Goal: Task Accomplishment & Management: Manage account settings

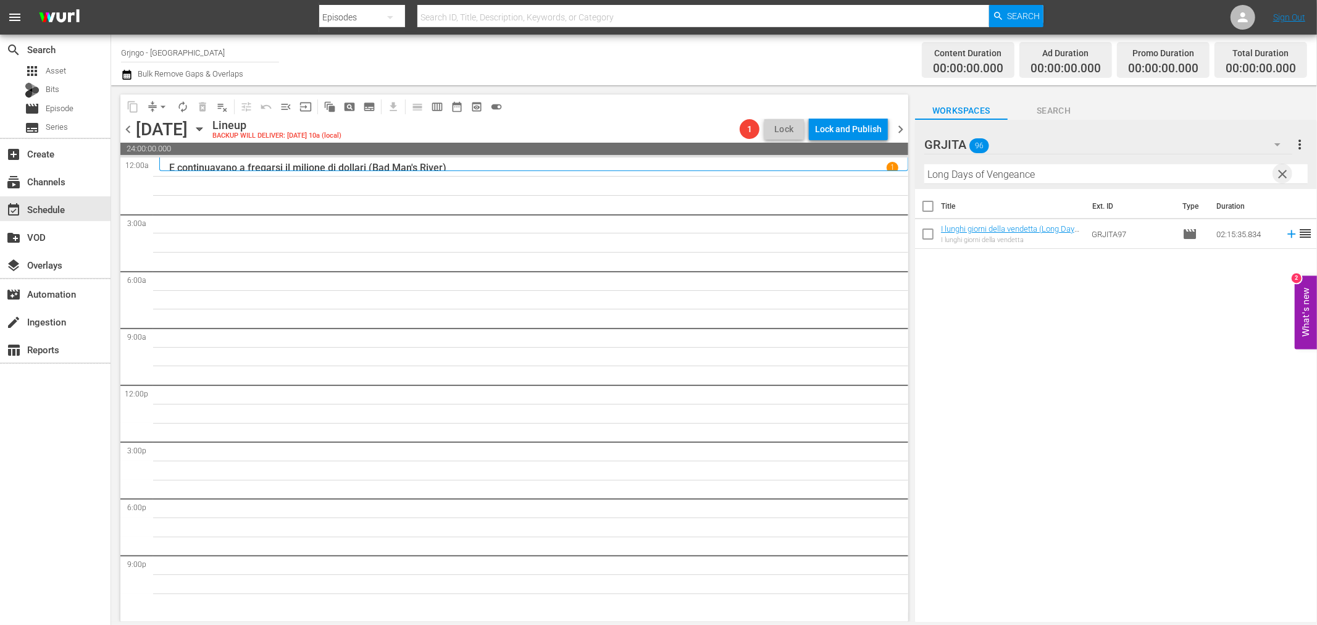
click at [1285, 170] on span "clear" at bounding box center [1283, 174] width 15 height 15
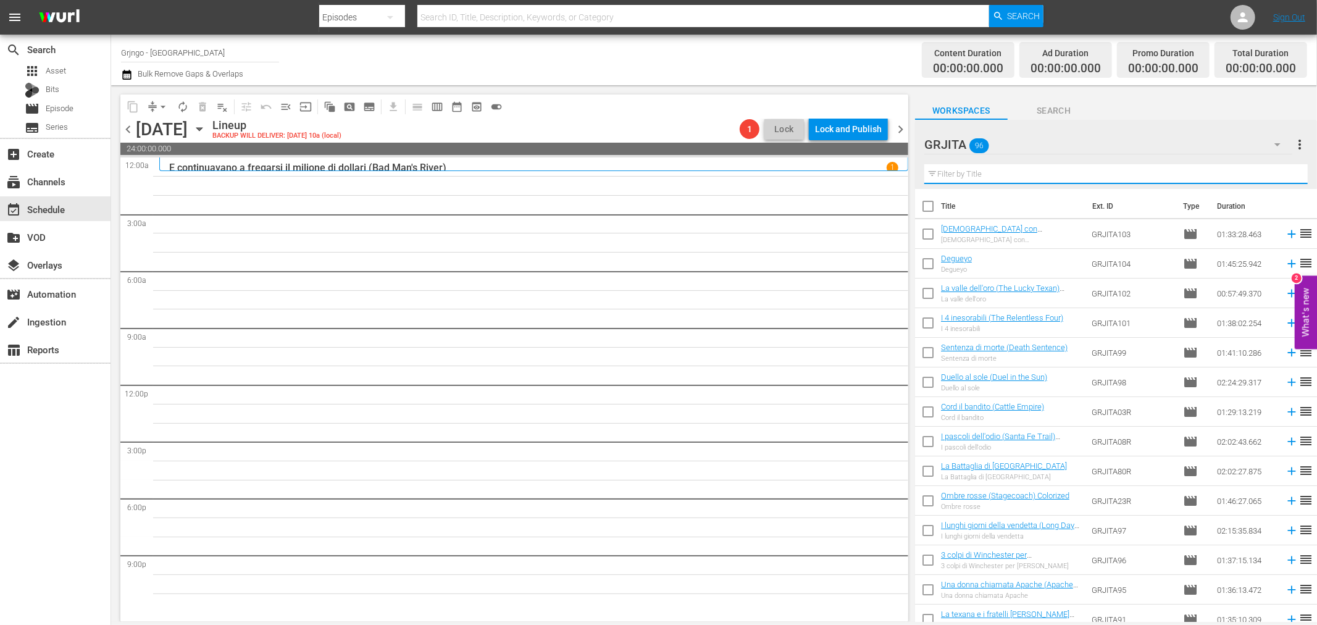
paste input "La morte non conta i dollari"
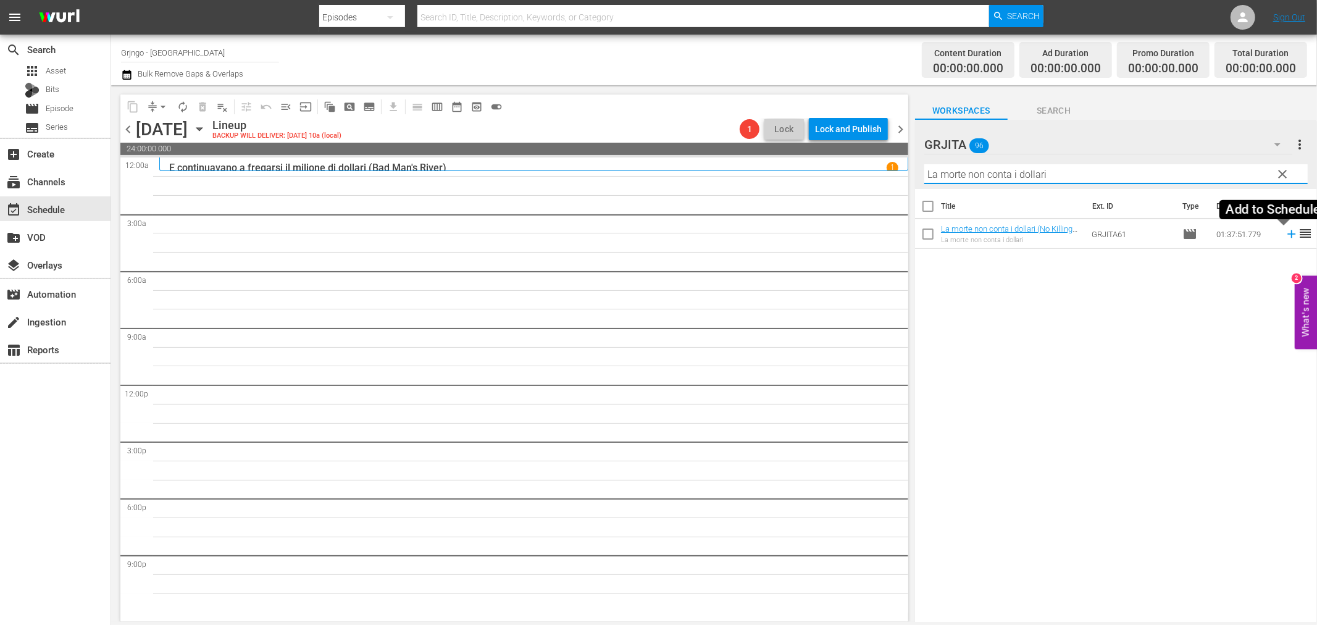
type input "La morte non conta i dollari"
click at [1285, 232] on icon at bounding box center [1292, 234] width 14 height 14
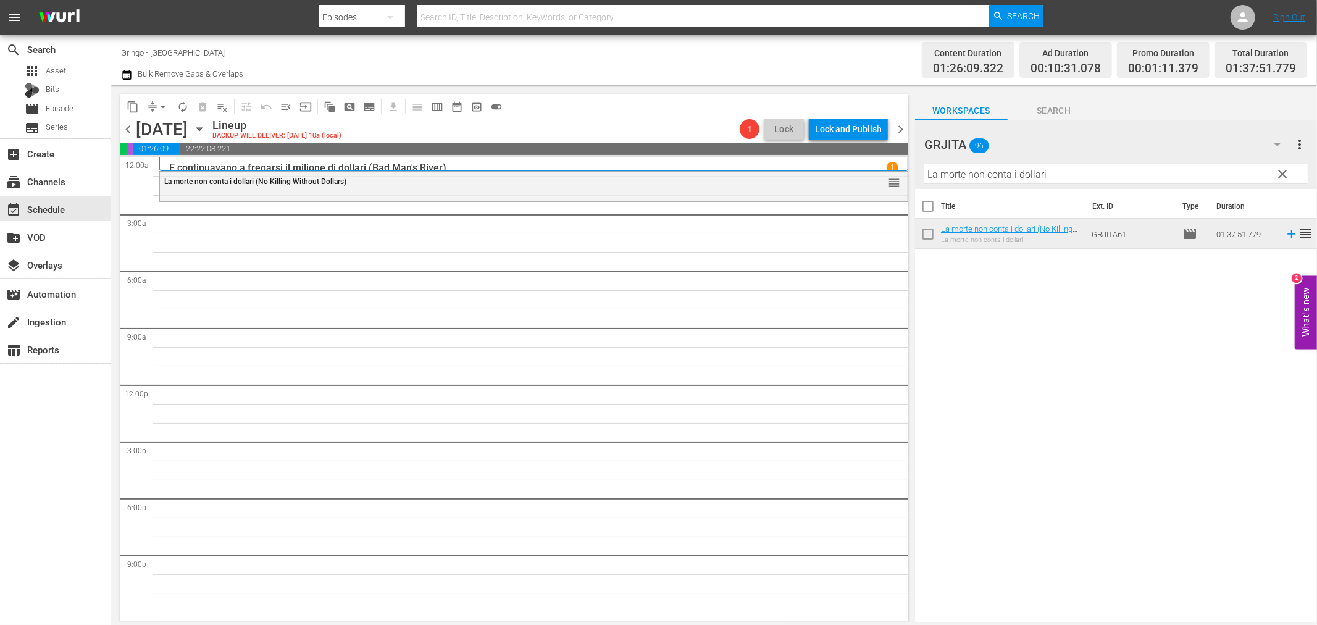
drag, startPoint x: 1280, startPoint y: 173, endPoint x: 1151, endPoint y: 175, distance: 129.7
click at [1280, 173] on span "clear" at bounding box center [1283, 174] width 15 height 15
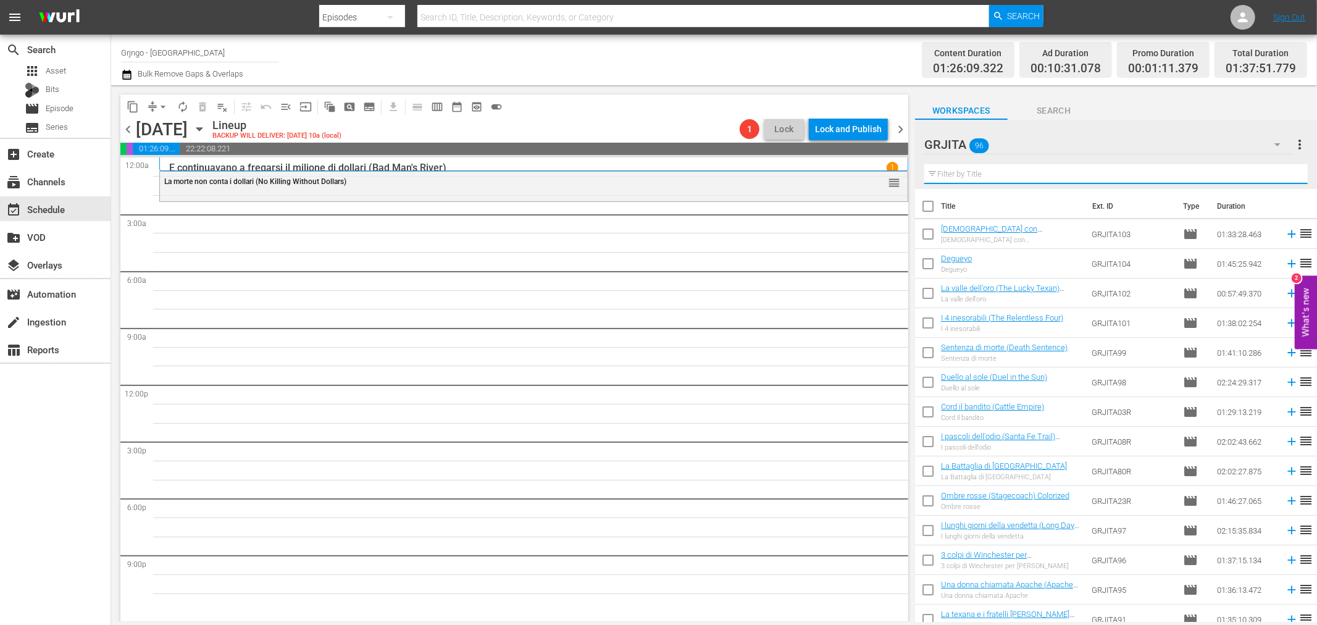
paste input "La texana e i fratelli [PERSON_NAME]"
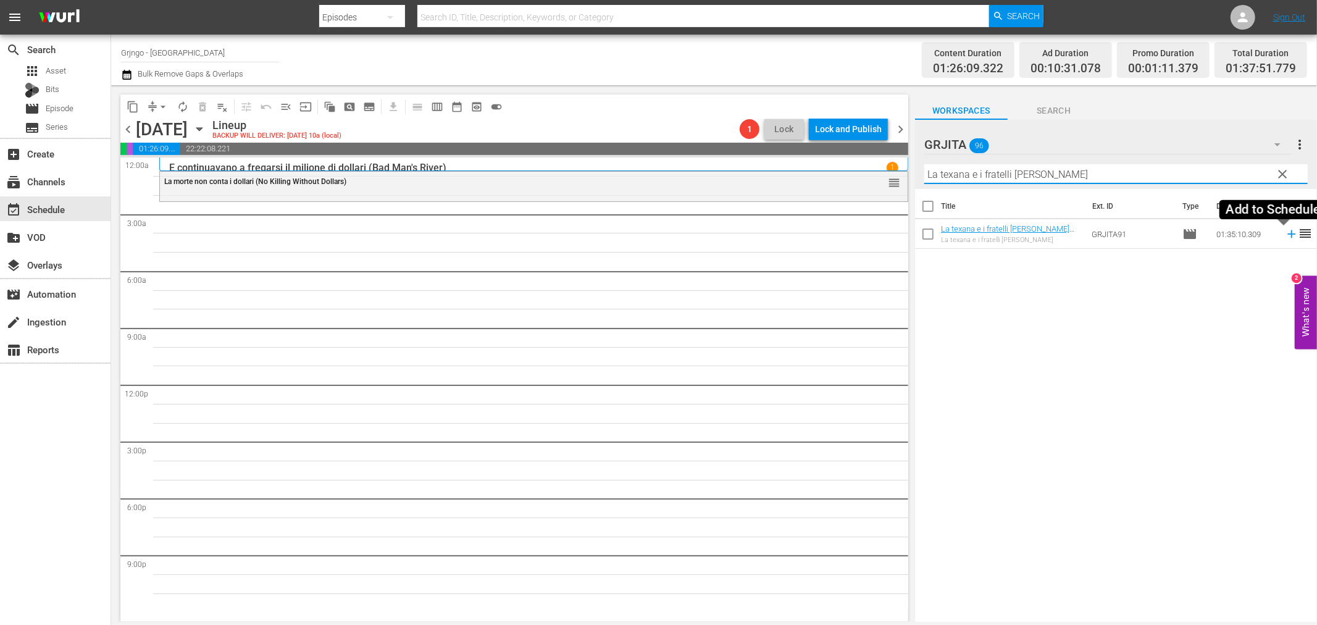
type input "La texana e i fratelli [PERSON_NAME]"
click at [1287, 236] on icon at bounding box center [1291, 234] width 8 height 8
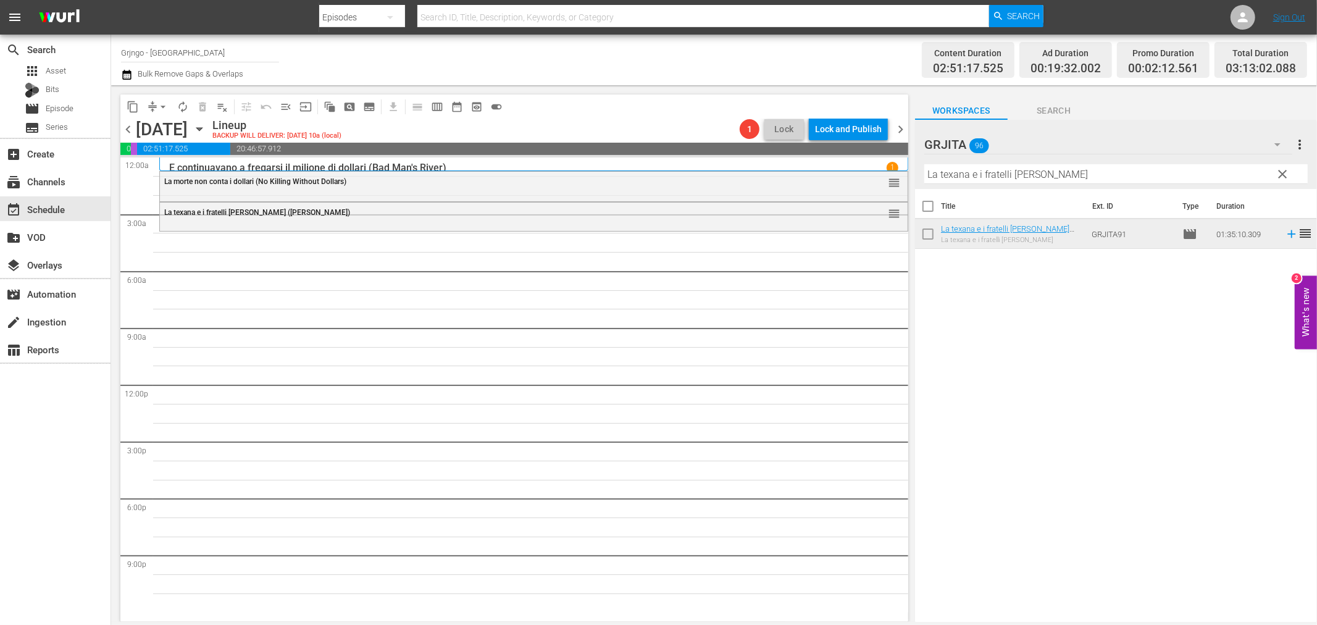
click at [1282, 171] on span "clear" at bounding box center [1283, 174] width 15 height 15
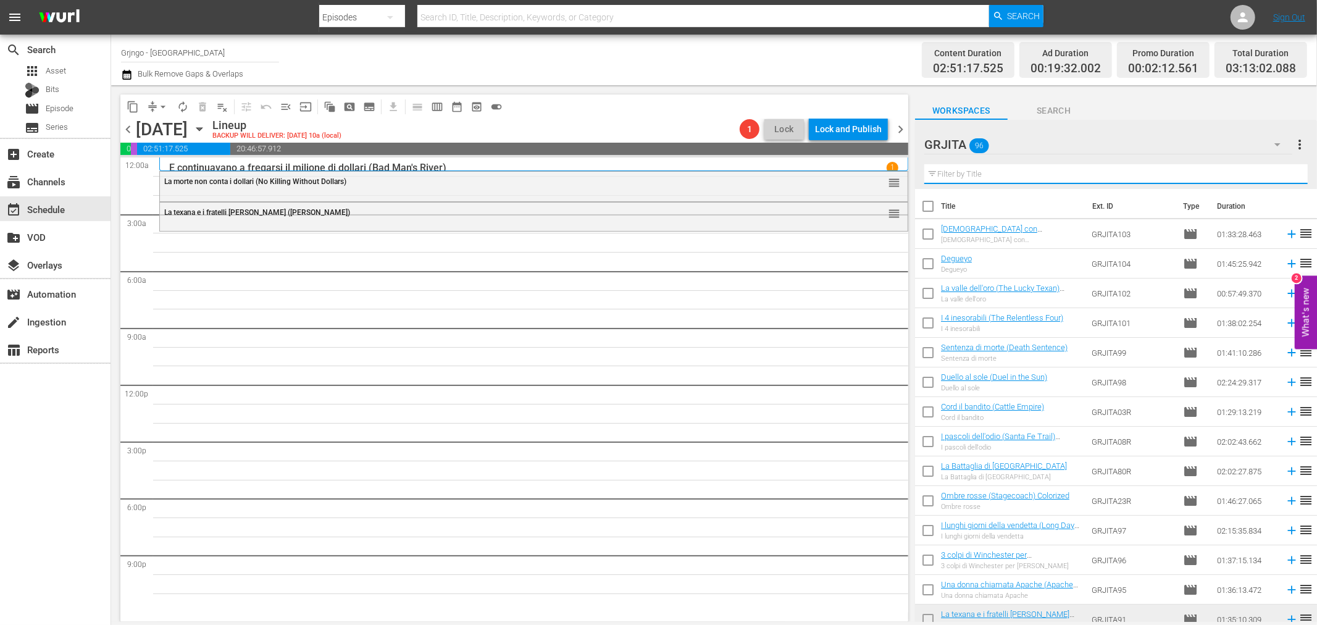
paste input "Il suo nome è qualcuno"
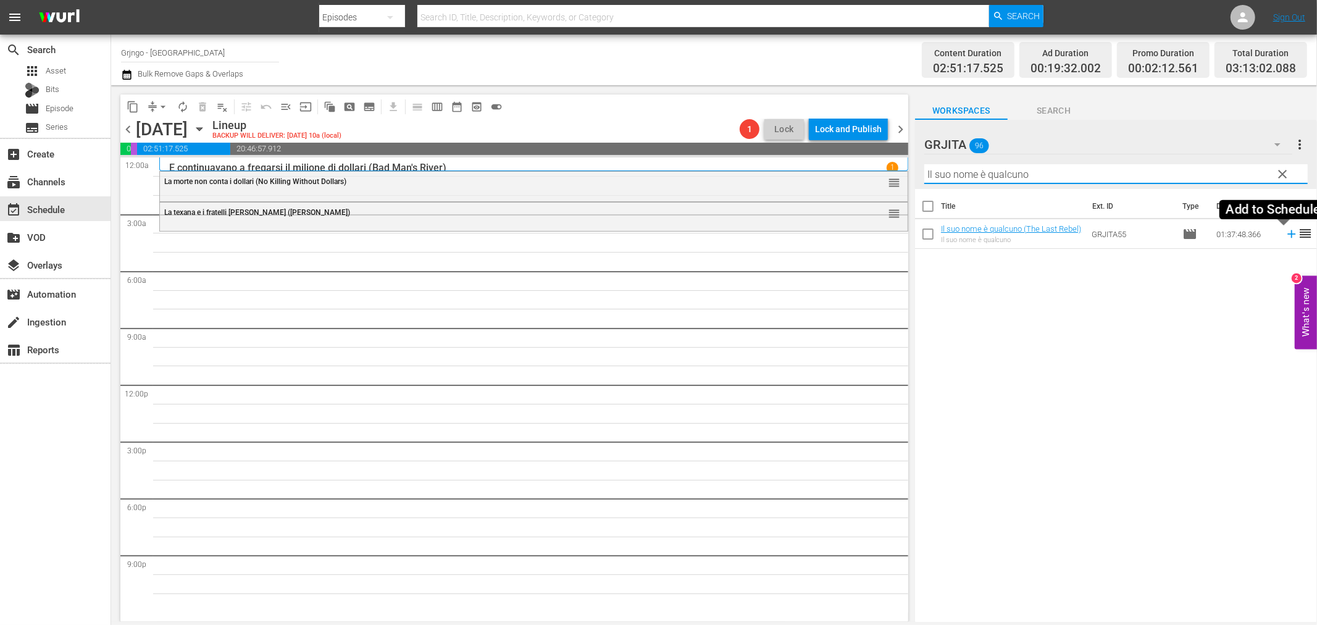
type input "Il suo nome è qualcuno"
click at [1287, 231] on icon at bounding box center [1291, 234] width 8 height 8
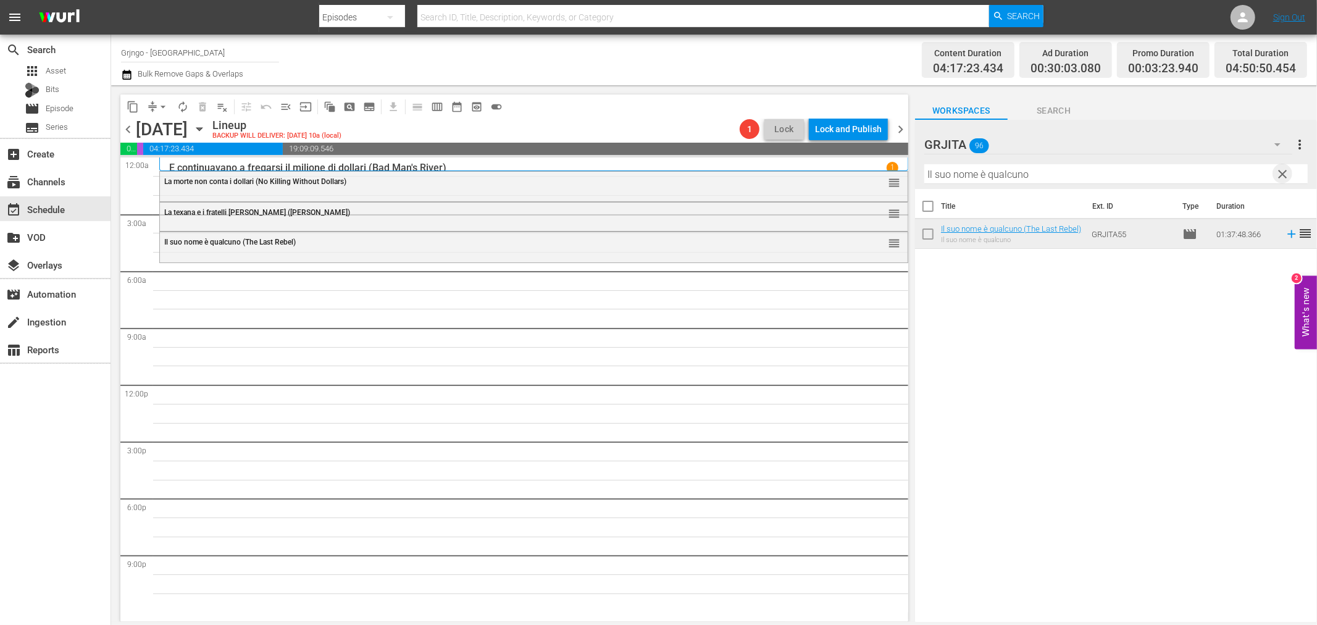
drag, startPoint x: 1280, startPoint y: 169, endPoint x: 1104, endPoint y: 175, distance: 176.7
click at [1280, 169] on span "clear" at bounding box center [1283, 174] width 15 height 15
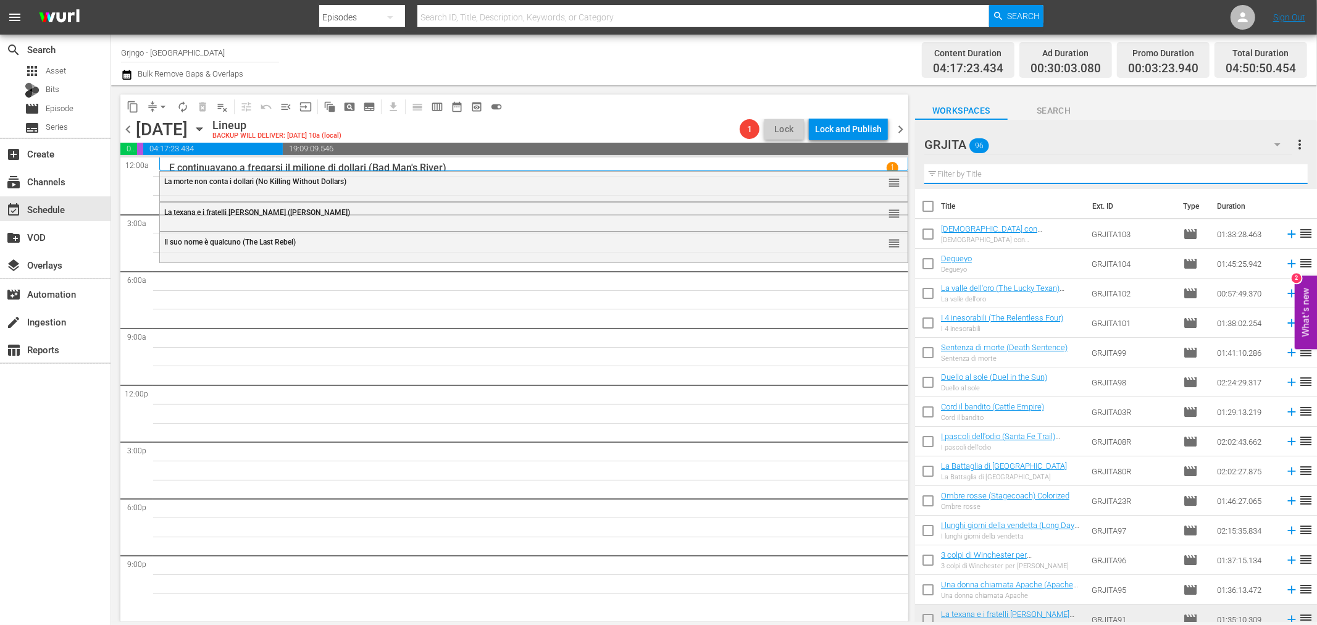
paste input "Pistole puntate"
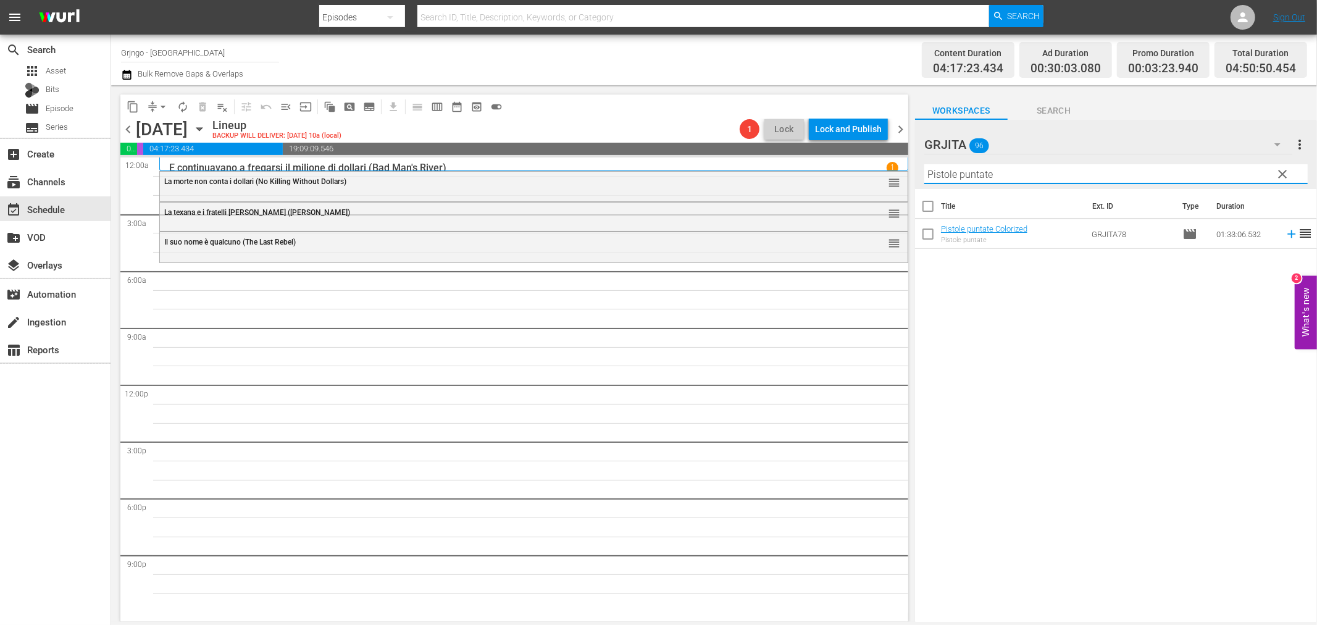
type input "Pistole puntate"
click at [1285, 230] on icon at bounding box center [1292, 234] width 14 height 14
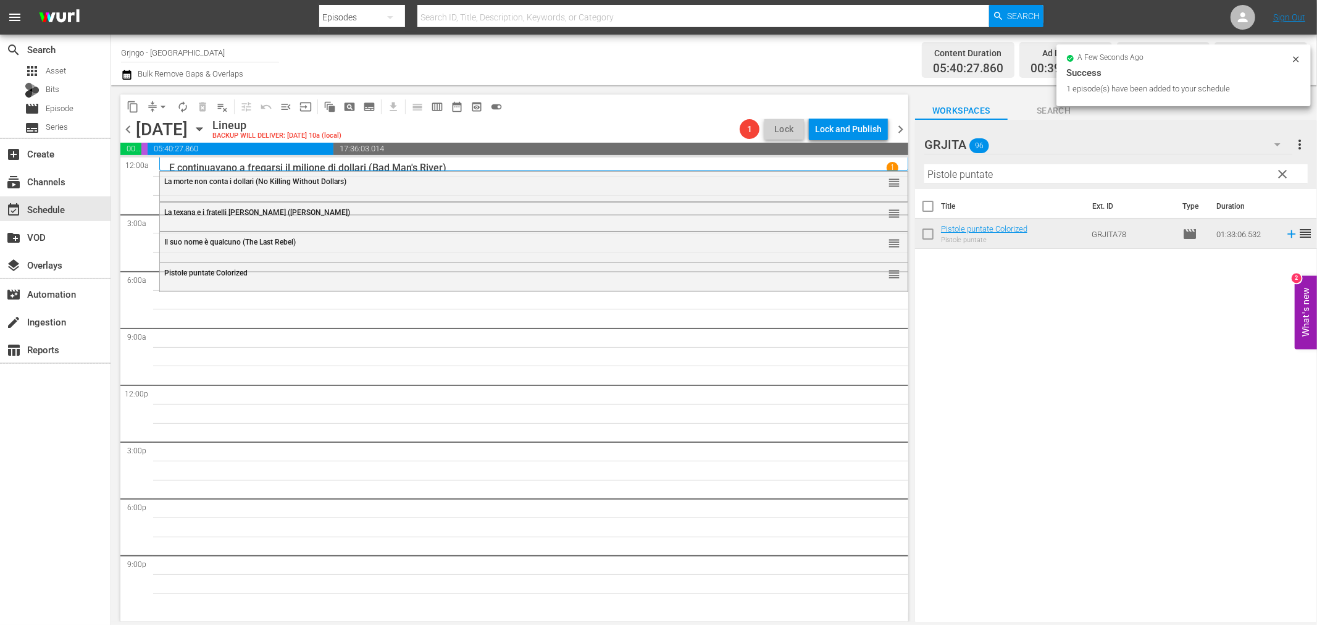
drag, startPoint x: 1282, startPoint y: 172, endPoint x: 1075, endPoint y: 171, distance: 207.4
click at [1282, 172] on span "clear" at bounding box center [1283, 174] width 15 height 15
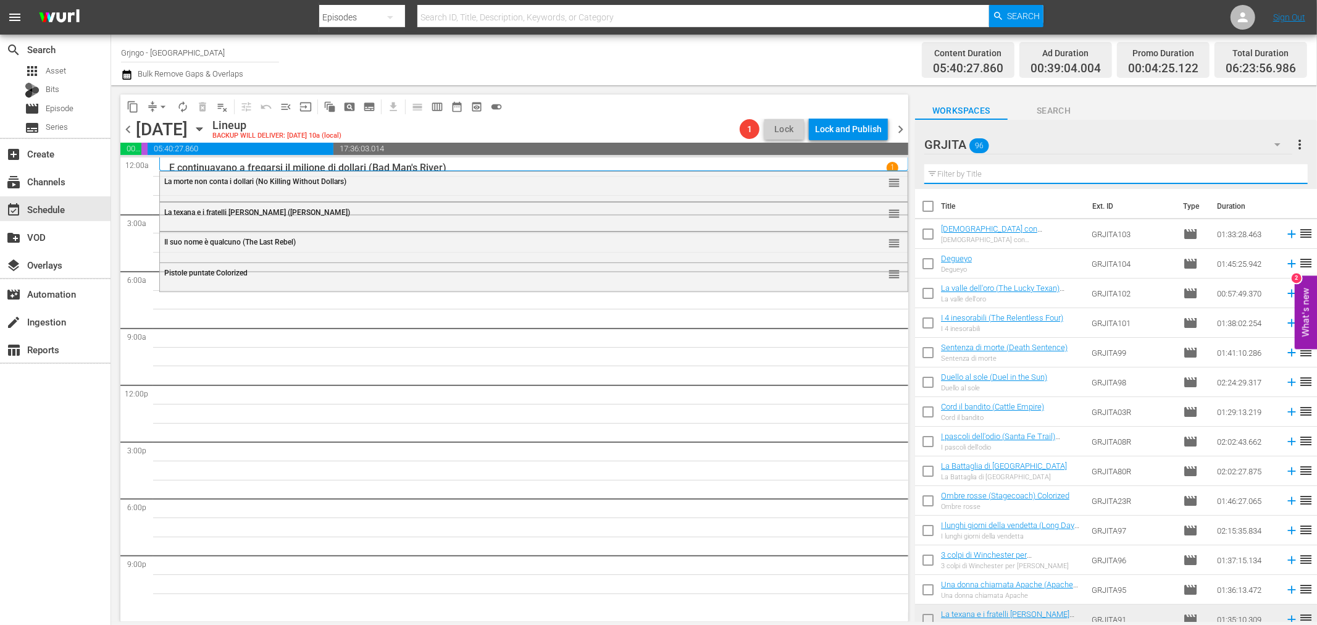
paste input "Blindman (Italian)"
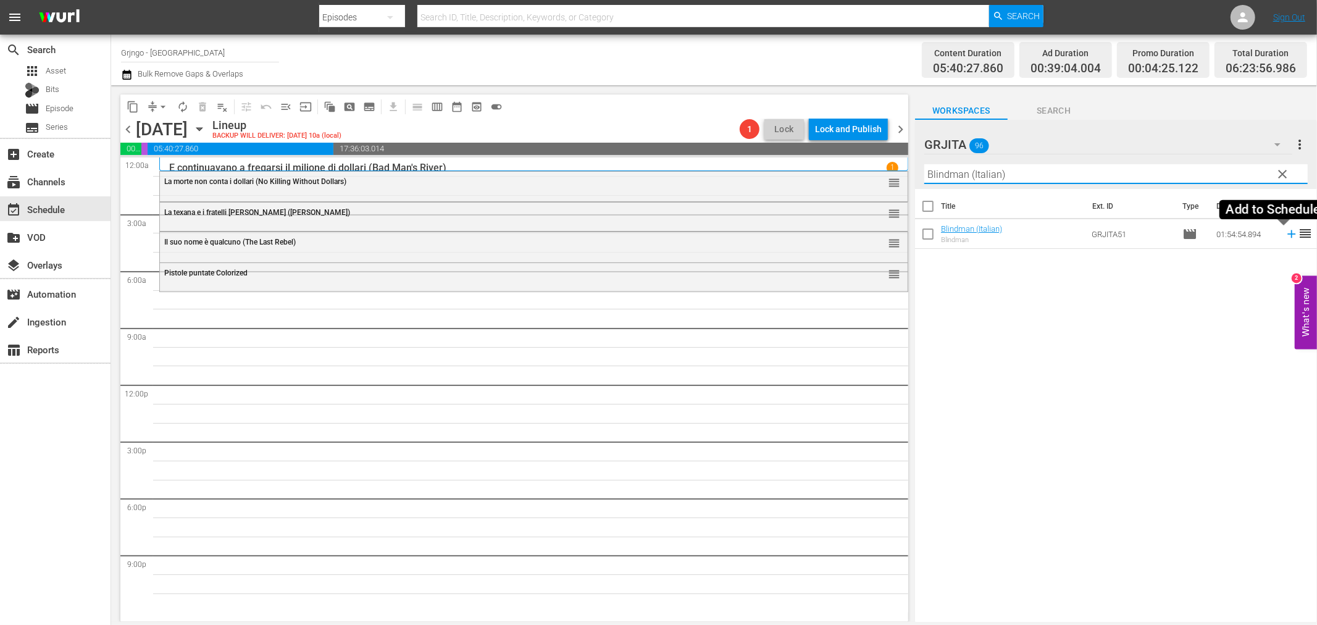
type input "Blindman (Italian)"
click at [1285, 236] on icon at bounding box center [1292, 234] width 14 height 14
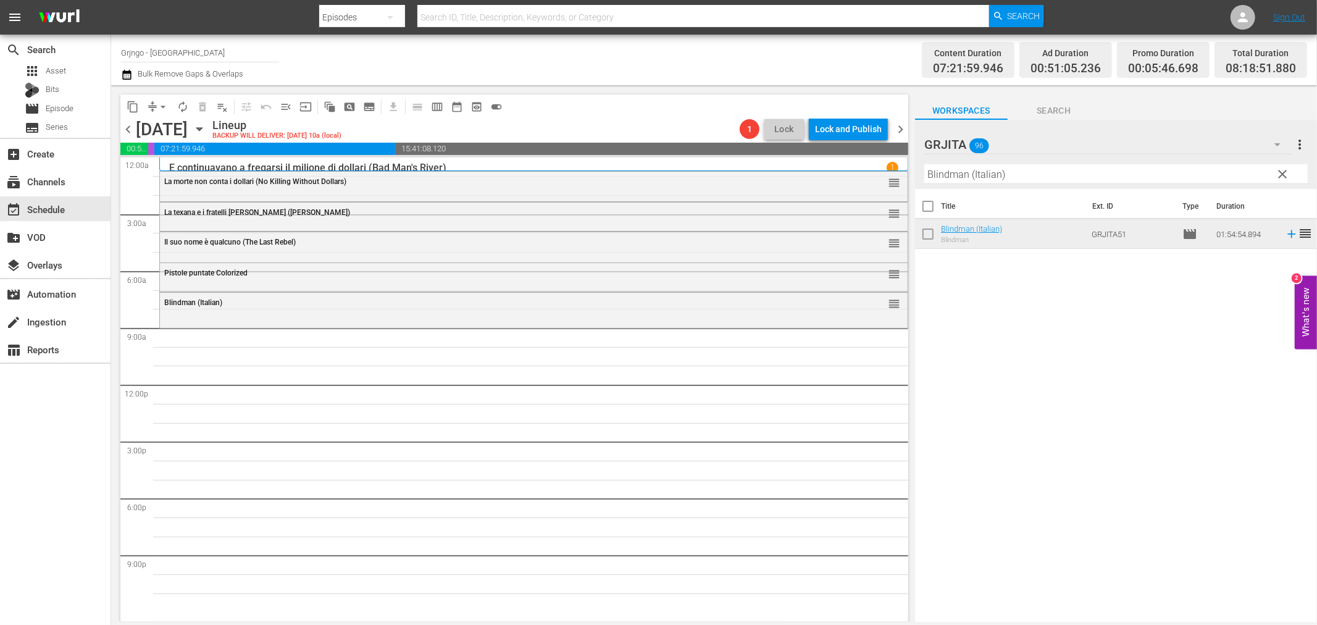
drag, startPoint x: 1282, startPoint y: 178, endPoint x: 1169, endPoint y: 161, distance: 114.2
click at [1282, 178] on span "clear" at bounding box center [1283, 174] width 15 height 15
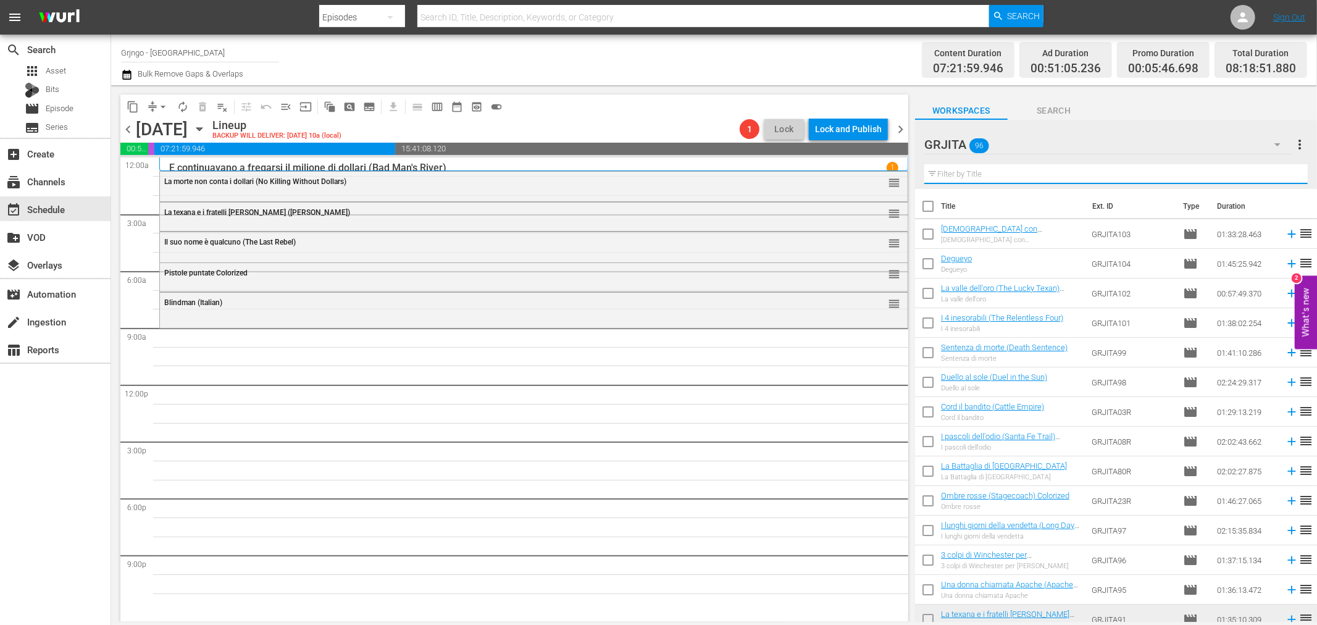
paste input "L'uomo della legge"
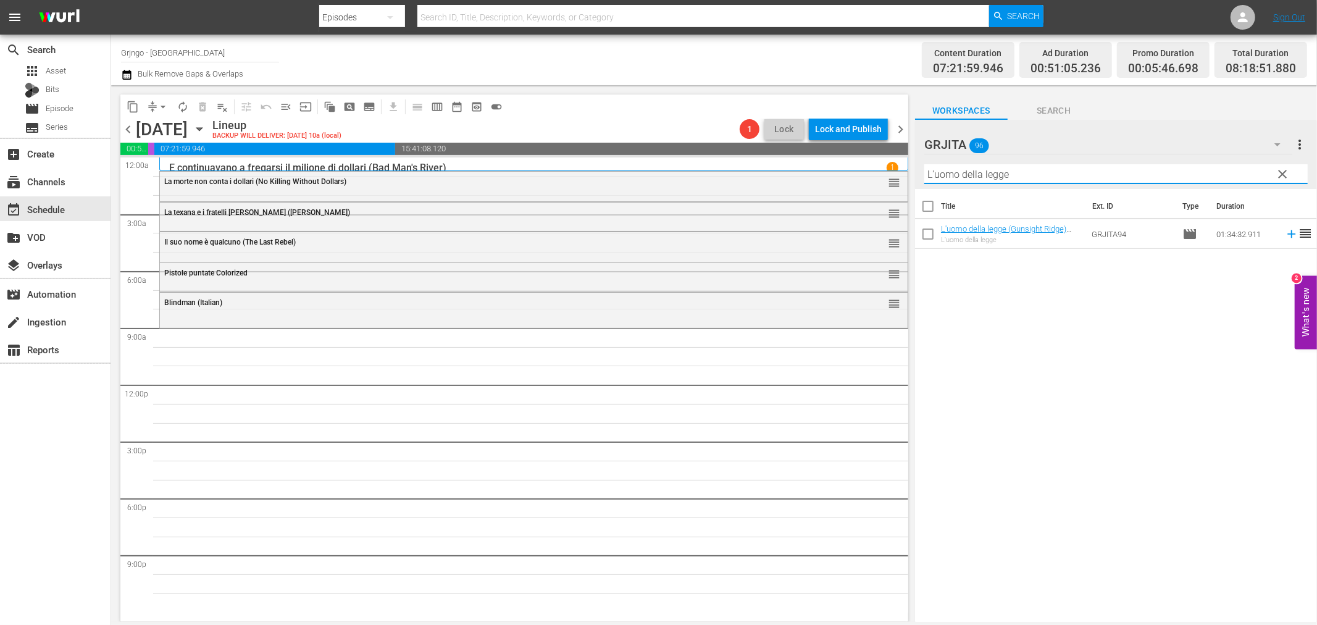
type input "L'uomo della legge"
click at [1285, 230] on icon at bounding box center [1292, 234] width 14 height 14
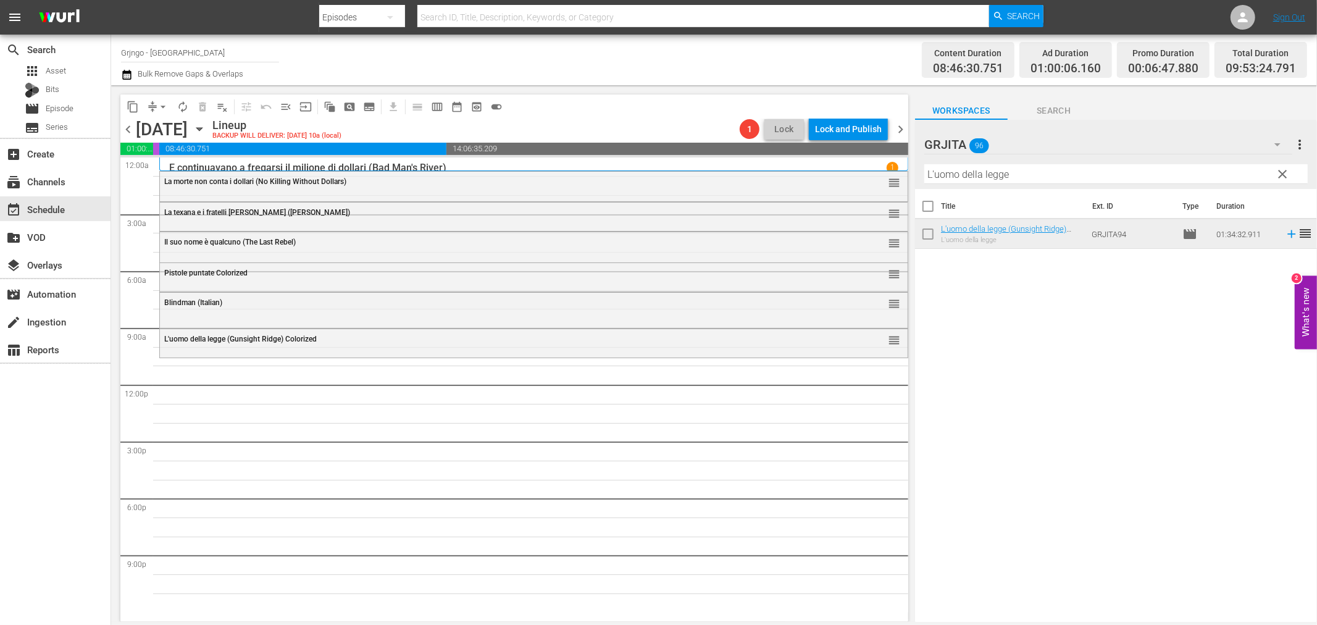
drag, startPoint x: 1276, startPoint y: 173, endPoint x: 961, endPoint y: 65, distance: 332.3
click at [1279, 173] on span "clear" at bounding box center [1283, 174] width 15 height 15
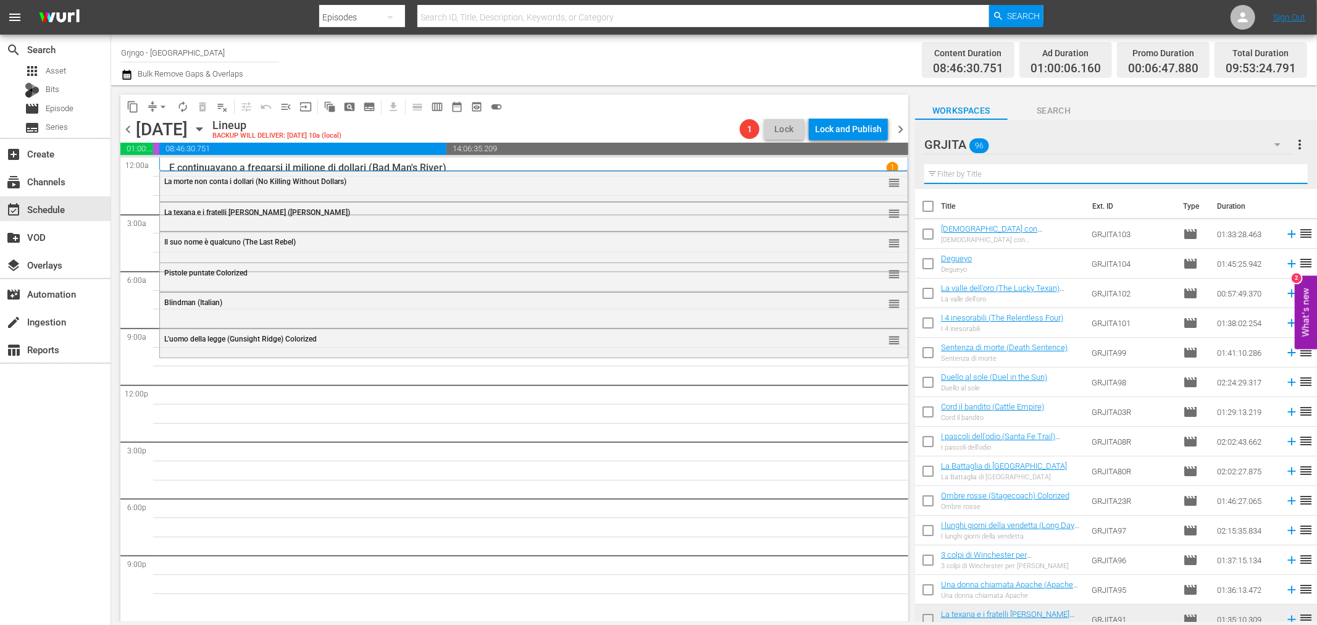
click at [961, 167] on input "text" at bounding box center [1115, 174] width 383 height 20
paste input "All' ombra di una colt"
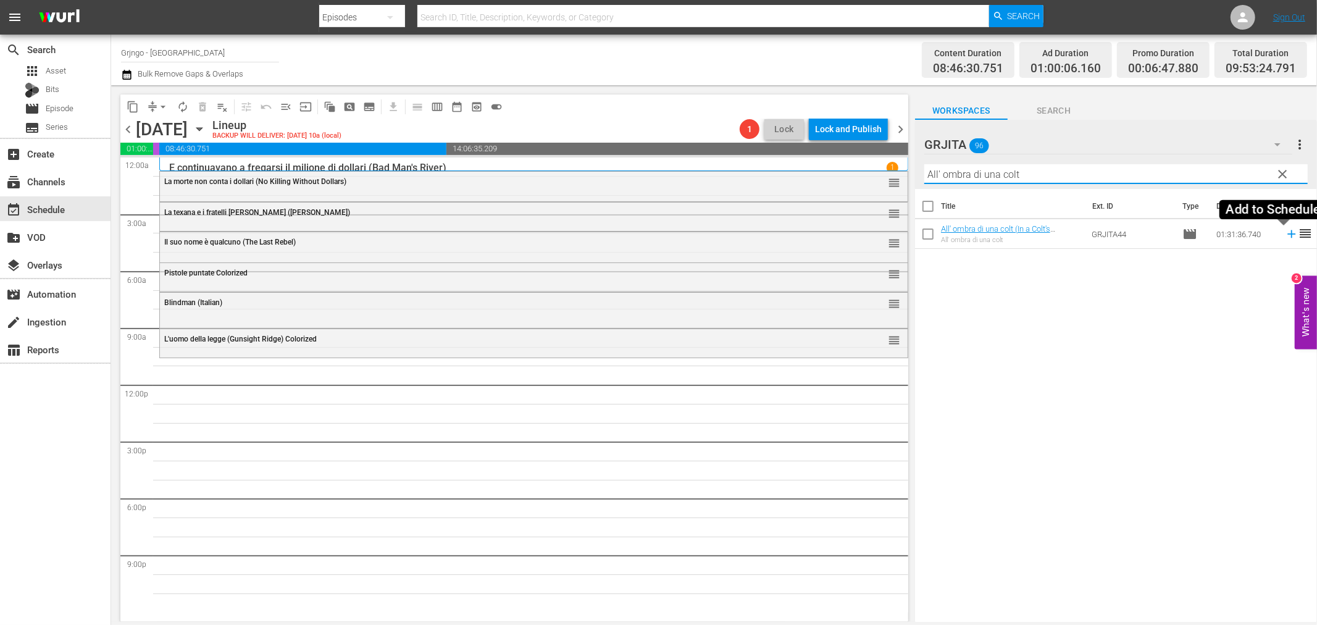
type input "All' ombra di una colt"
click at [1285, 230] on icon at bounding box center [1292, 234] width 14 height 14
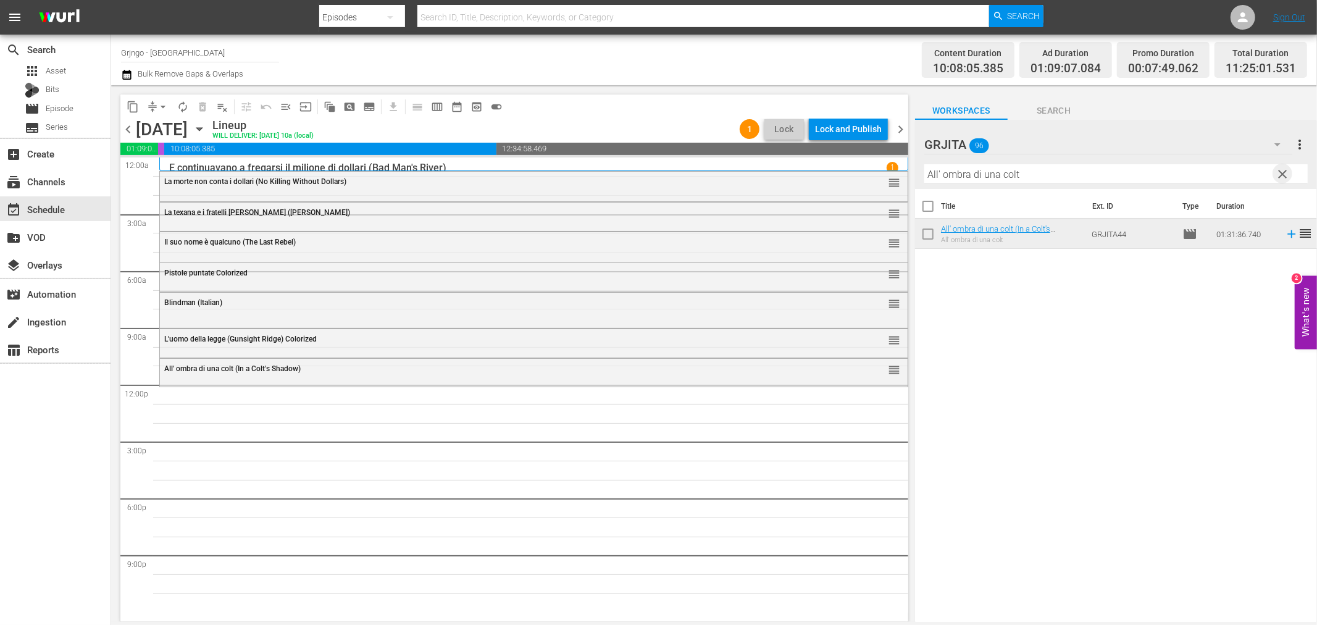
click at [1285, 169] on span "clear" at bounding box center [1283, 174] width 15 height 15
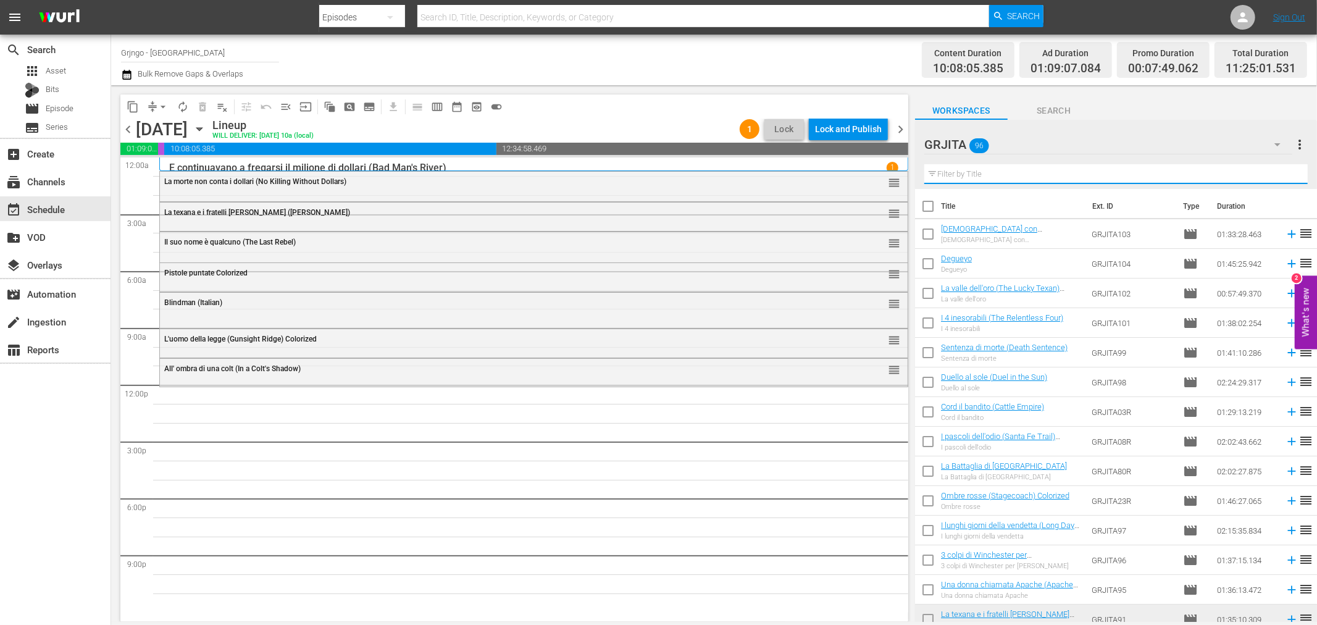
paste input "3 colpi di Winchester per [PERSON_NAME]"
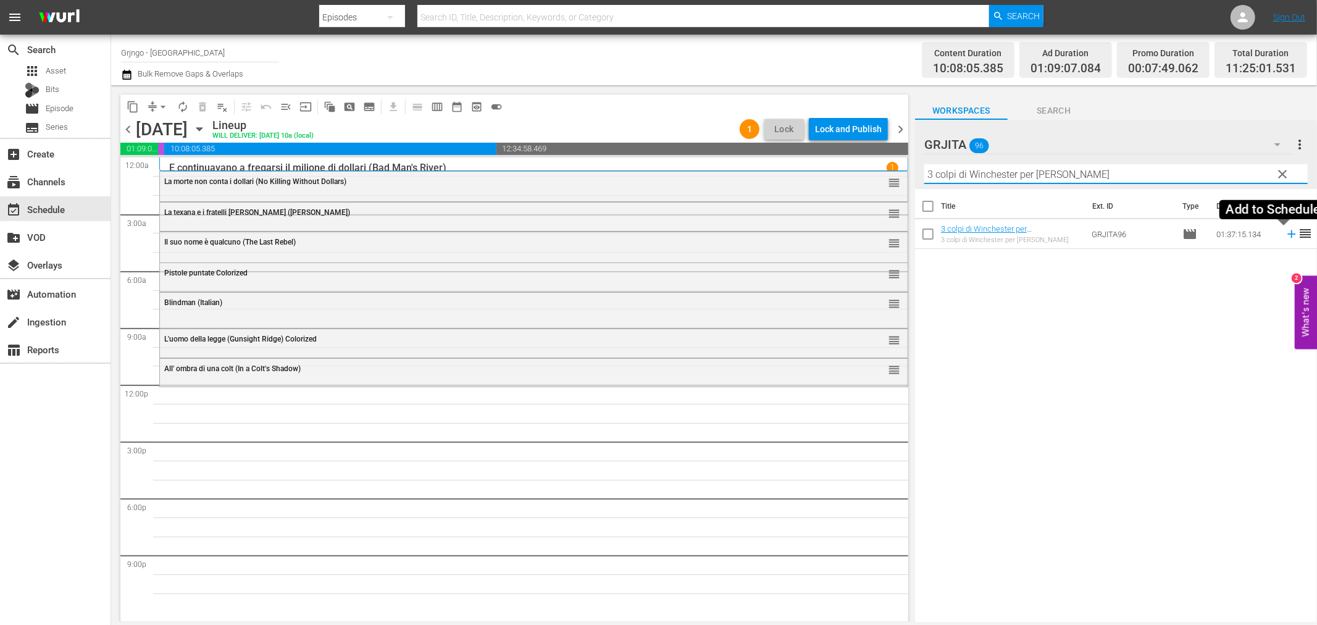
type input "3 colpi di Winchester per [PERSON_NAME]"
click at [1287, 232] on icon at bounding box center [1291, 234] width 8 height 8
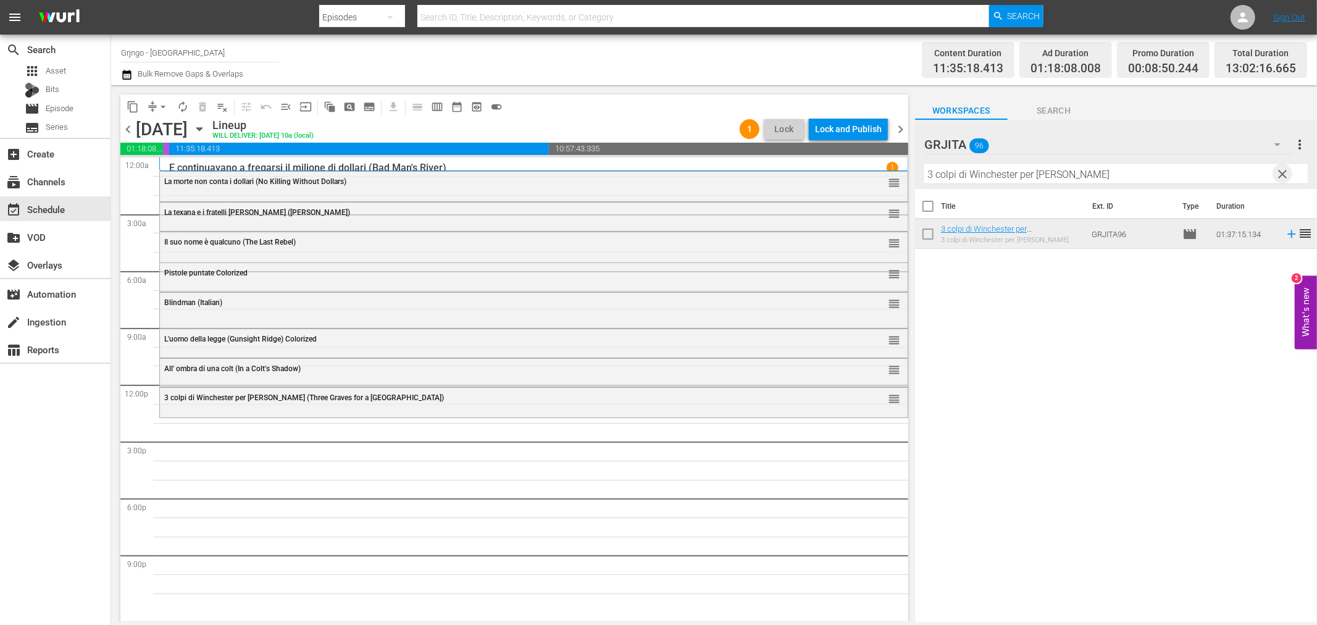
click at [1280, 177] on span "clear" at bounding box center [1283, 174] width 15 height 15
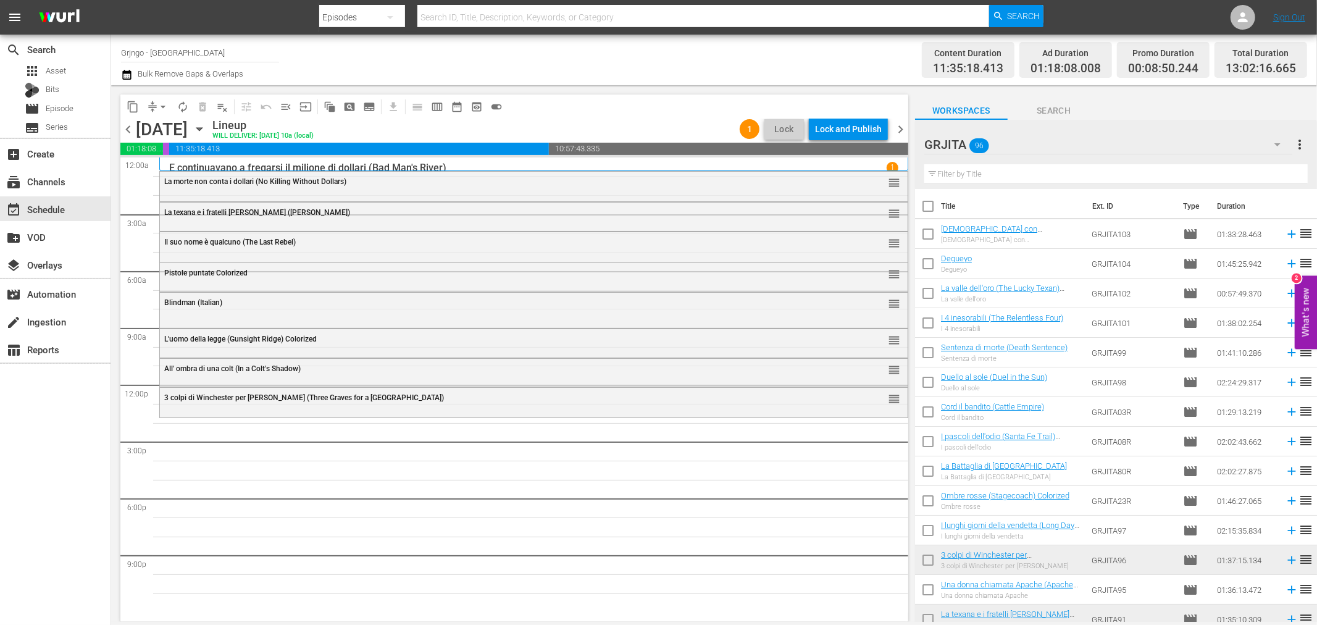
click at [975, 174] on input "text" at bounding box center [1115, 174] width 383 height 20
paste input "L'assalto al [US_STATE][GEOGRAPHIC_DATA]"
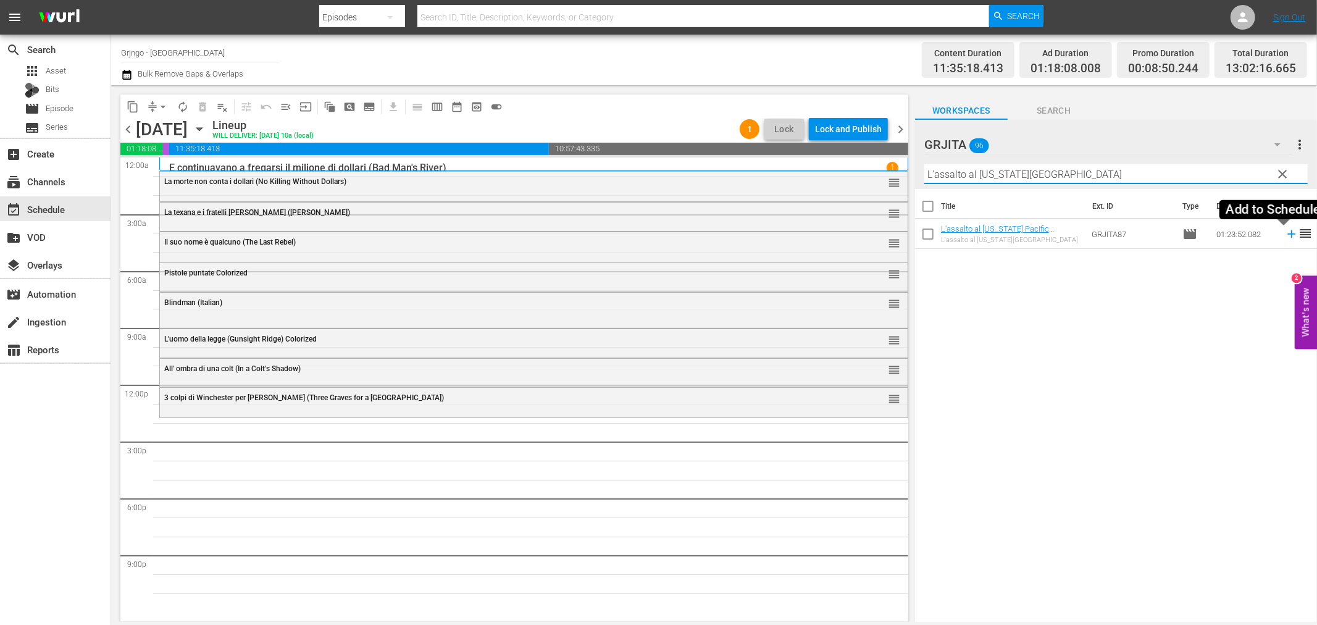
type input "L'assalto al [US_STATE][GEOGRAPHIC_DATA]"
click at [1285, 233] on icon at bounding box center [1292, 234] width 14 height 14
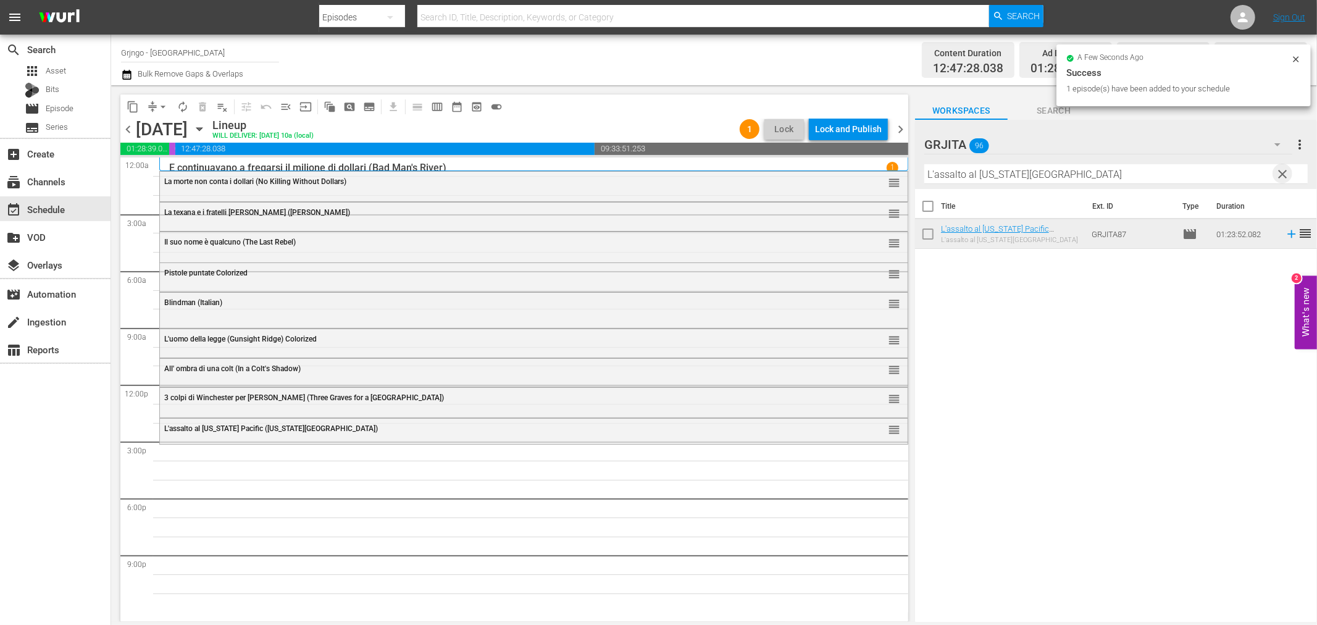
click at [1280, 170] on span "clear" at bounding box center [1283, 174] width 15 height 15
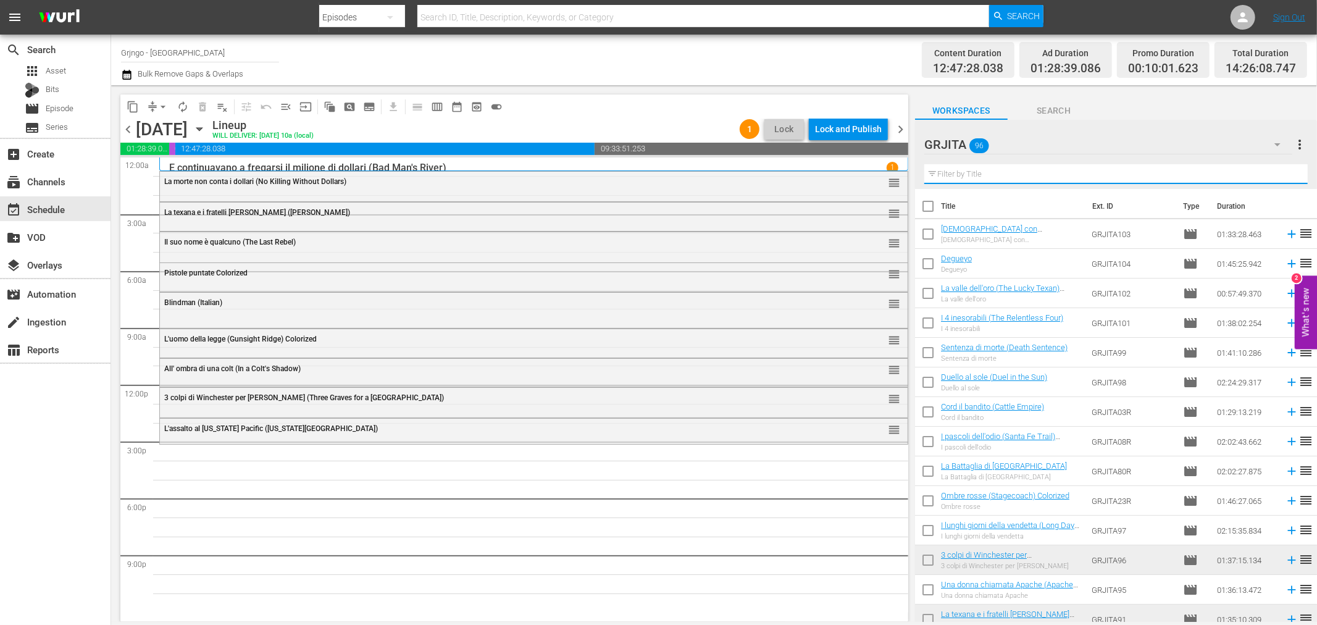
paste input "Il ponte dei senza paura"
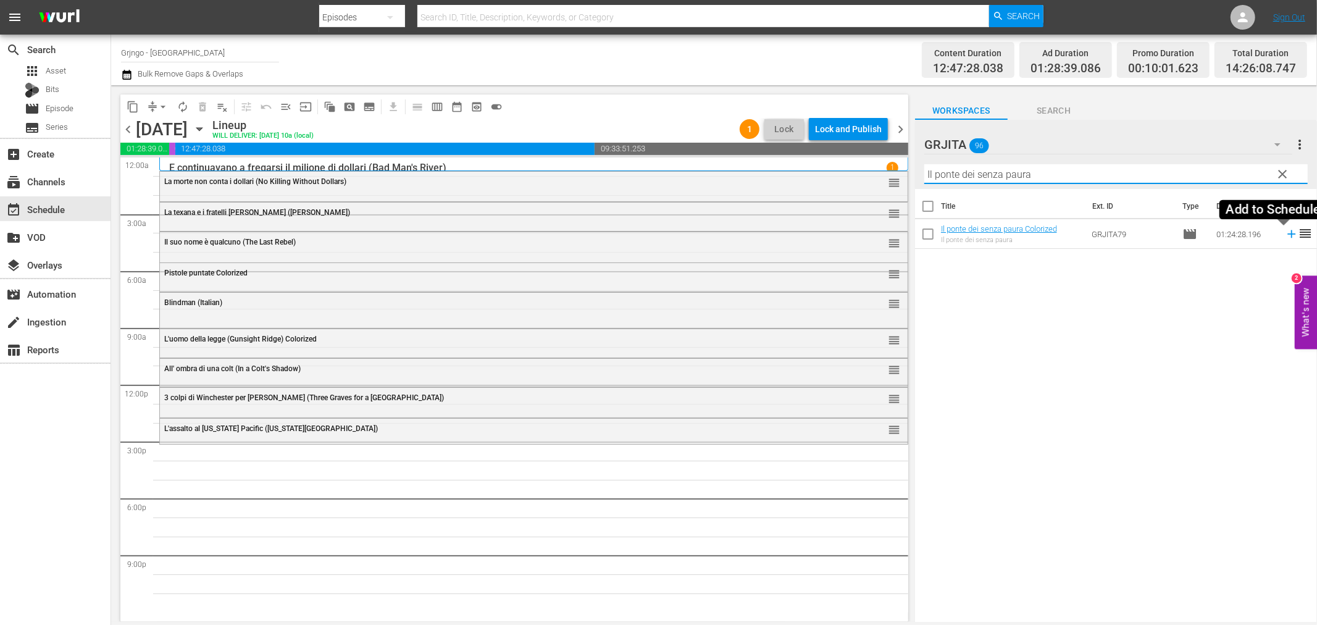
type input "Il ponte dei senza paura"
click at [1285, 233] on icon at bounding box center [1292, 234] width 14 height 14
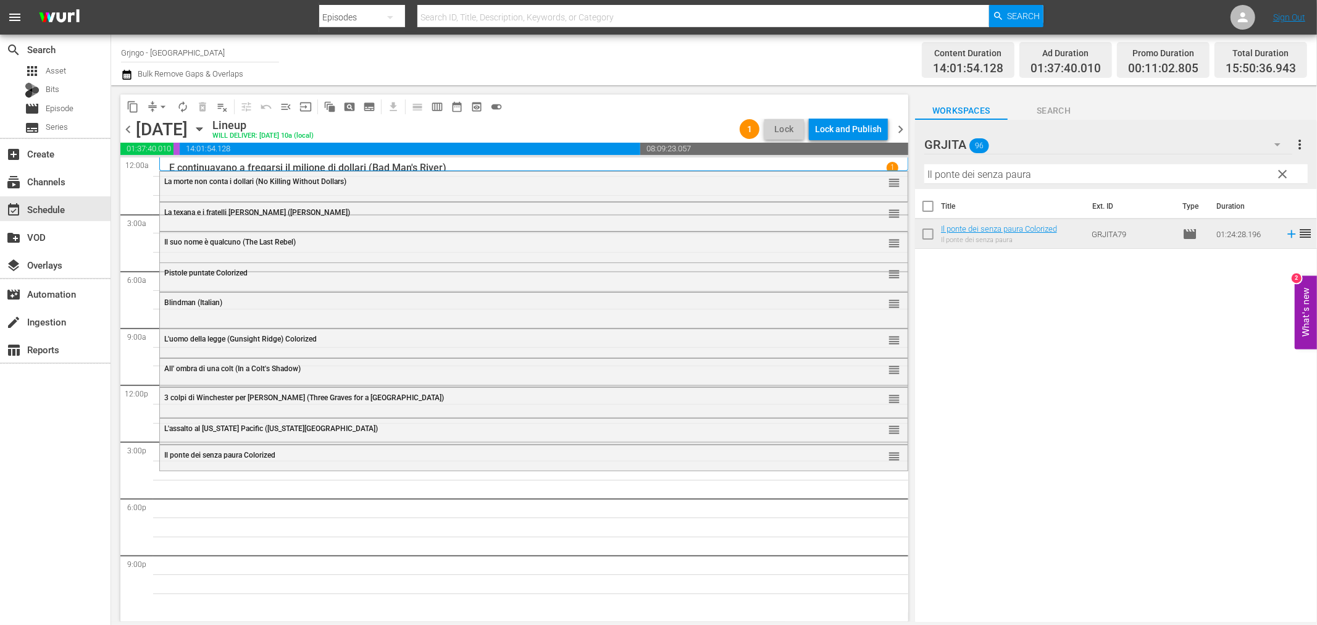
drag, startPoint x: 1280, startPoint y: 170, endPoint x: 1126, endPoint y: 173, distance: 155.0
click at [1280, 170] on span "clear" at bounding box center [1283, 174] width 15 height 15
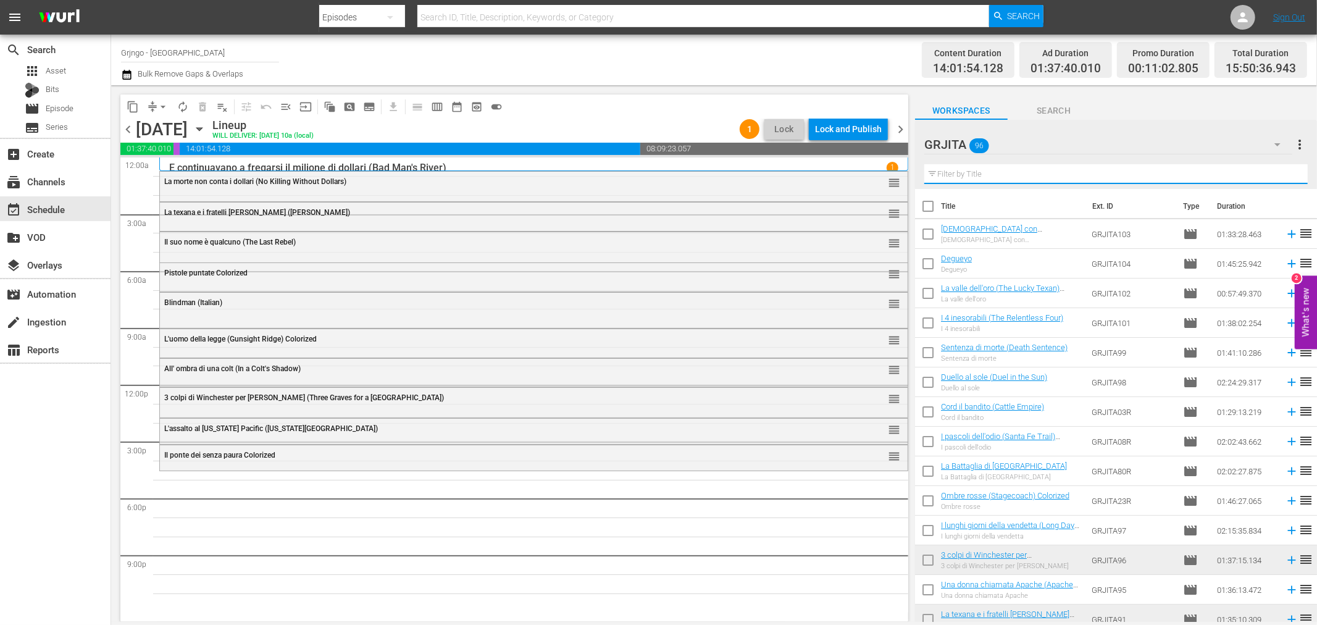
paste input "Little Rita nel West"
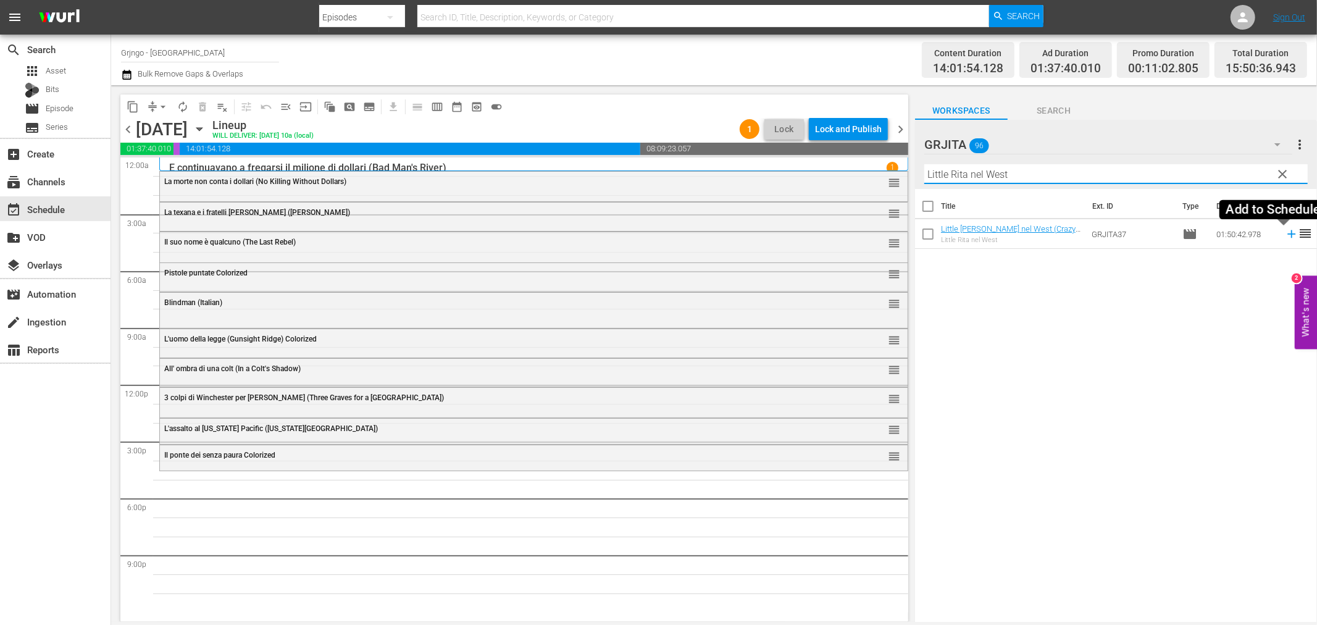
type input "Little Rita nel West"
click at [1287, 235] on icon at bounding box center [1291, 234] width 8 height 8
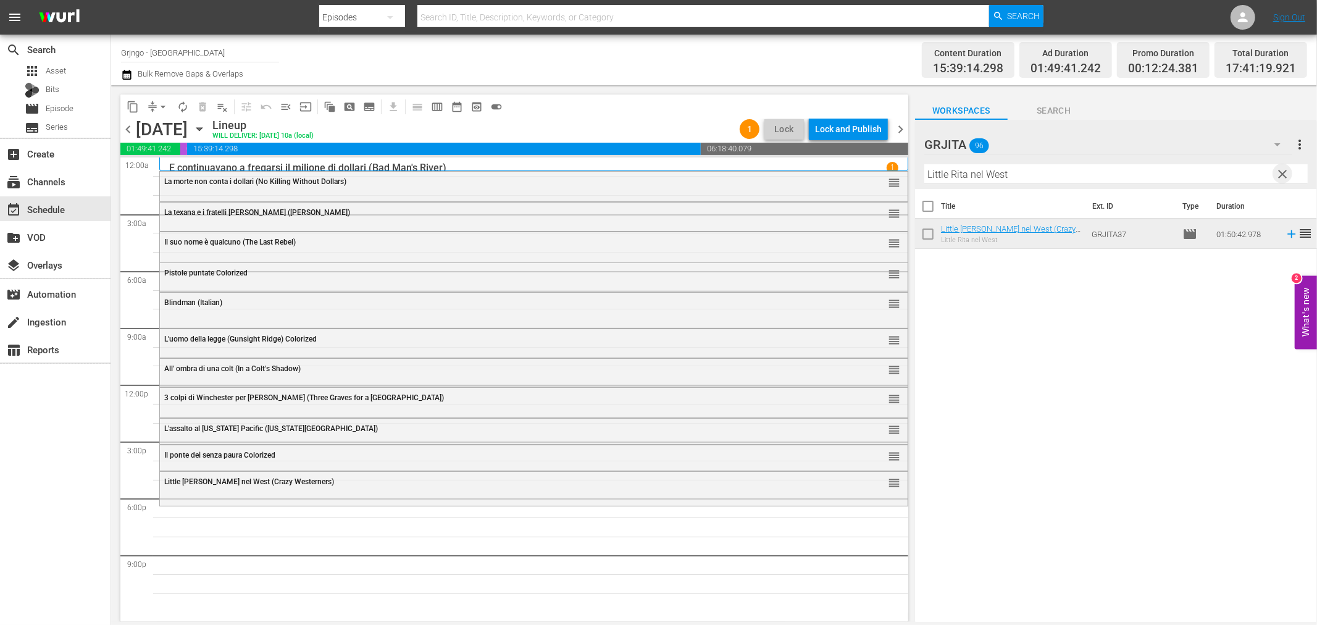
click at [1283, 175] on span "clear" at bounding box center [1283, 174] width 15 height 15
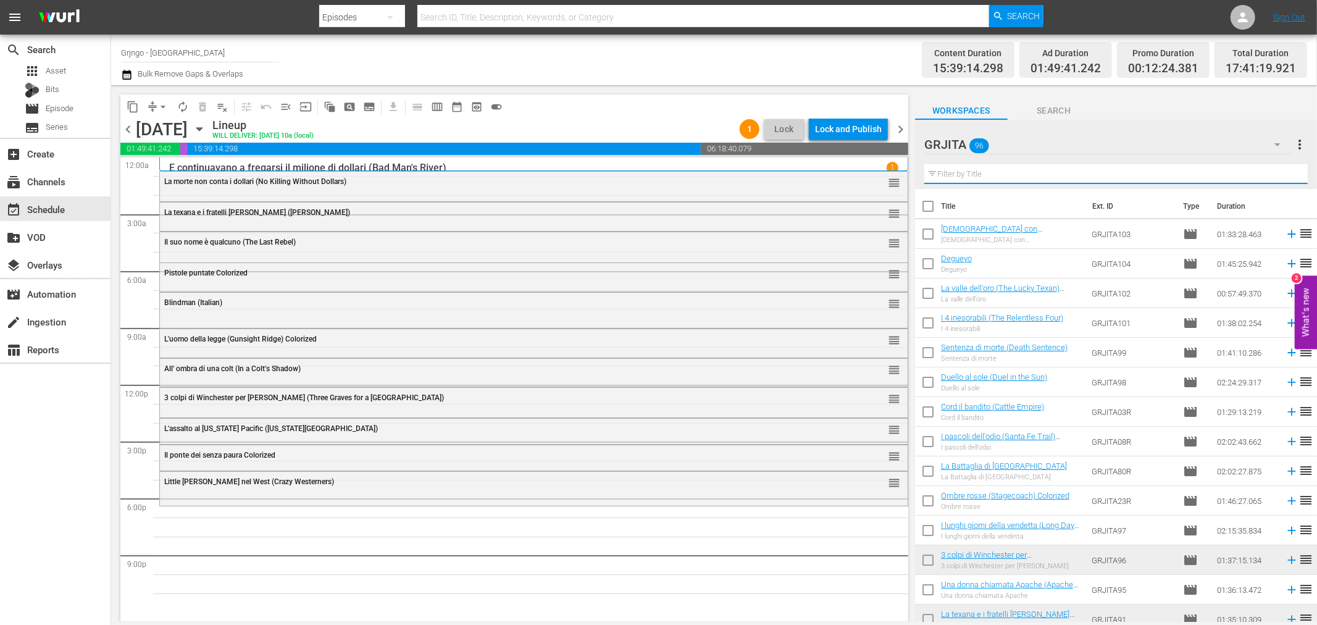
paste input "Come vinsi la guerra"
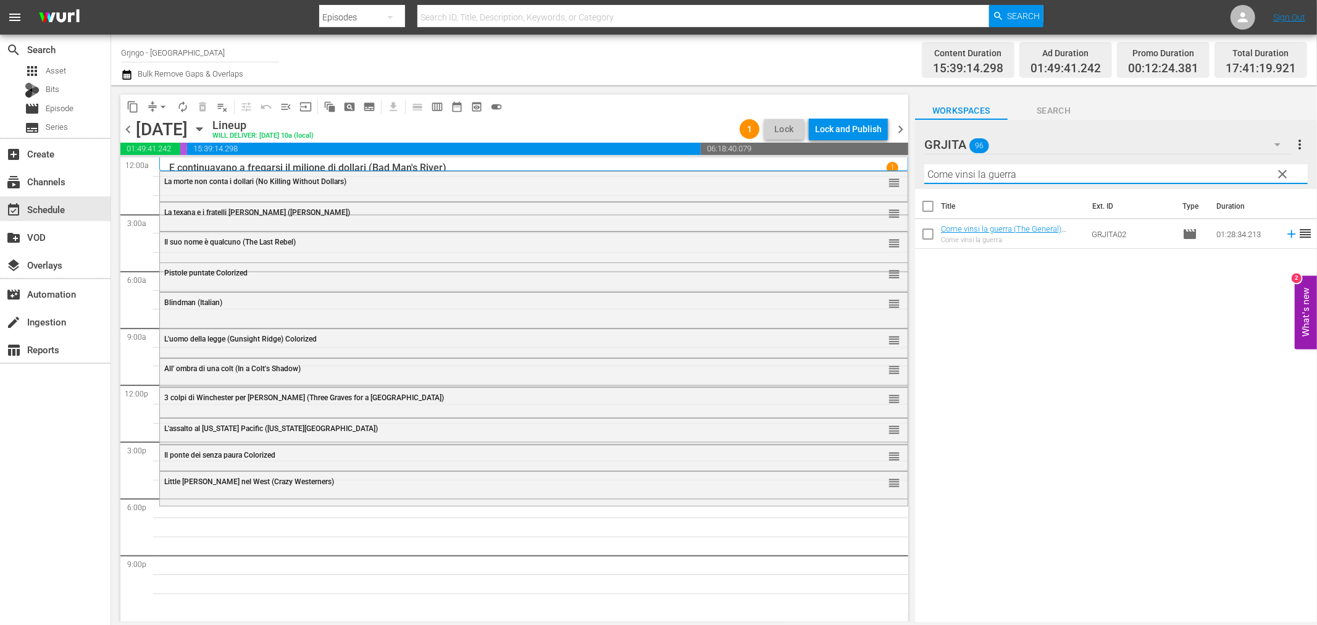
type input "Come vinsi la guerra"
click at [1285, 235] on icon at bounding box center [1292, 234] width 14 height 14
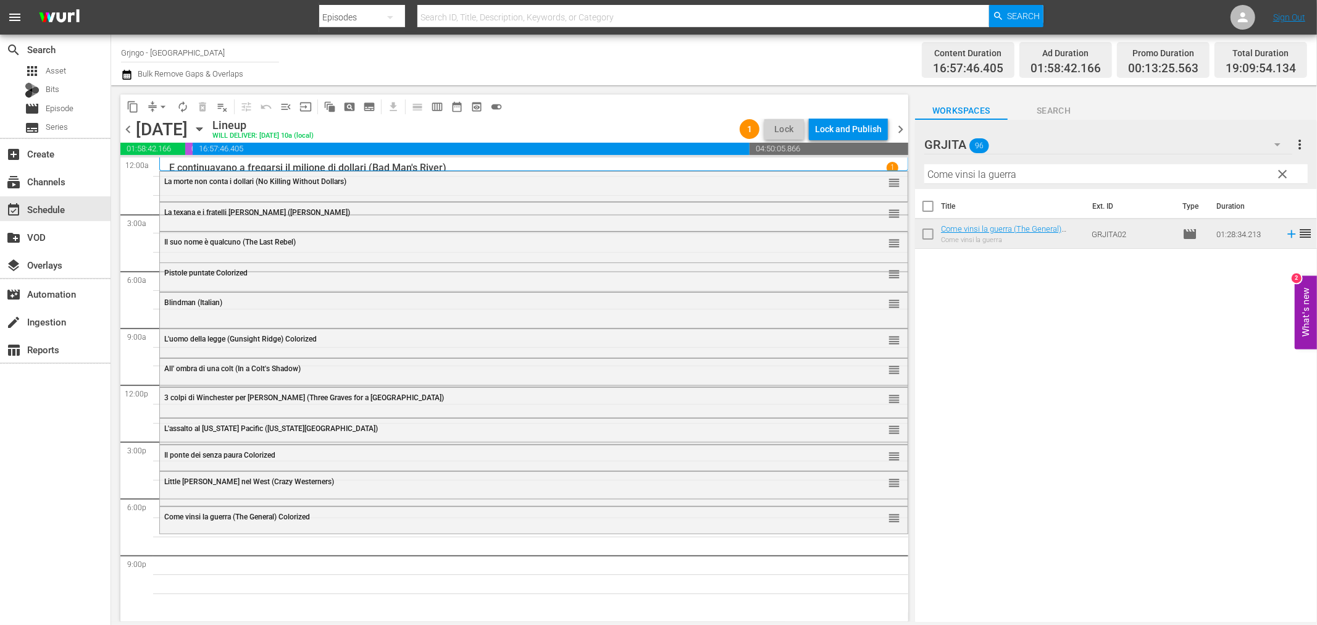
drag, startPoint x: 1282, startPoint y: 172, endPoint x: 1130, endPoint y: 165, distance: 151.4
click at [1282, 172] on span "clear" at bounding box center [1283, 174] width 15 height 15
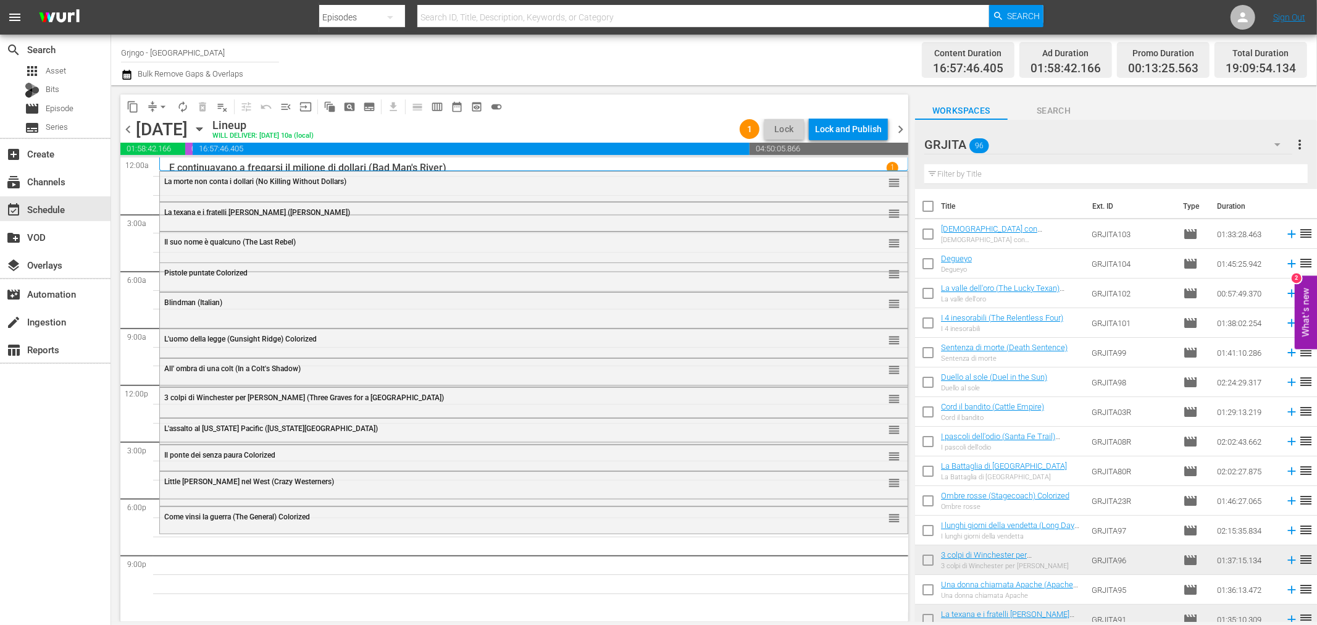
click at [1007, 171] on input "text" at bounding box center [1115, 174] width 383 height 20
paste input "I pascoli dell'odio (Santa Fe Trail)"
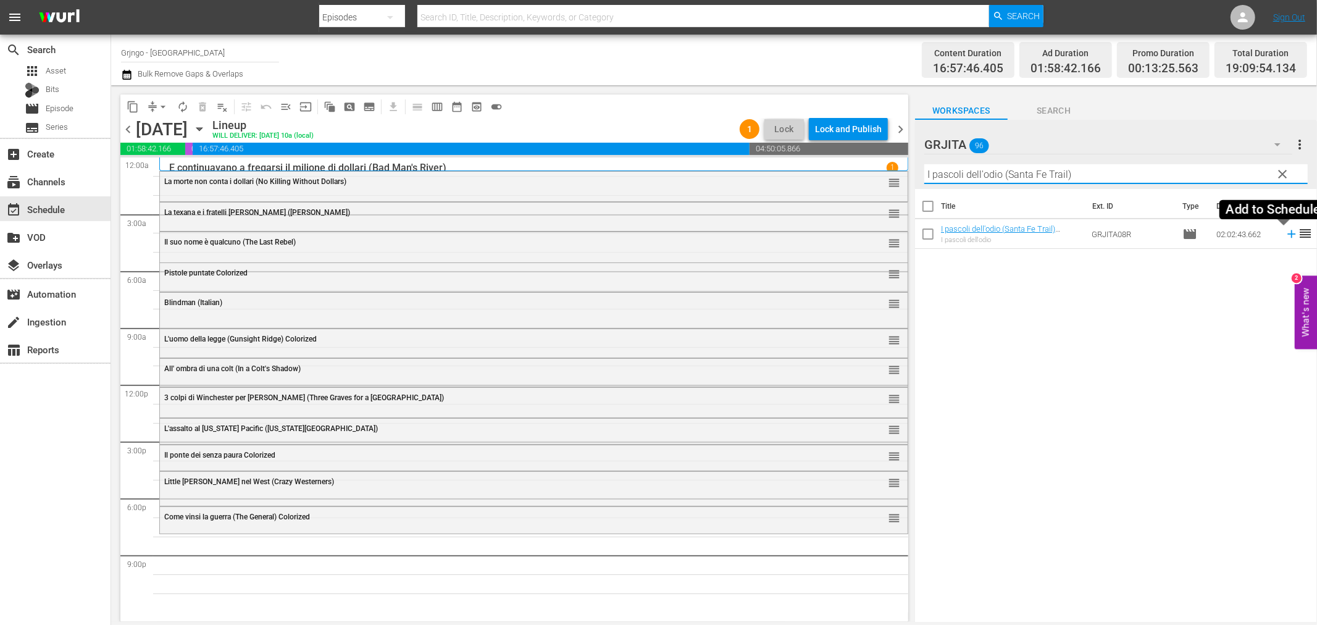
type input "I pascoli dell'odio (Santa Fe Trail)"
click at [1285, 231] on icon at bounding box center [1292, 234] width 14 height 14
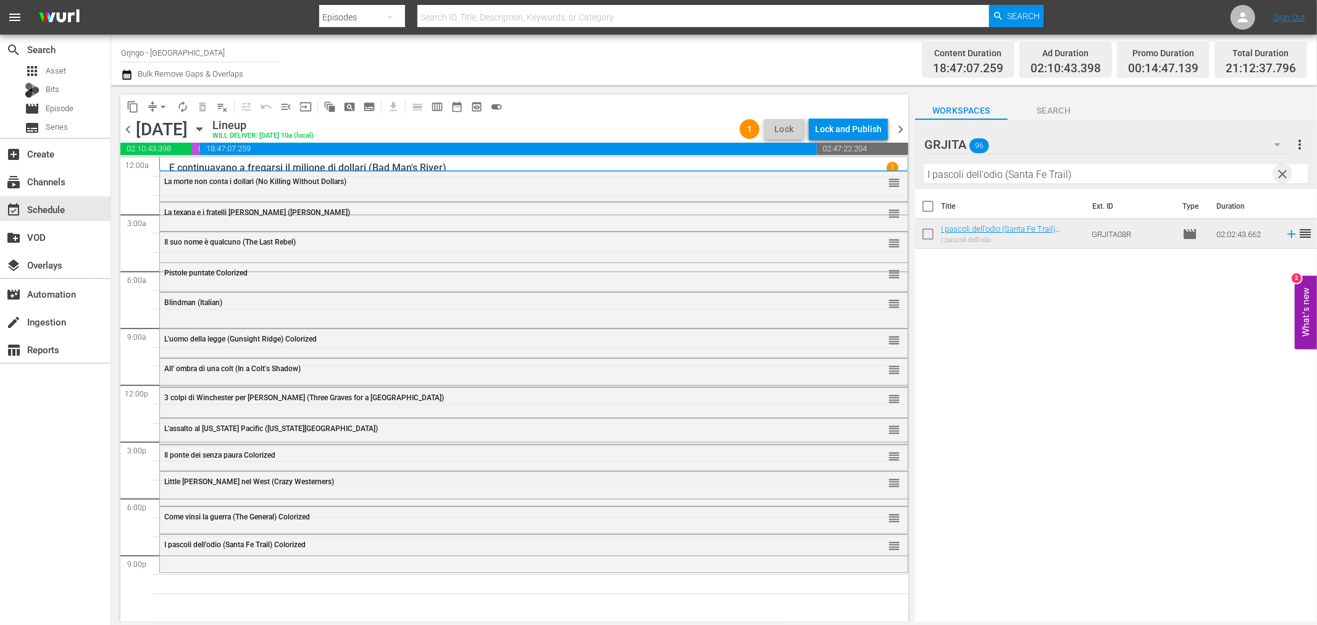
drag, startPoint x: 1279, startPoint y: 173, endPoint x: 1105, endPoint y: 173, distance: 173.5
click at [1279, 171] on span "clear" at bounding box center [1283, 174] width 15 height 15
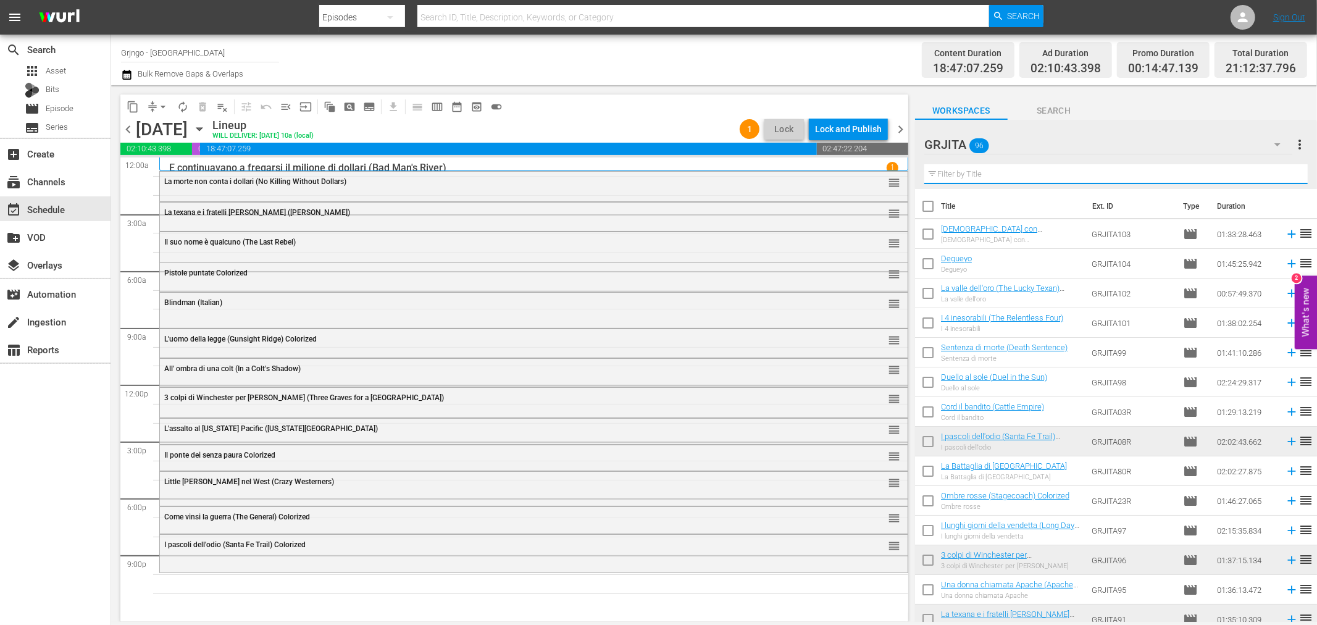
paste input "Thompson 1880"
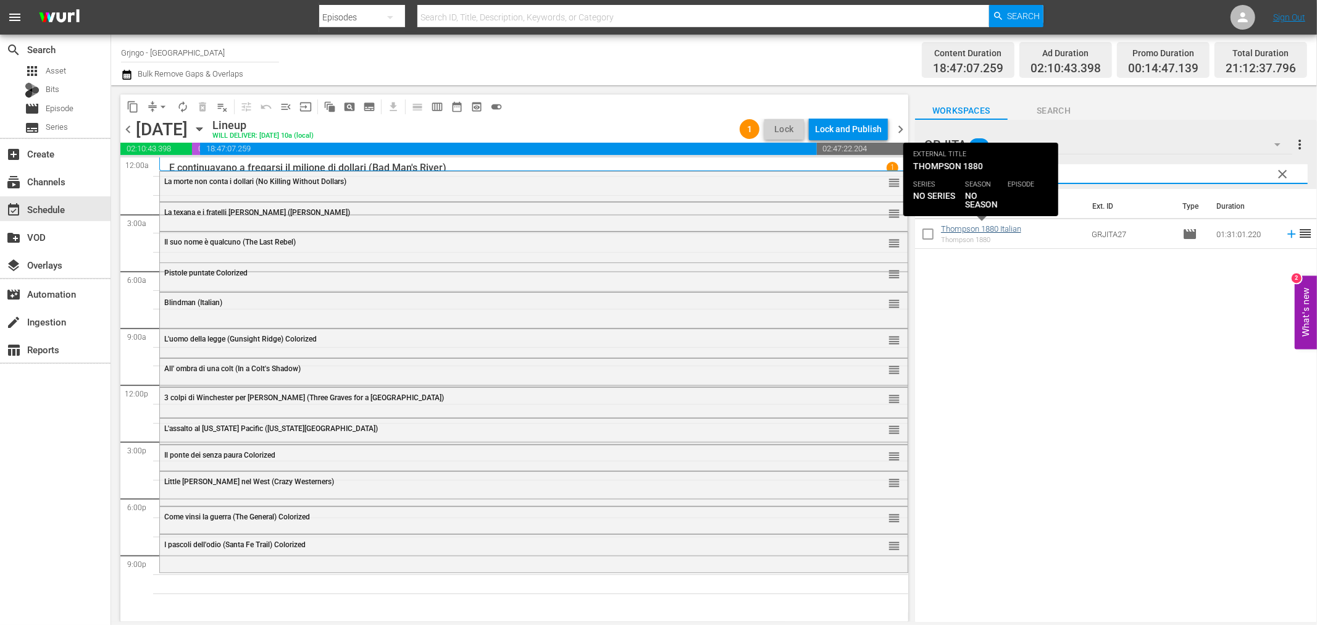
type input "Thompson 1880"
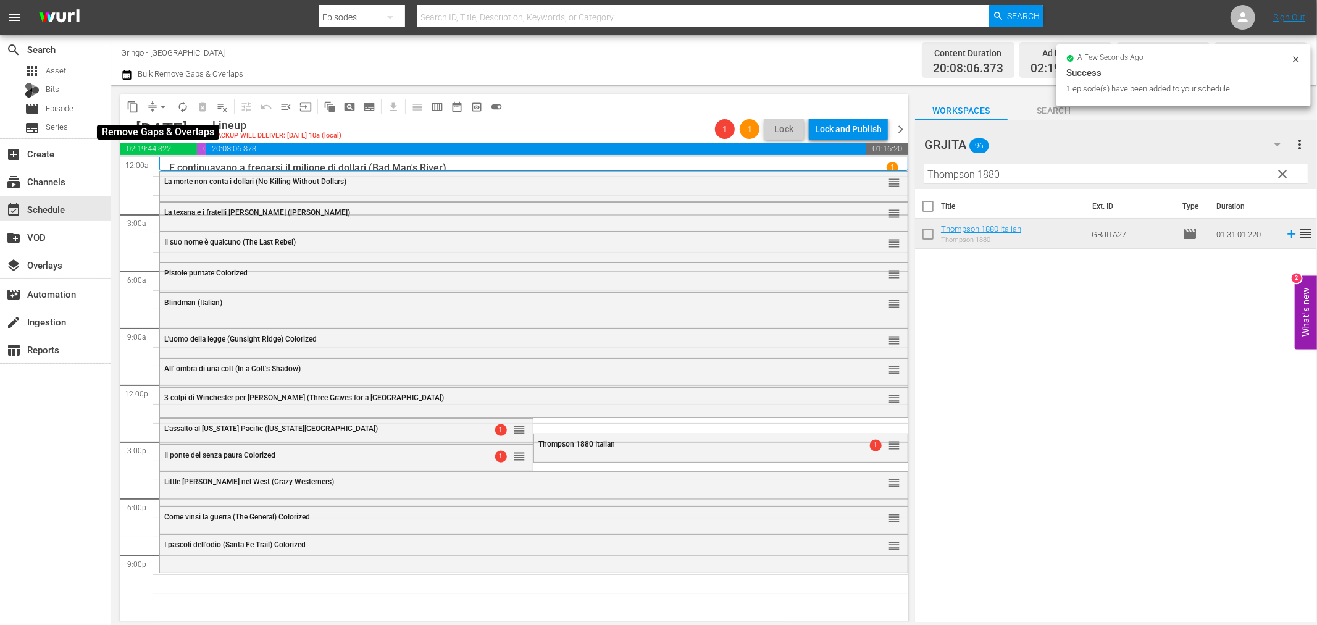
drag, startPoint x: 162, startPoint y: 104, endPoint x: 167, endPoint y: 111, distance: 8.6
click at [163, 106] on span "arrow_drop_down" at bounding box center [163, 107] width 12 height 12
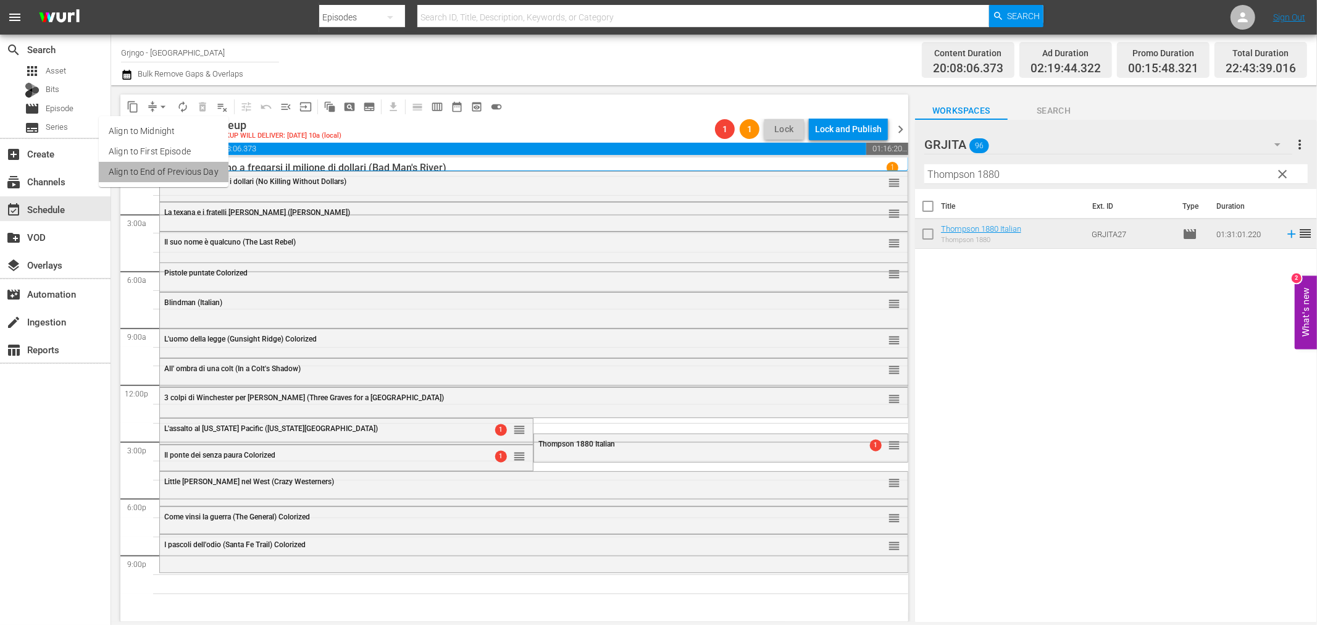
click at [198, 173] on li "Align to End of Previous Day" at bounding box center [164, 172] width 130 height 20
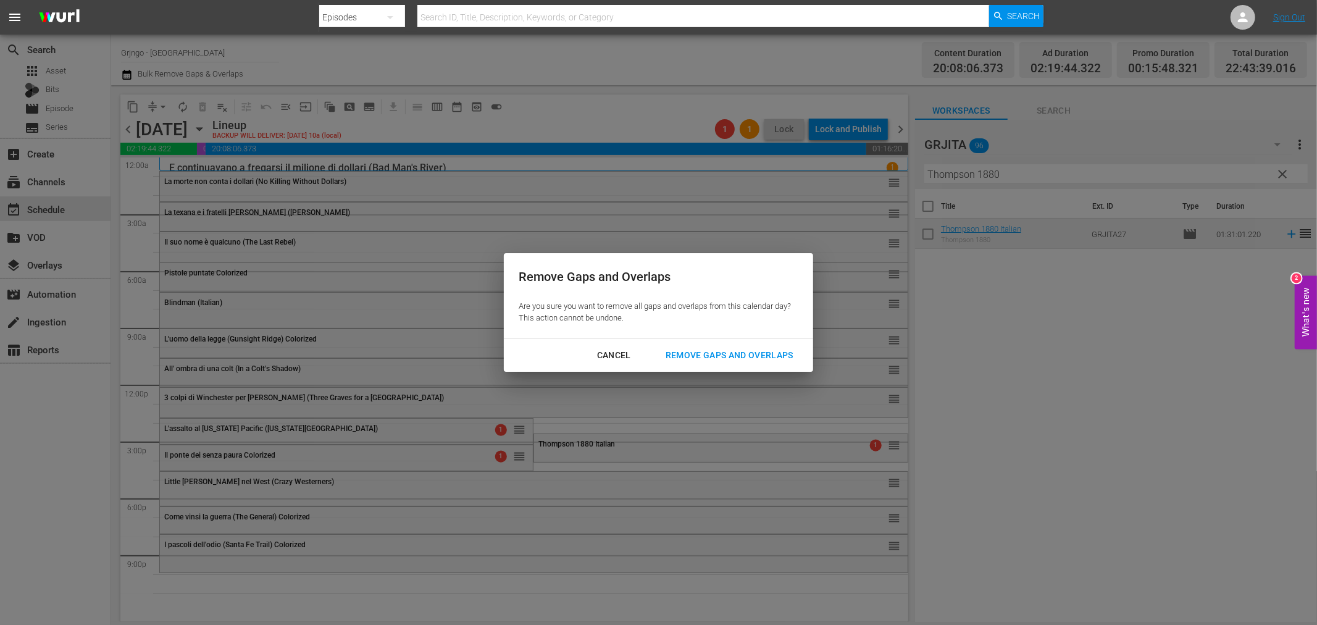
click at [695, 351] on div "Remove Gaps and Overlaps" at bounding box center [730, 355] width 148 height 15
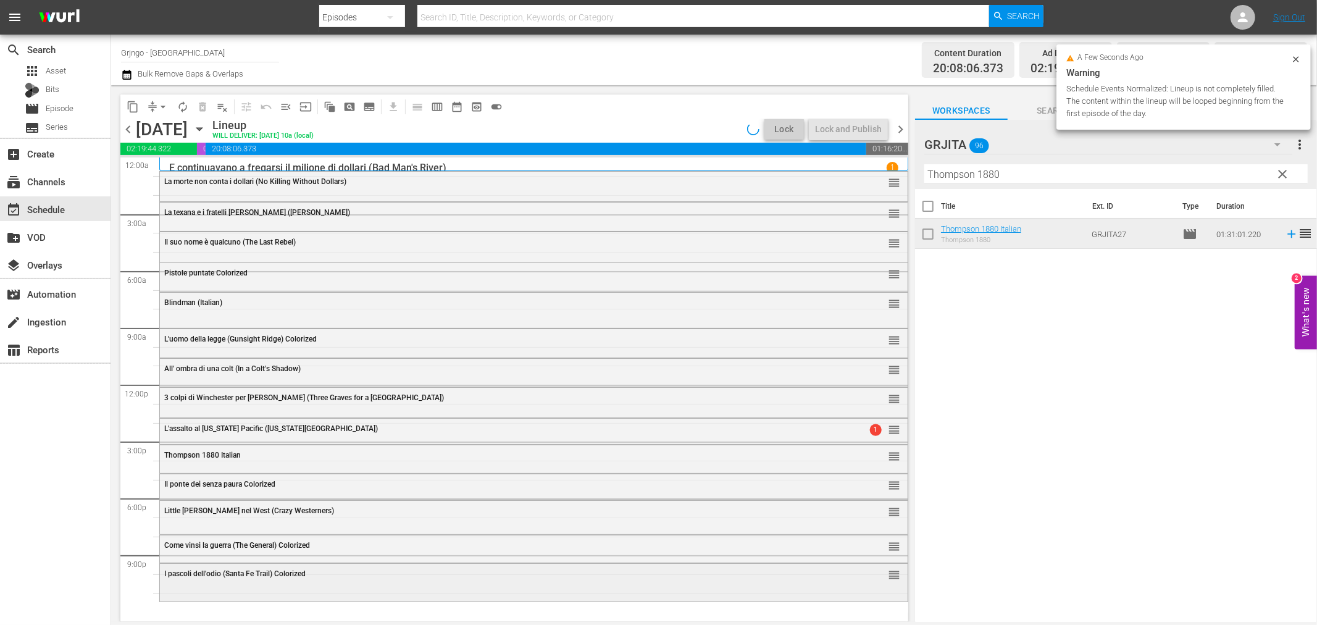
click at [206, 579] on div "I pascoli dell'odio (Santa Fe Trail) Colorized reorder" at bounding box center [534, 574] width 748 height 21
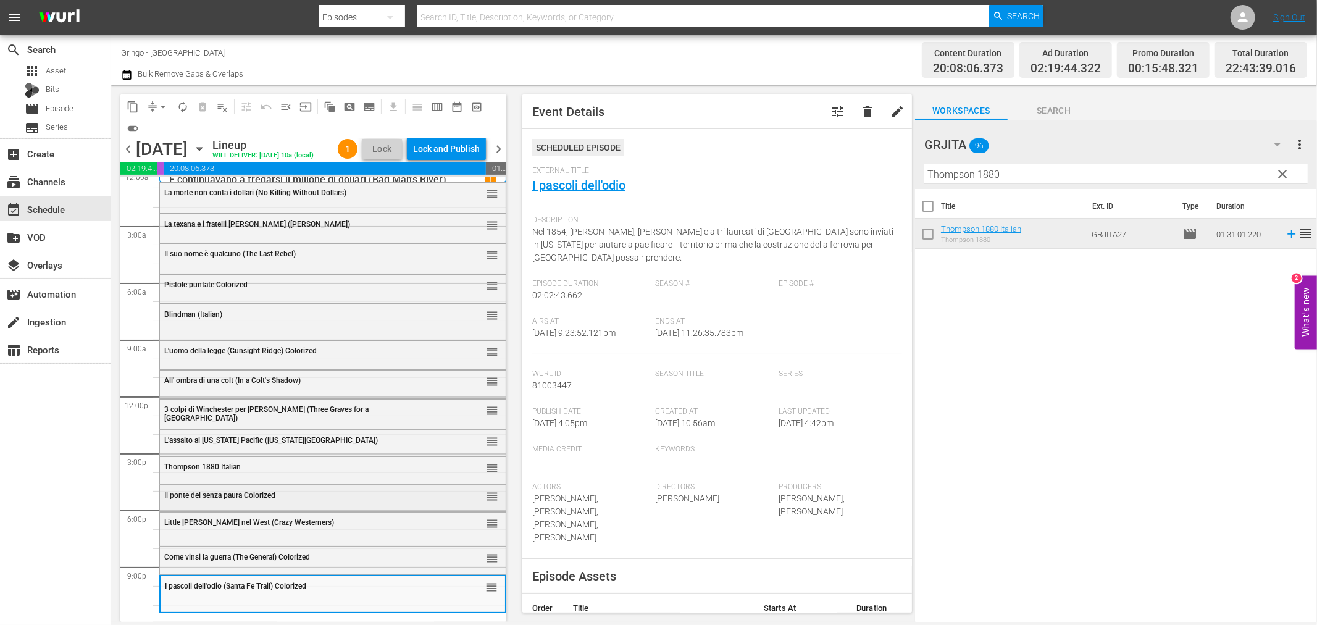
scroll to position [9, 0]
drag, startPoint x: 1287, startPoint y: 172, endPoint x: 1187, endPoint y: 179, distance: 100.9
click at [1287, 172] on span "clear" at bounding box center [1283, 174] width 15 height 15
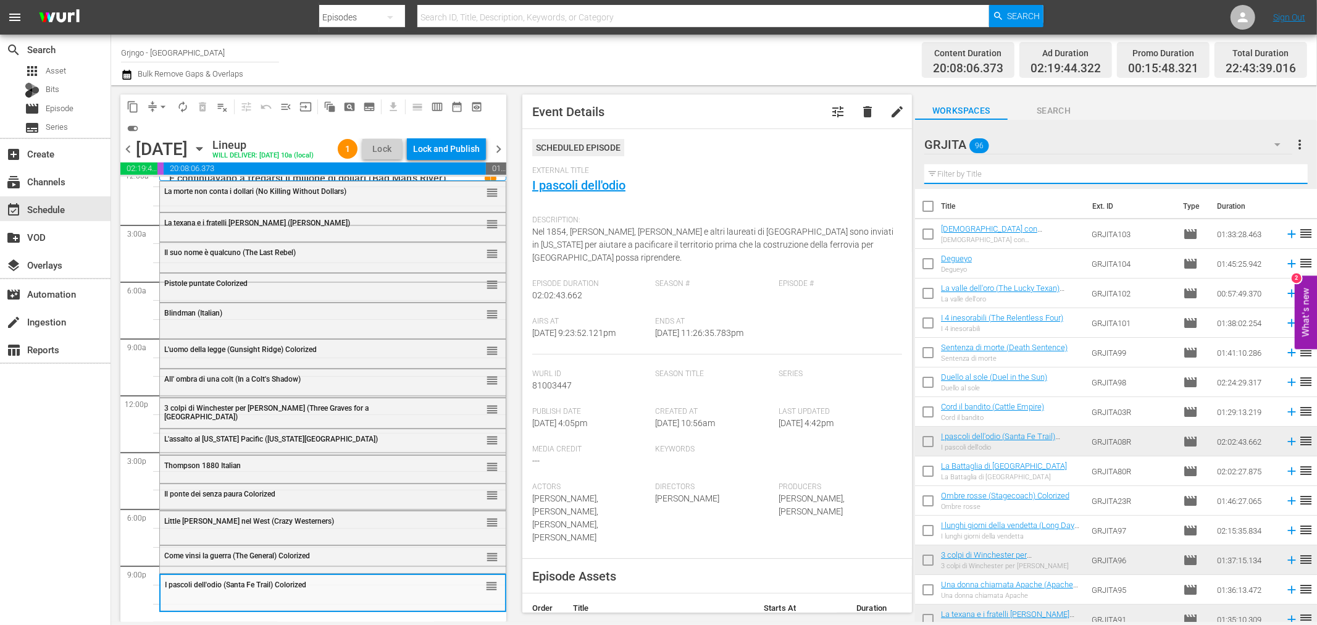
paste input "Joko invoca [DEMOGRAPHIC_DATA]... e muori"
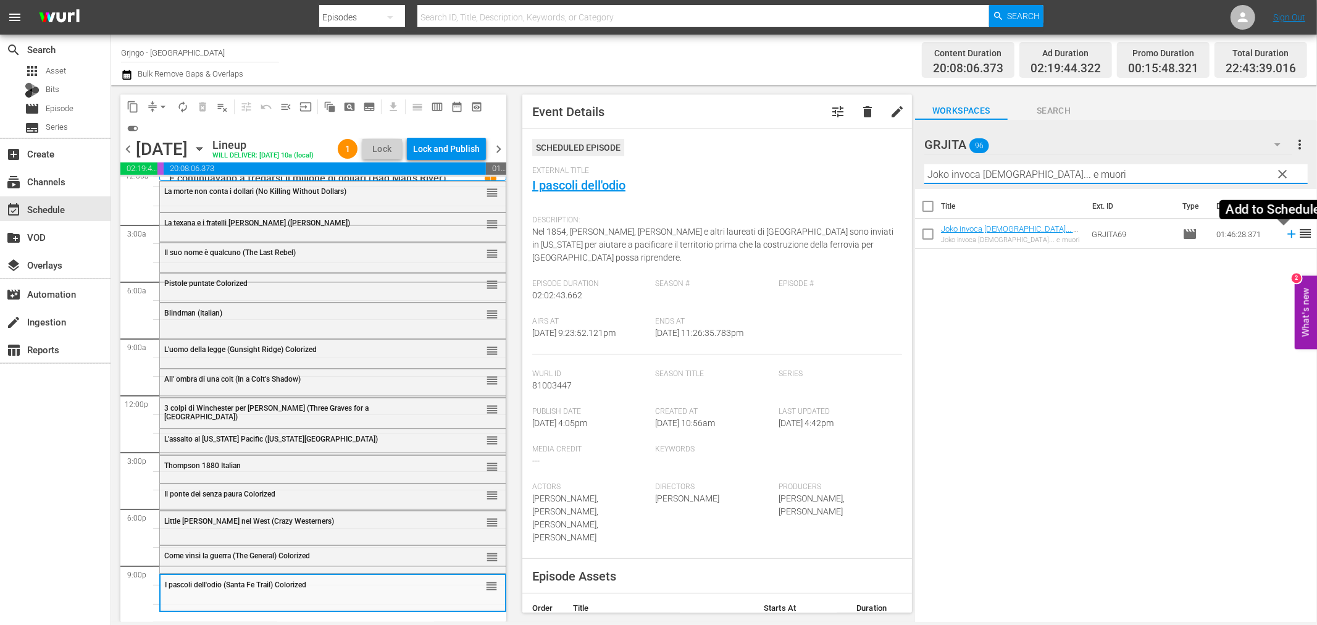
type input "Joko invoca [DEMOGRAPHIC_DATA]... e muori"
click at [1285, 235] on icon at bounding box center [1292, 234] width 14 height 14
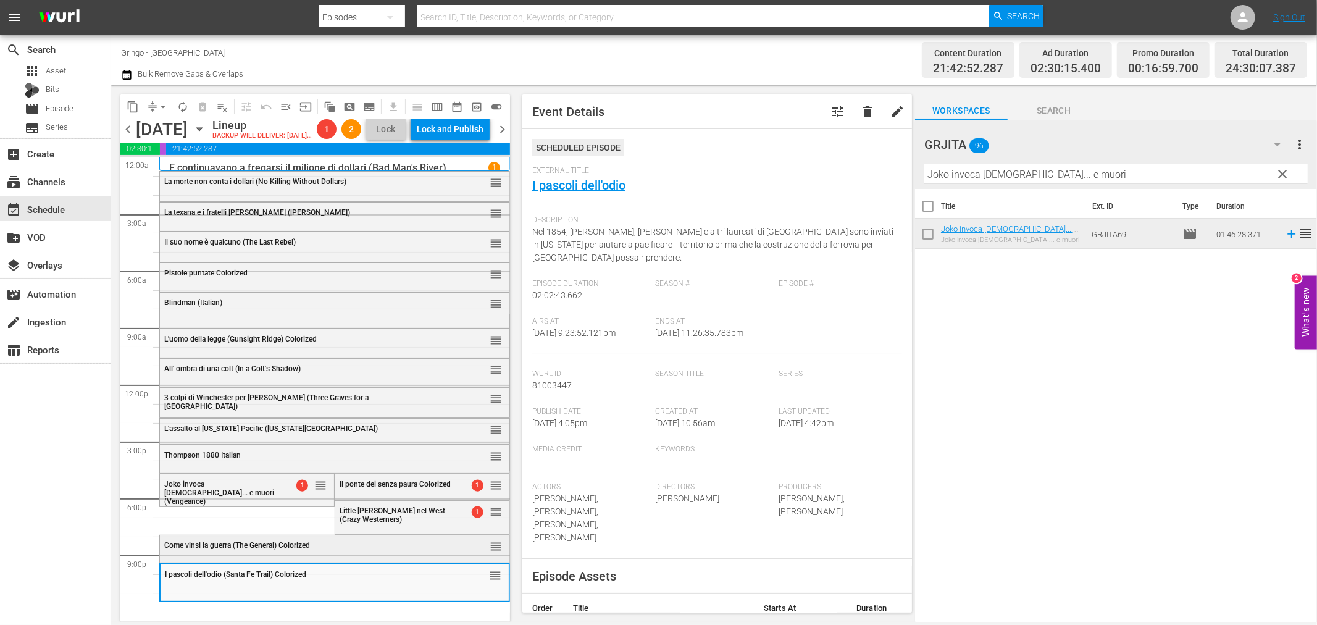
scroll to position [10, 0]
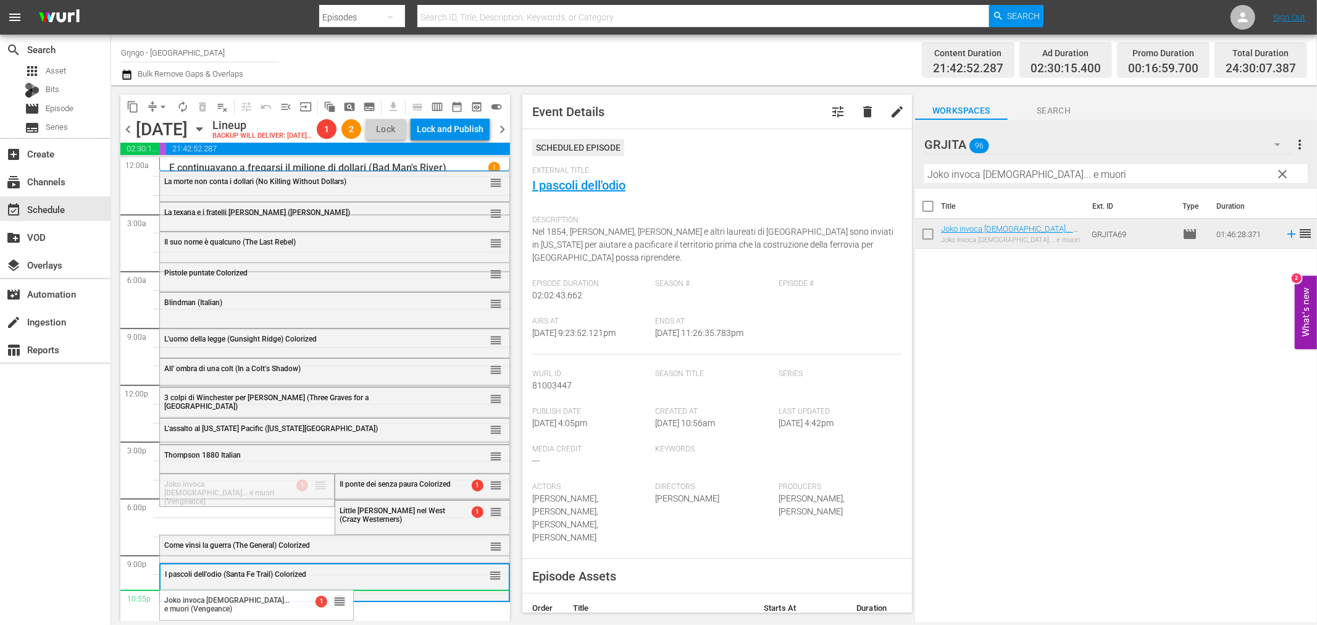
drag, startPoint x: 312, startPoint y: 496, endPoint x: 286, endPoint y: 599, distance: 106.5
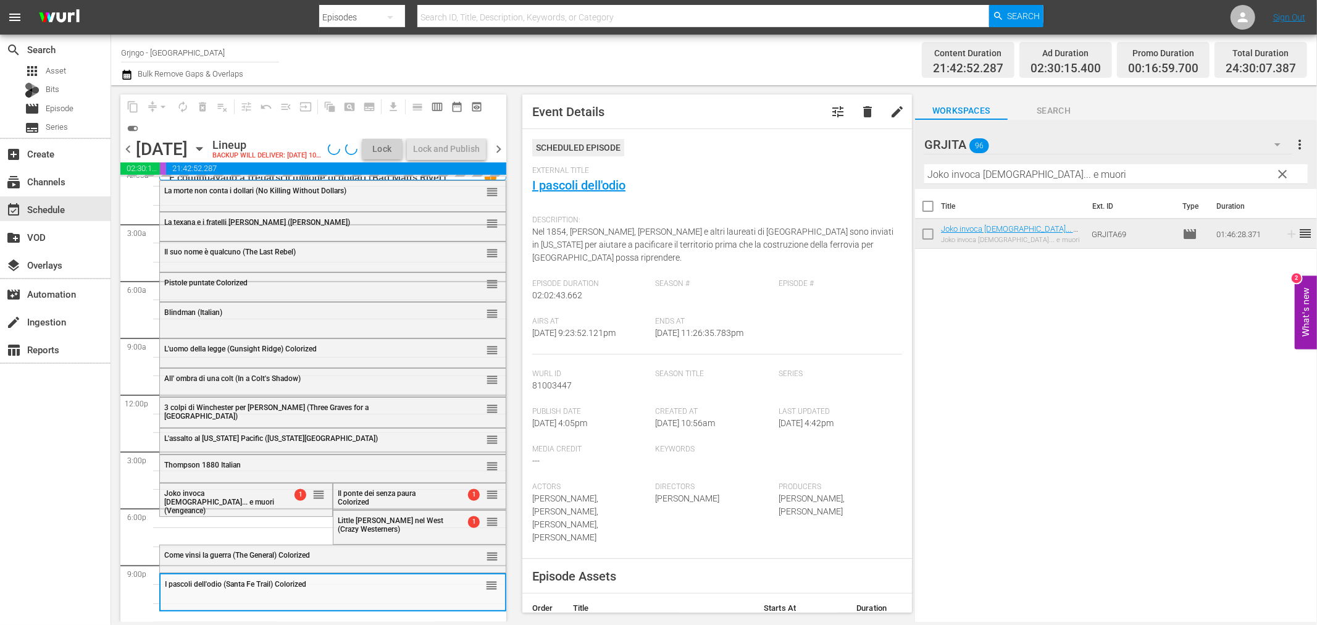
scroll to position [0, 0]
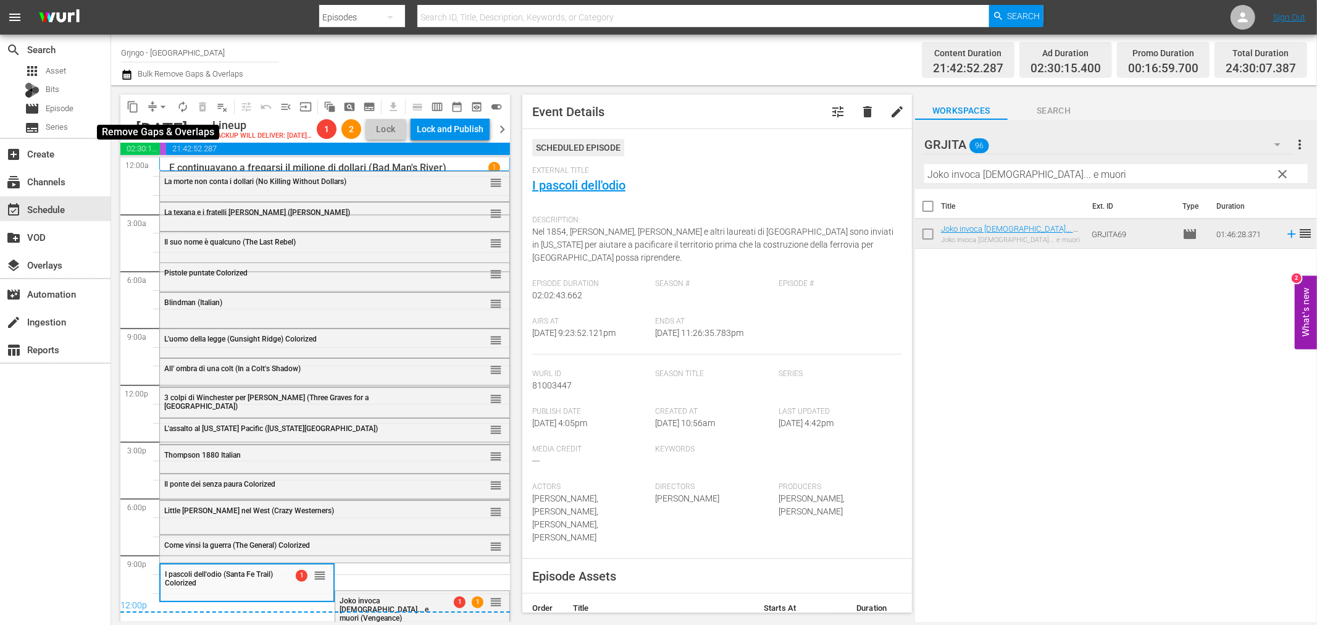
click at [161, 107] on span "arrow_drop_down" at bounding box center [163, 107] width 12 height 12
click at [173, 167] on li "Align to End of Previous Day" at bounding box center [164, 172] width 130 height 20
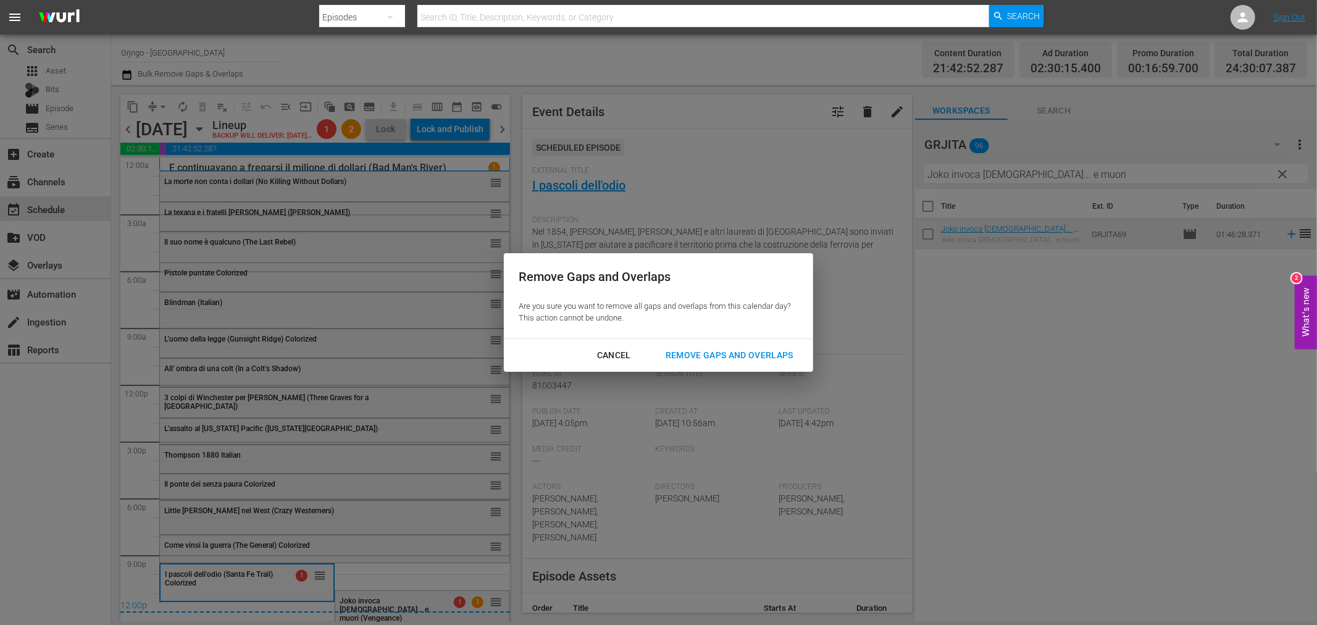
click at [689, 348] on div "Remove Gaps and Overlaps" at bounding box center [730, 355] width 148 height 15
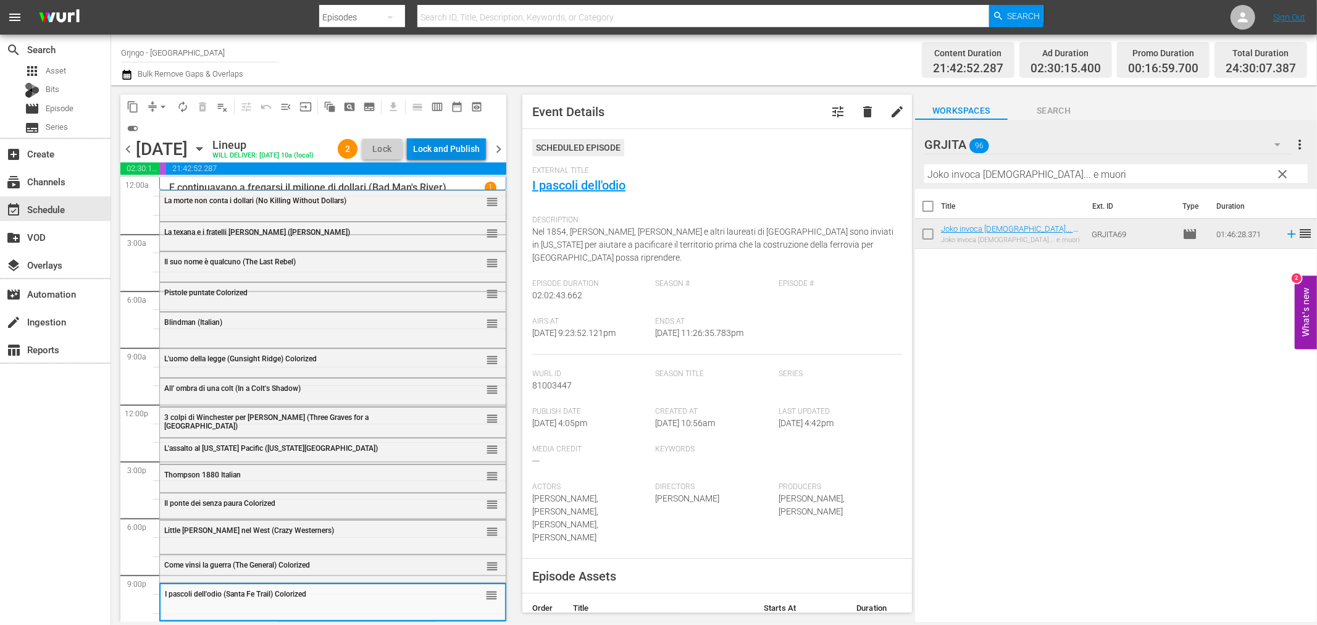
click at [441, 144] on div "Lock and Publish" at bounding box center [446, 149] width 67 height 22
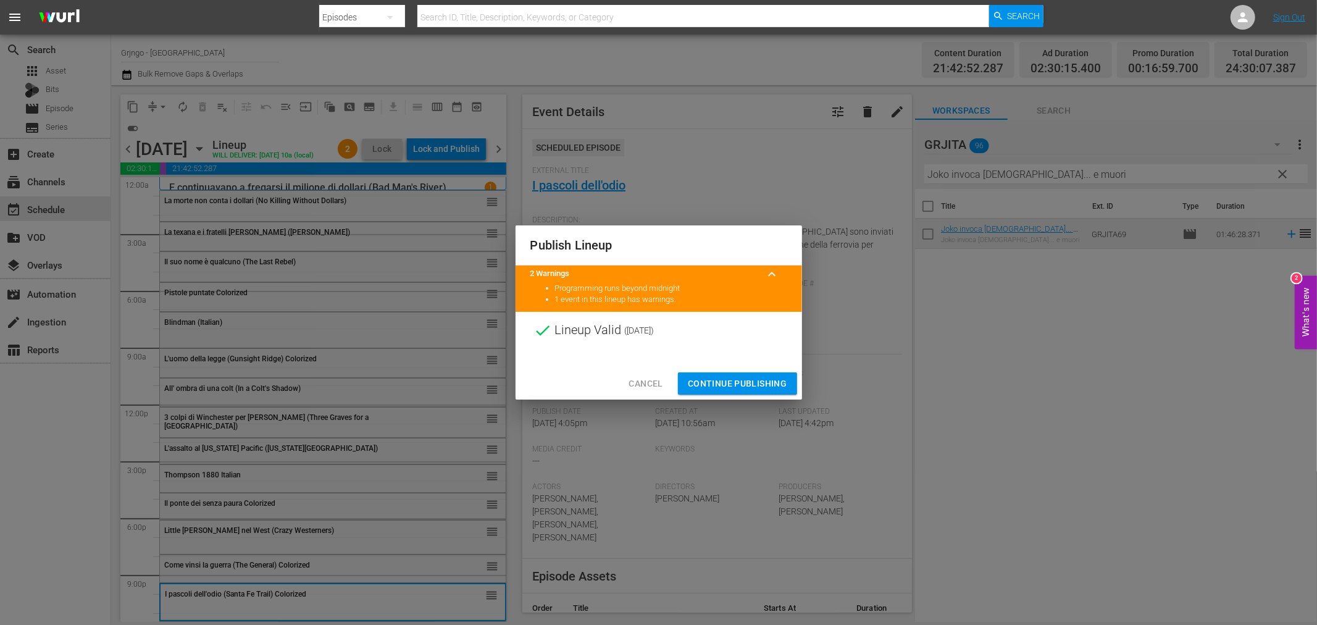
click at [754, 380] on span "Continue Publishing" at bounding box center [737, 383] width 99 height 15
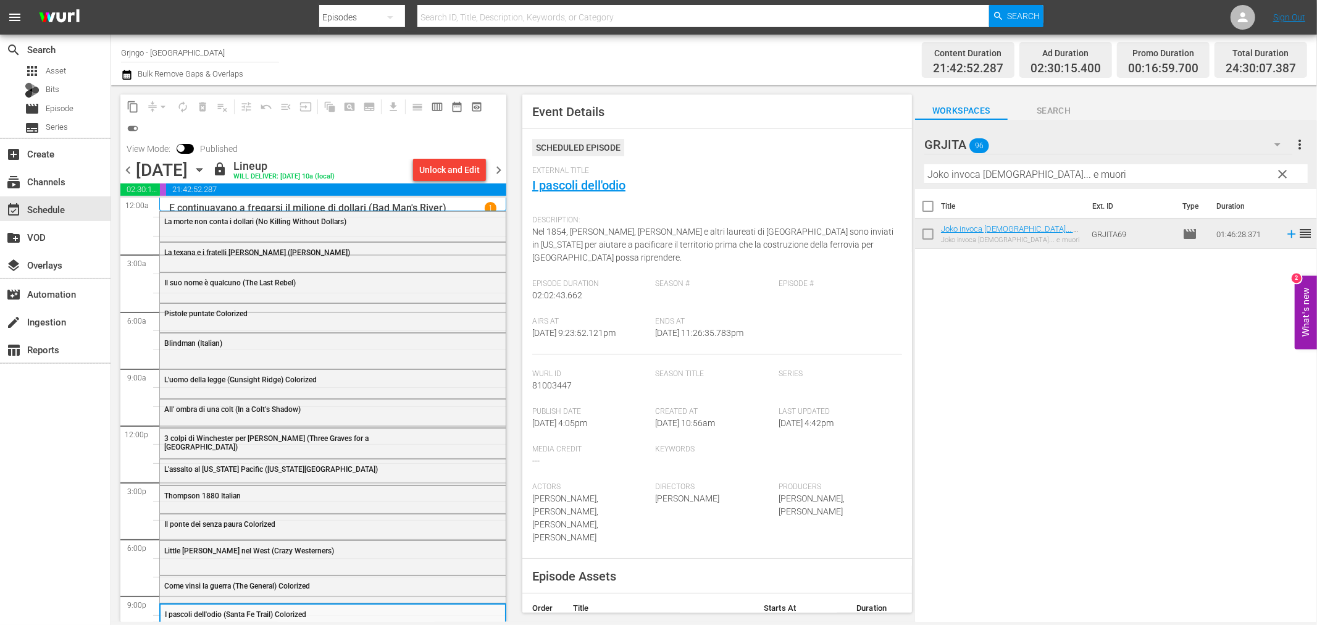
click at [498, 162] on span "chevron_right" at bounding box center [498, 169] width 15 height 15
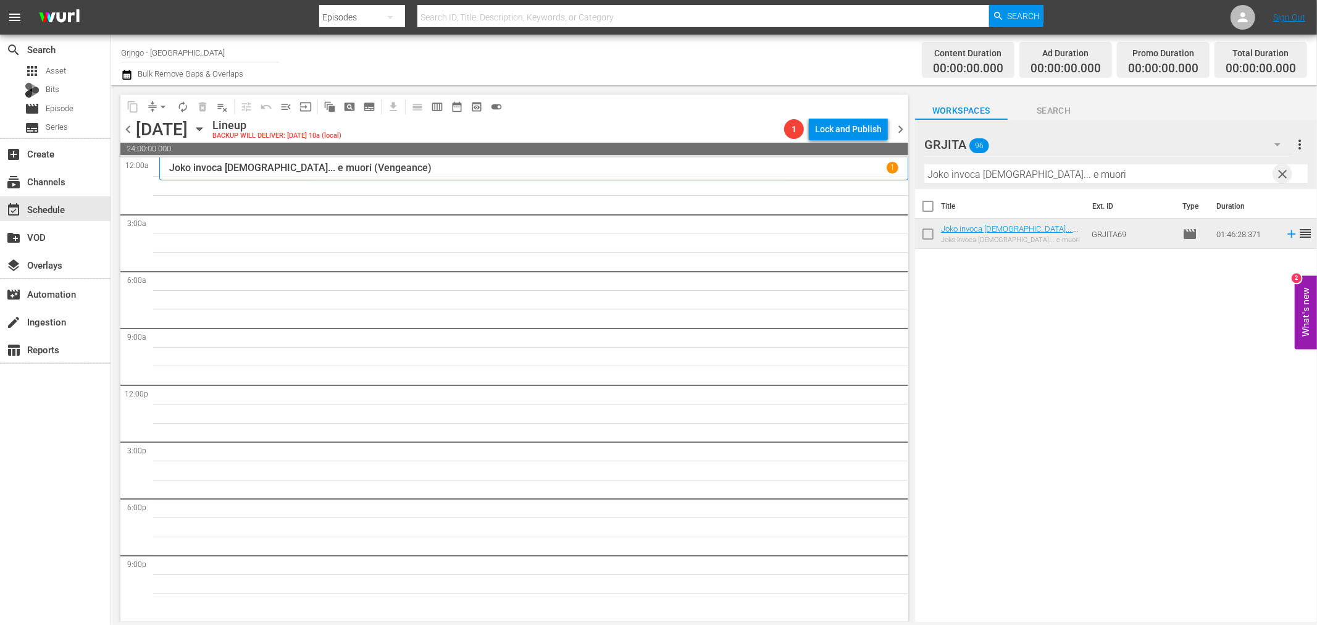
click at [1289, 171] on span "clear" at bounding box center [1283, 174] width 15 height 15
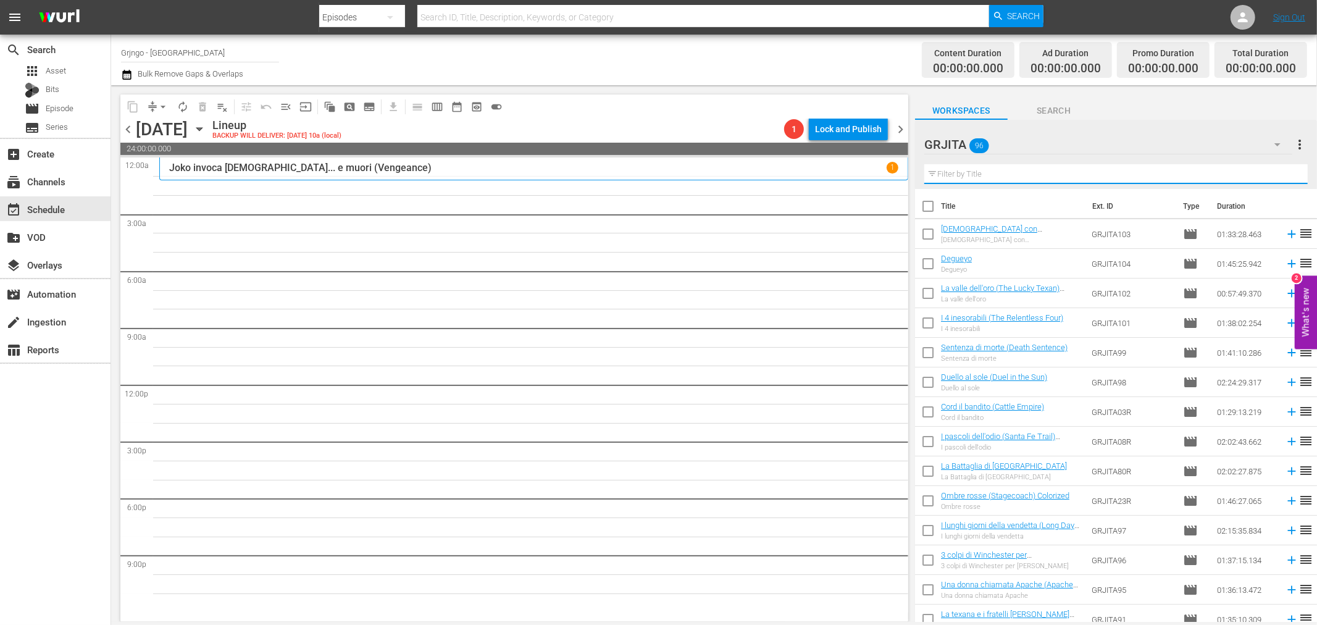
paste input "Cord il bandito (Cattle Empire)"
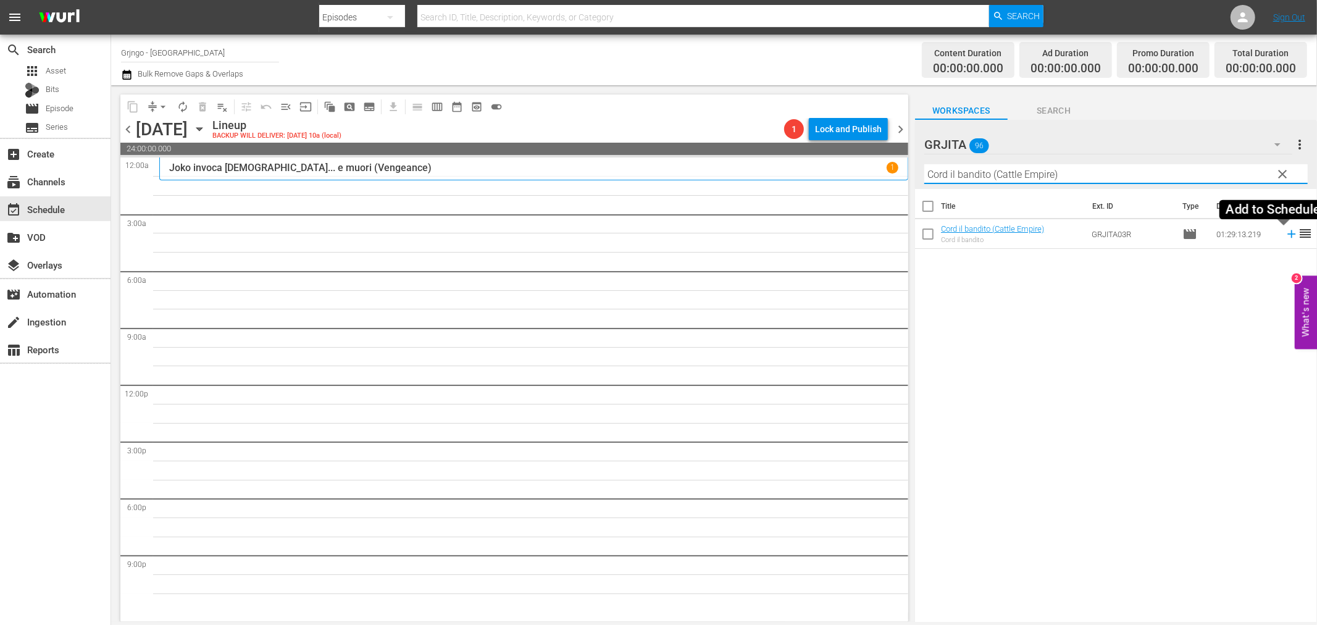
type input "Cord il bandito (Cattle Empire)"
click at [1285, 236] on icon at bounding box center [1292, 234] width 14 height 14
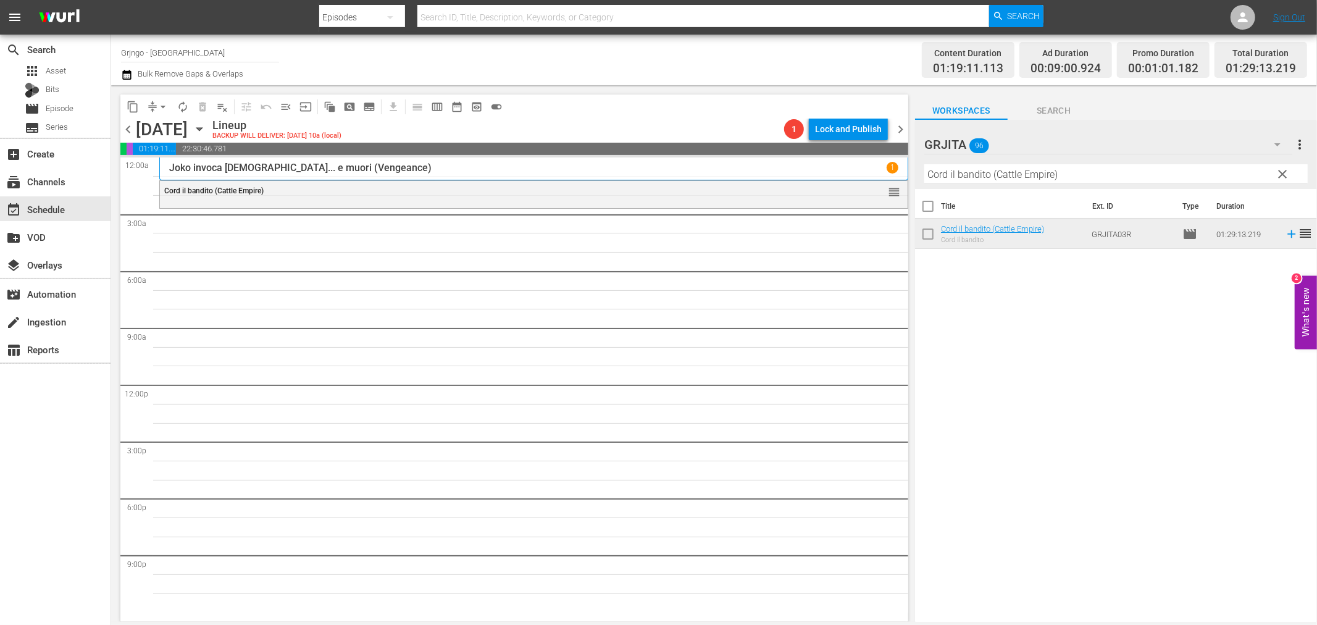
drag, startPoint x: 1279, startPoint y: 174, endPoint x: 1254, endPoint y: 173, distance: 25.3
click at [1279, 174] on span "clear" at bounding box center [1283, 174] width 15 height 15
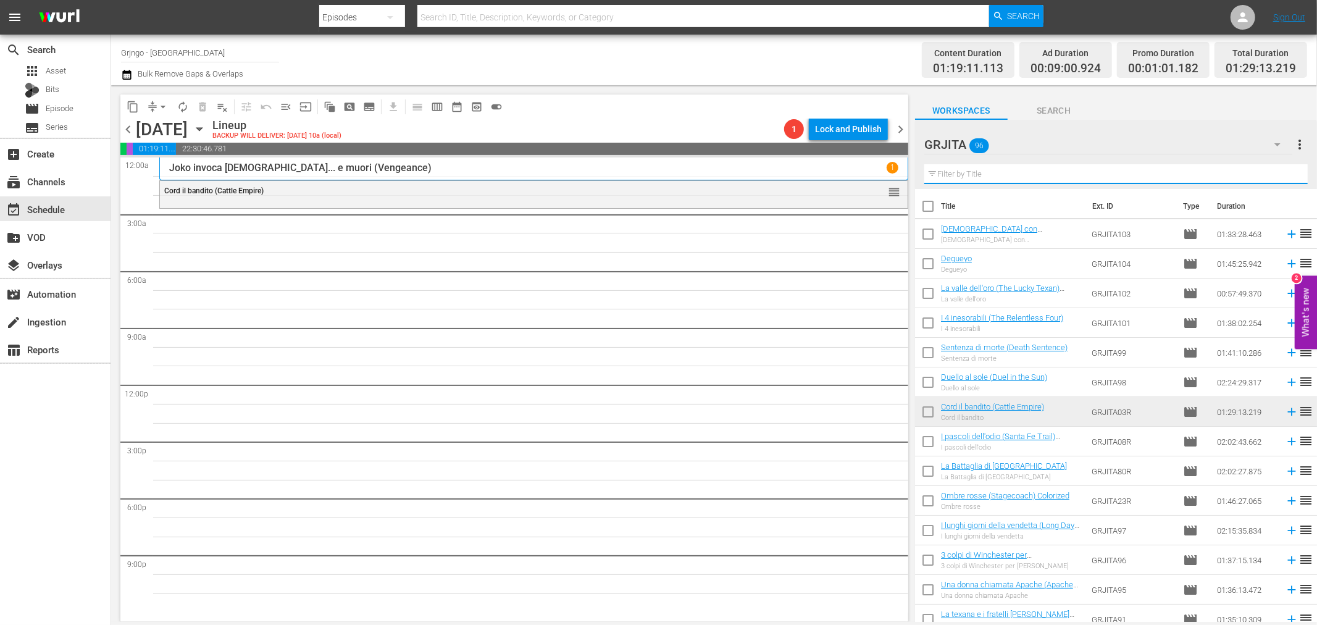
paste input "La Battaglia di [GEOGRAPHIC_DATA]"
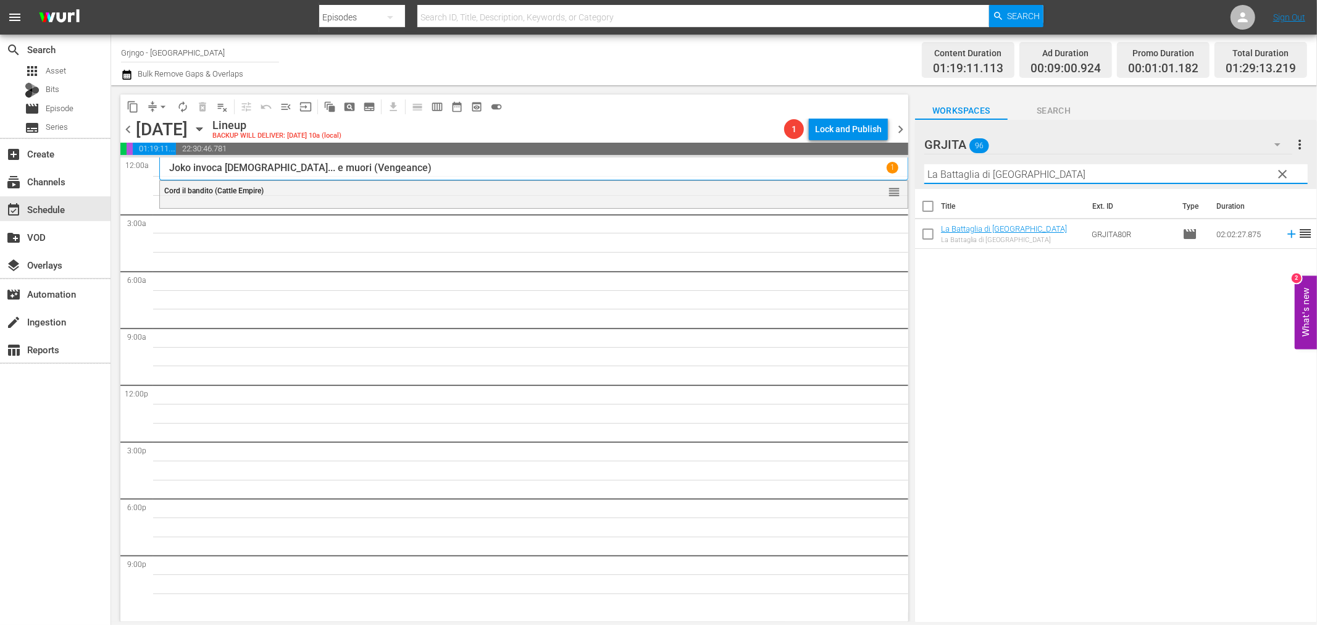
type input "La Battaglia di [GEOGRAPHIC_DATA]"
click at [1285, 238] on icon at bounding box center [1292, 234] width 14 height 14
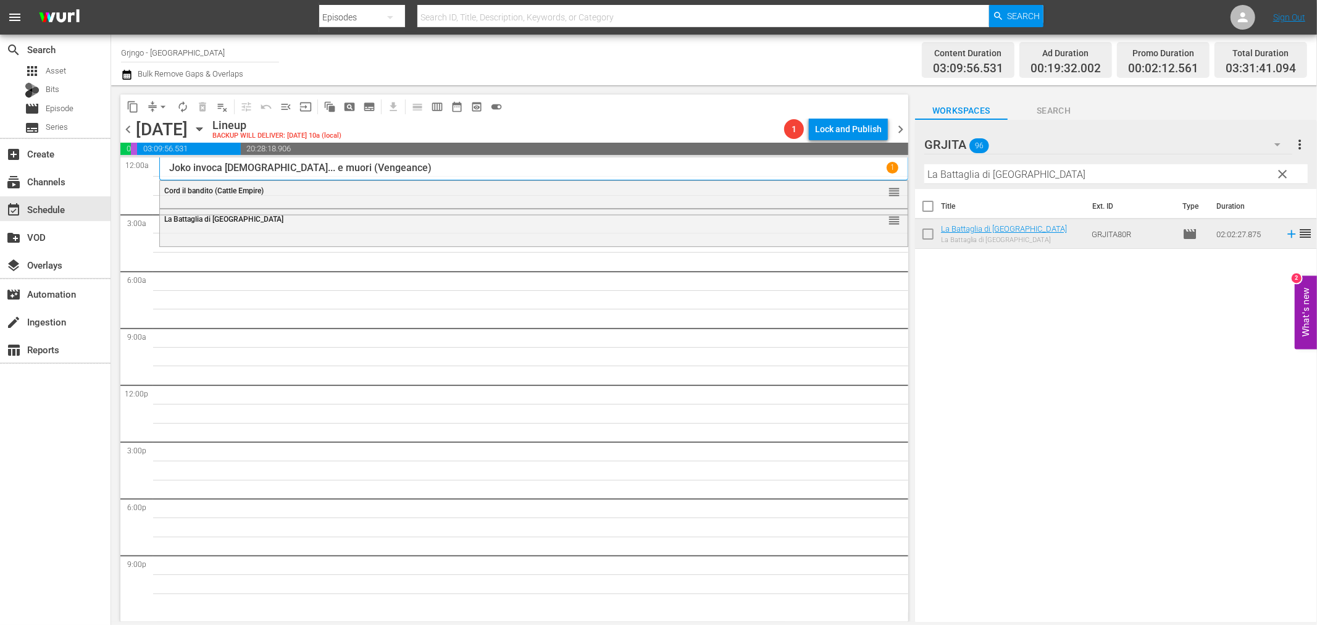
drag, startPoint x: 1279, startPoint y: 173, endPoint x: 1224, endPoint y: 171, distance: 55.6
click at [1279, 173] on span "clear" at bounding box center [1283, 174] width 15 height 15
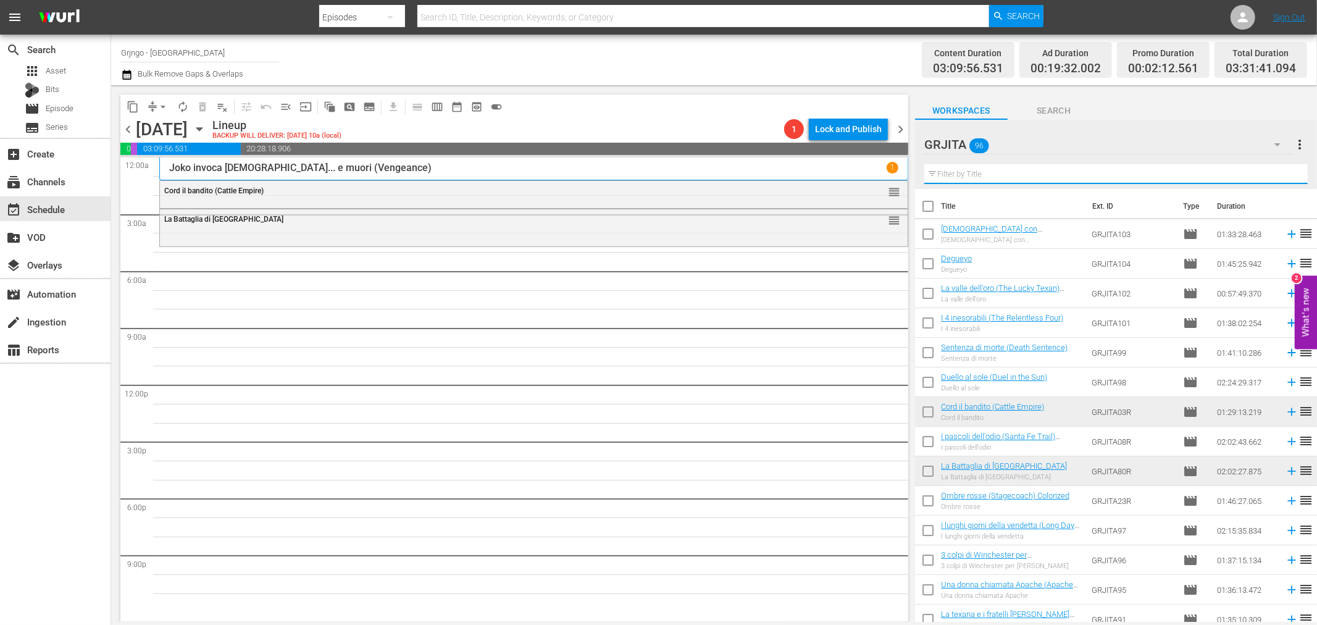
paste input "La notte senza legge (Day of the Outlaw)"
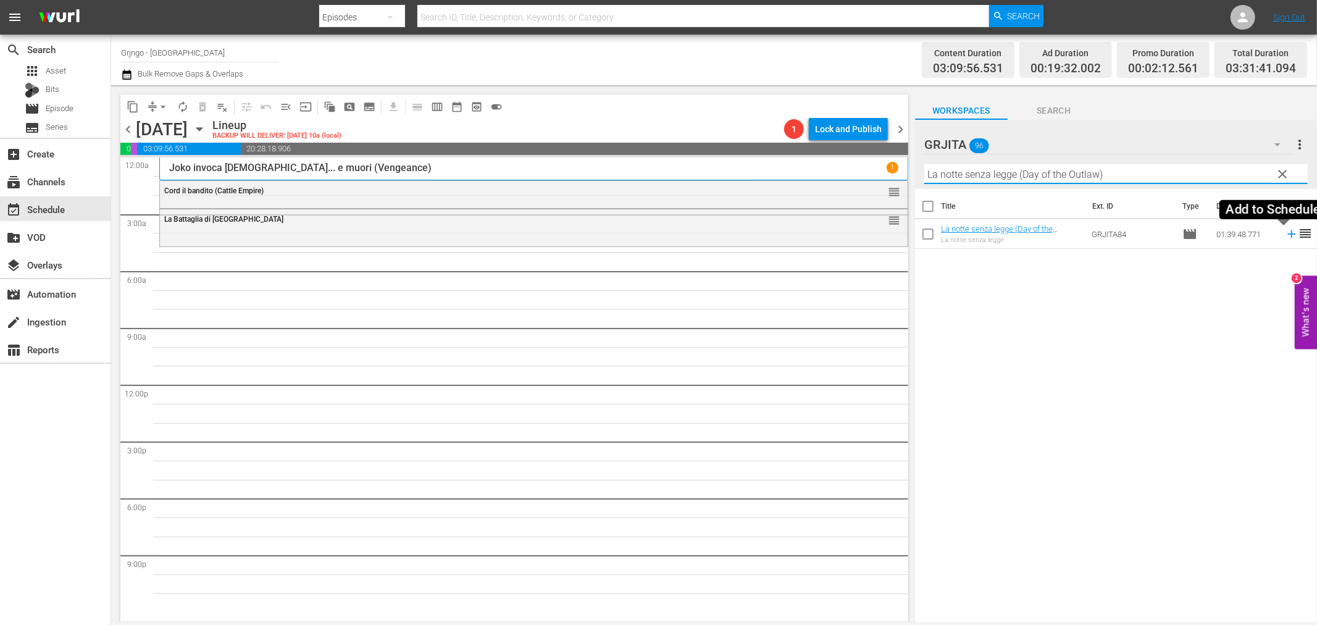
type input "La notte senza legge (Day of the Outlaw)"
click at [1285, 231] on icon at bounding box center [1292, 234] width 14 height 14
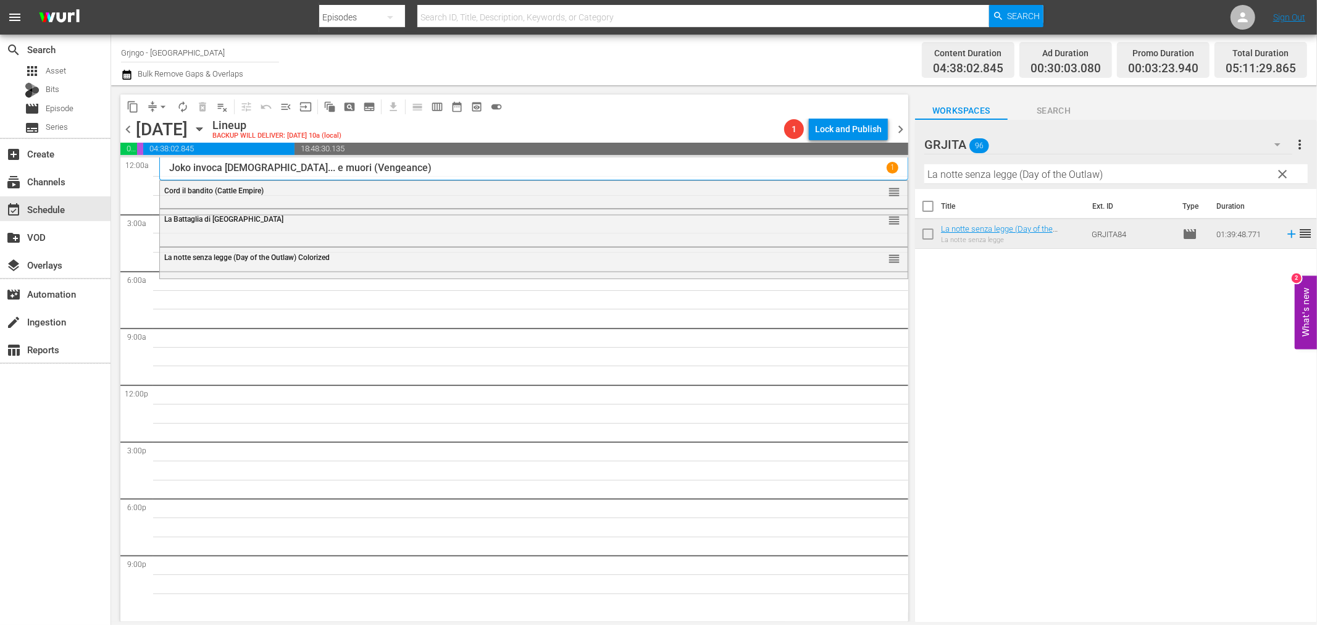
drag, startPoint x: 1280, startPoint y: 173, endPoint x: 1161, endPoint y: 173, distance: 118.5
click at [1280, 173] on span "clear" at bounding box center [1283, 174] width 15 height 15
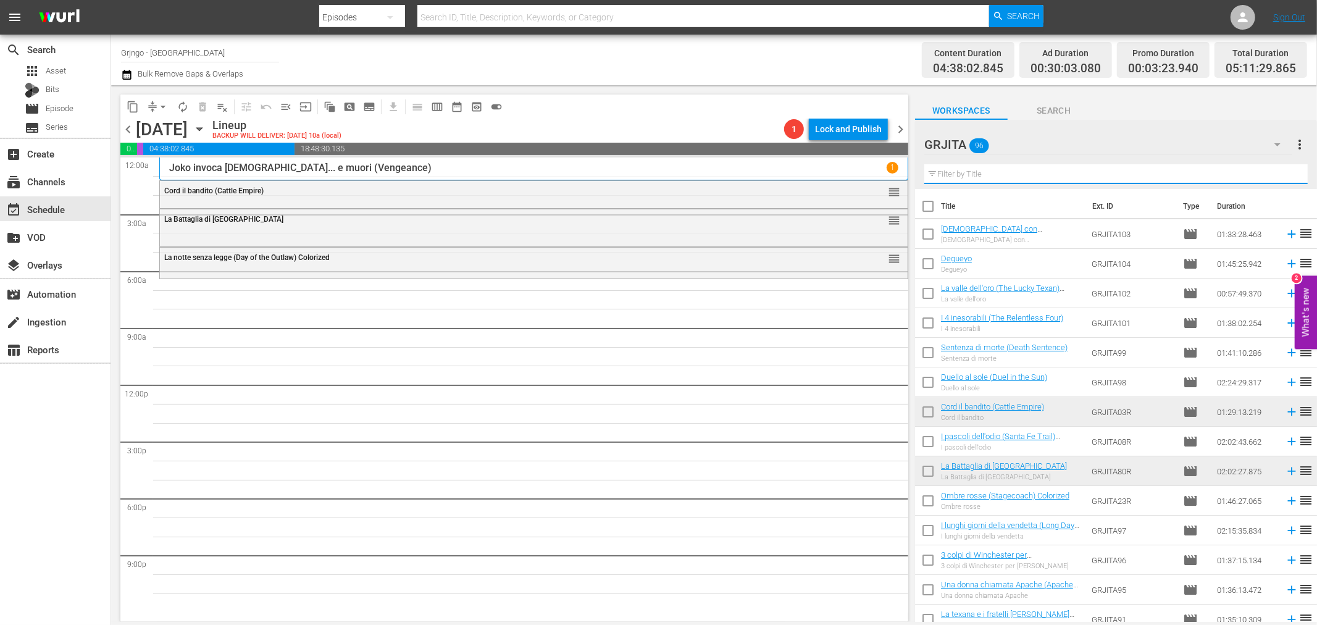
paste input "Ed ora... raccomanda l'anima a [DEMOGRAPHIC_DATA]!"
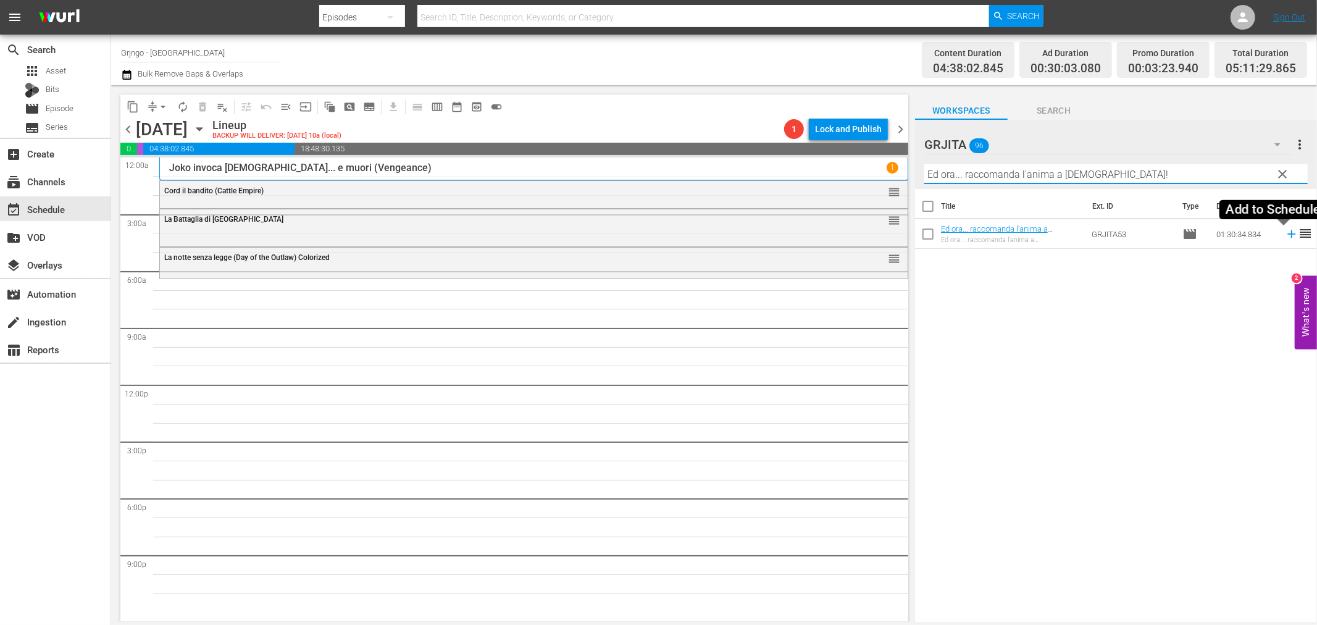
type input "Ed ora... raccomanda l'anima a [DEMOGRAPHIC_DATA]!"
click at [1285, 236] on icon at bounding box center [1292, 234] width 14 height 14
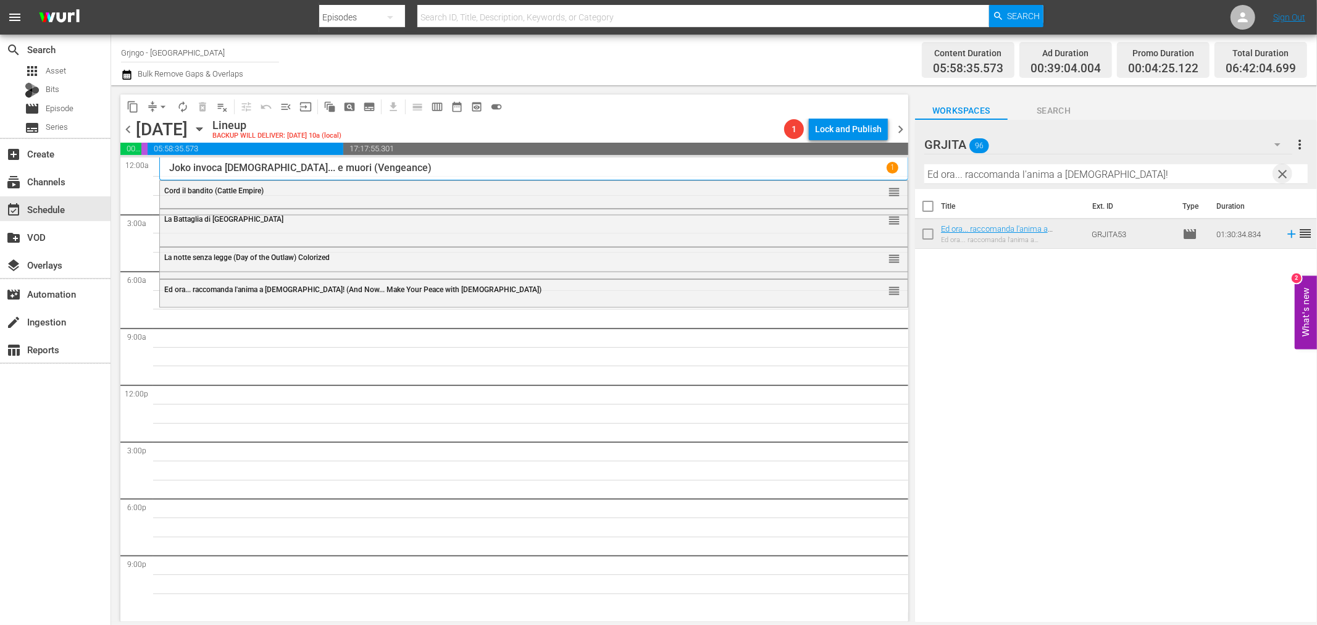
click at [1282, 174] on span "clear" at bounding box center [1283, 174] width 15 height 15
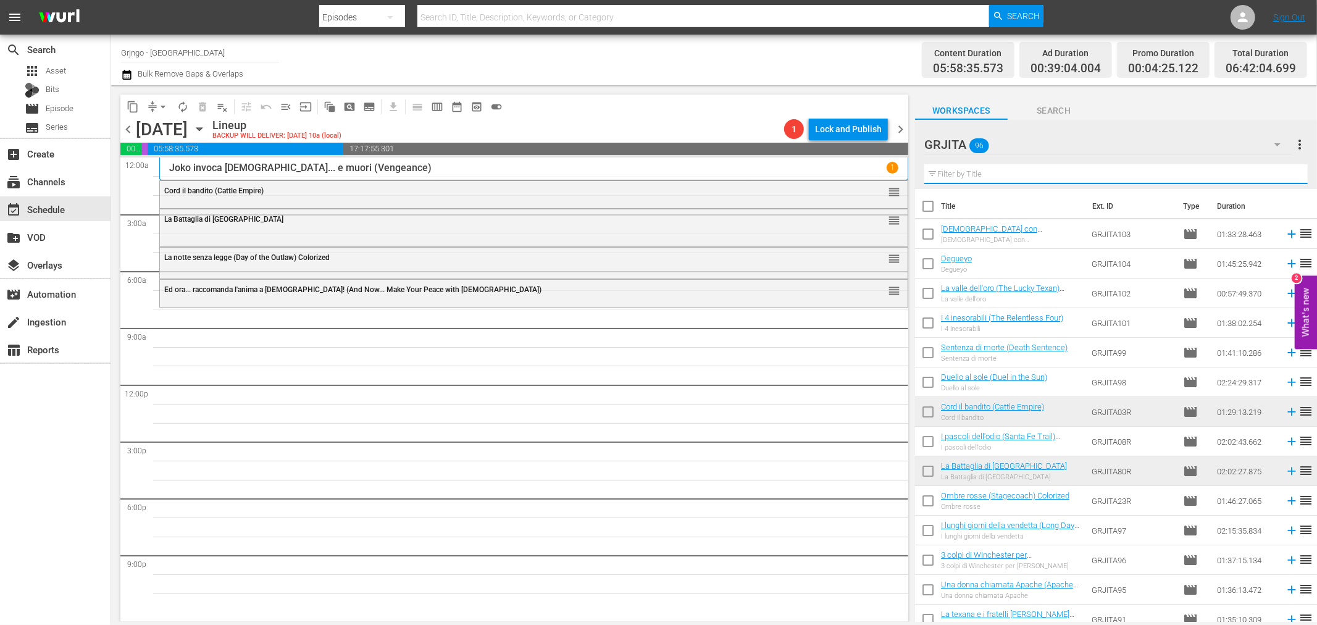
paste input "La valle dell'oro (The Lucky Texan)"
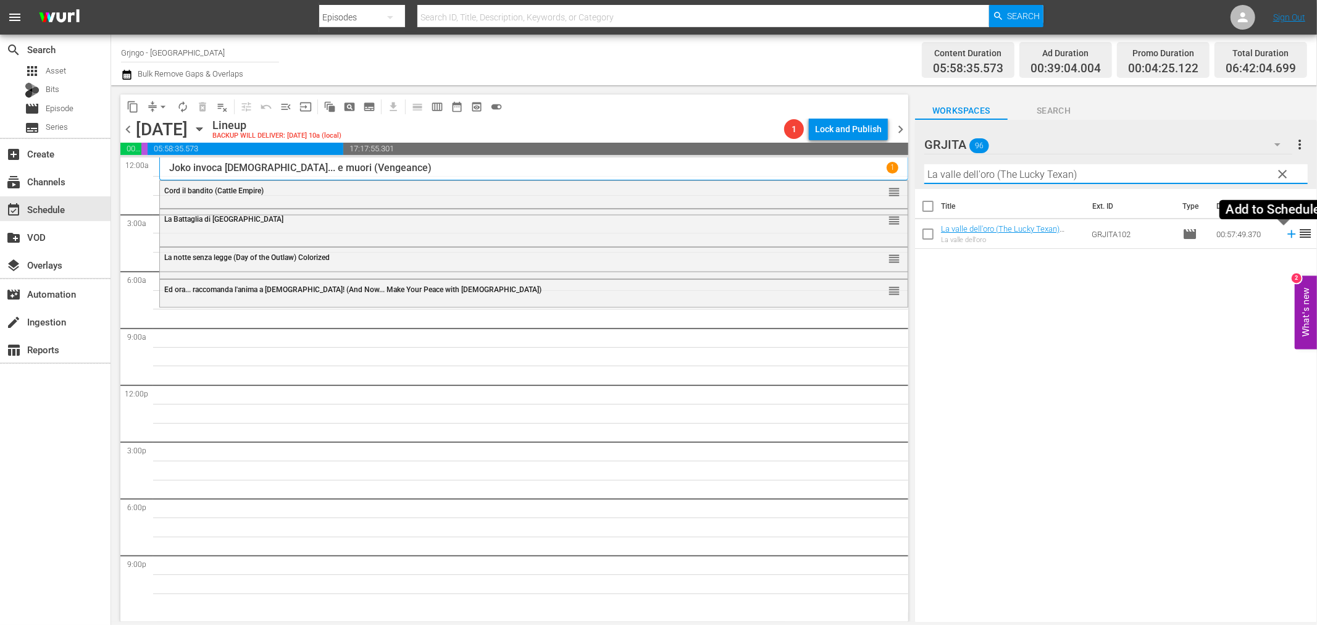
type input "La valle dell'oro (The Lucky Texan)"
click at [1285, 232] on icon at bounding box center [1292, 234] width 14 height 14
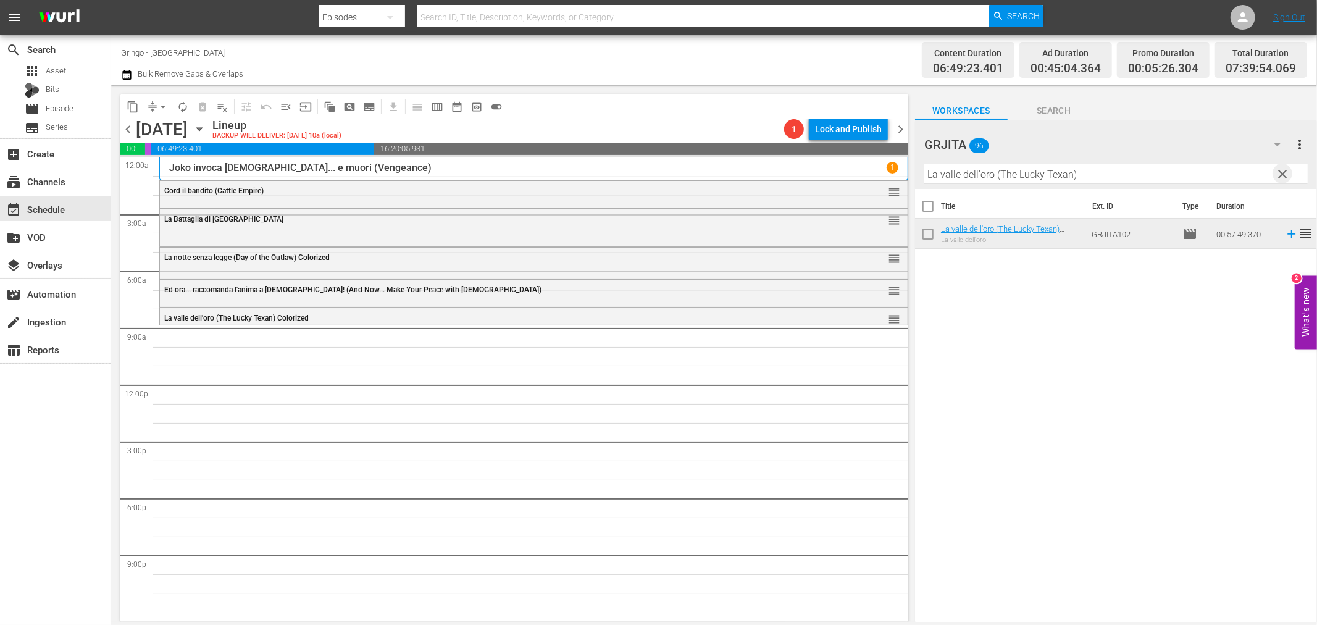
click at [1284, 170] on span "clear" at bounding box center [1283, 174] width 15 height 15
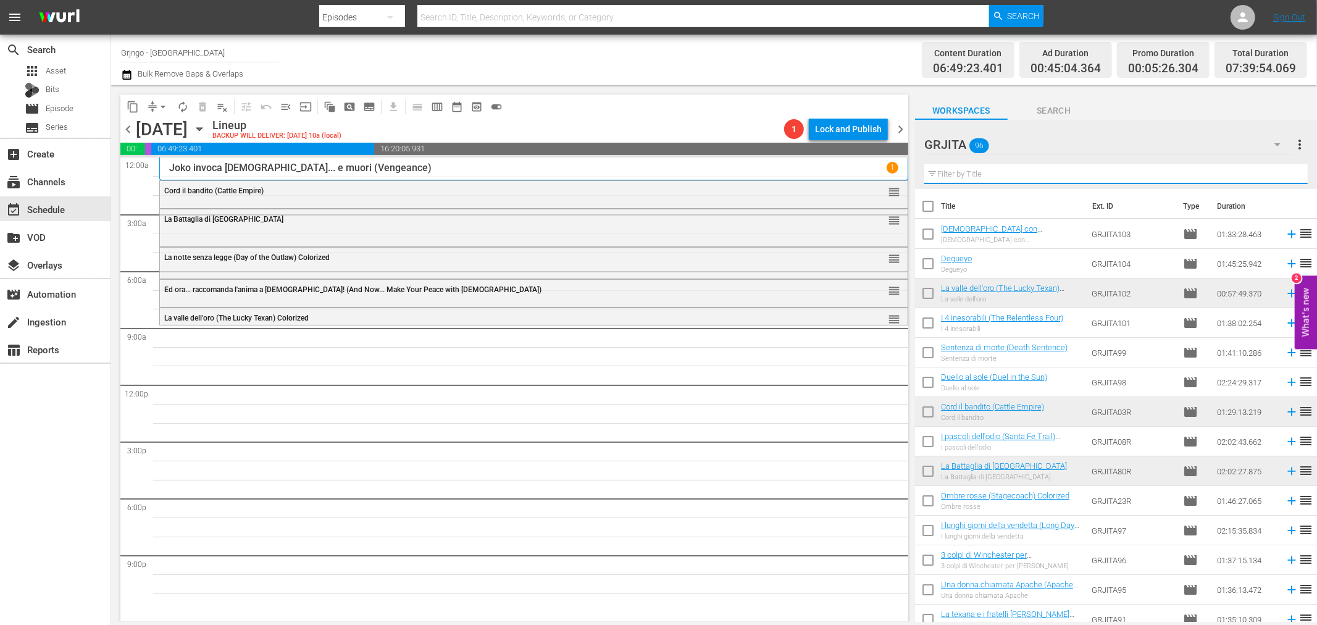
paste input "L'agente speciale [PERSON_NAME]"
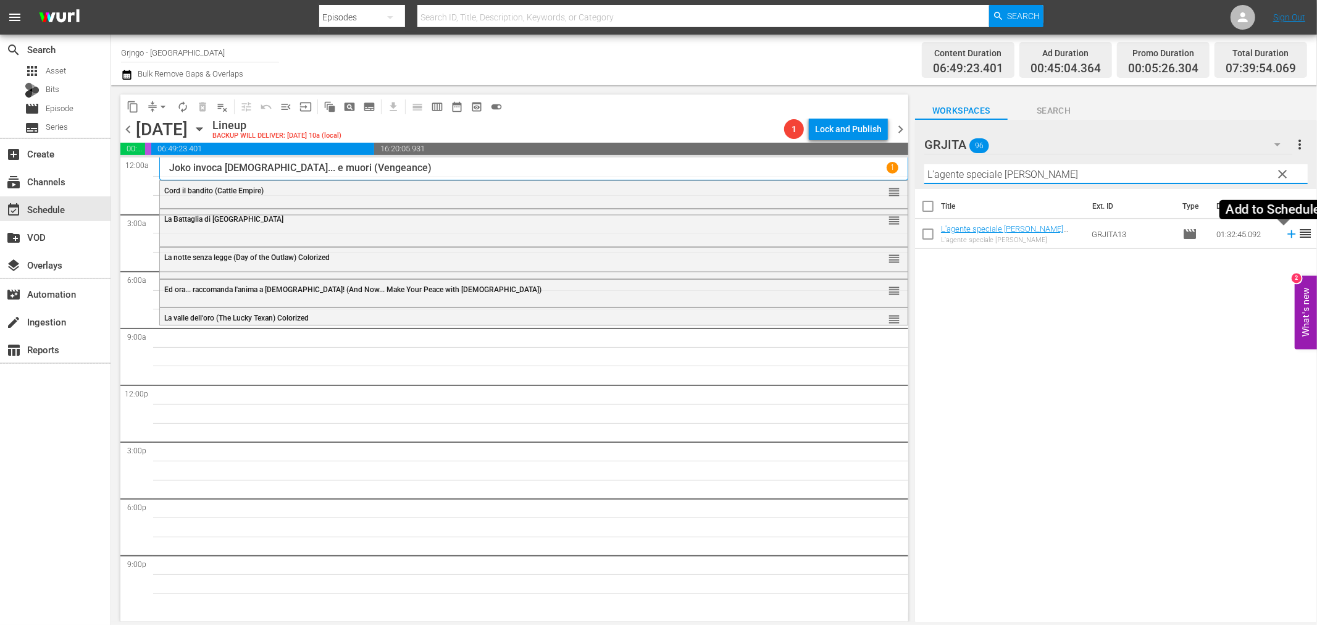
type input "L'agente speciale [PERSON_NAME]"
click at [1285, 236] on icon at bounding box center [1292, 234] width 14 height 14
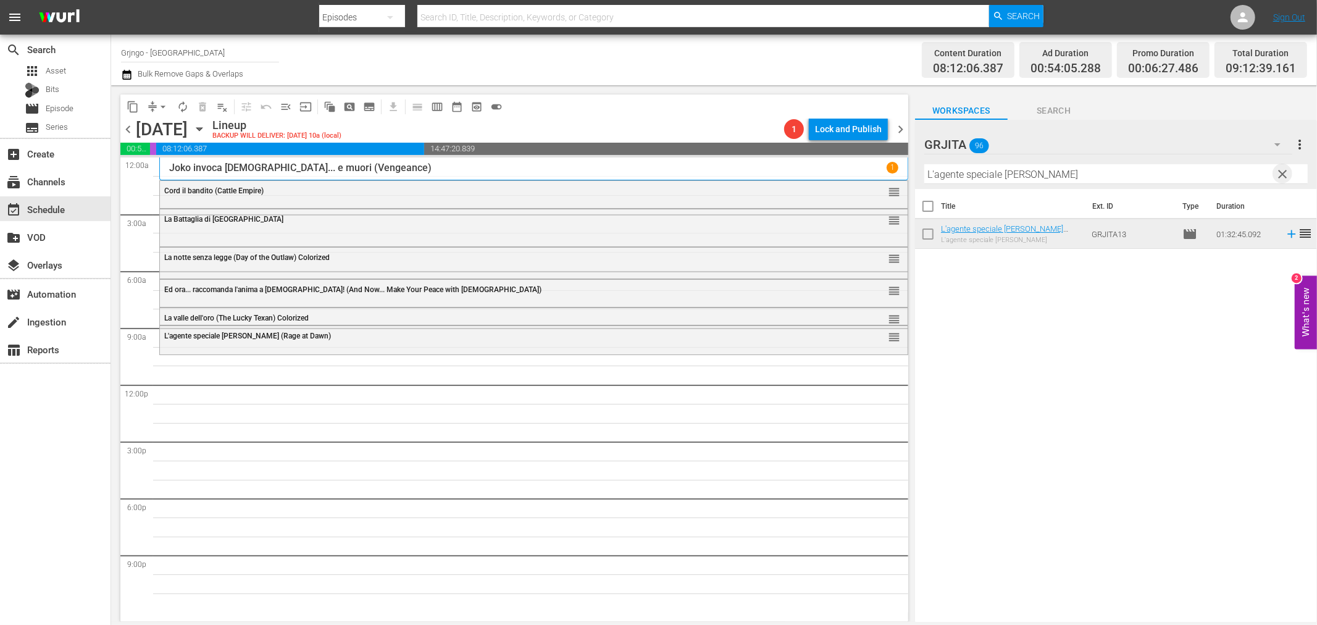
click at [1280, 170] on span "clear" at bounding box center [1283, 174] width 15 height 15
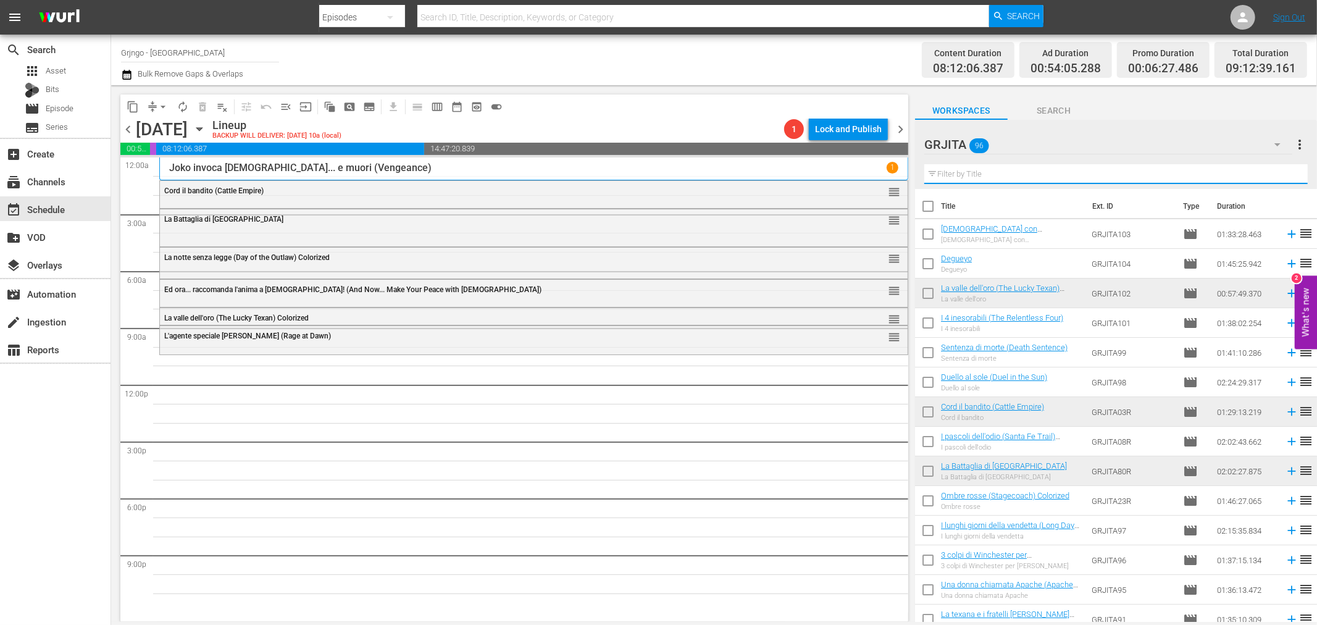
paste input "All'ultimo sangue (Bury Them Deep)"
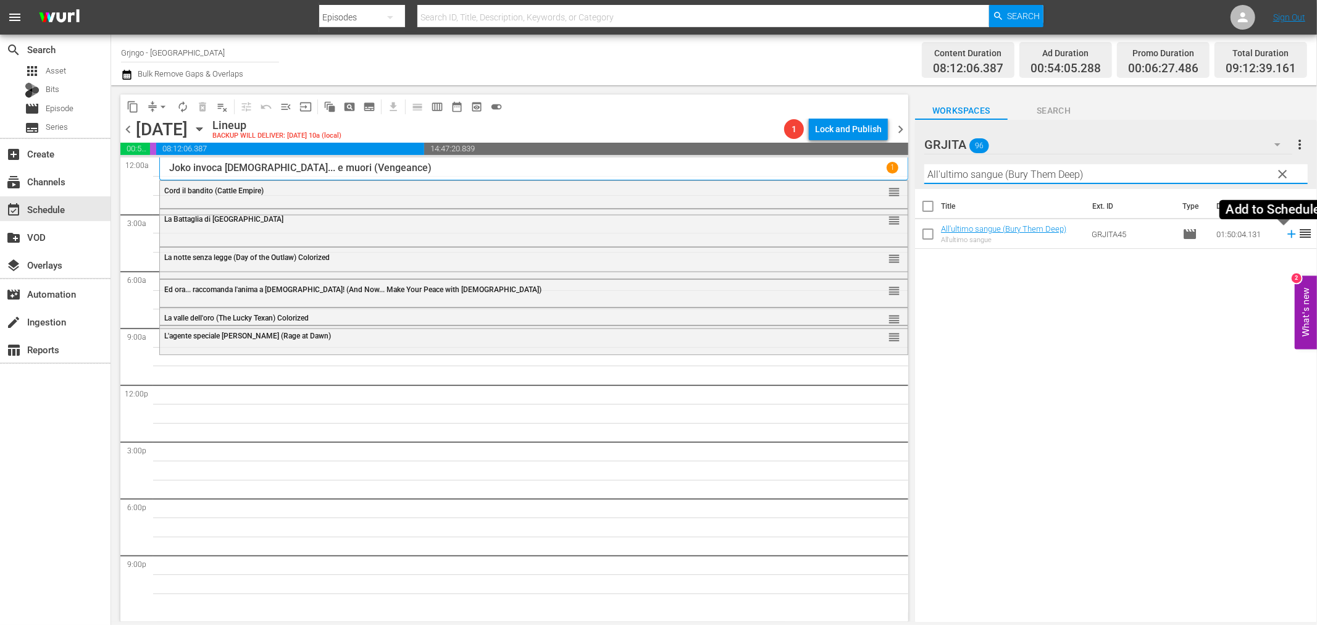
type input "All'ultimo sangue (Bury Them Deep)"
click at [1287, 235] on icon at bounding box center [1291, 234] width 8 height 8
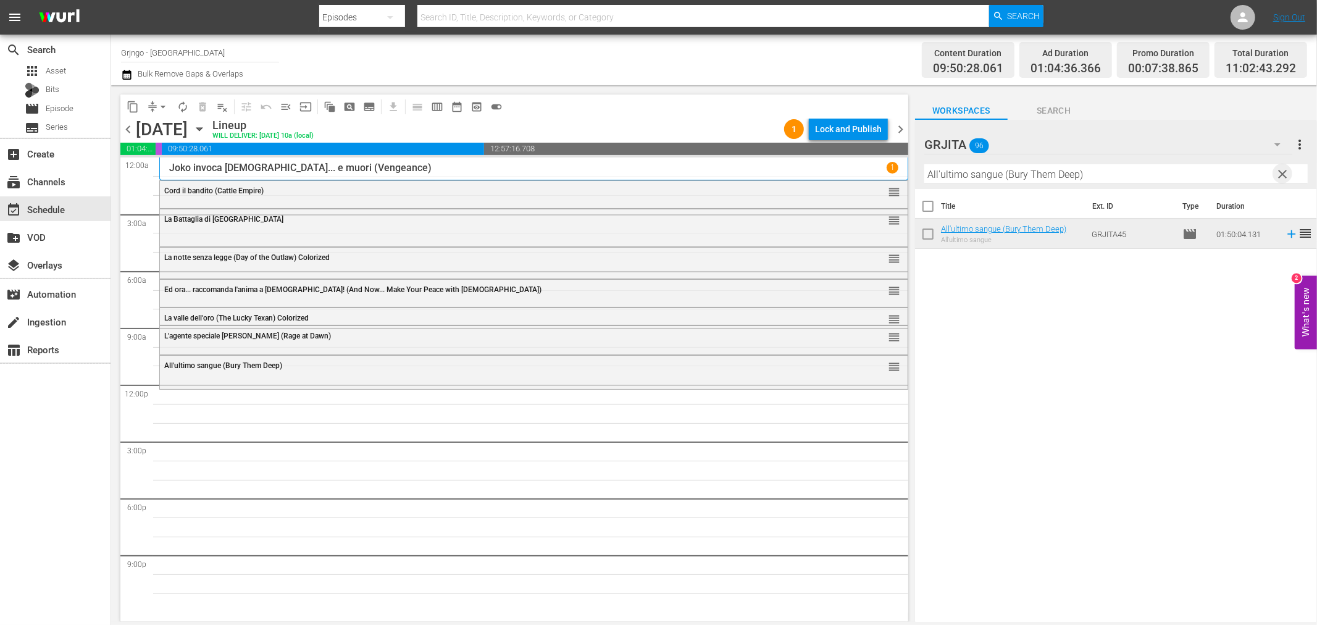
click at [1282, 177] on span "clear" at bounding box center [1283, 174] width 15 height 15
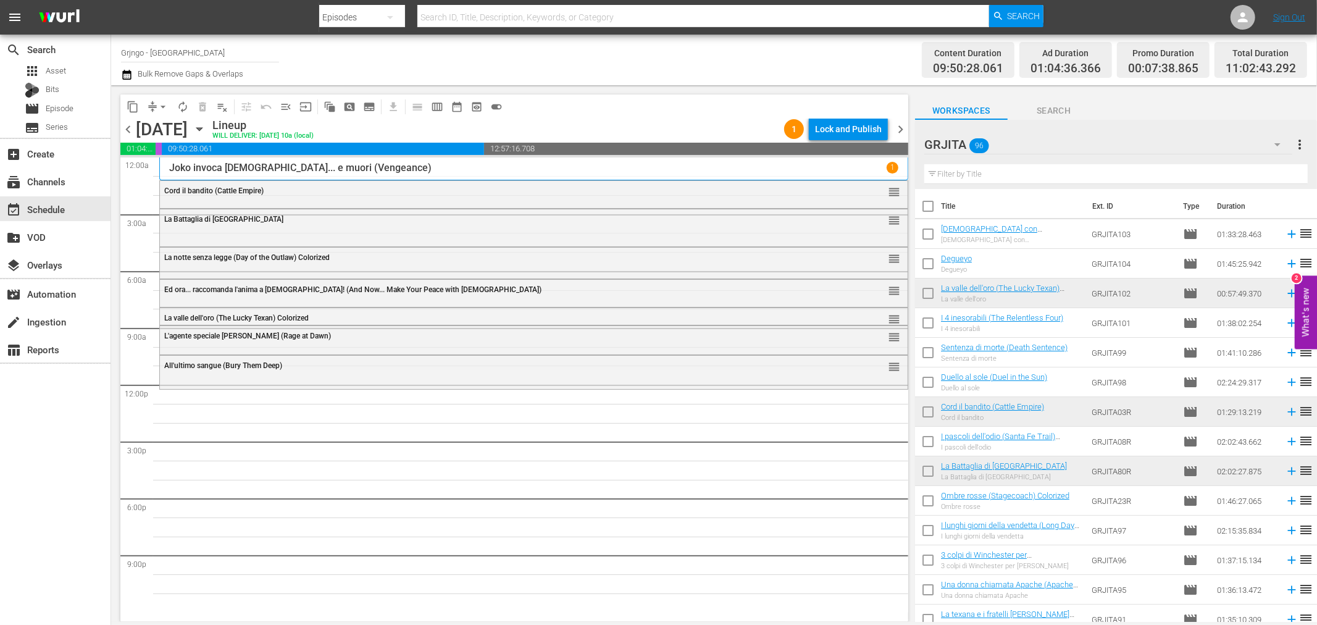
click at [1004, 174] on input "text" at bounding box center [1115, 174] width 383 height 20
paste input "Apache Woman"
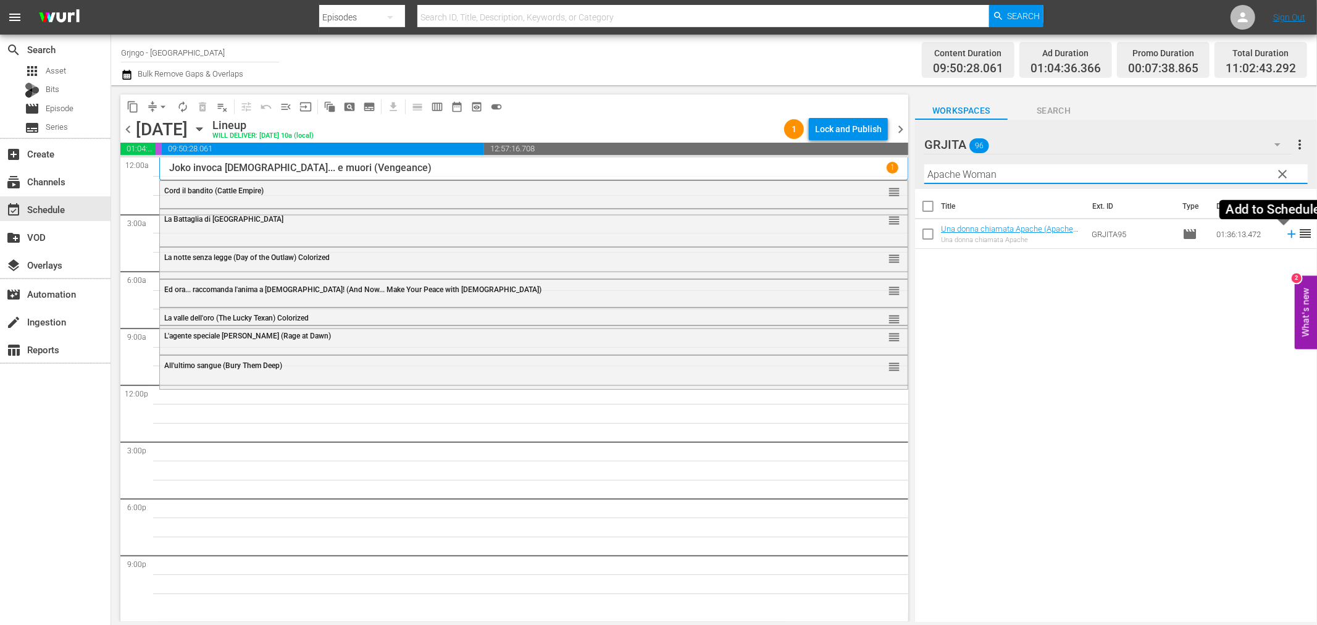
type input "Apache Woman"
click at [1285, 235] on icon at bounding box center [1292, 234] width 14 height 14
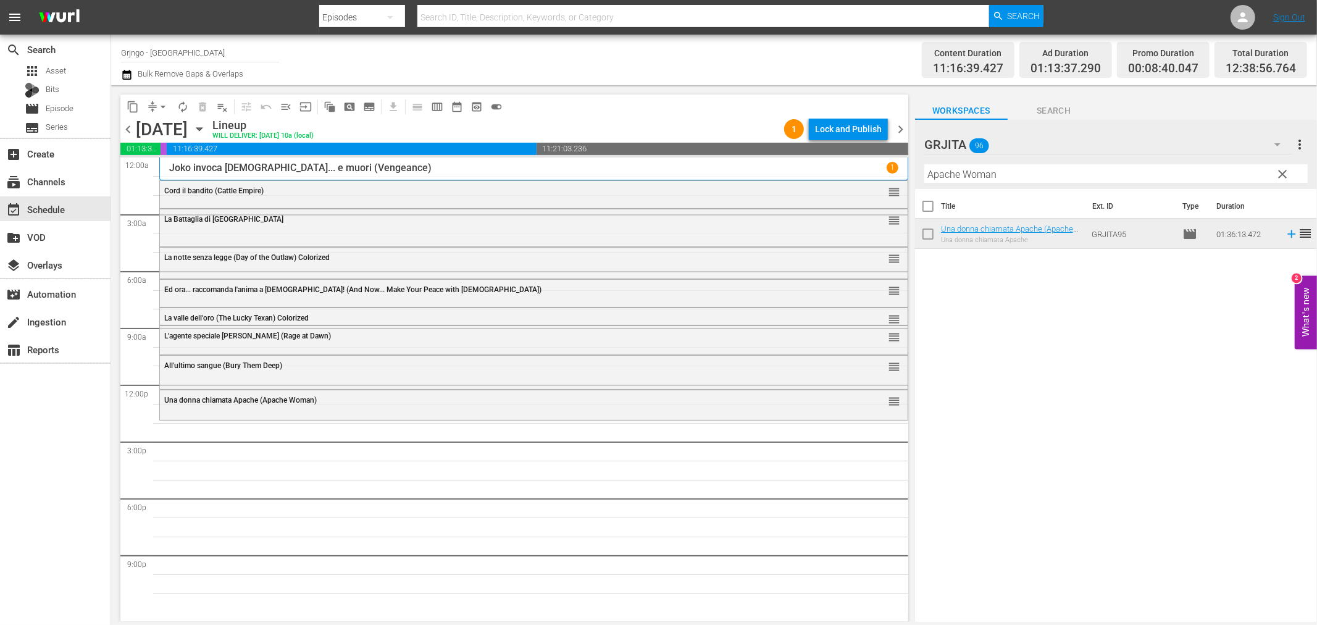
click at [1284, 167] on span "clear" at bounding box center [1283, 174] width 15 height 15
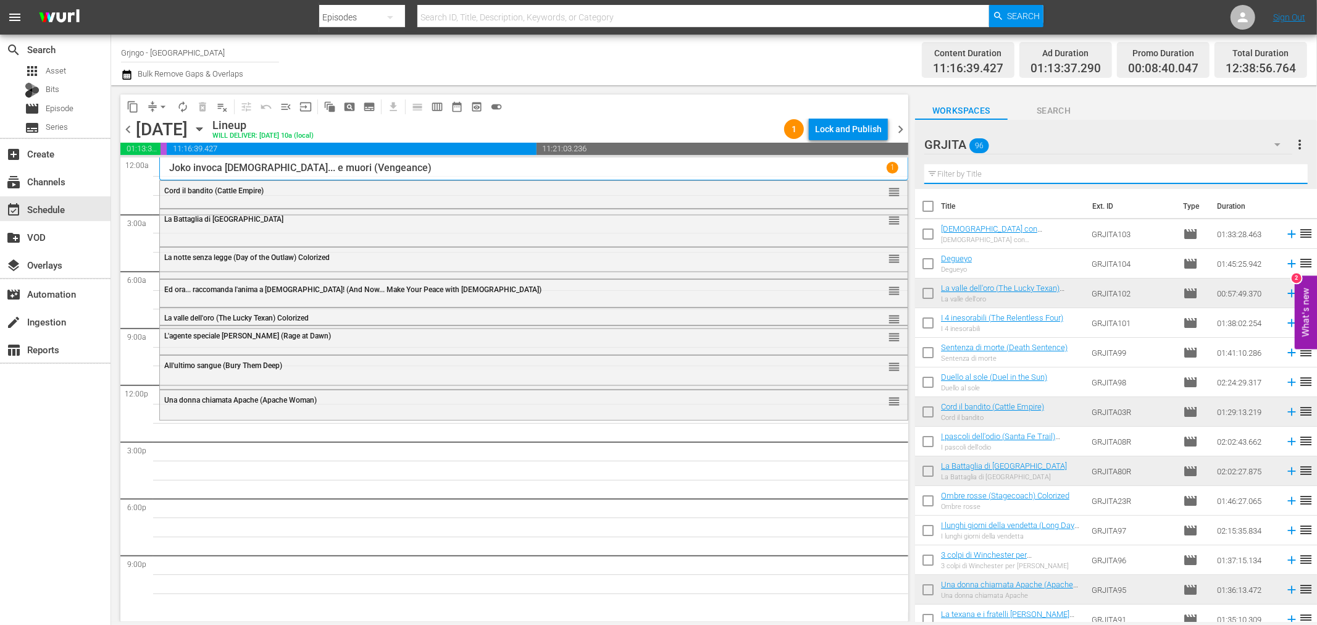
paste input "Black Jack"
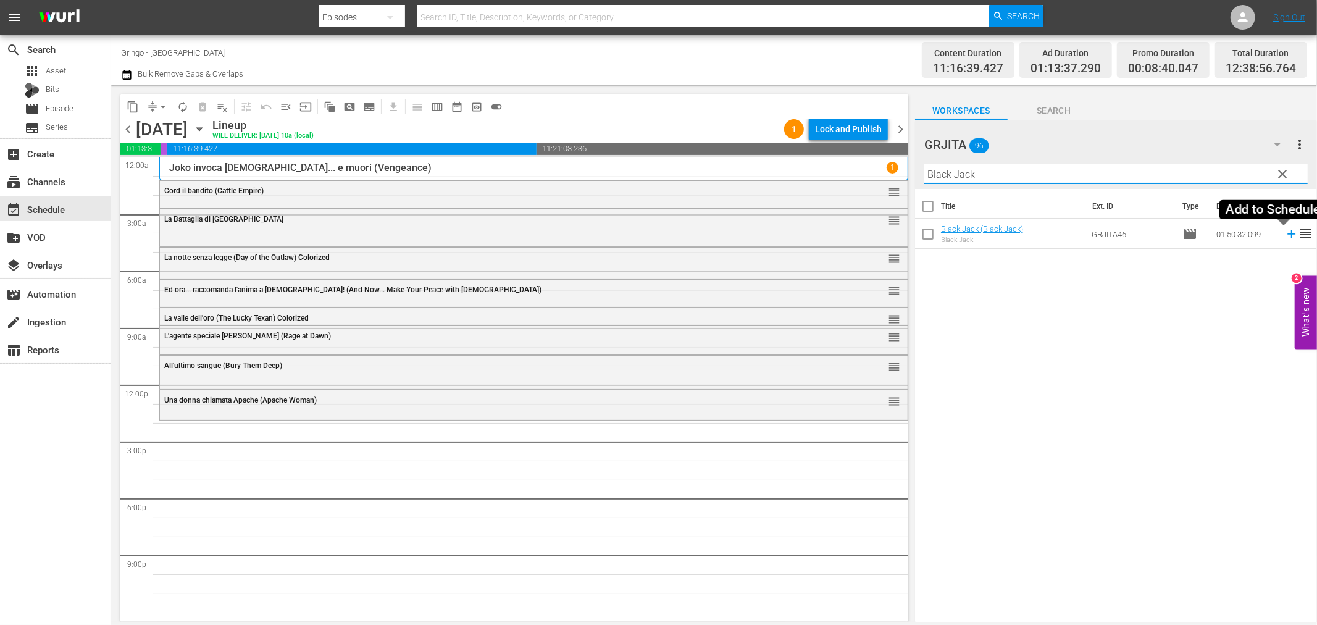
type input "Black Jack"
click at [1285, 233] on icon at bounding box center [1292, 234] width 14 height 14
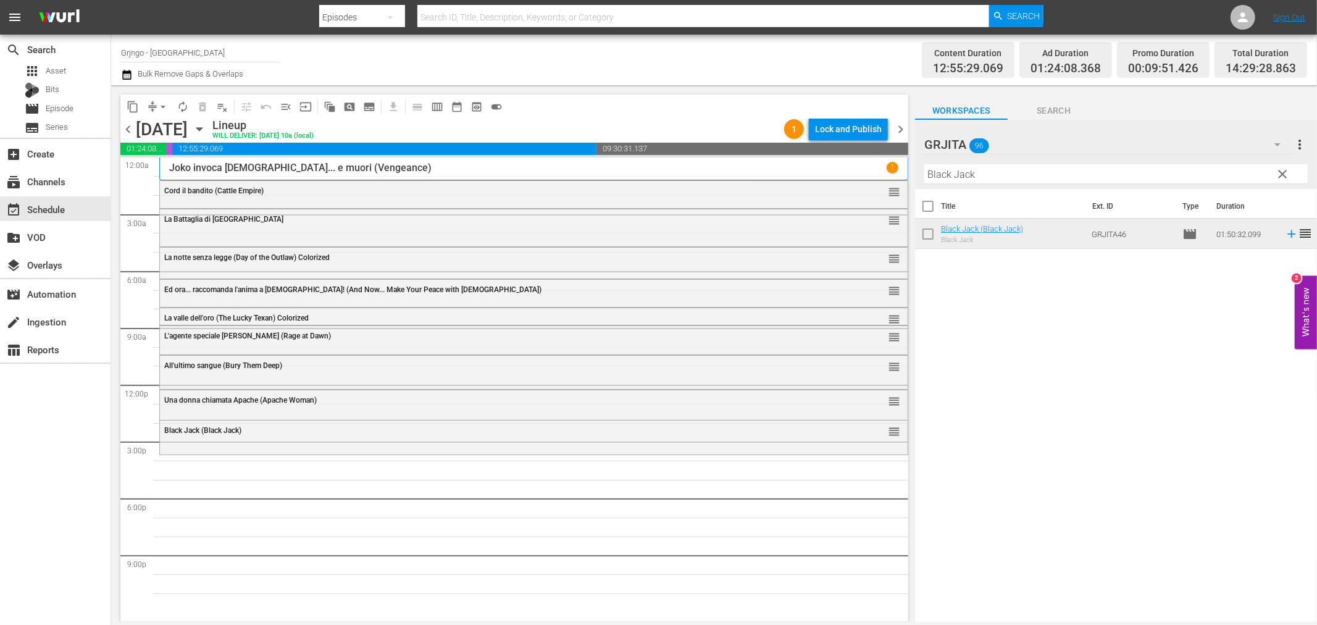
drag, startPoint x: 1279, startPoint y: 174, endPoint x: 1017, endPoint y: 193, distance: 262.5
click at [1279, 174] on span "clear" at bounding box center [1283, 174] width 15 height 15
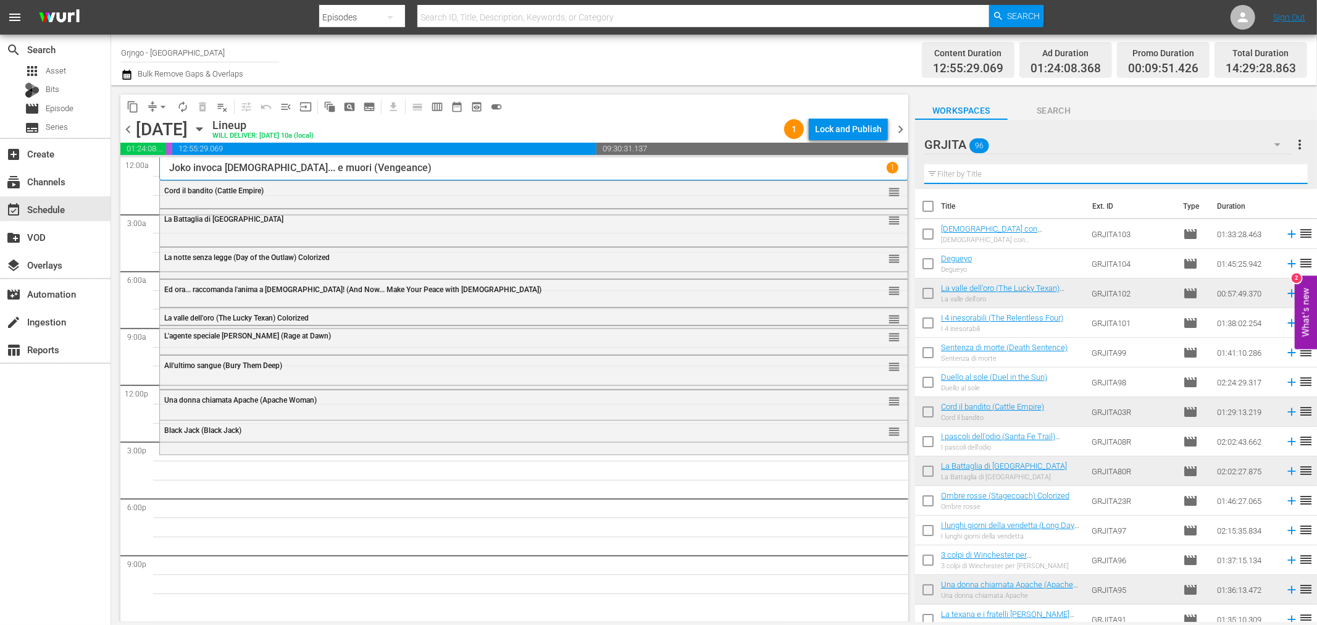
paste input "Per il gusto di uccidere"
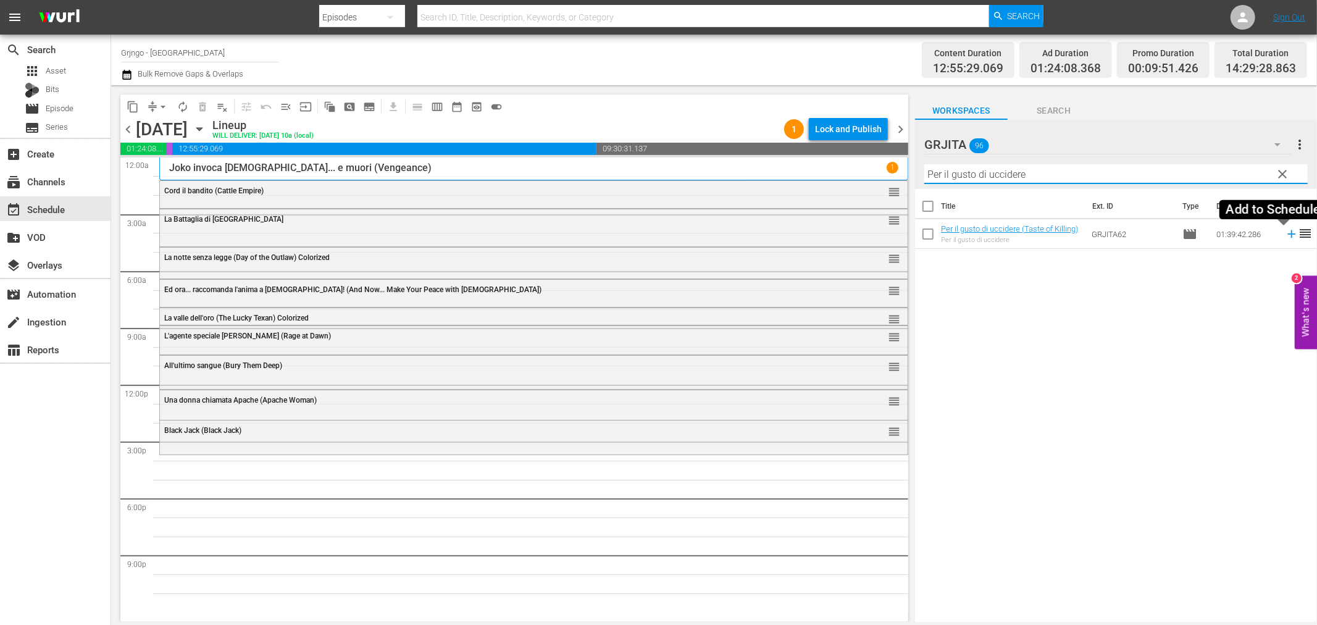
type input "Per il gusto di uccidere"
click at [1287, 233] on icon at bounding box center [1291, 234] width 8 height 8
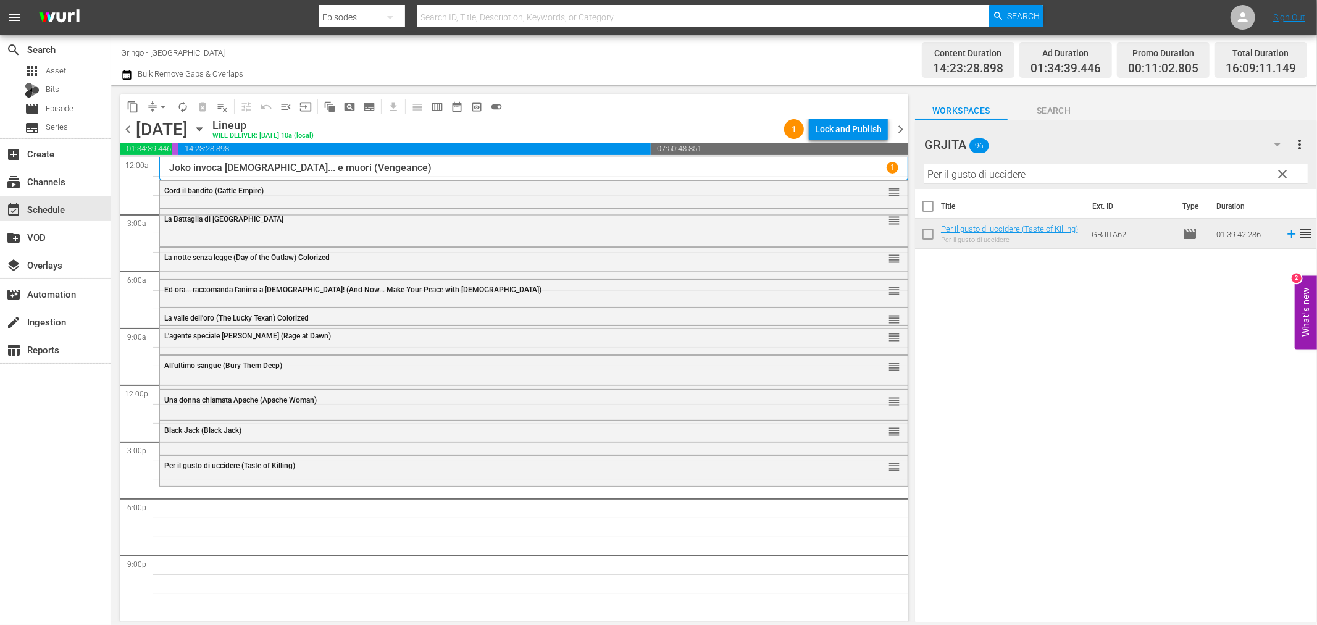
drag, startPoint x: 1279, startPoint y: 177, endPoint x: 1094, endPoint y: 186, distance: 185.5
click at [1279, 177] on span "clear" at bounding box center [1283, 174] width 15 height 15
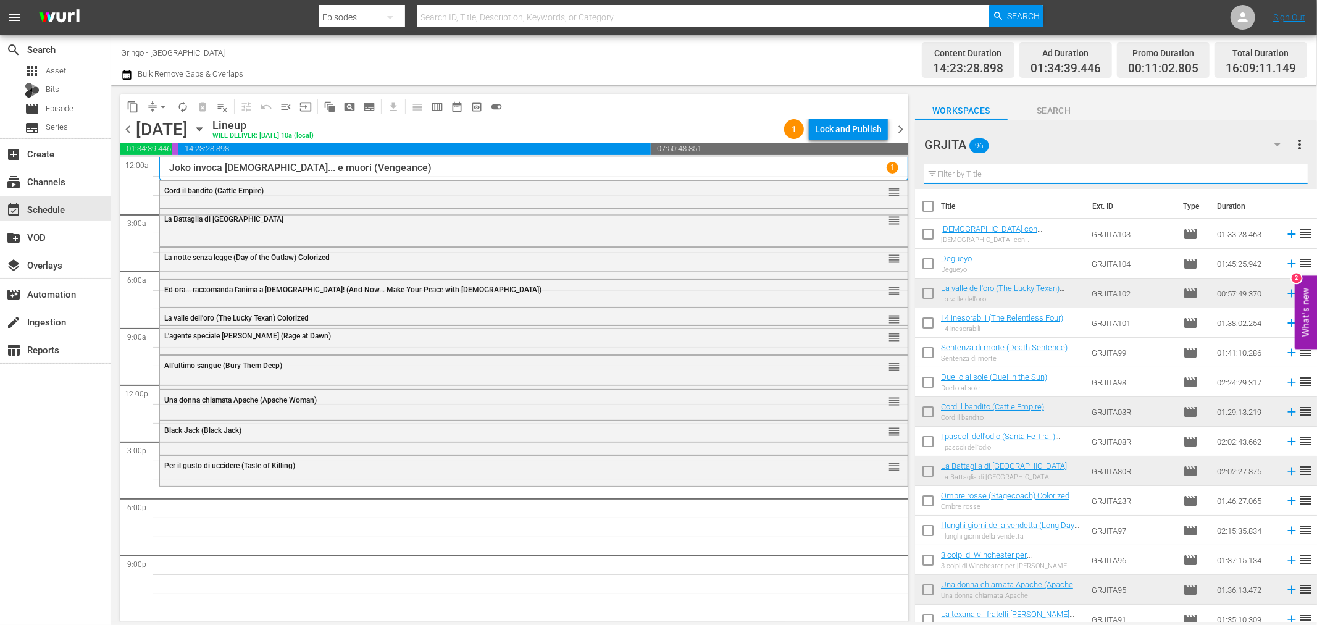
paste input "L'uomo della legge"
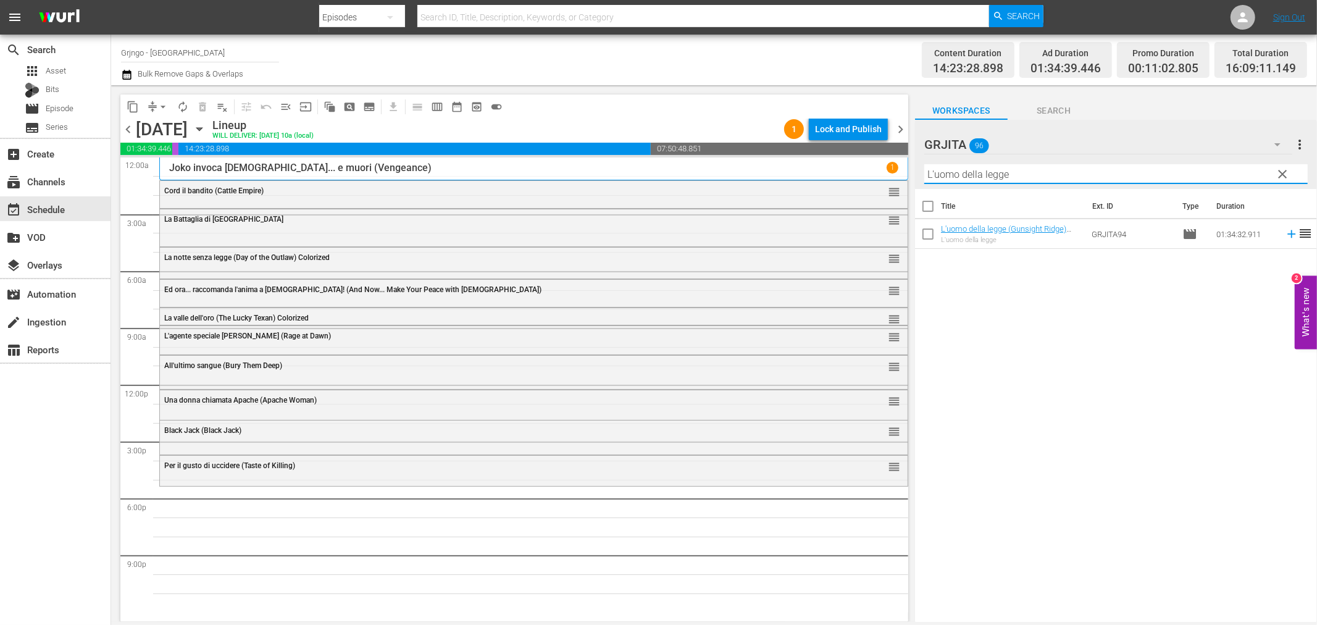
type input "L'uomo della legge"
click at [1285, 235] on icon at bounding box center [1292, 234] width 14 height 14
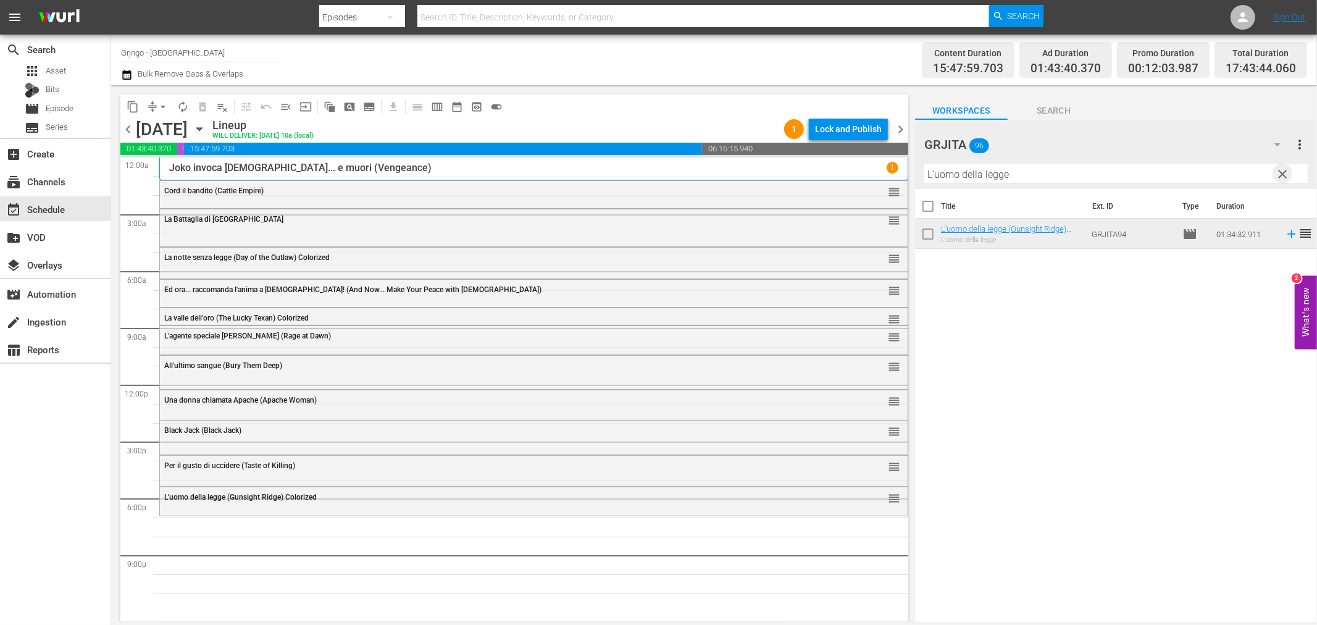
click at [1280, 178] on span "clear" at bounding box center [1283, 174] width 15 height 15
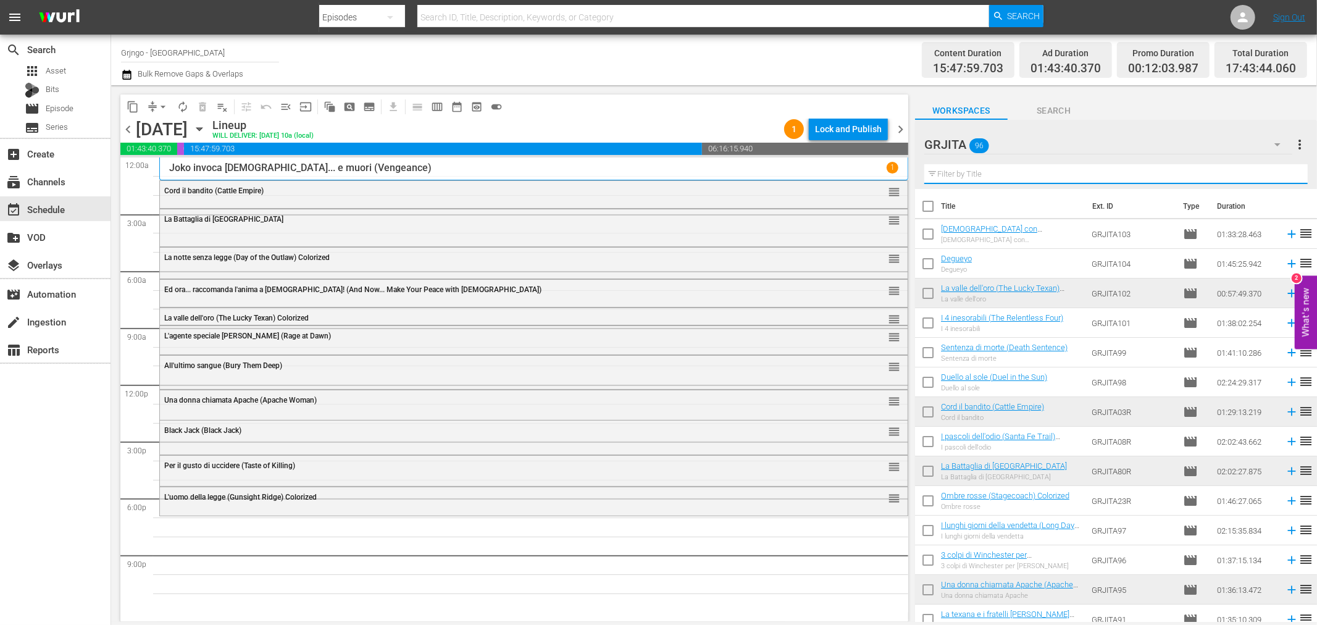
paste input "I predoni della città"
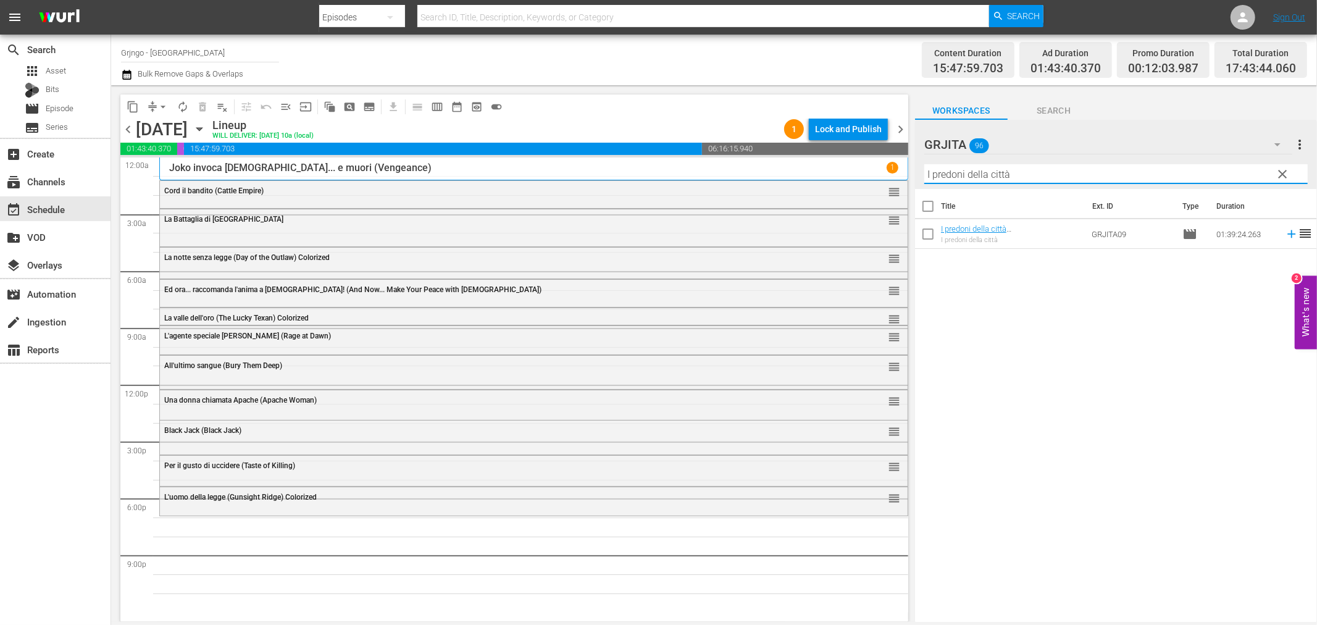
type input "I predoni della città"
click at [1285, 233] on icon at bounding box center [1292, 234] width 14 height 14
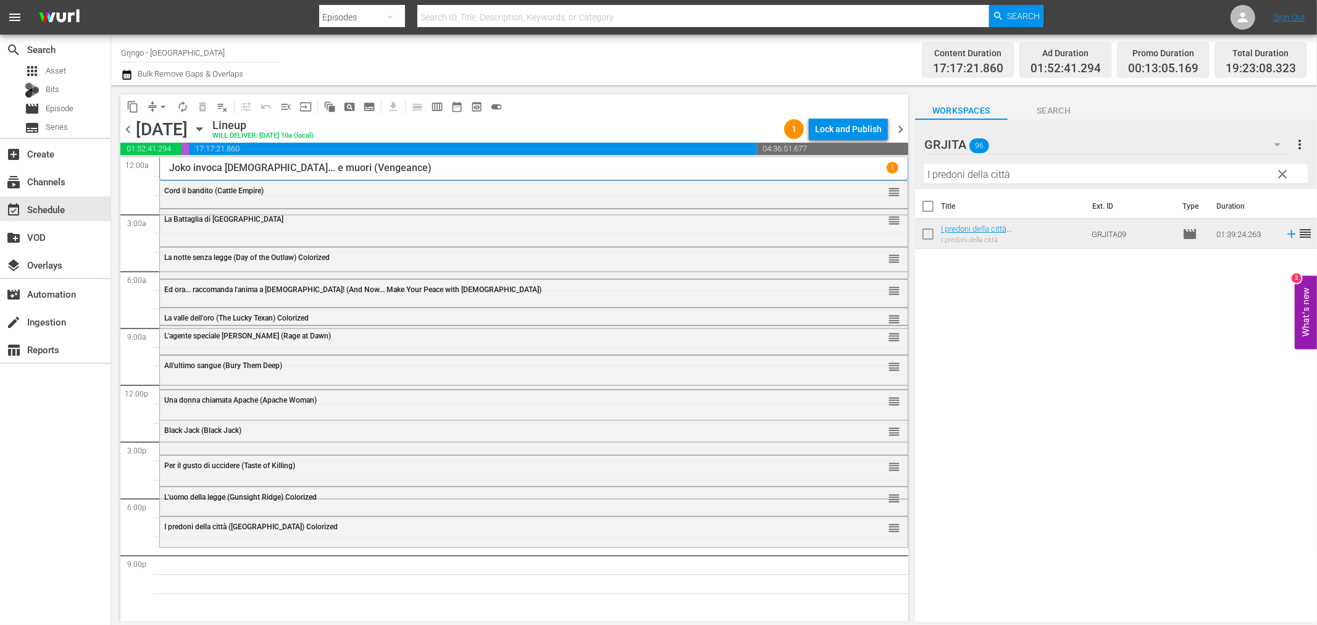
click at [1280, 167] on span "clear" at bounding box center [1283, 174] width 15 height 15
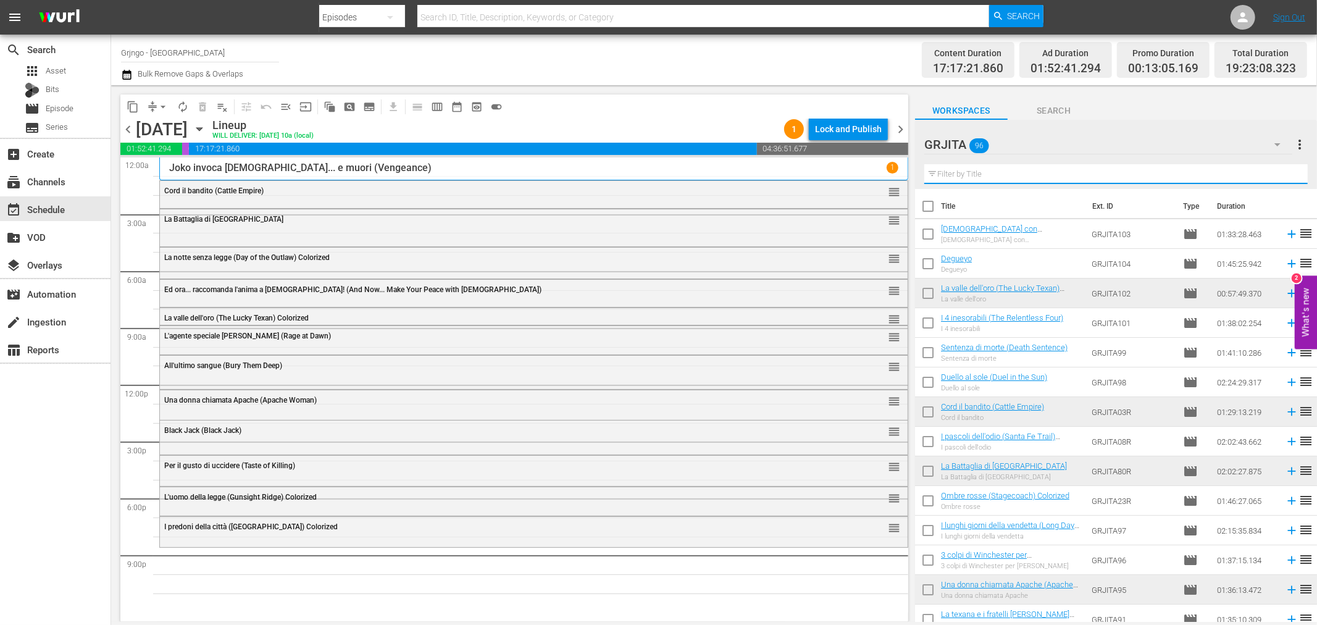
paste input "L'avamposto degli uomini perduti"
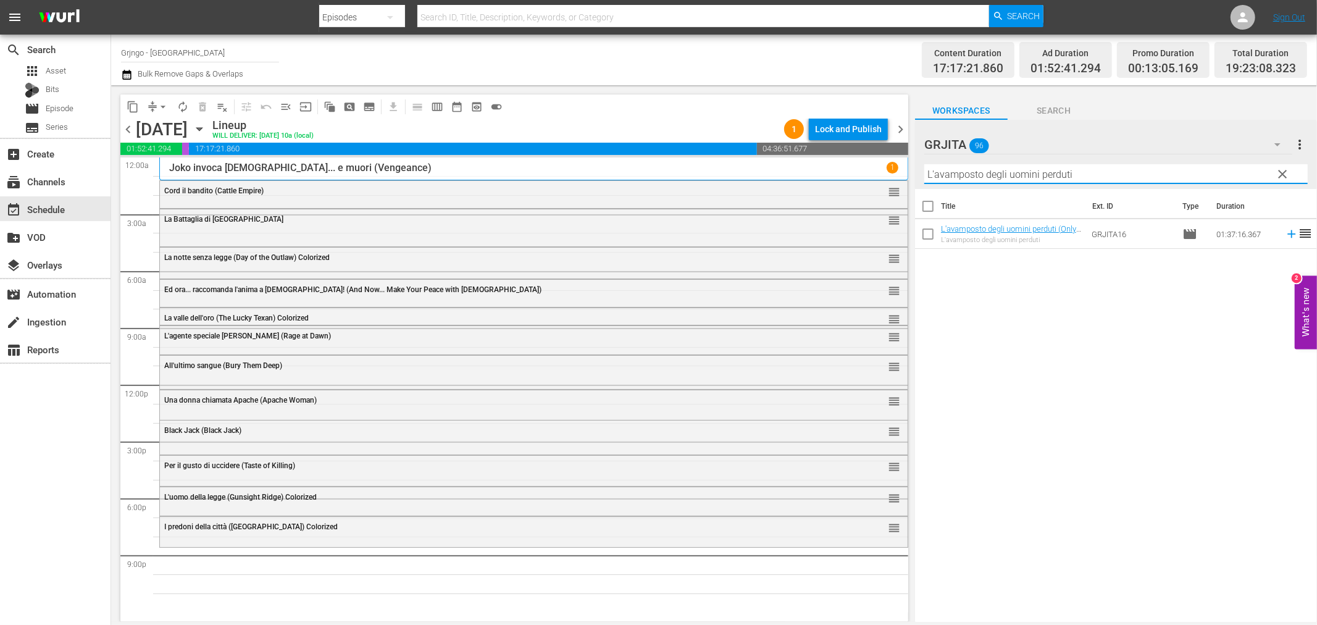
type input "L'avamposto degli uomini perduti"
click at [1287, 235] on icon at bounding box center [1291, 234] width 8 height 8
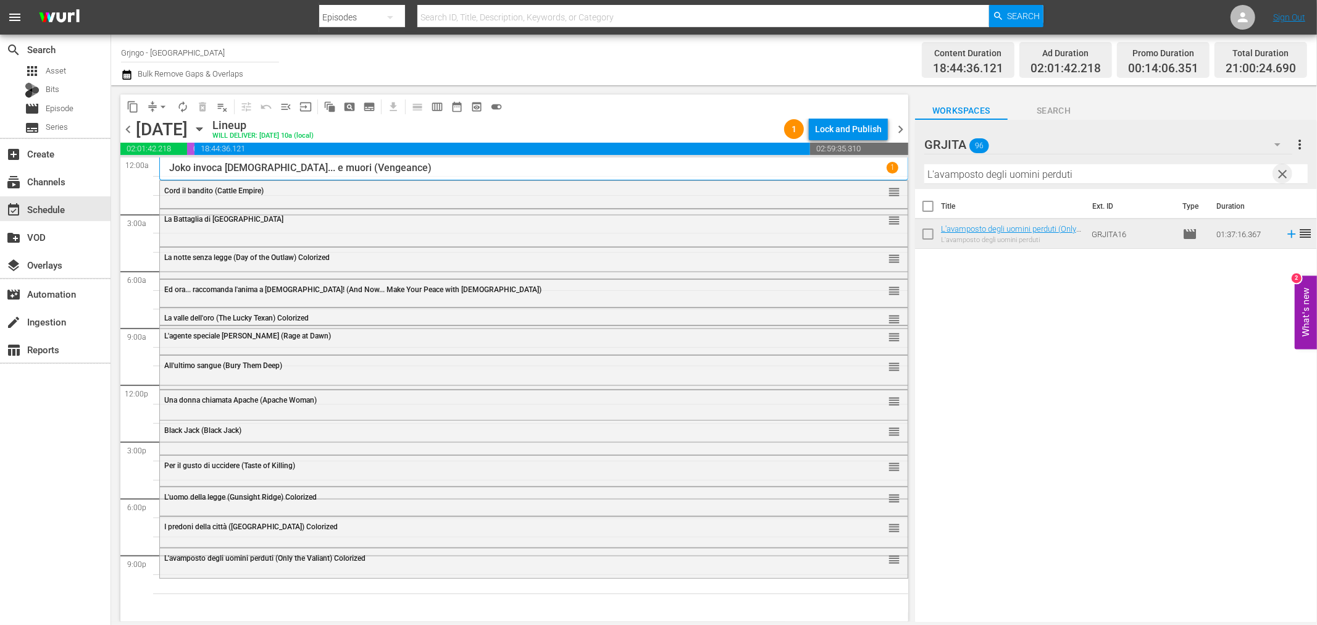
click at [1280, 169] on span "clear" at bounding box center [1283, 174] width 15 height 15
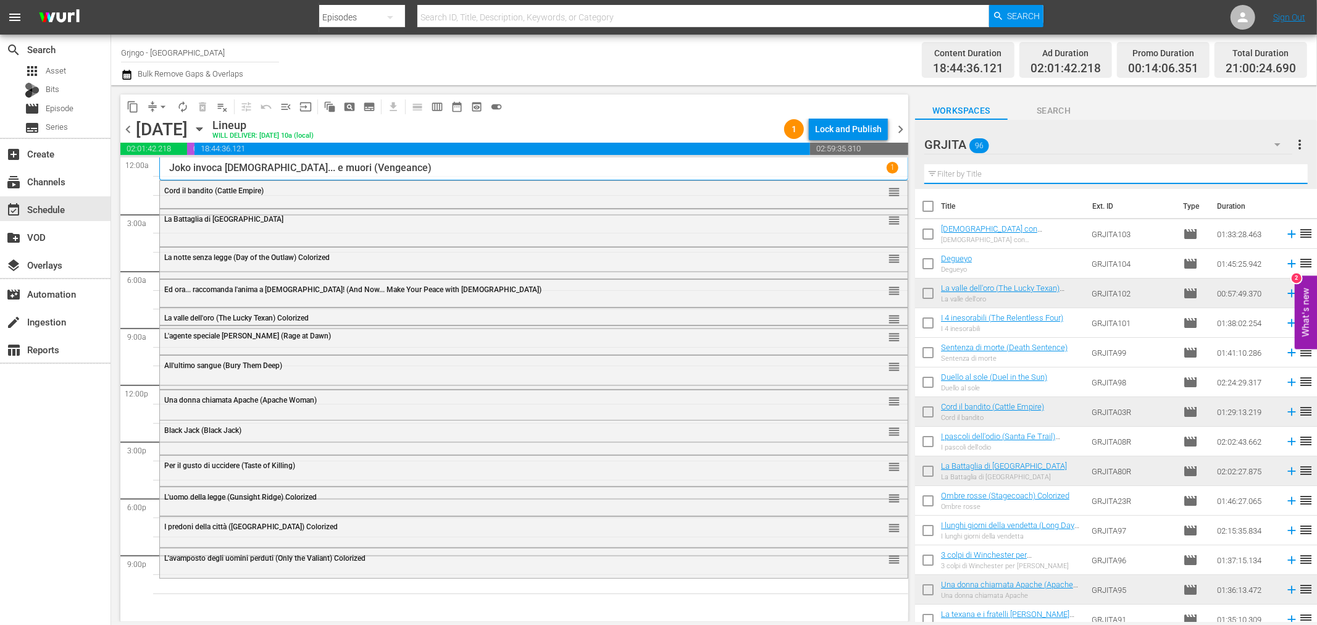
paste input "Giubbe rosse"
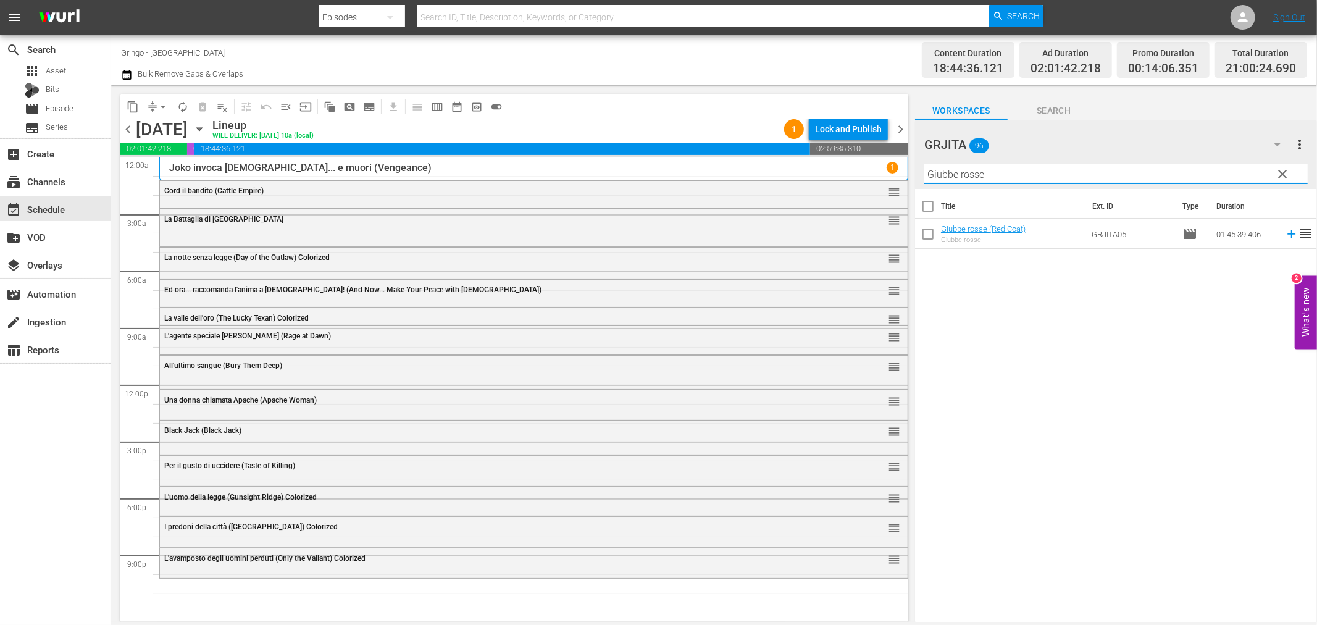
type input "Giubbe rosse"
click at [1285, 231] on icon at bounding box center [1292, 234] width 14 height 14
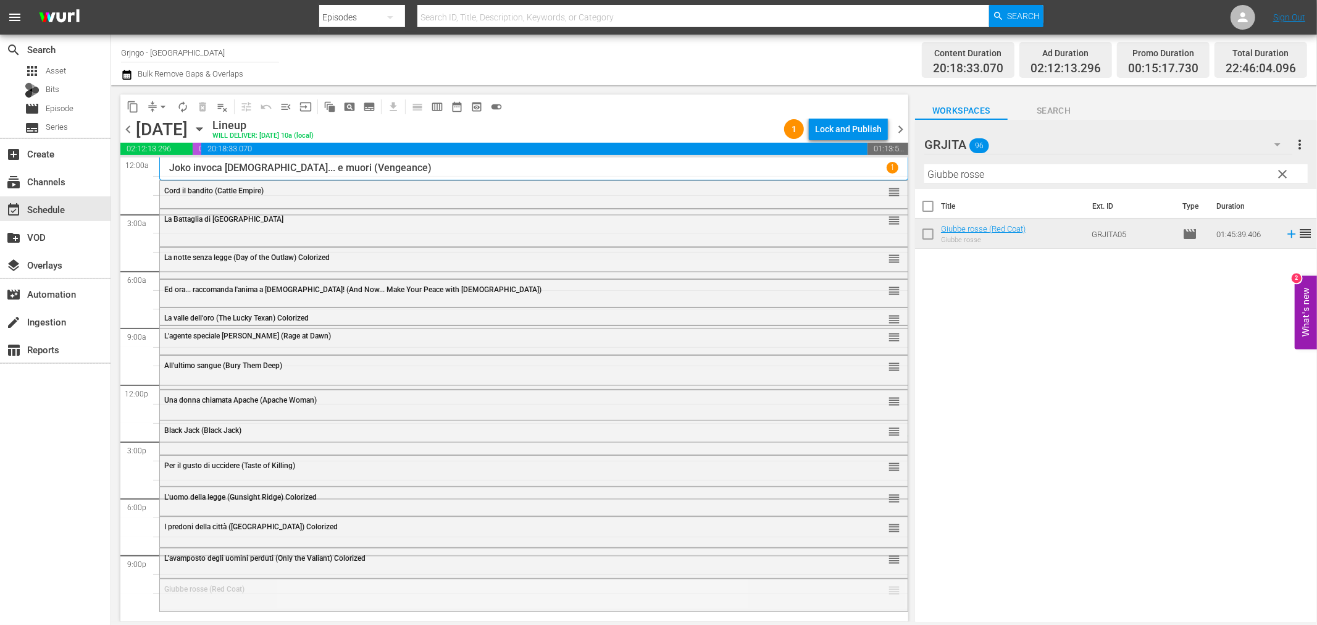
drag, startPoint x: 887, startPoint y: 588, endPoint x: 708, endPoint y: 436, distance: 234.8
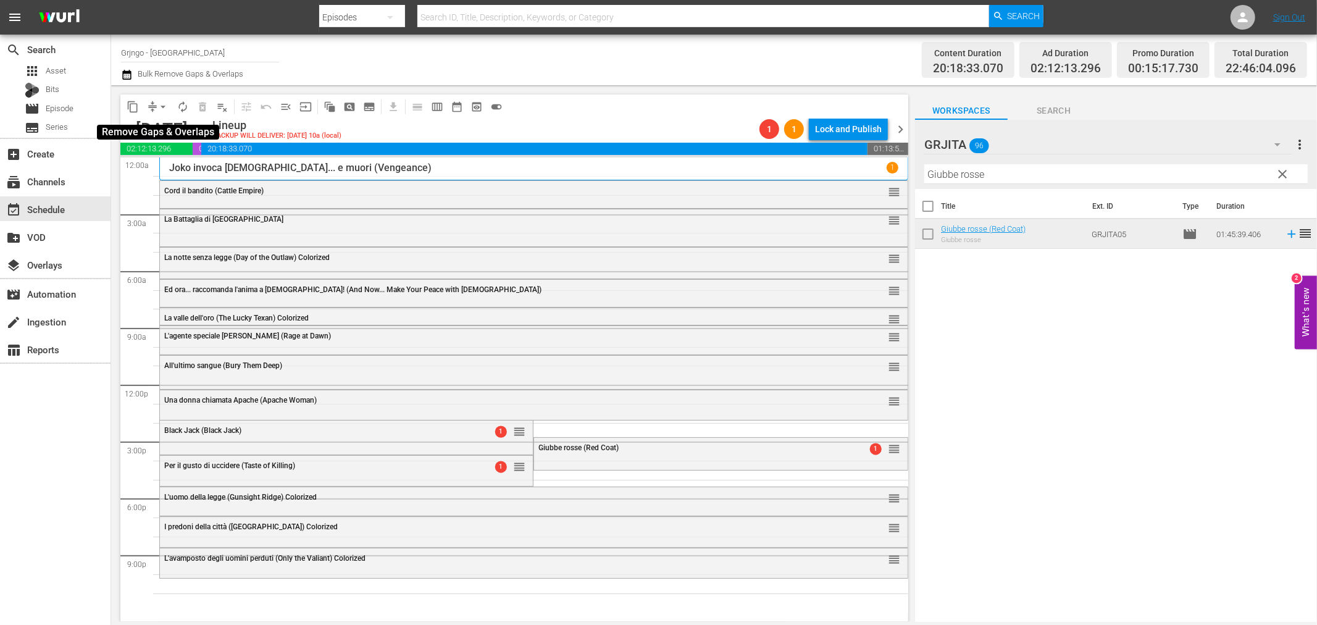
click at [163, 103] on span "arrow_drop_down" at bounding box center [163, 107] width 12 height 12
click at [169, 167] on li "Align to End of Previous Day" at bounding box center [164, 172] width 130 height 20
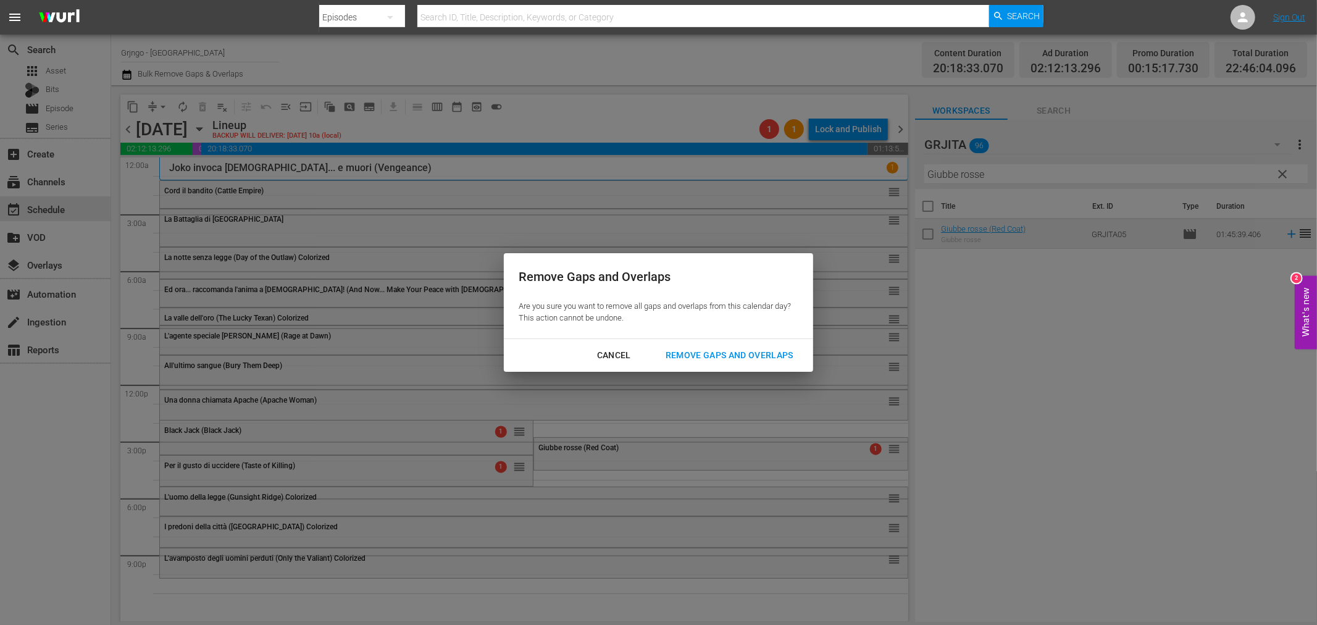
click at [704, 354] on div "Remove Gaps and Overlaps" at bounding box center [730, 355] width 148 height 15
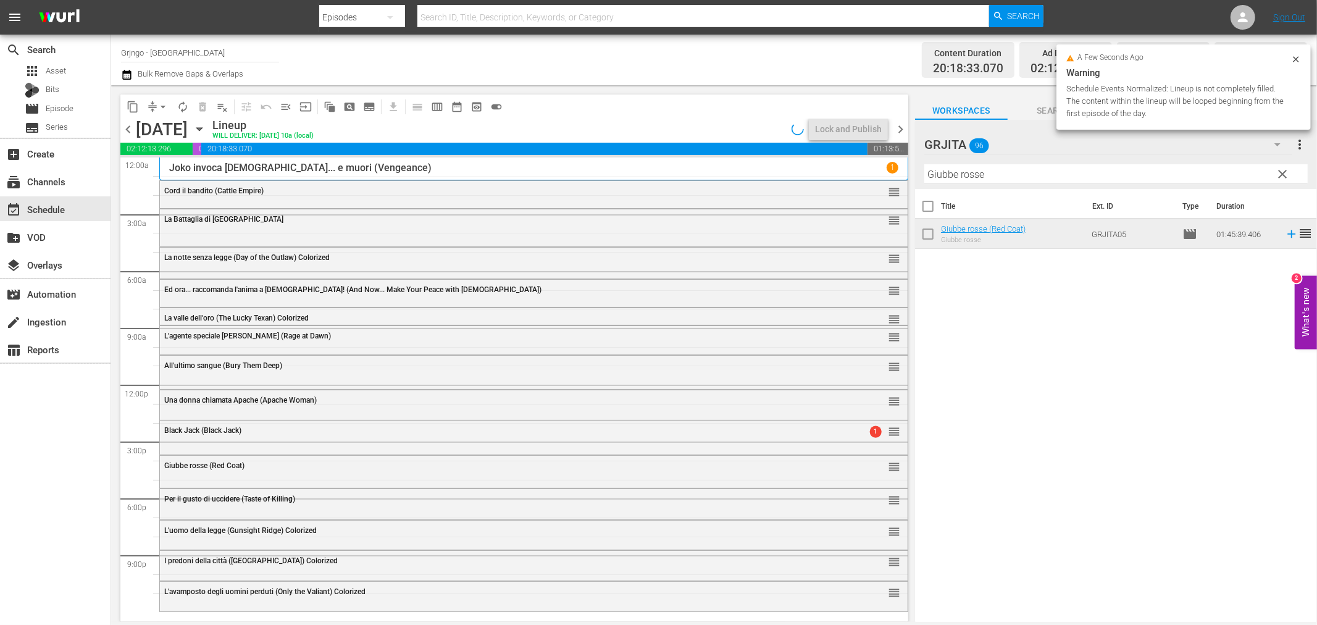
drag, startPoint x: 1282, startPoint y: 169, endPoint x: 1173, endPoint y: 170, distance: 109.3
click at [1282, 169] on span "clear" at bounding box center [1283, 174] width 15 height 15
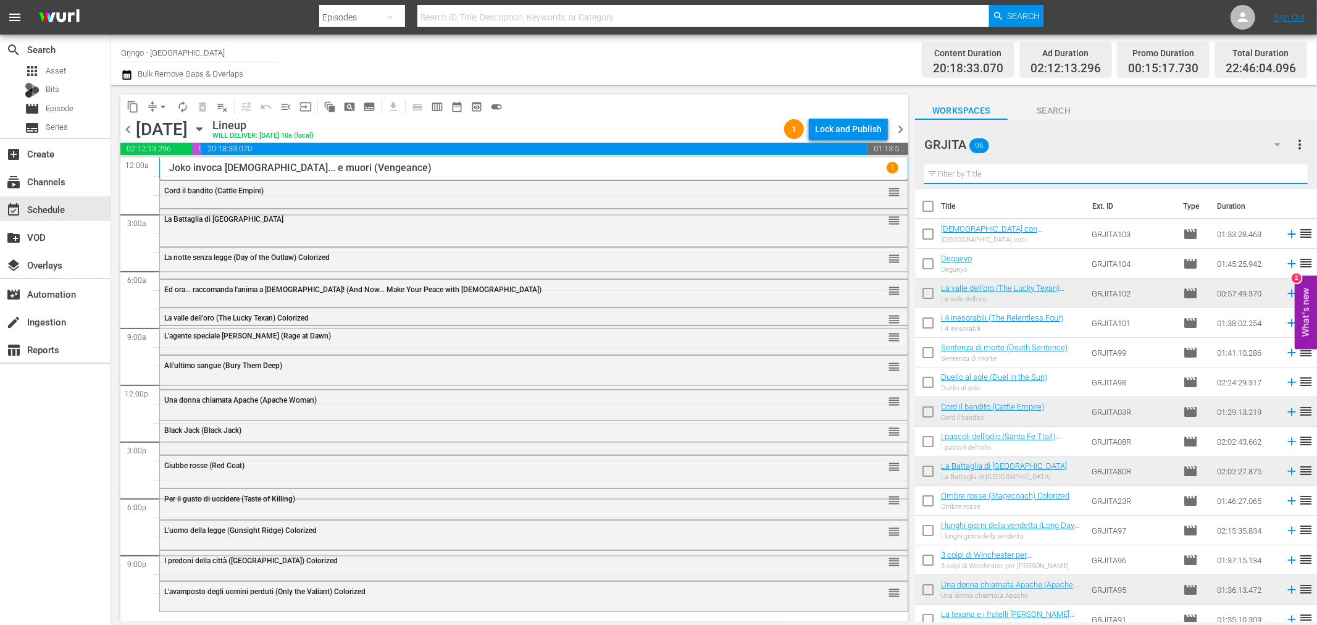
paste input "Lungo il fiume rosso"
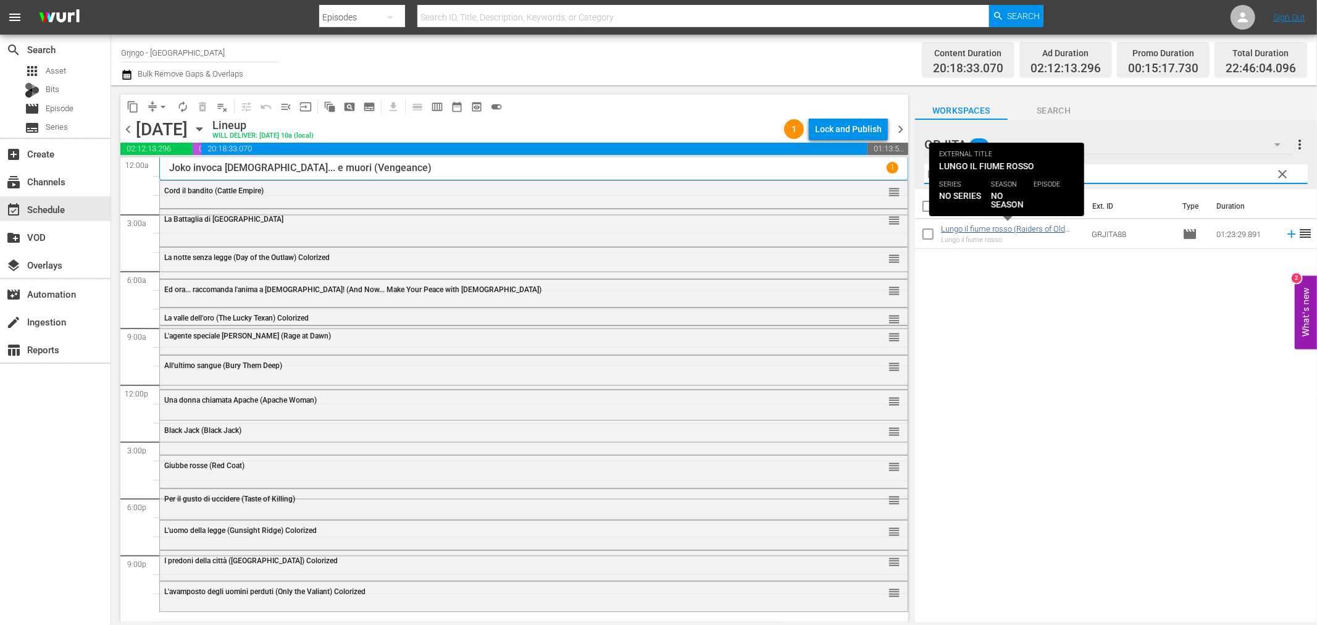
type input "Lungo il fiume rosso"
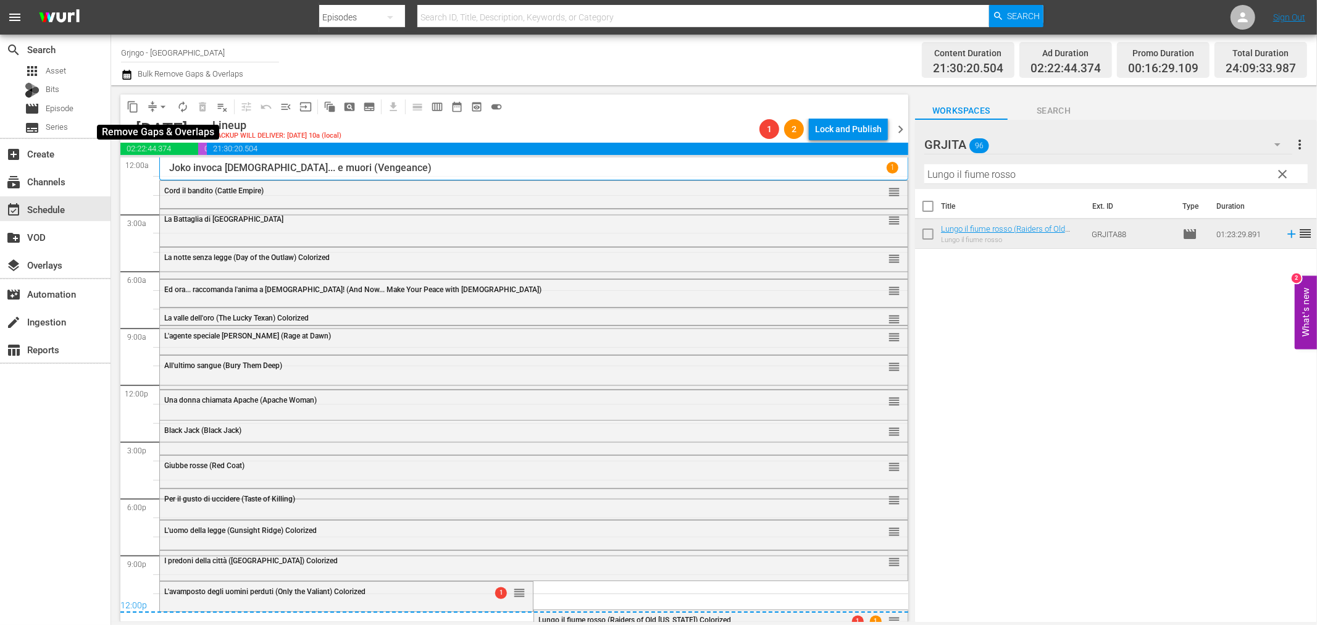
click at [165, 105] on span "arrow_drop_down" at bounding box center [163, 107] width 12 height 12
click at [194, 167] on li "Align to End of Previous Day" at bounding box center [164, 172] width 130 height 20
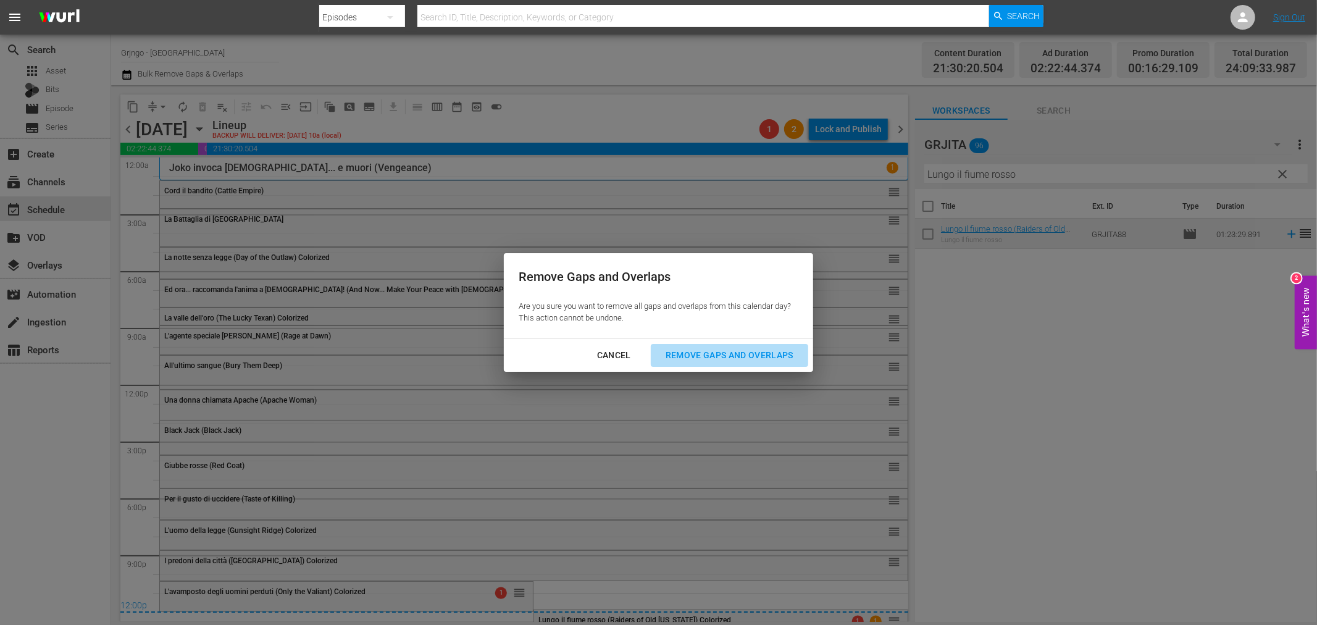
click at [682, 351] on div "Remove Gaps and Overlaps" at bounding box center [730, 355] width 148 height 15
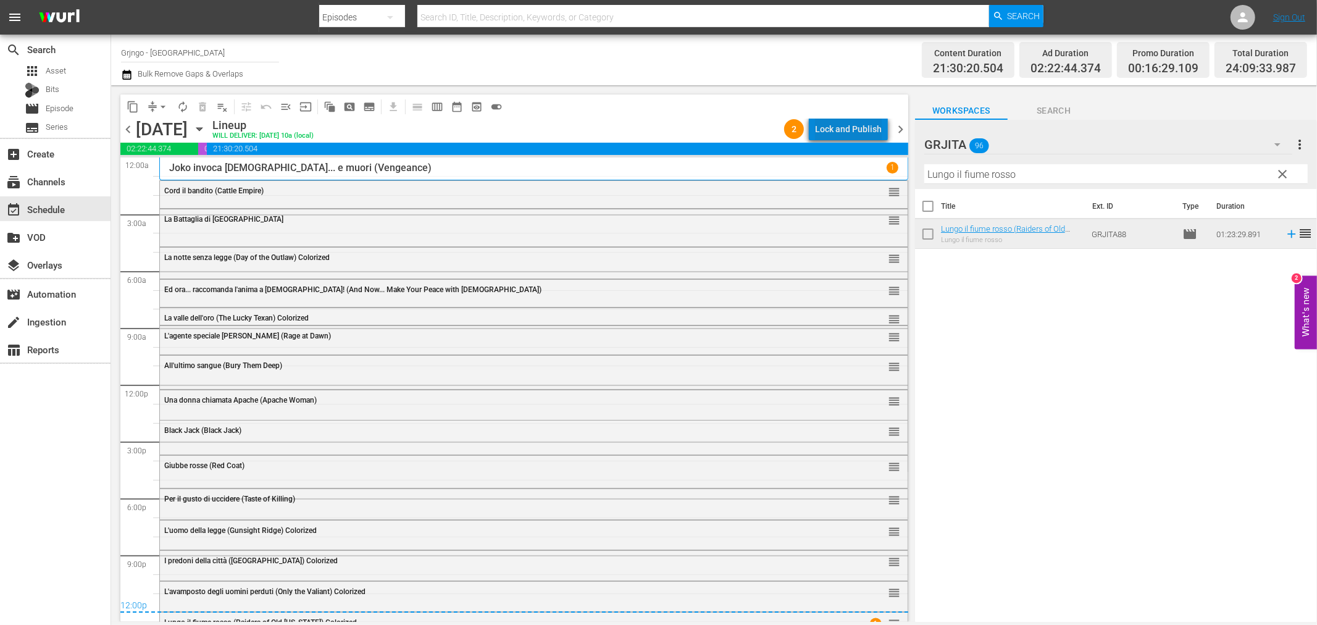
click at [877, 125] on div "Lock and Publish" at bounding box center [848, 129] width 67 height 22
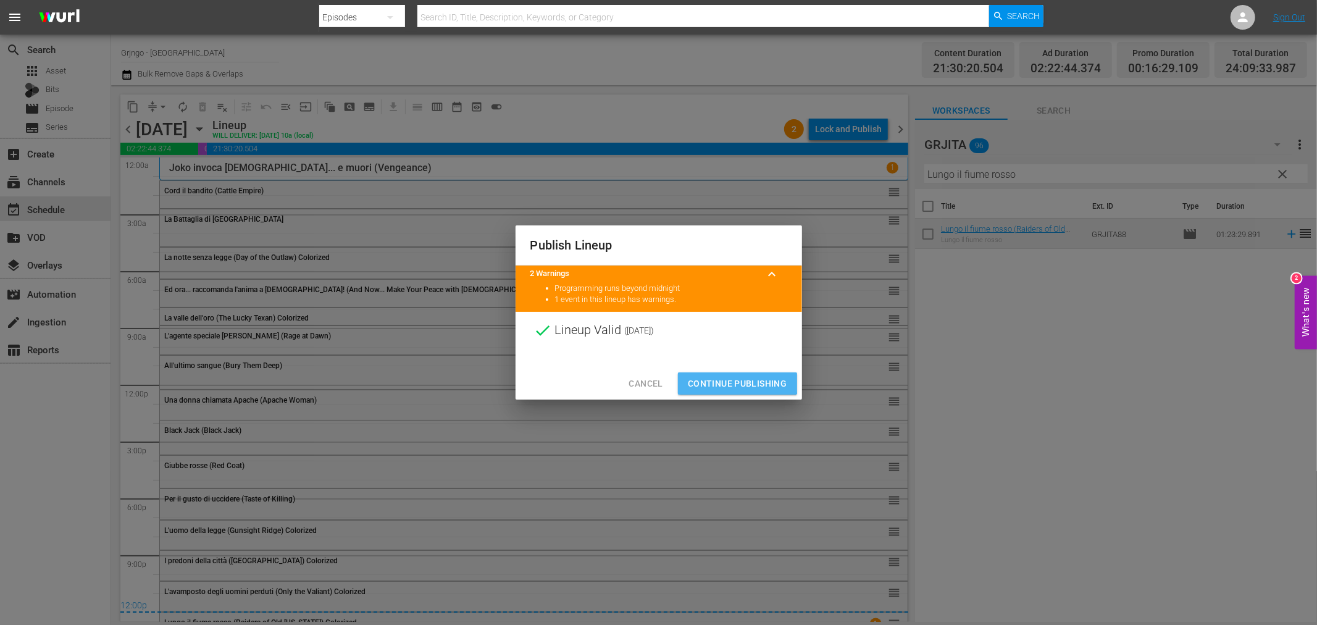
click at [735, 377] on span "Continue Publishing" at bounding box center [737, 383] width 99 height 15
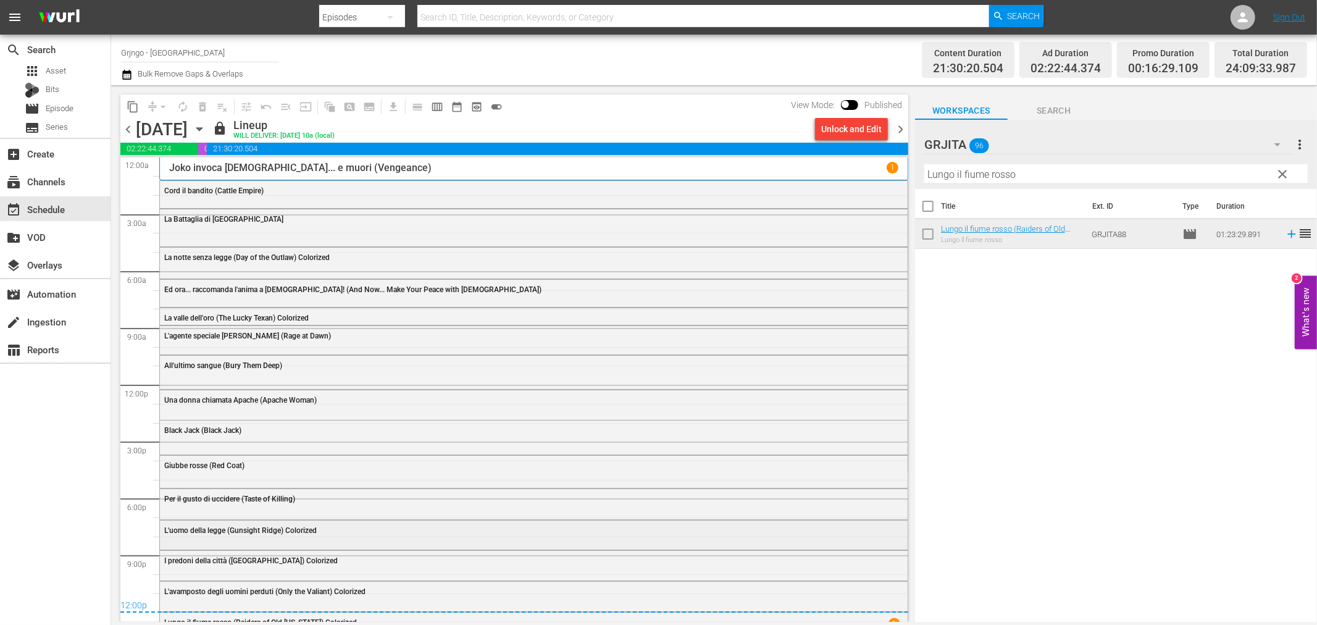
click at [174, 535] on span "L'uomo della legge (Gunsight Ridge) Colorized" at bounding box center [240, 530] width 152 height 9
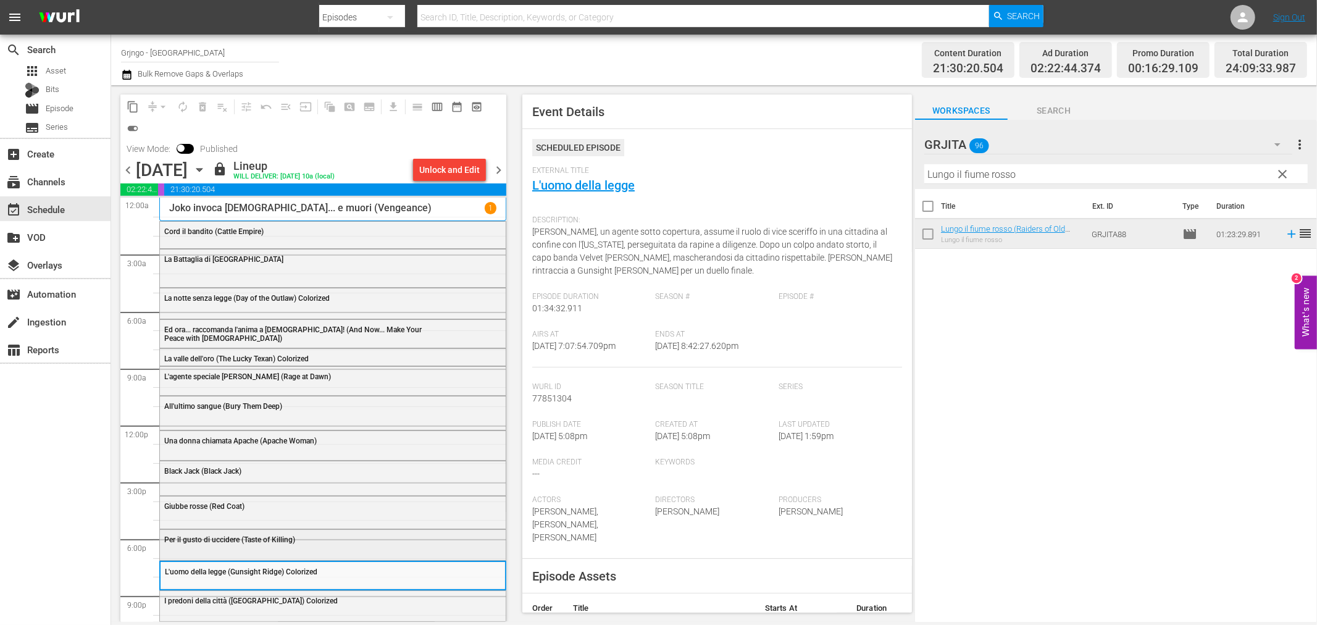
click at [190, 533] on div "Per il gusto di uccidere (Taste of Killing)" at bounding box center [333, 539] width 346 height 19
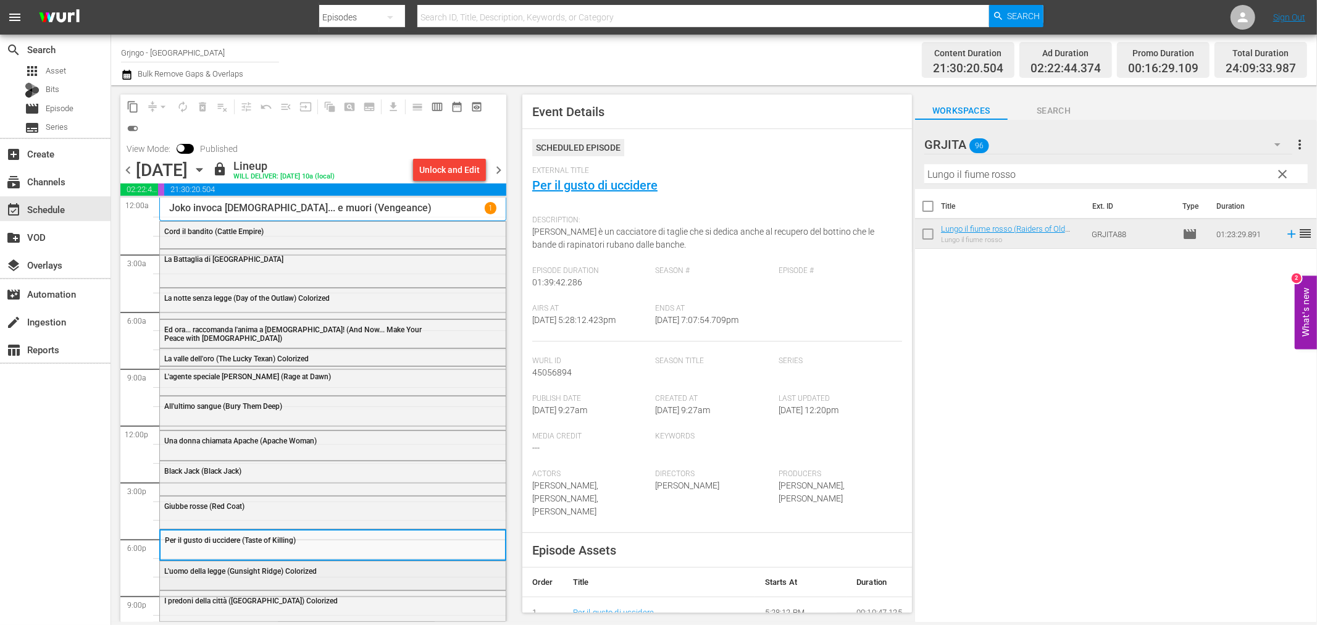
click at [237, 579] on div "L'uomo della legge (Gunsight Ridge) Colorized" at bounding box center [333, 570] width 346 height 19
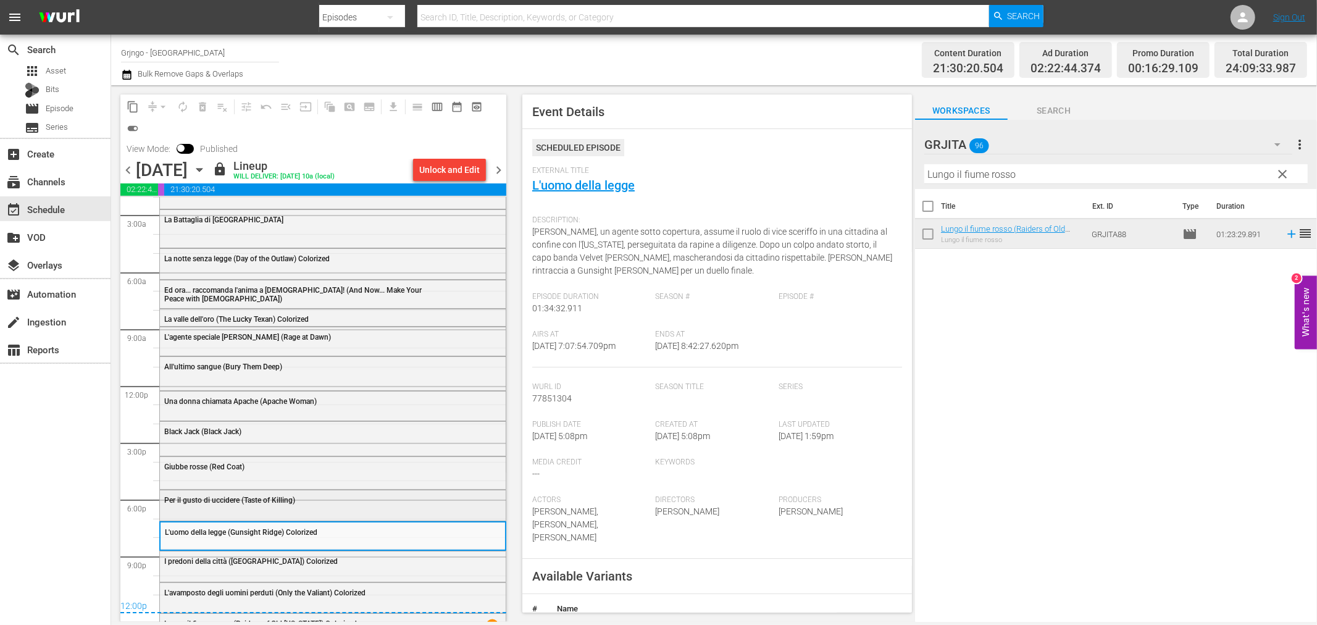
scroll to position [57, 0]
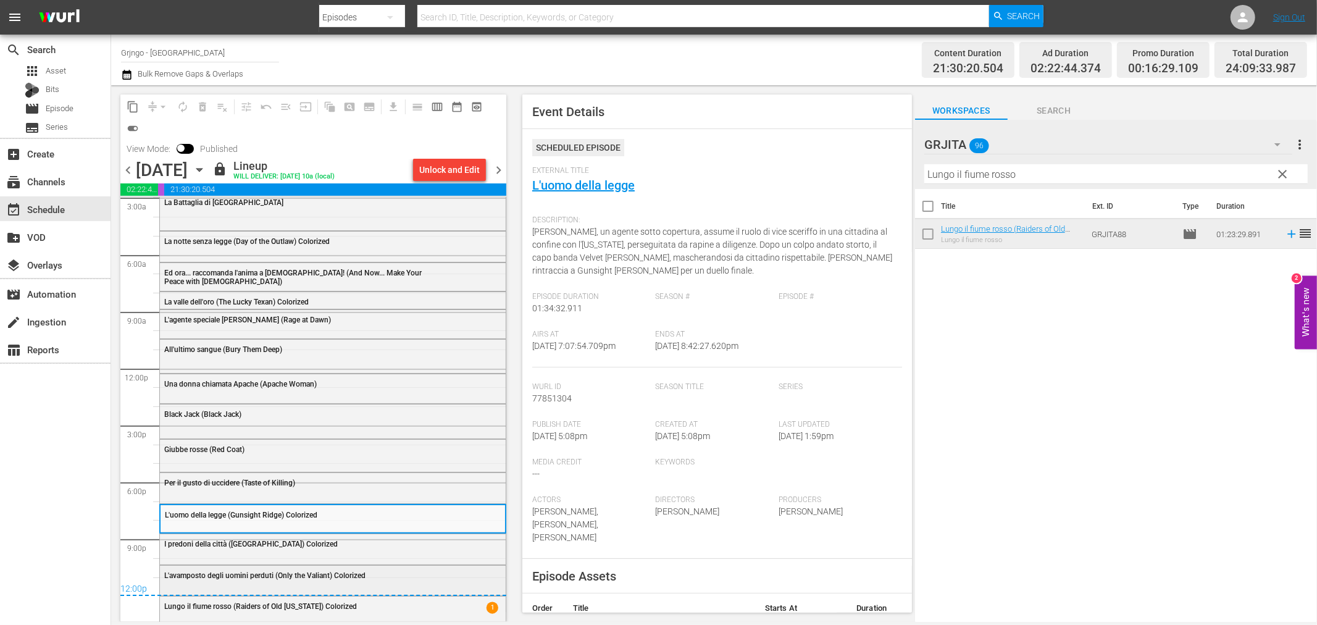
click at [233, 581] on div "L'avamposto degli uomini perduti (Only the Valiant) Colorized" at bounding box center [333, 575] width 346 height 19
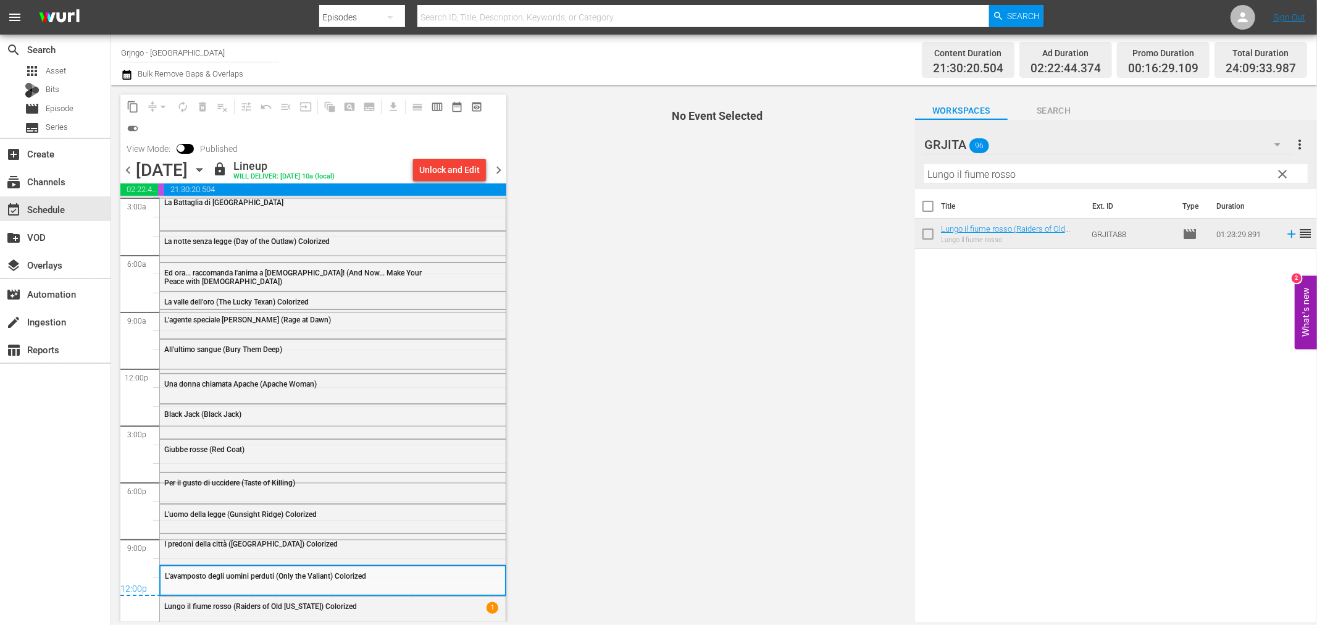
click at [231, 542] on span "I predoni della città ([GEOGRAPHIC_DATA]) Colorized" at bounding box center [250, 544] width 173 height 9
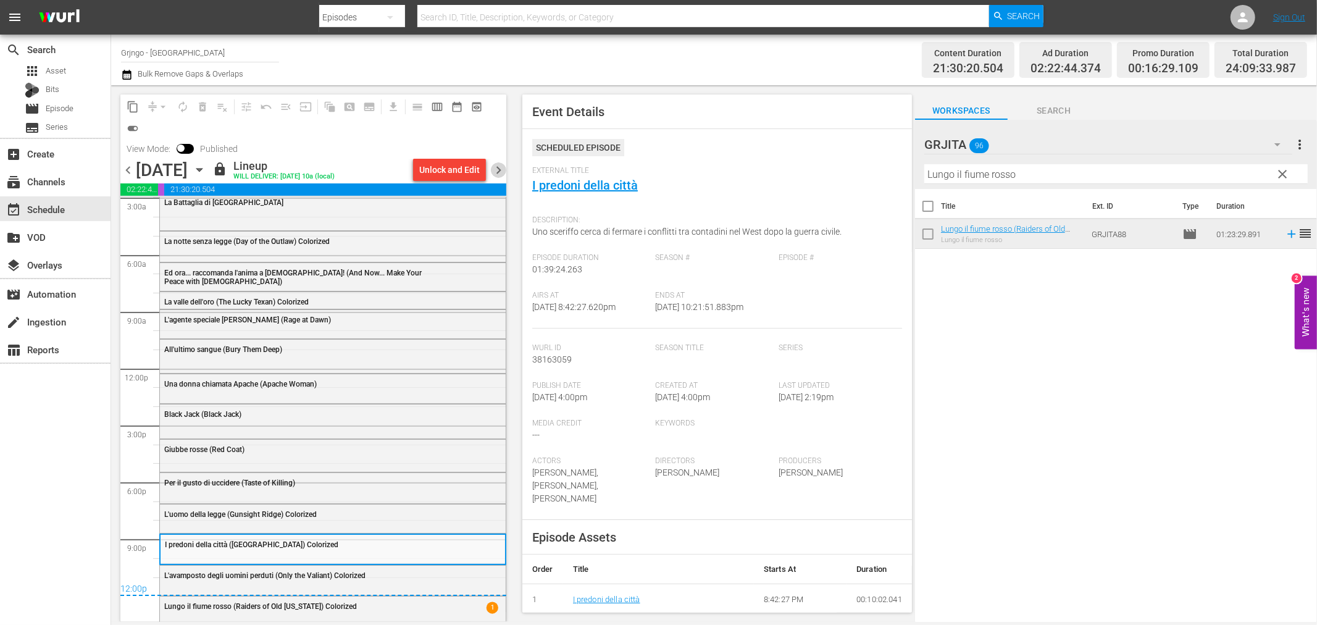
click at [497, 167] on span "chevron_right" at bounding box center [498, 169] width 15 height 15
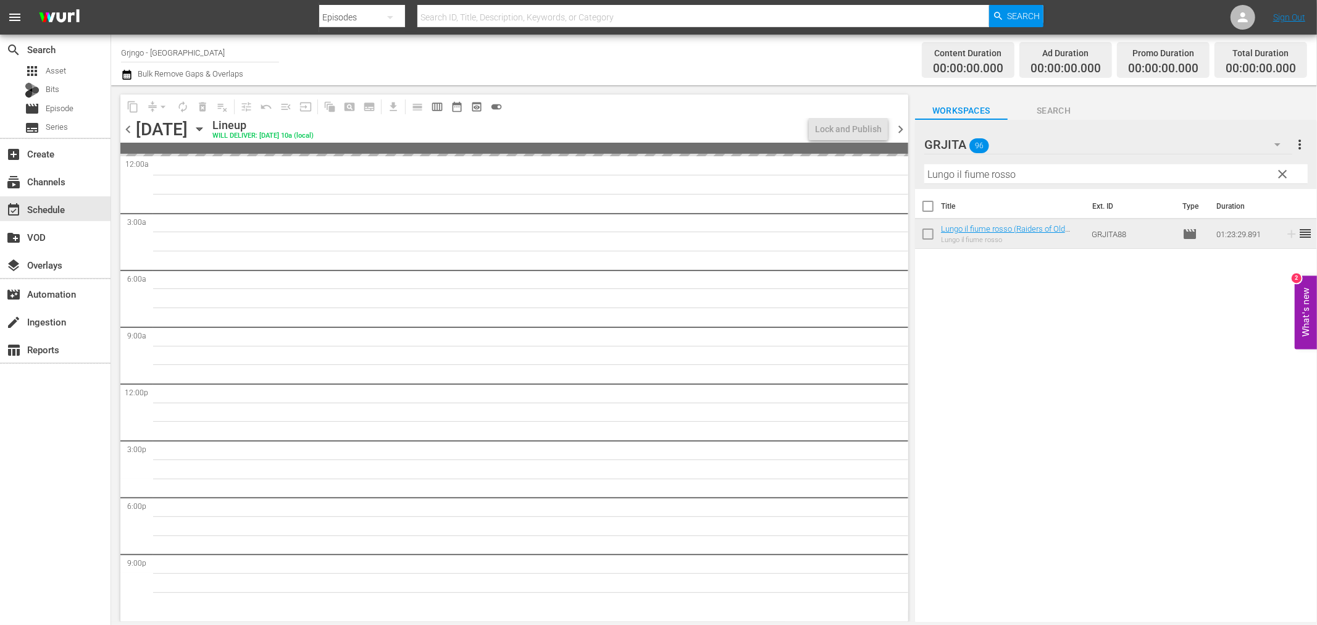
click at [1282, 170] on span "clear" at bounding box center [1283, 174] width 15 height 15
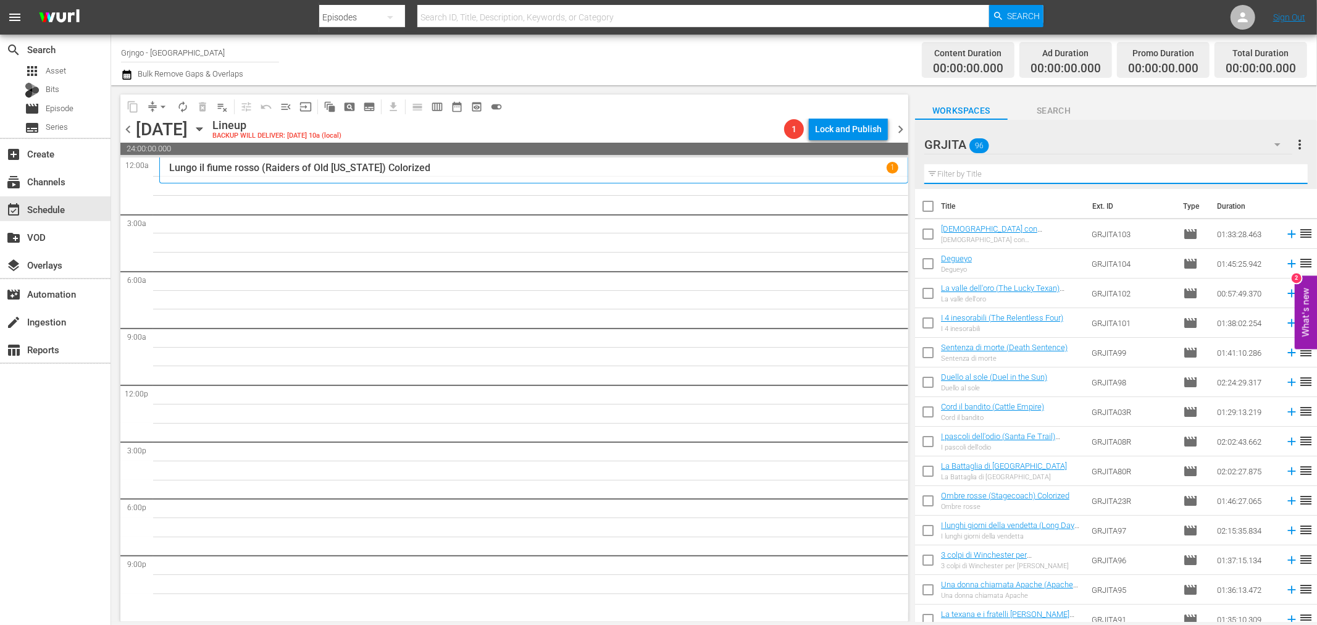
paste input "Rimase uno solo e fu la morte per tutti!"
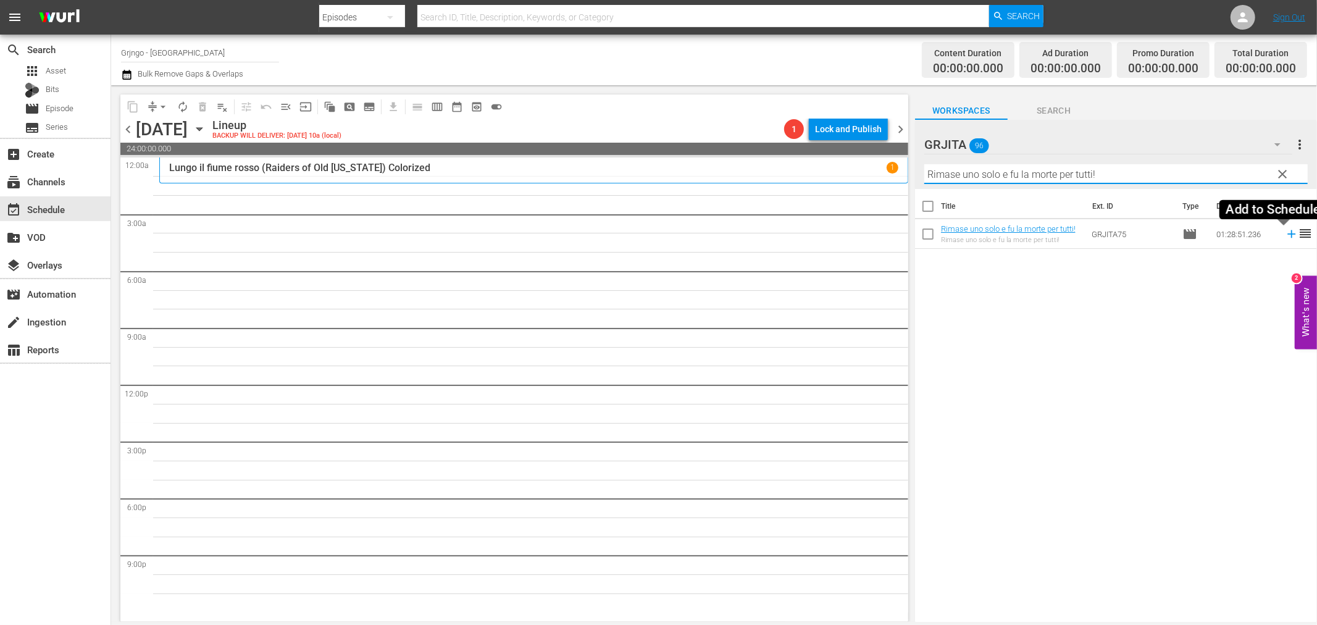
type input "Rimase uno solo e fu la morte per tutti!"
click at [1285, 235] on icon at bounding box center [1292, 234] width 14 height 14
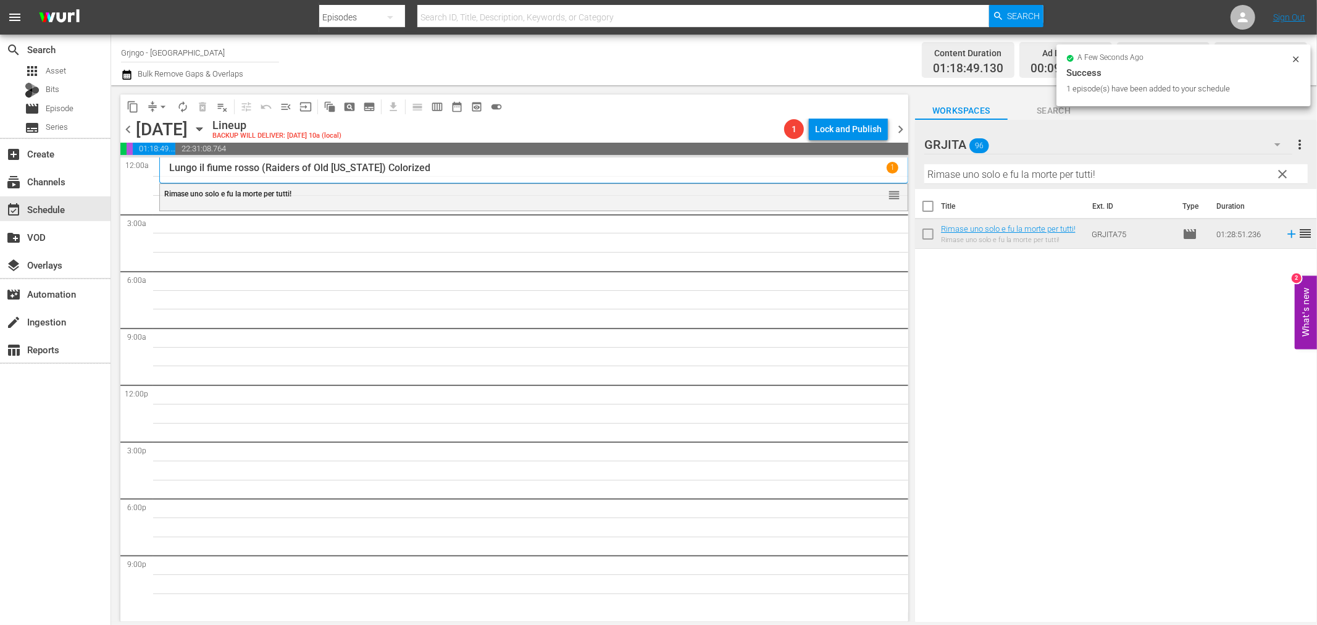
drag, startPoint x: 1288, startPoint y: 170, endPoint x: 1217, endPoint y: 177, distance: 71.4
click at [1288, 170] on span "clear" at bounding box center [1283, 174] width 15 height 15
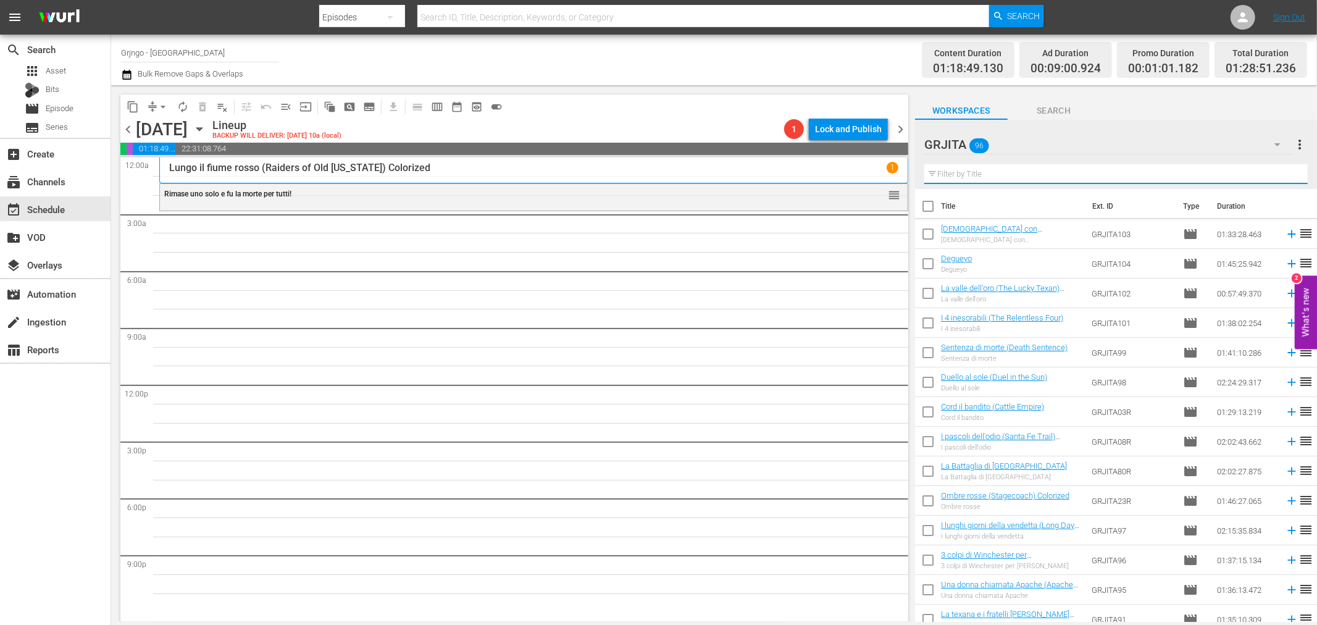
paste input "[DEMOGRAPHIC_DATA] non paga il sabato"
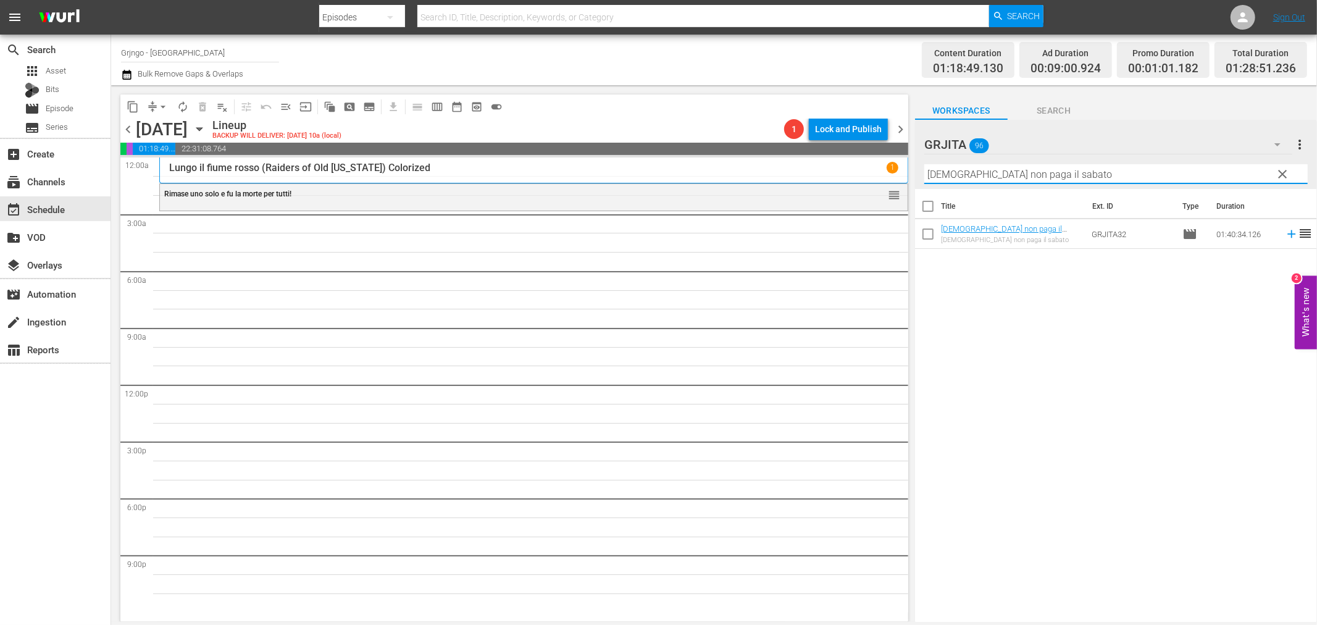
type input "[DEMOGRAPHIC_DATA] non paga il sabato"
click at [1287, 233] on icon at bounding box center [1291, 234] width 8 height 8
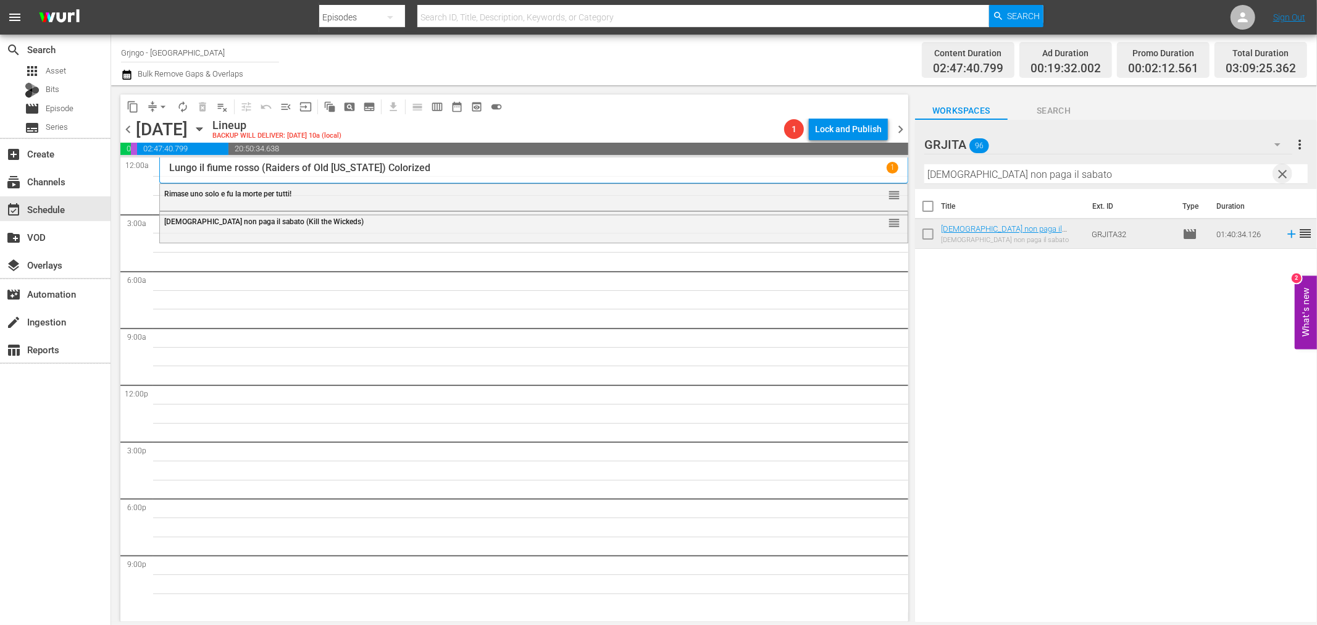
drag, startPoint x: 1285, startPoint y: 173, endPoint x: 1176, endPoint y: 173, distance: 108.7
click at [1286, 173] on span "clear" at bounding box center [1283, 174] width 15 height 15
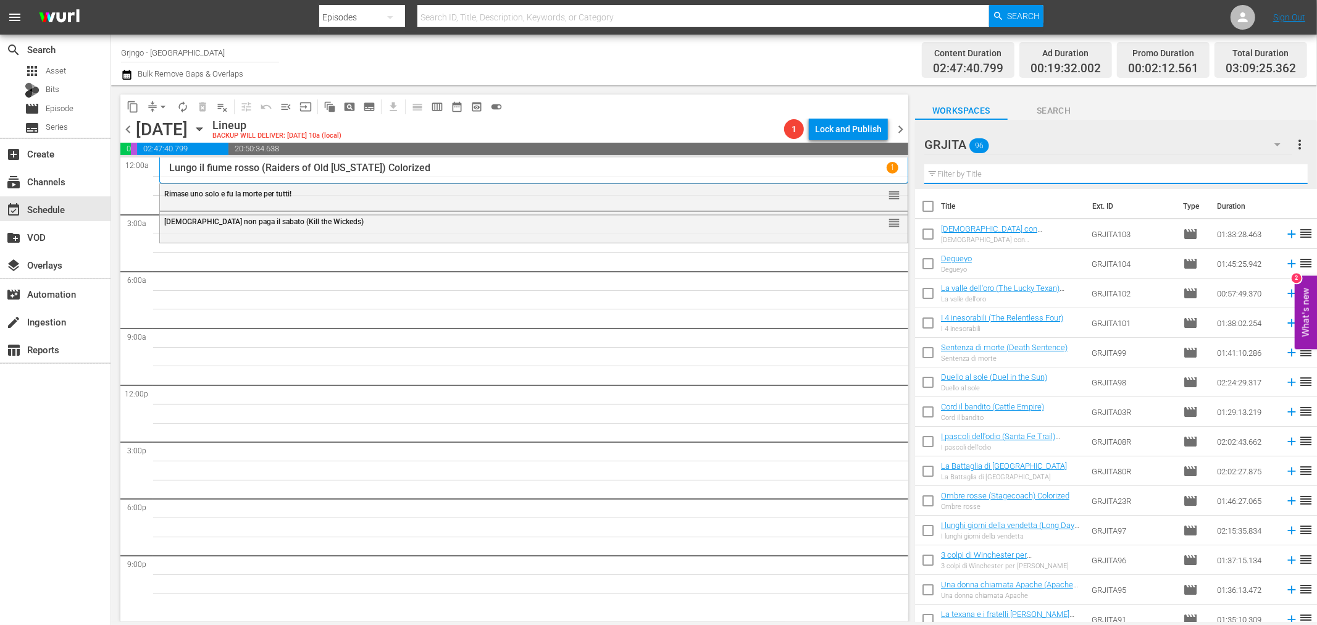
paste input "Quattro per Cordoba (Cannon for Cordoba)"
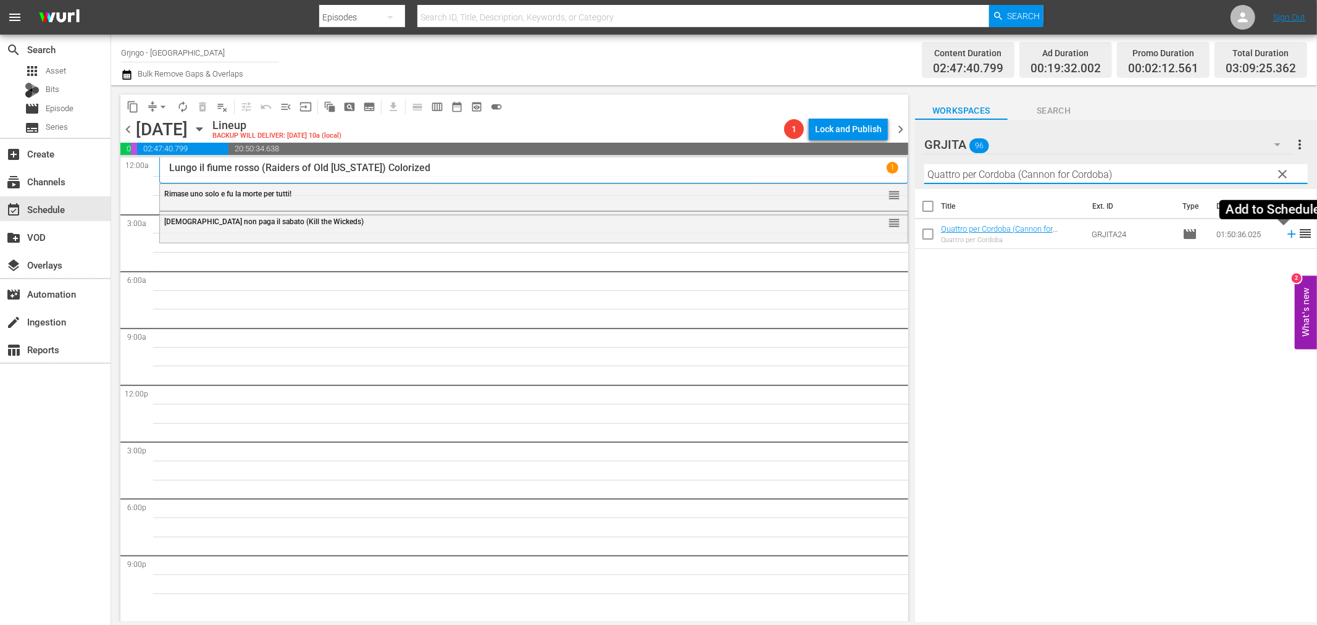
type input "Quattro per Cordoba (Cannon for Cordoba)"
click at [1285, 232] on icon at bounding box center [1292, 234] width 14 height 14
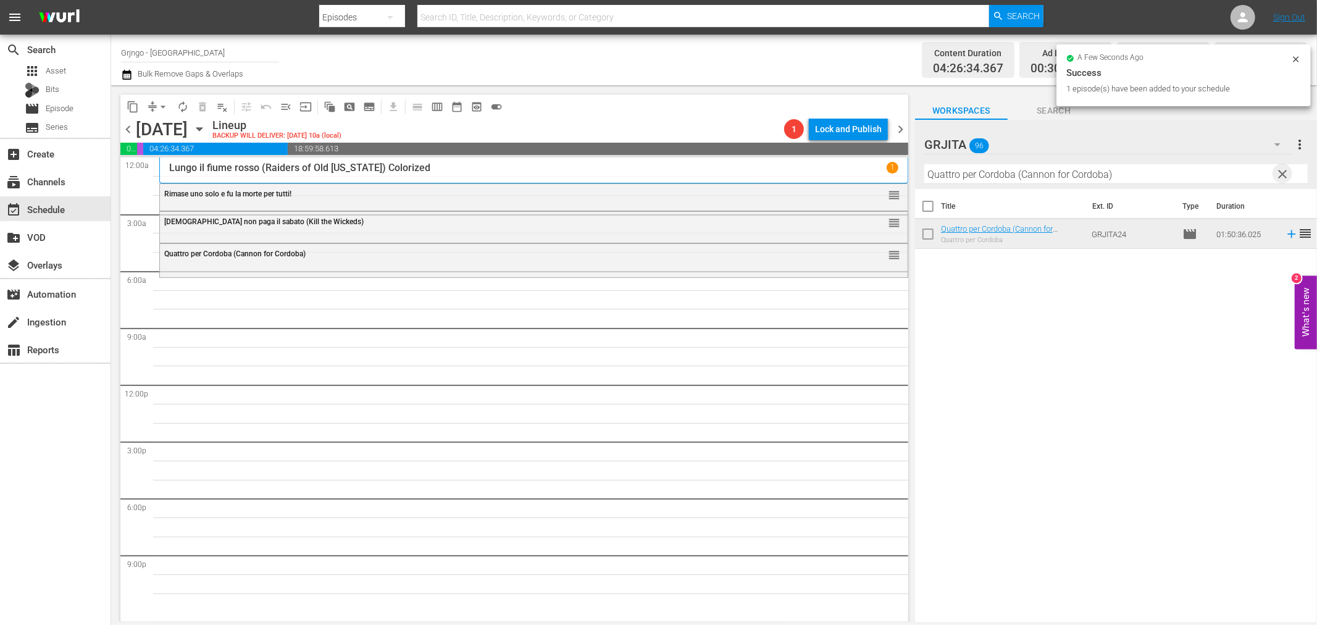
click at [1282, 168] on span "clear" at bounding box center [1283, 174] width 15 height 15
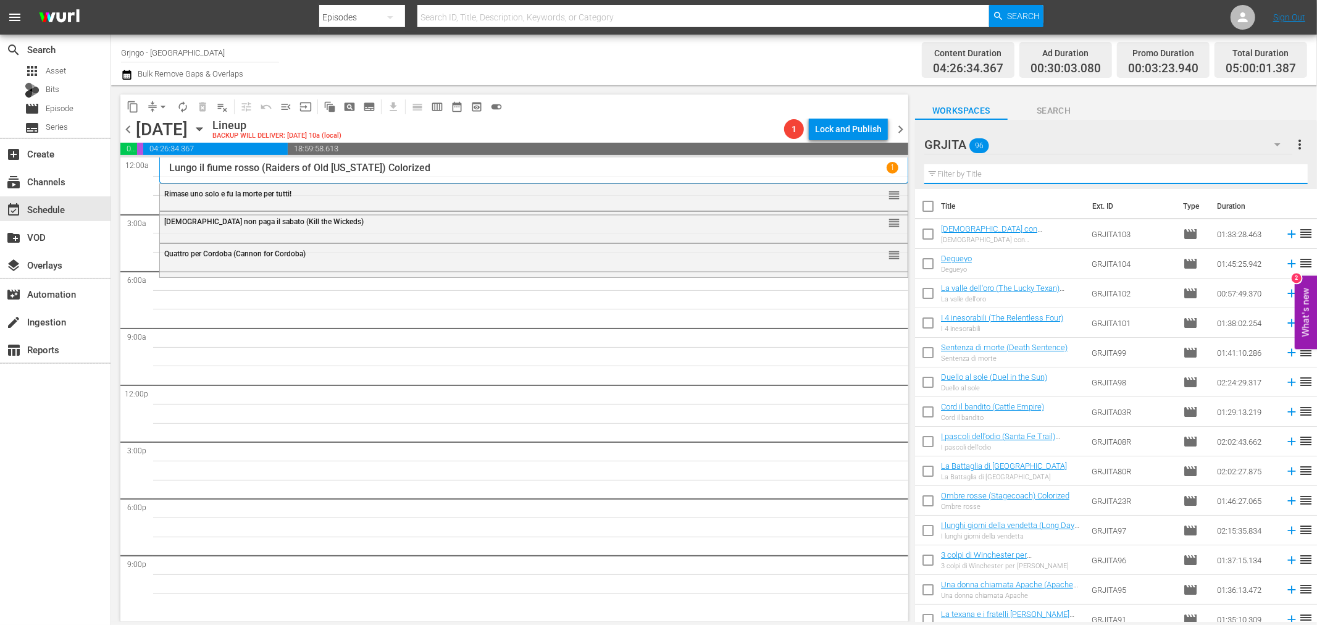
paste input "Odia il prossimo tuo"
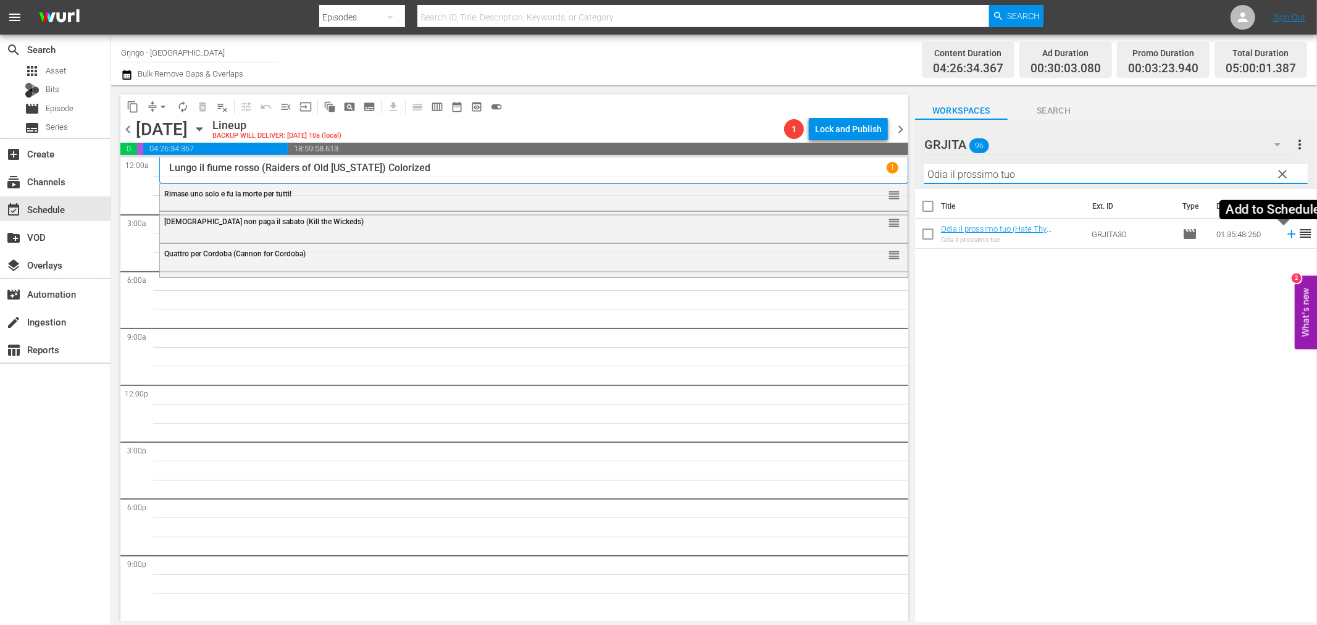
type input "Odia il prossimo tuo"
click at [1285, 232] on icon at bounding box center [1292, 234] width 14 height 14
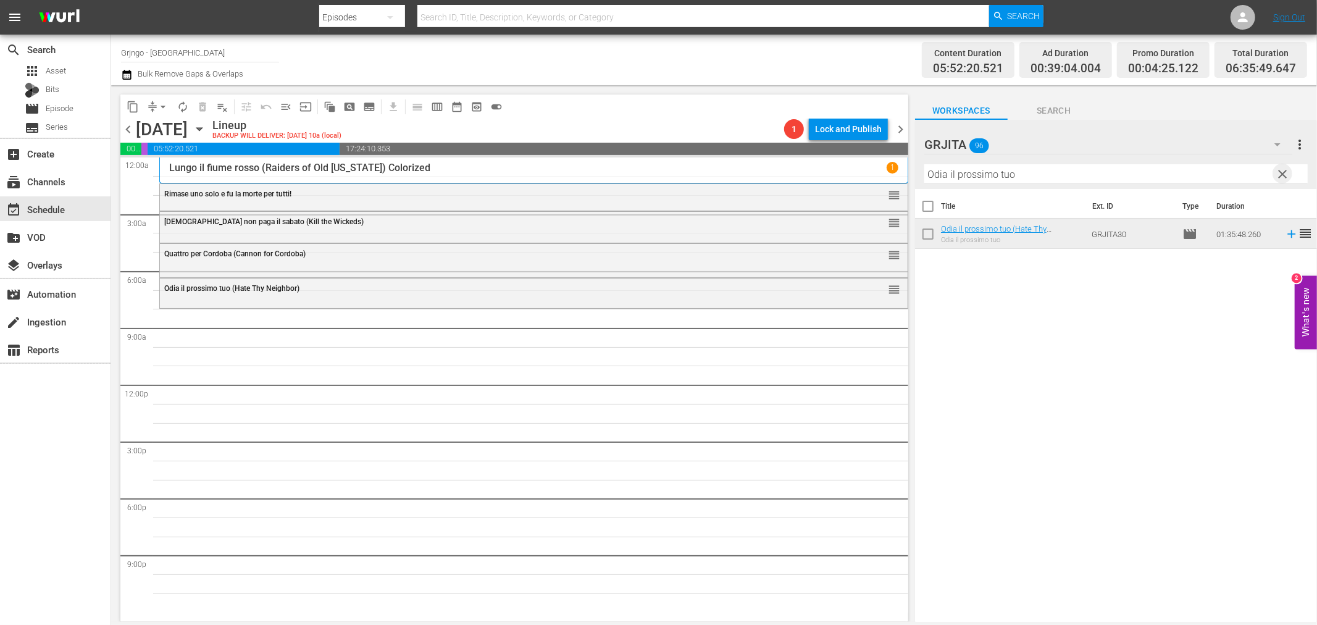
click at [1280, 173] on span "clear" at bounding box center [1283, 174] width 15 height 15
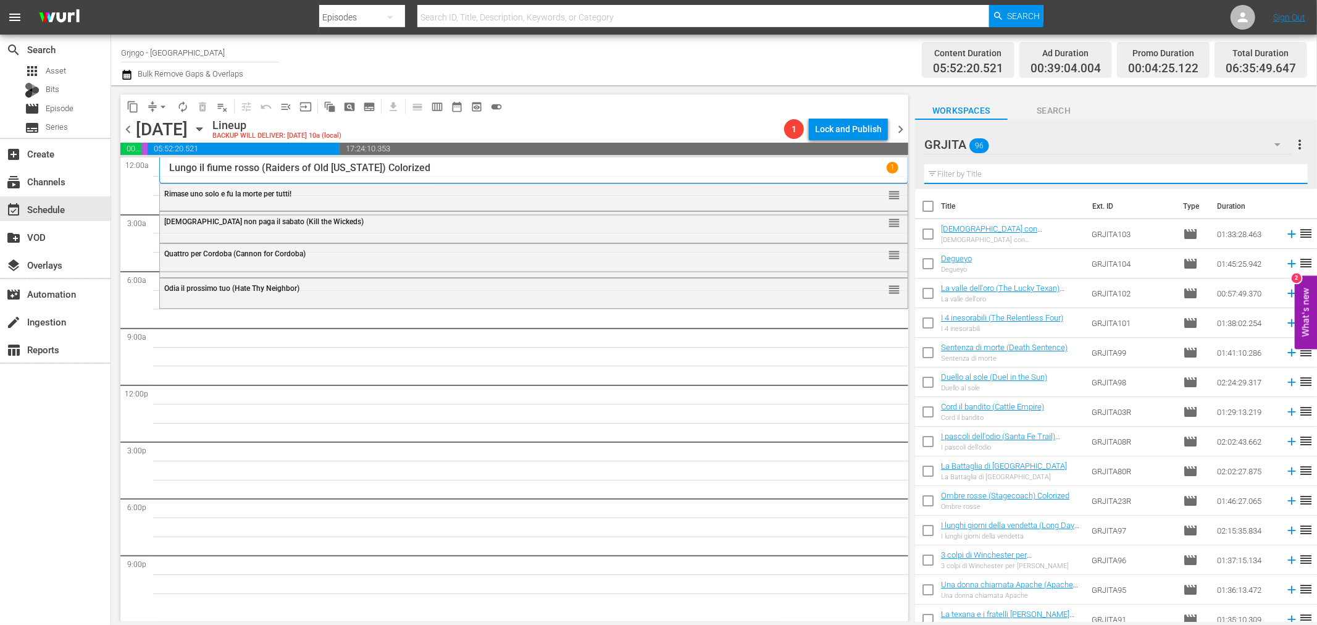
paste input "La morte cavalca a [PERSON_NAME]"
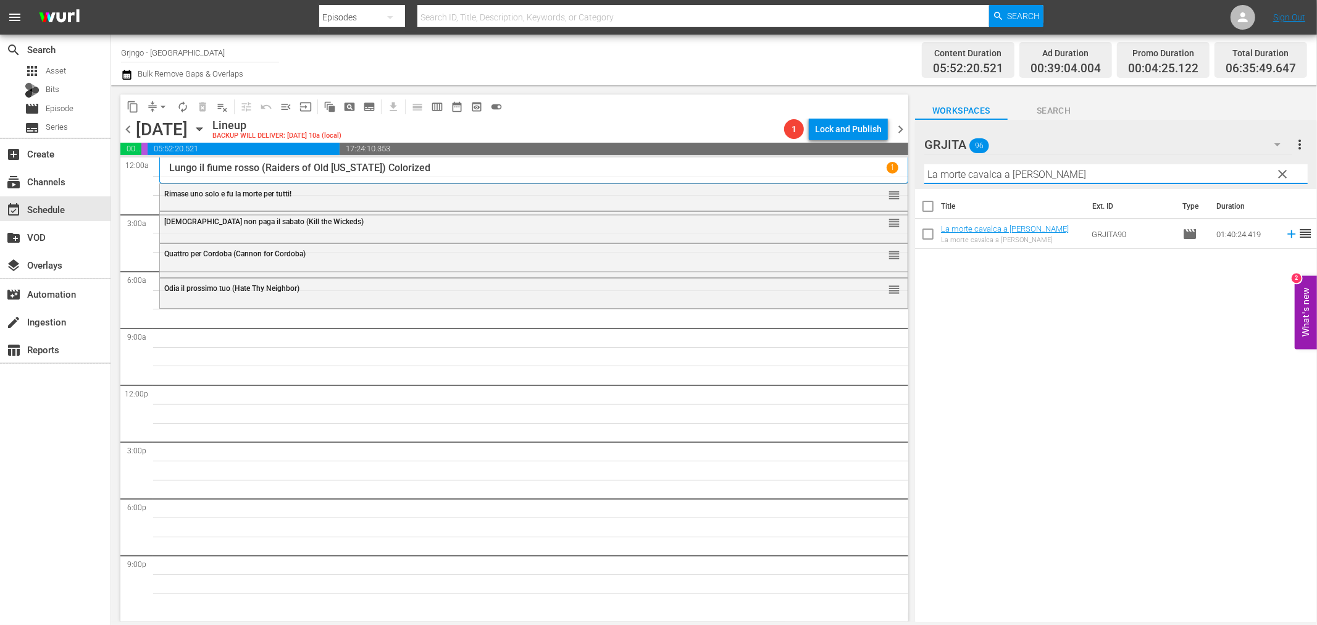
type input "La morte cavalca a [PERSON_NAME]"
click at [1285, 230] on icon at bounding box center [1292, 234] width 14 height 14
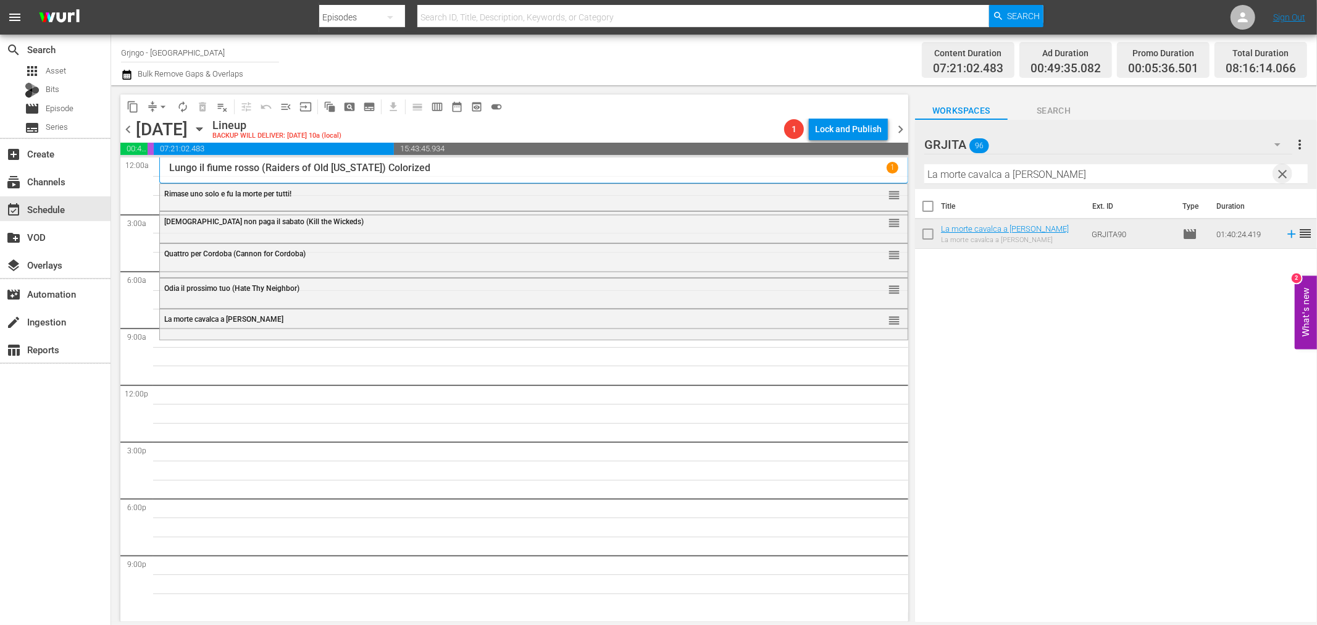
drag, startPoint x: 1286, startPoint y: 169, endPoint x: 1195, endPoint y: 173, distance: 91.5
click at [1286, 169] on span "clear" at bounding box center [1283, 174] width 15 height 15
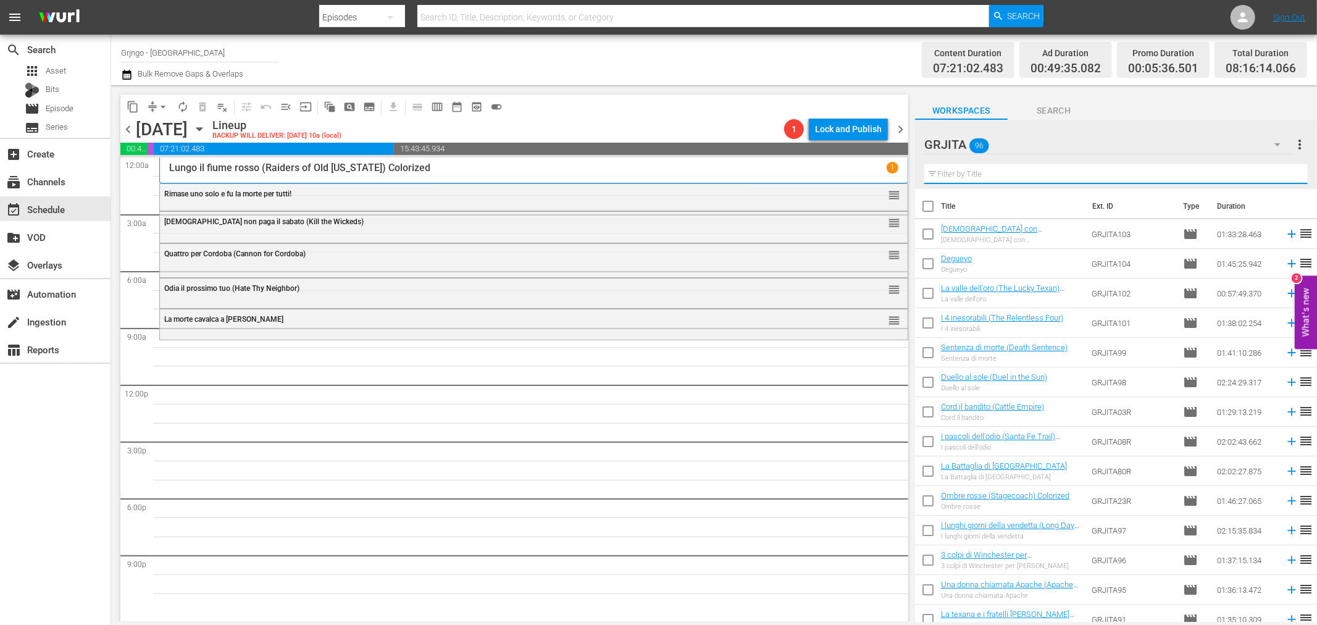
paste input "Le quattro facce del West"
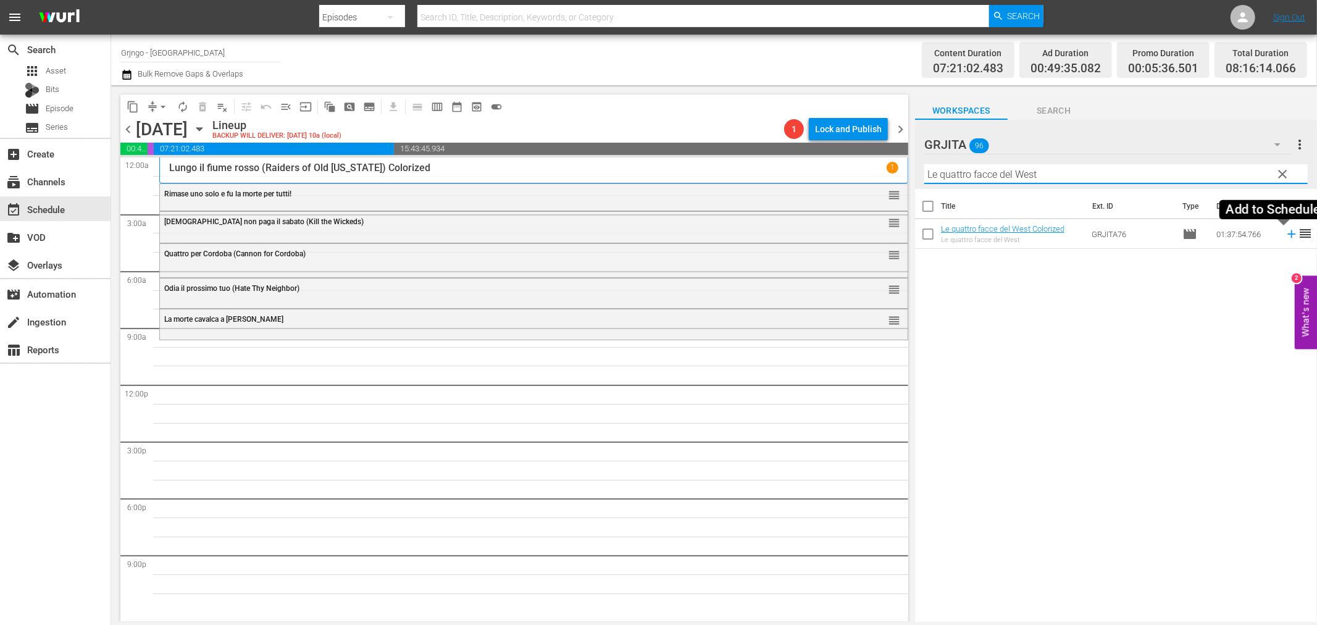
type input "Le quattro facce del West"
click at [1287, 235] on icon at bounding box center [1291, 234] width 8 height 8
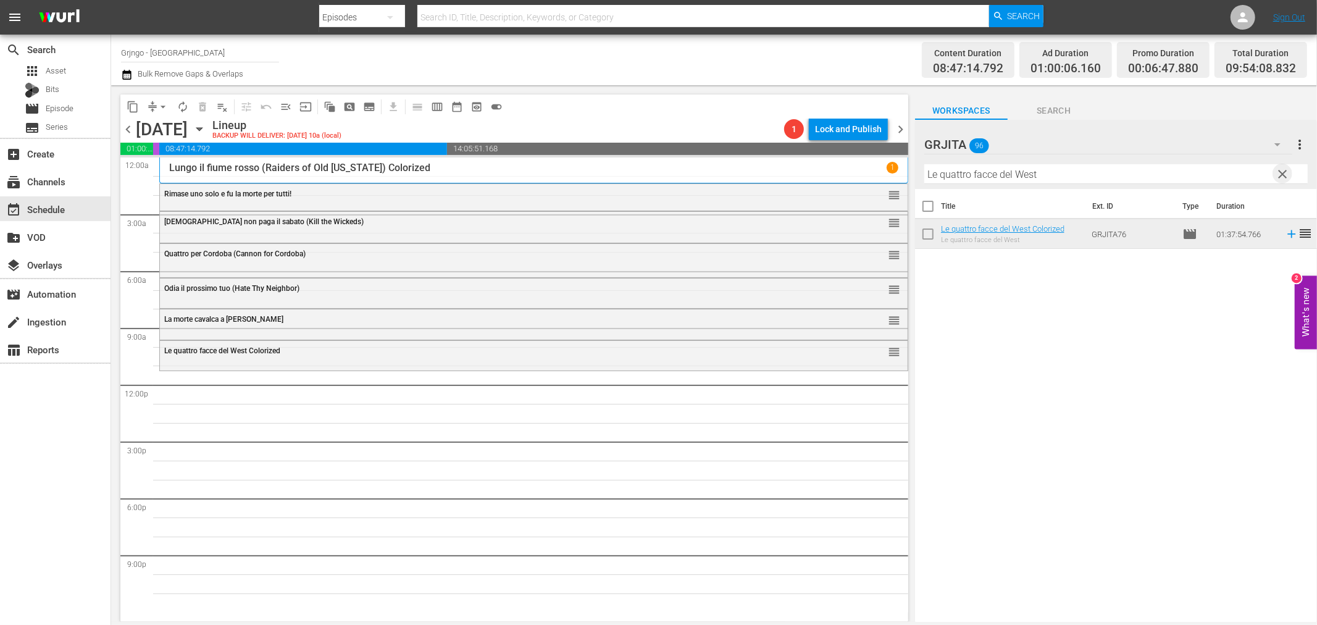
drag, startPoint x: 1286, startPoint y: 169, endPoint x: 1150, endPoint y: 182, distance: 136.4
click at [1286, 169] on span "clear" at bounding box center [1283, 174] width 15 height 15
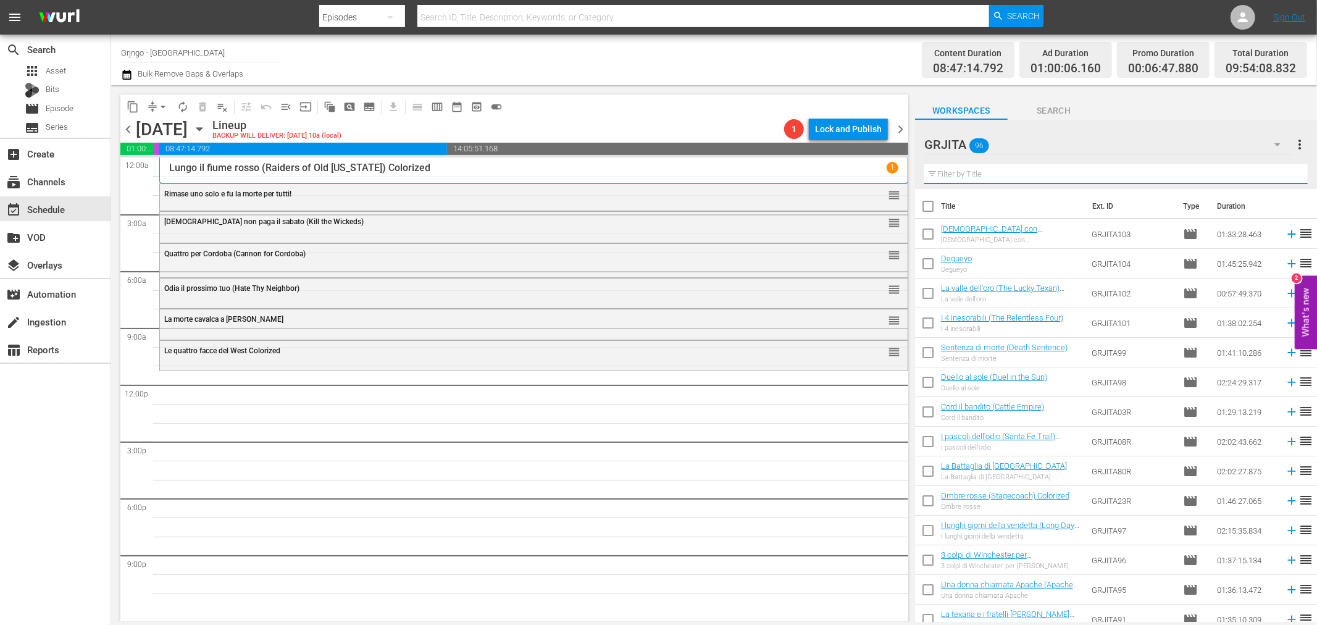
paste input "Più forte sorelle"
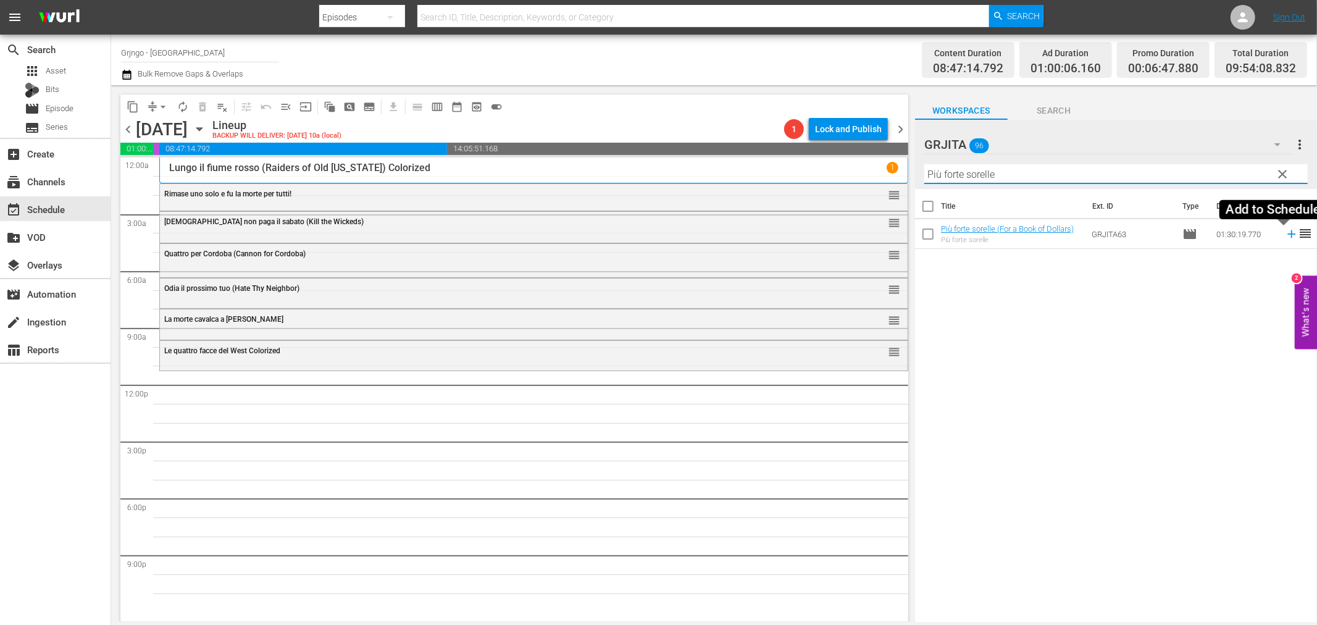
type input "Più forte sorelle"
click at [1285, 238] on icon at bounding box center [1292, 234] width 14 height 14
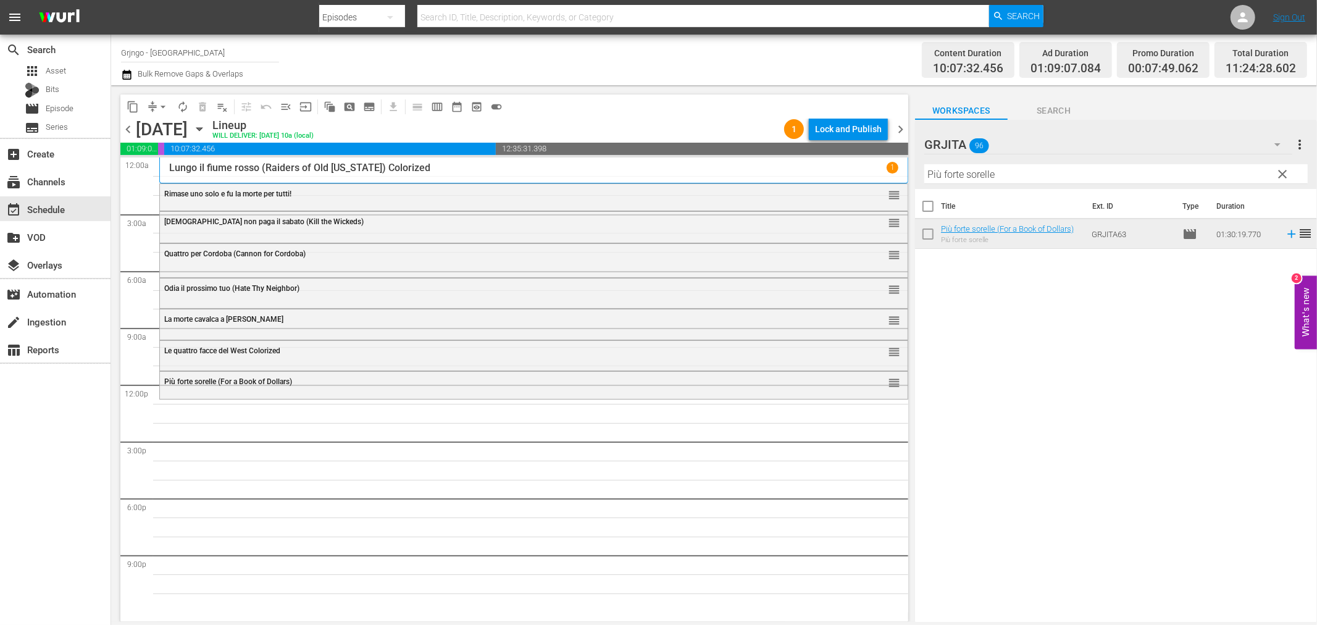
drag, startPoint x: 1279, startPoint y: 174, endPoint x: 1205, endPoint y: 173, distance: 73.5
click at [1279, 174] on span "clear" at bounding box center [1283, 174] width 15 height 15
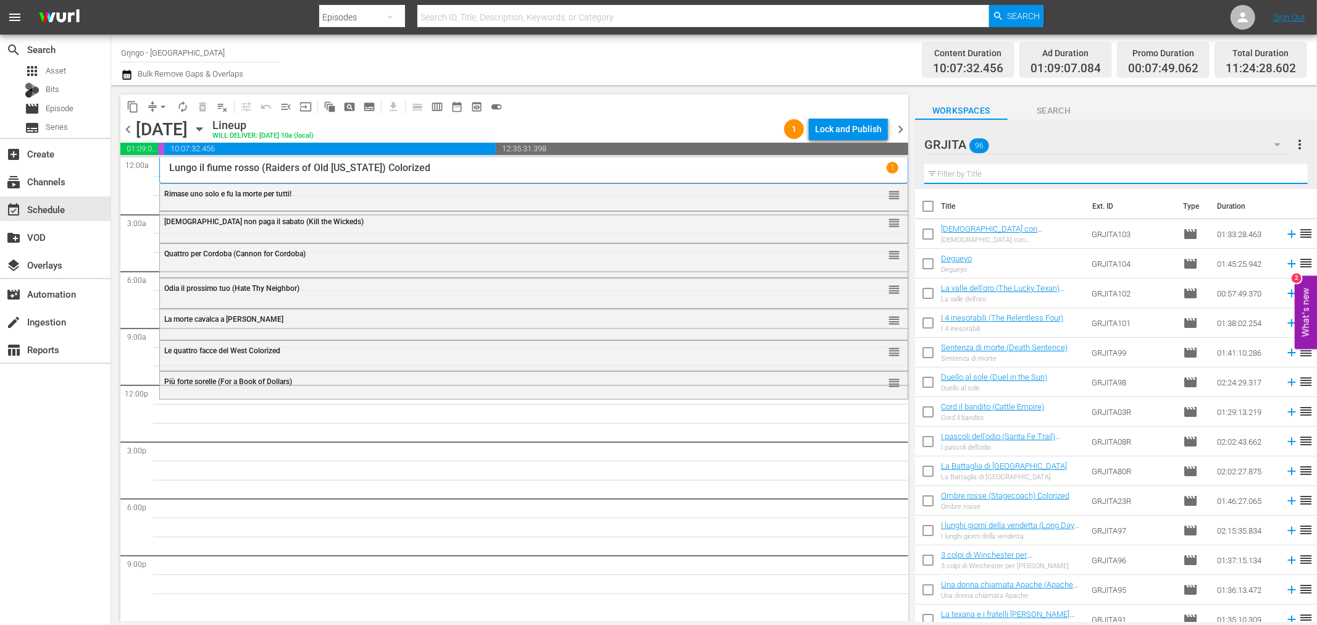
paste input "I lunghi giorni della vendetta"
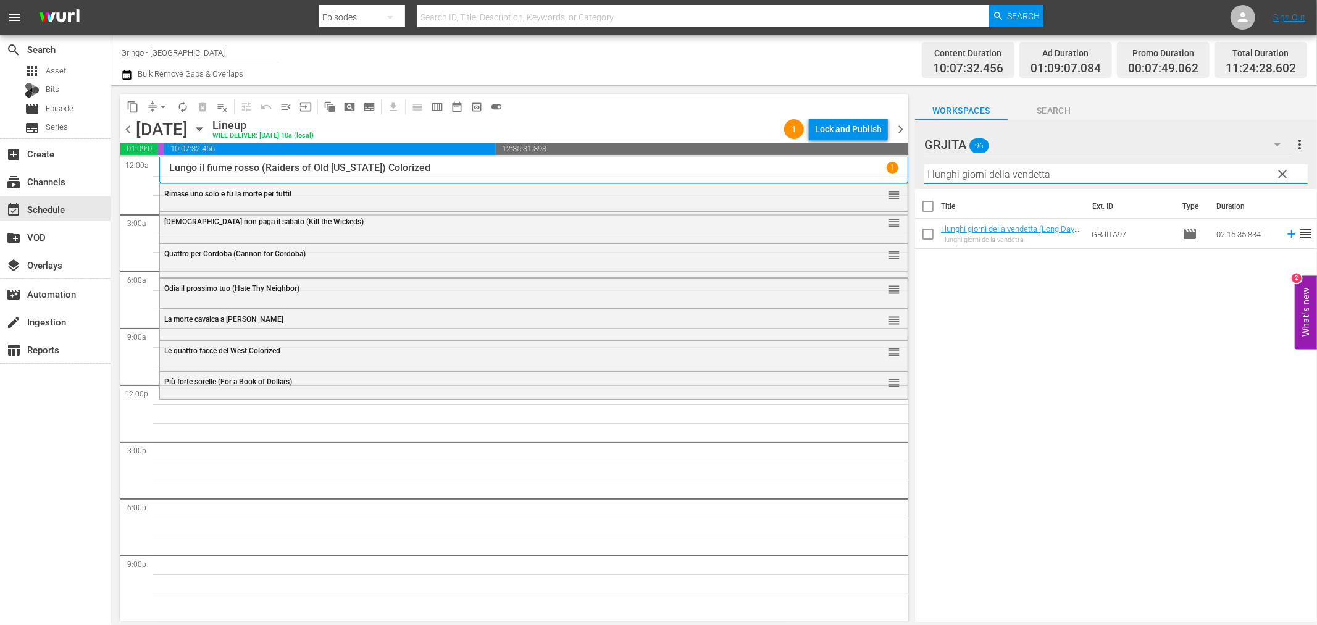
type input "I lunghi giorni della vendetta"
click at [1285, 230] on icon at bounding box center [1292, 234] width 14 height 14
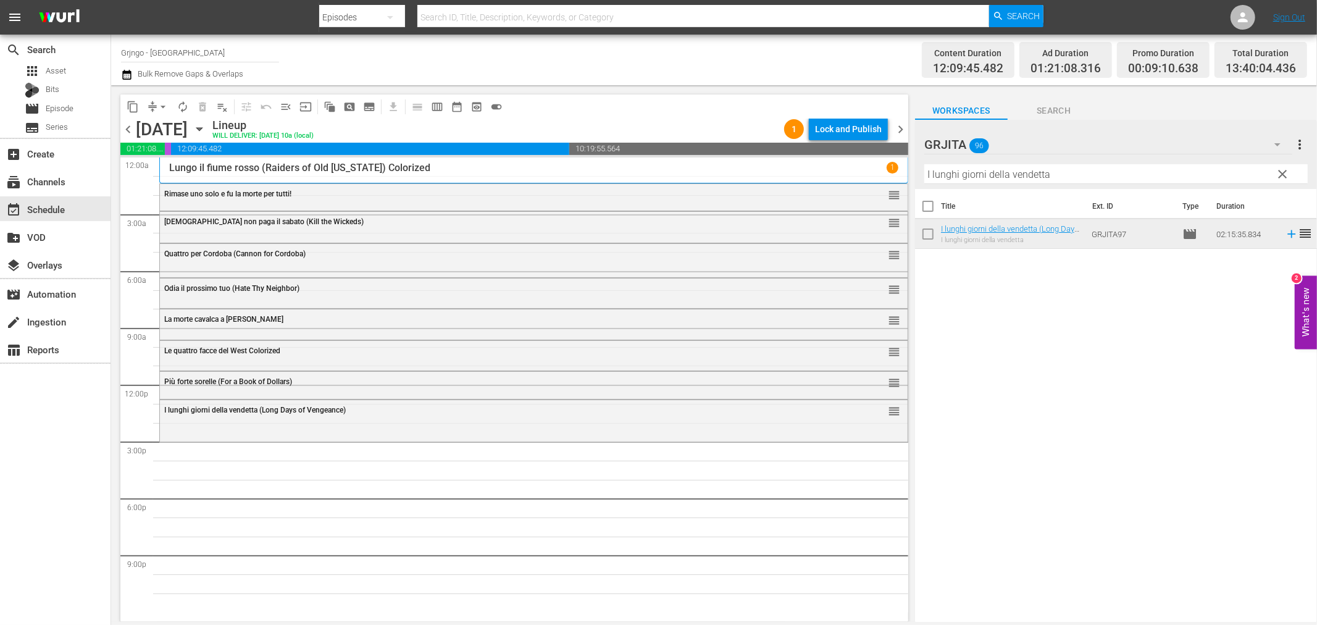
drag, startPoint x: 1279, startPoint y: 169, endPoint x: 1059, endPoint y: 162, distance: 220.5
click at [1279, 169] on span "clear" at bounding box center [1283, 174] width 15 height 15
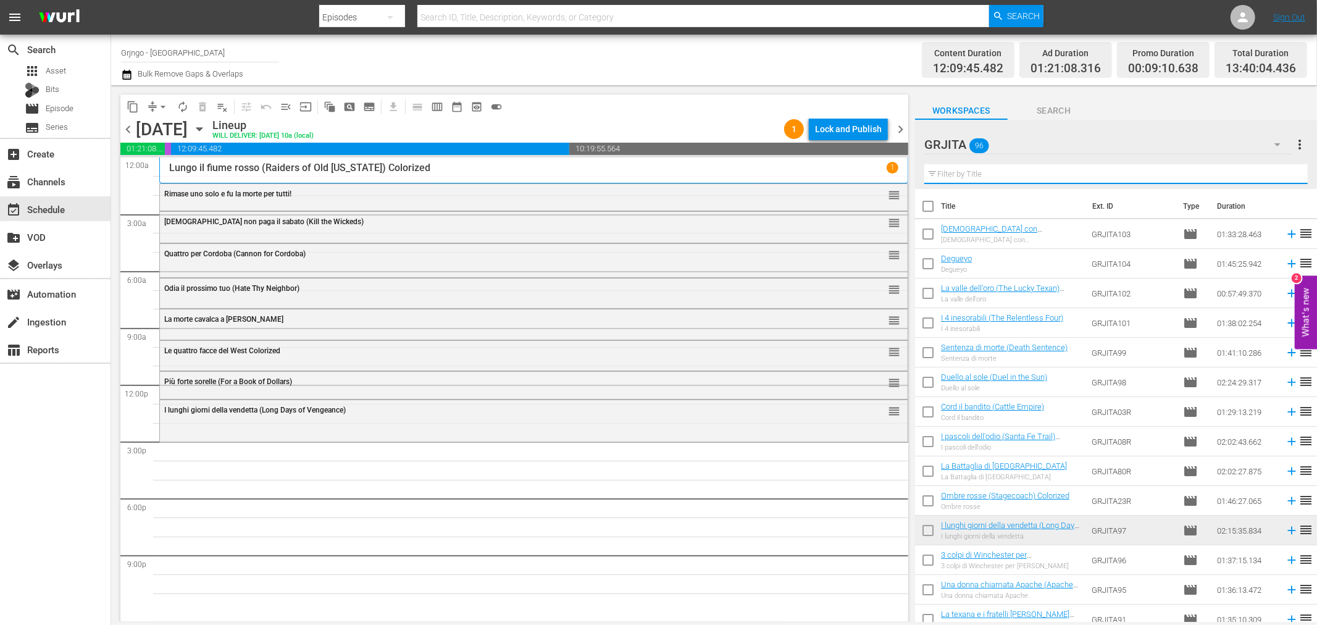
paste input "Il prigioniero della miniera"
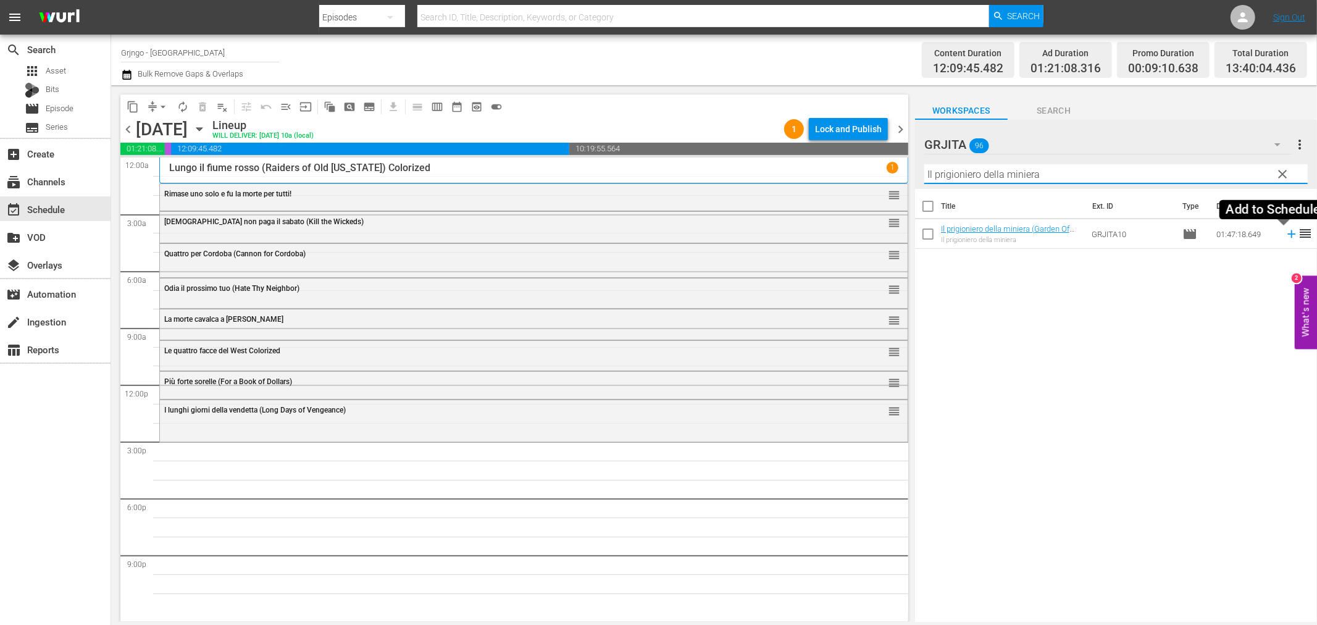
type input "Il prigioniero della miniera"
click at [1287, 236] on icon at bounding box center [1291, 234] width 8 height 8
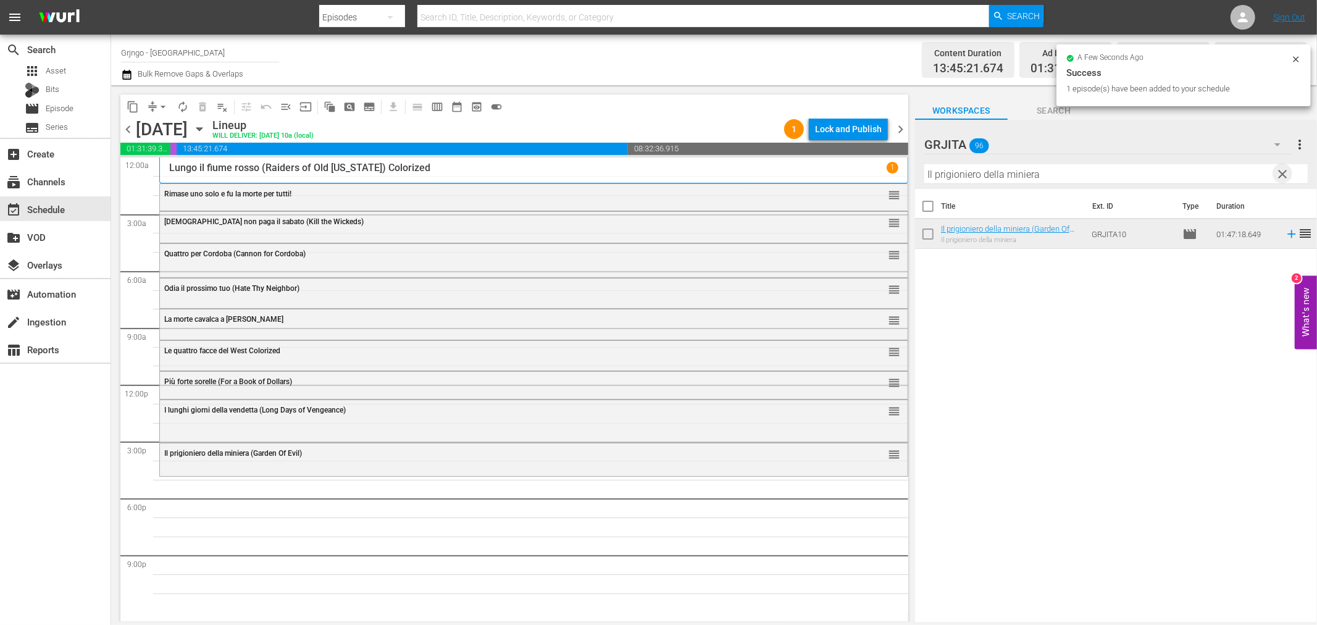
click at [1281, 174] on span "clear" at bounding box center [1283, 174] width 15 height 15
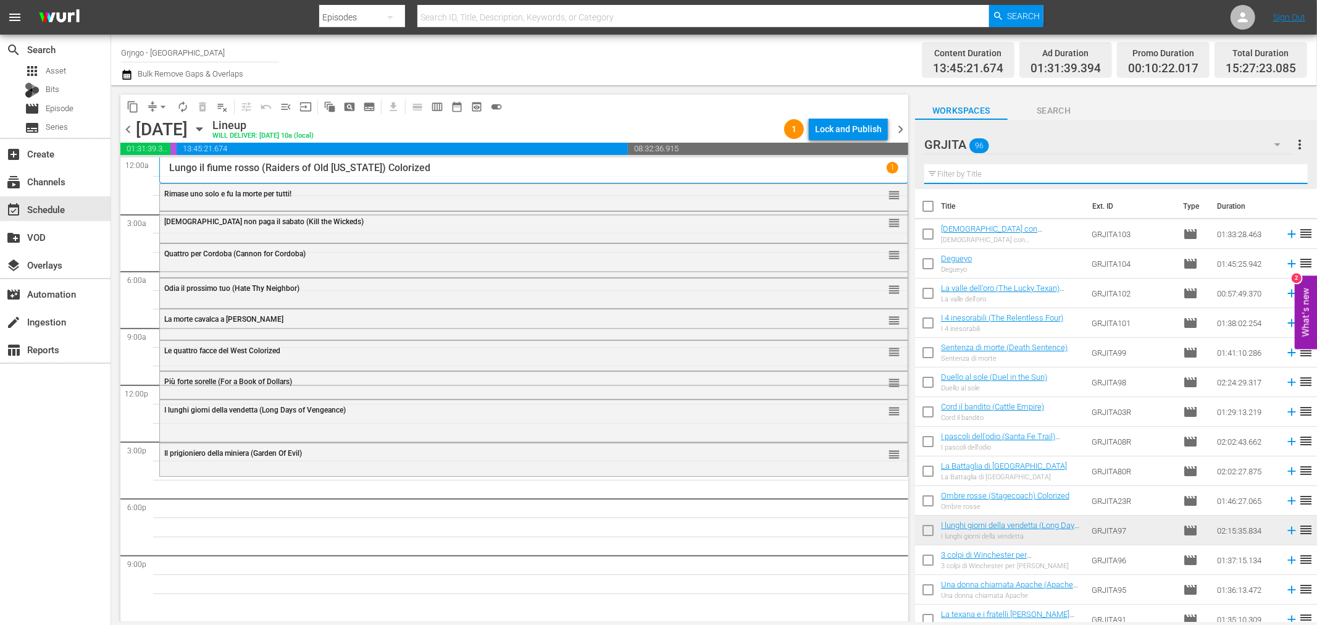
paste input "Terra Nera (War of the Wildcats)"
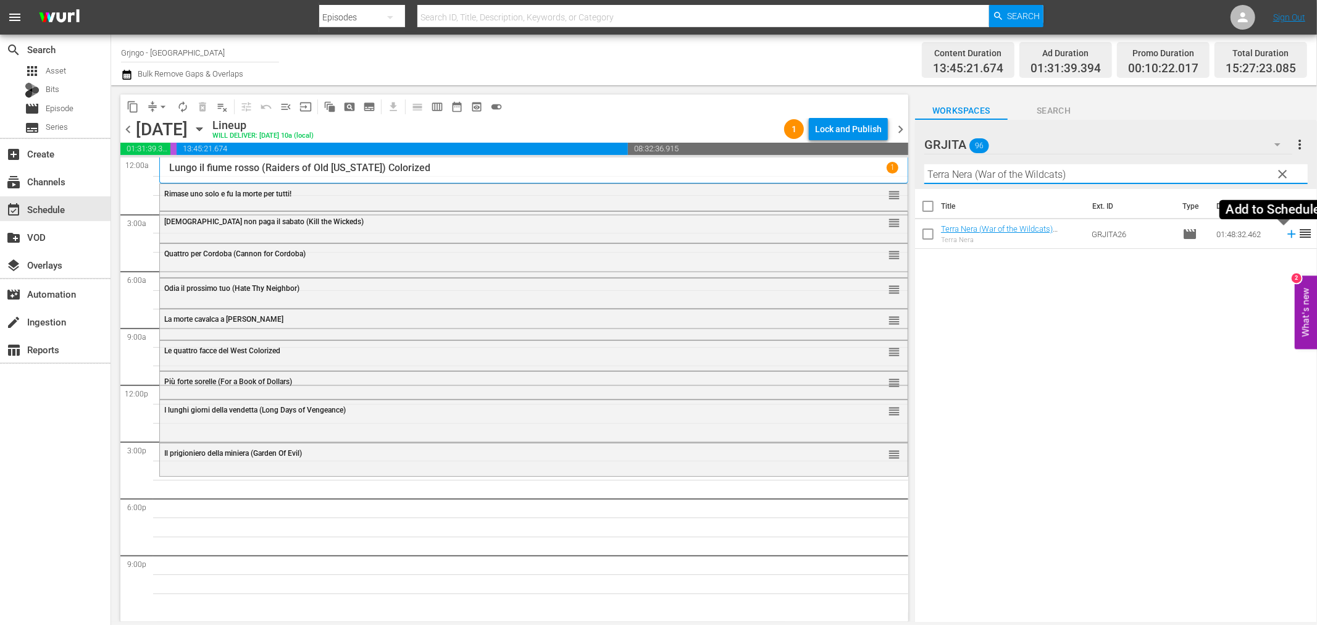
type input "Terra Nera (War of the Wildcats)"
drag, startPoint x: 1282, startPoint y: 233, endPoint x: 1288, endPoint y: 238, distance: 8.4
click at [1285, 235] on icon at bounding box center [1292, 234] width 14 height 14
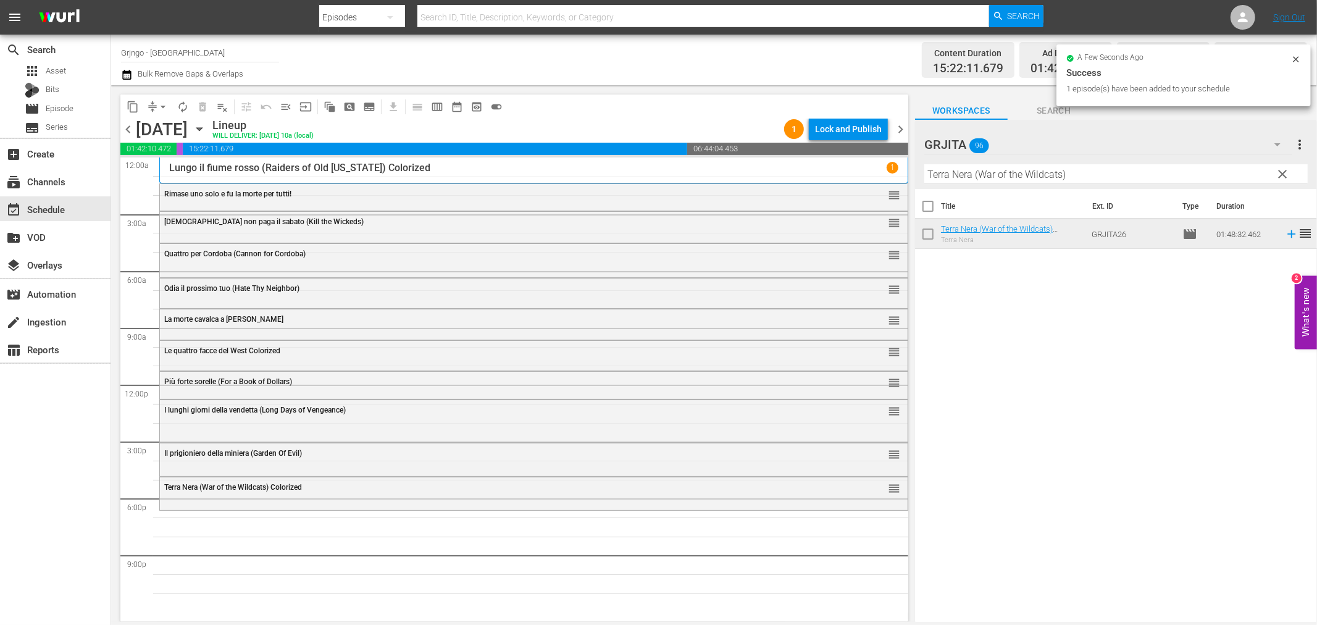
drag, startPoint x: 1283, startPoint y: 175, endPoint x: 1158, endPoint y: 164, distance: 125.8
click at [1283, 175] on span "clear" at bounding box center [1283, 174] width 15 height 15
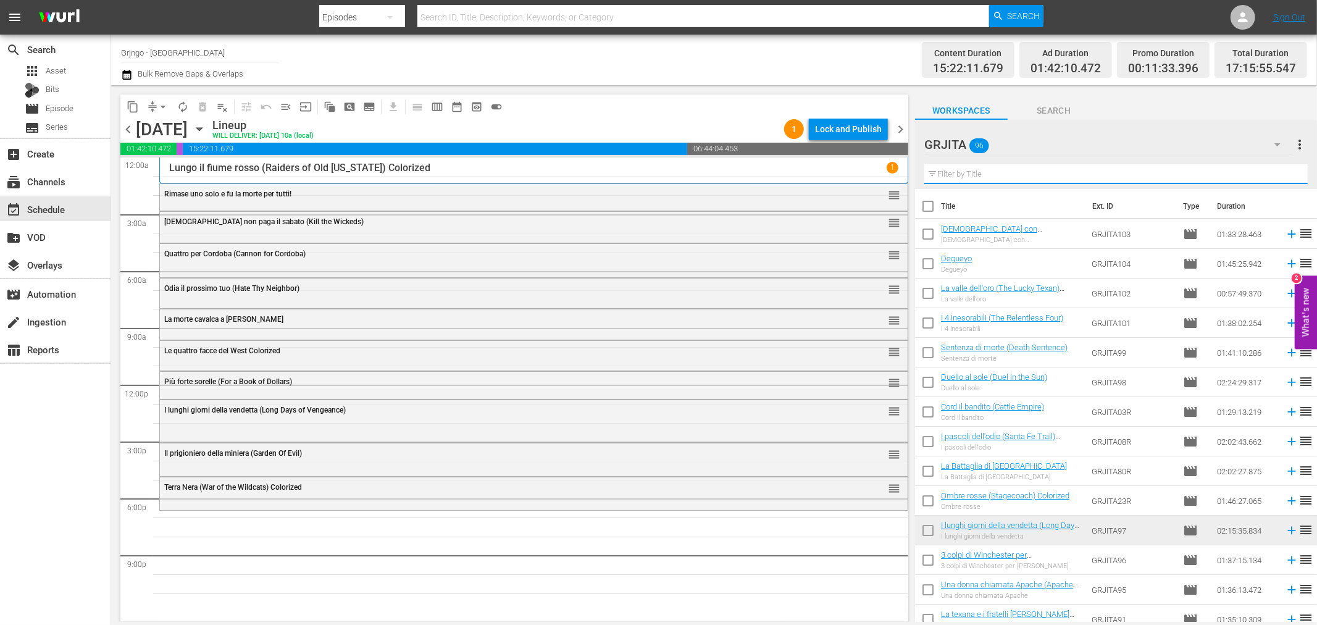
paste input "Bad Man's River"
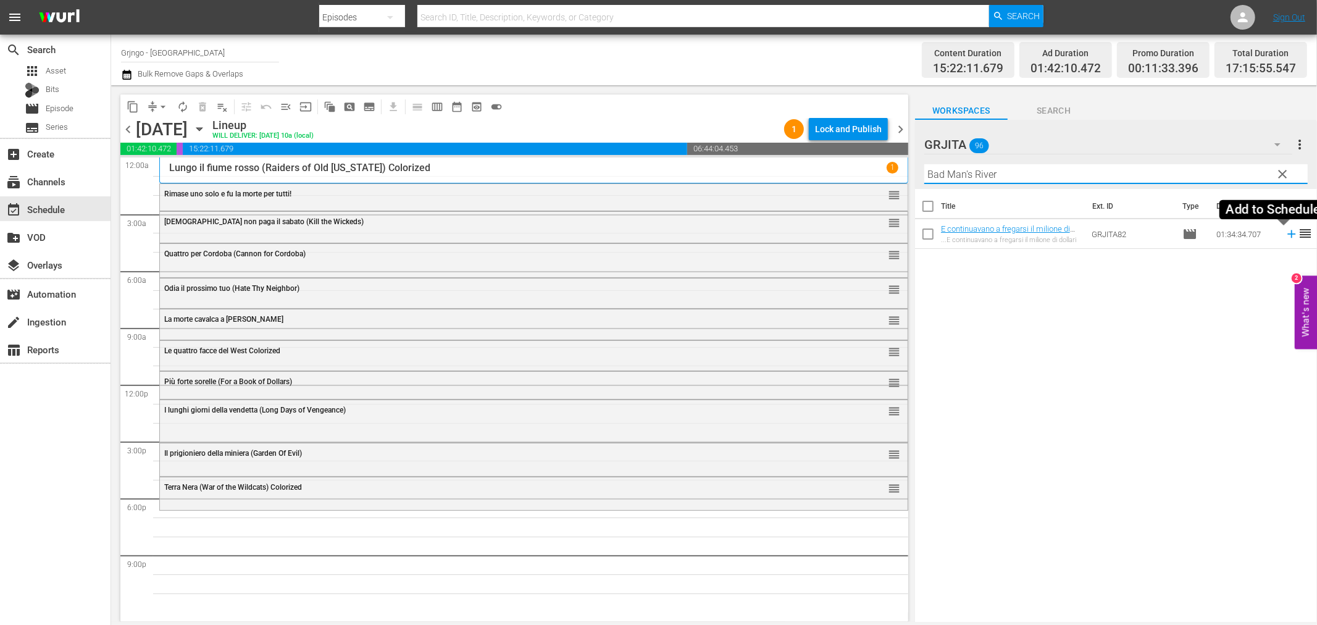
type input "Bad Man's River"
click at [1285, 232] on icon at bounding box center [1292, 234] width 14 height 14
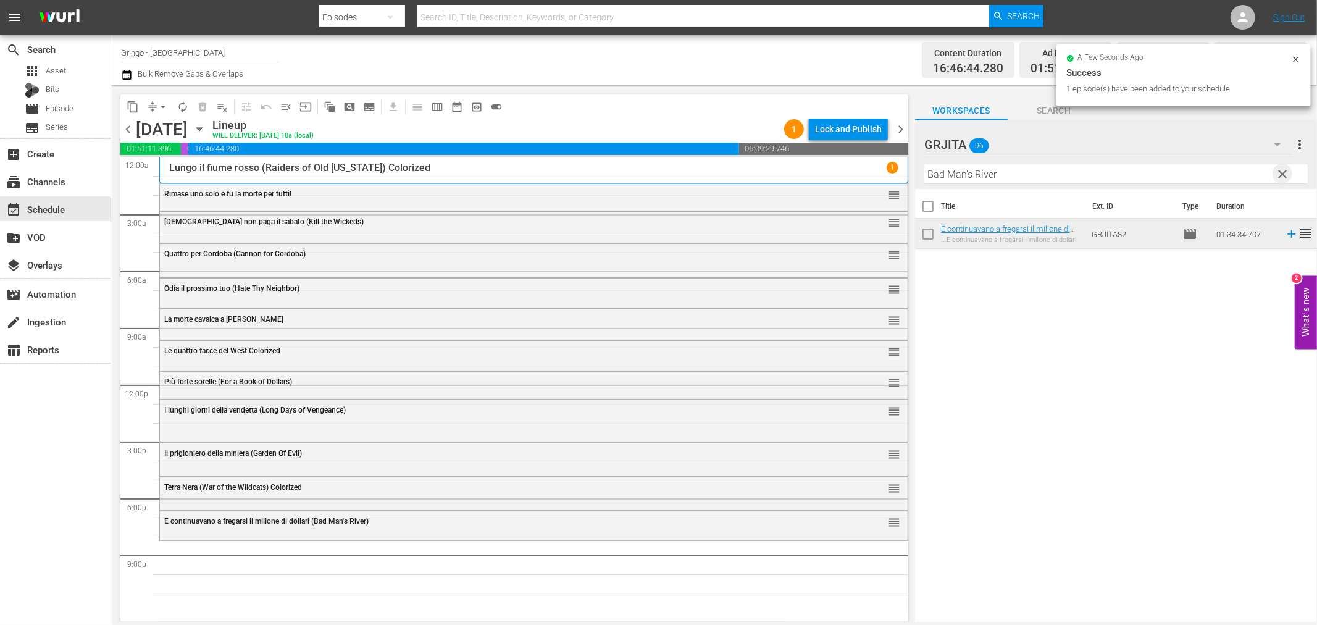
click at [1280, 173] on span "clear" at bounding box center [1283, 174] width 15 height 15
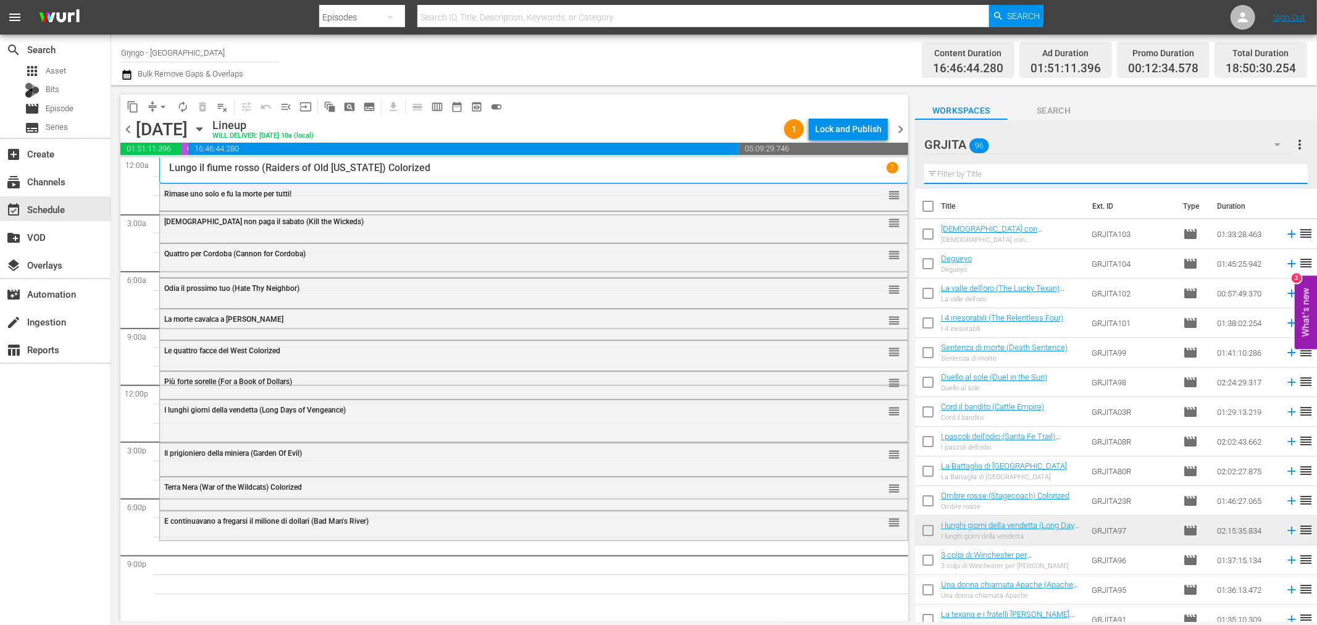
paste input "L'uomo, l'orgoglio, la vendetta"
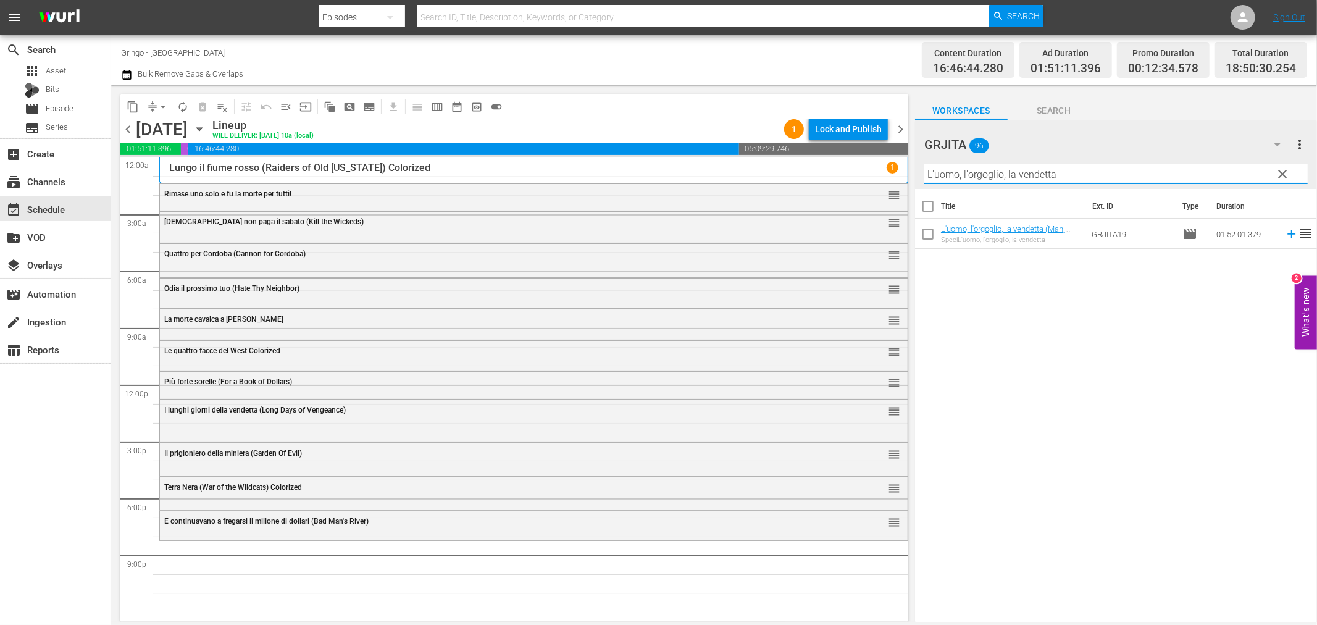
type input "L'uomo, l'orgoglio, la vendetta"
click at [1285, 232] on icon at bounding box center [1292, 234] width 14 height 14
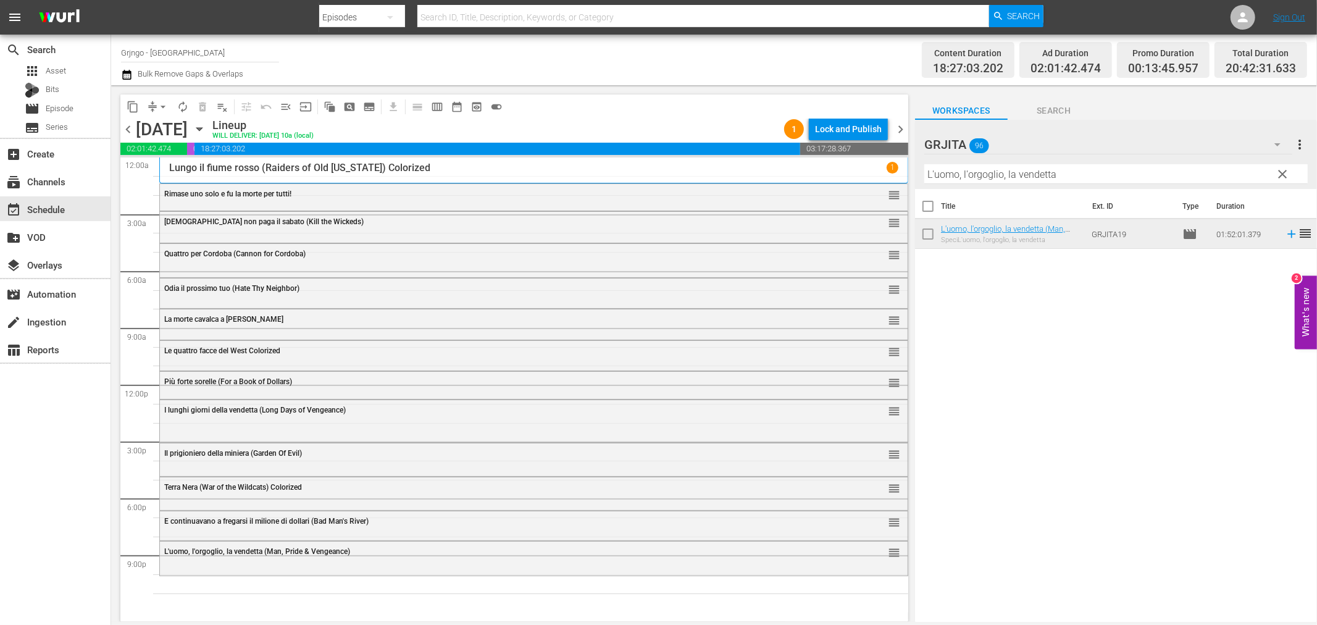
drag, startPoint x: 1282, startPoint y: 173, endPoint x: 1203, endPoint y: 175, distance: 79.7
click at [1282, 173] on span "clear" at bounding box center [1283, 174] width 15 height 15
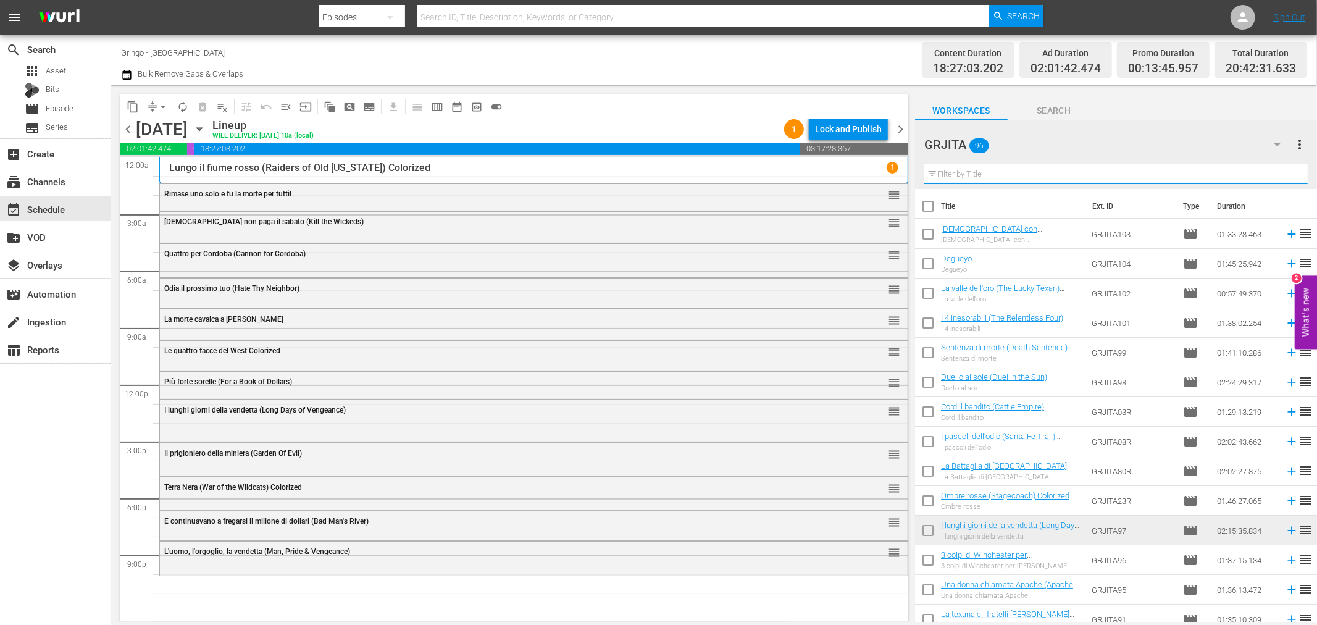
paste input "[PERSON_NAME], il volto della vendetta"
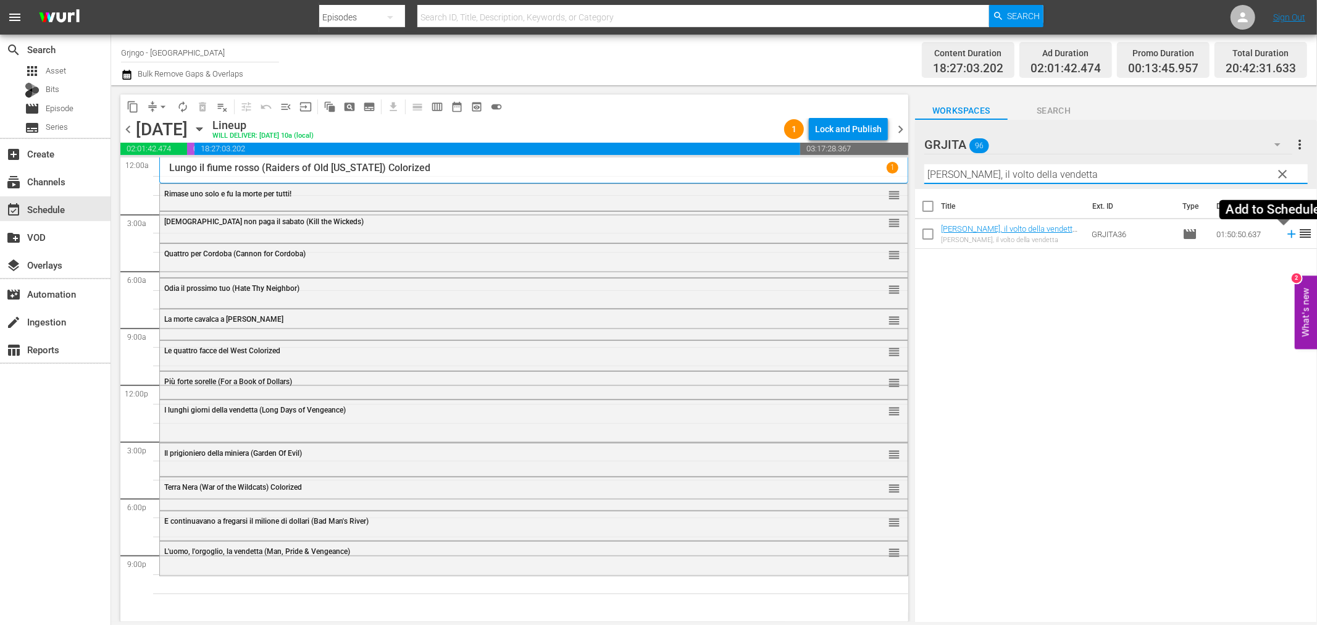
type input "[PERSON_NAME], il volto della vendetta"
click at [1285, 236] on icon at bounding box center [1292, 234] width 14 height 14
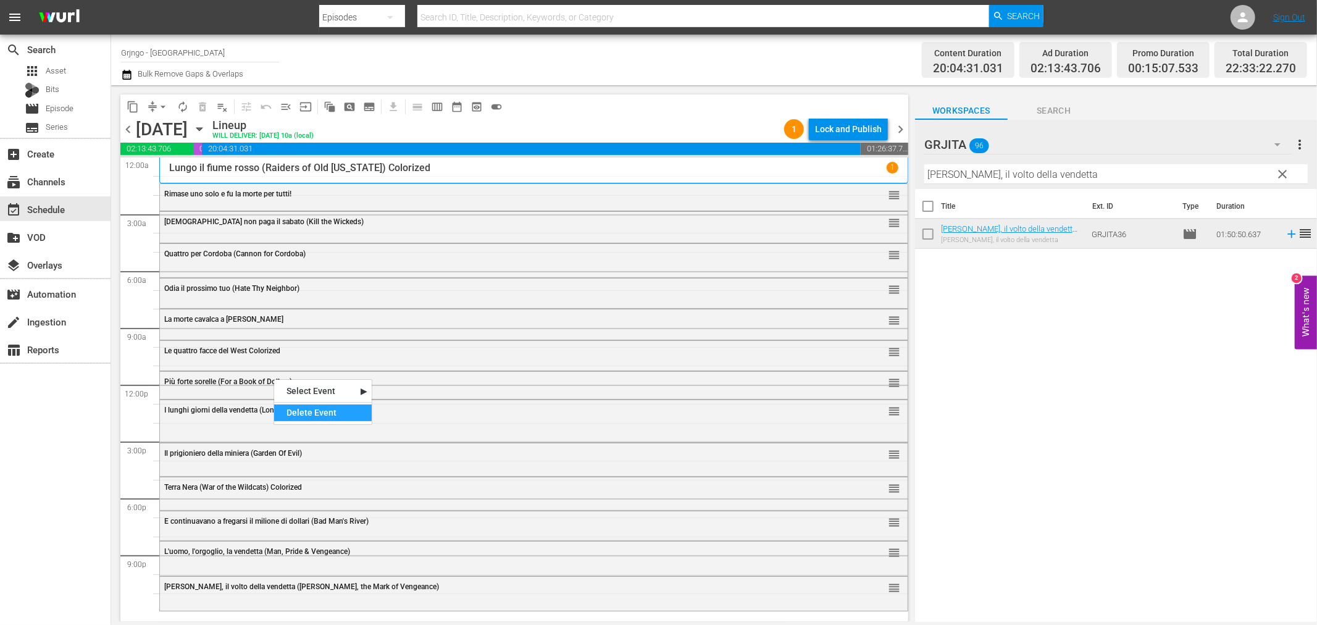
click at [313, 414] on div "Delete Event" at bounding box center [323, 412] width 98 height 17
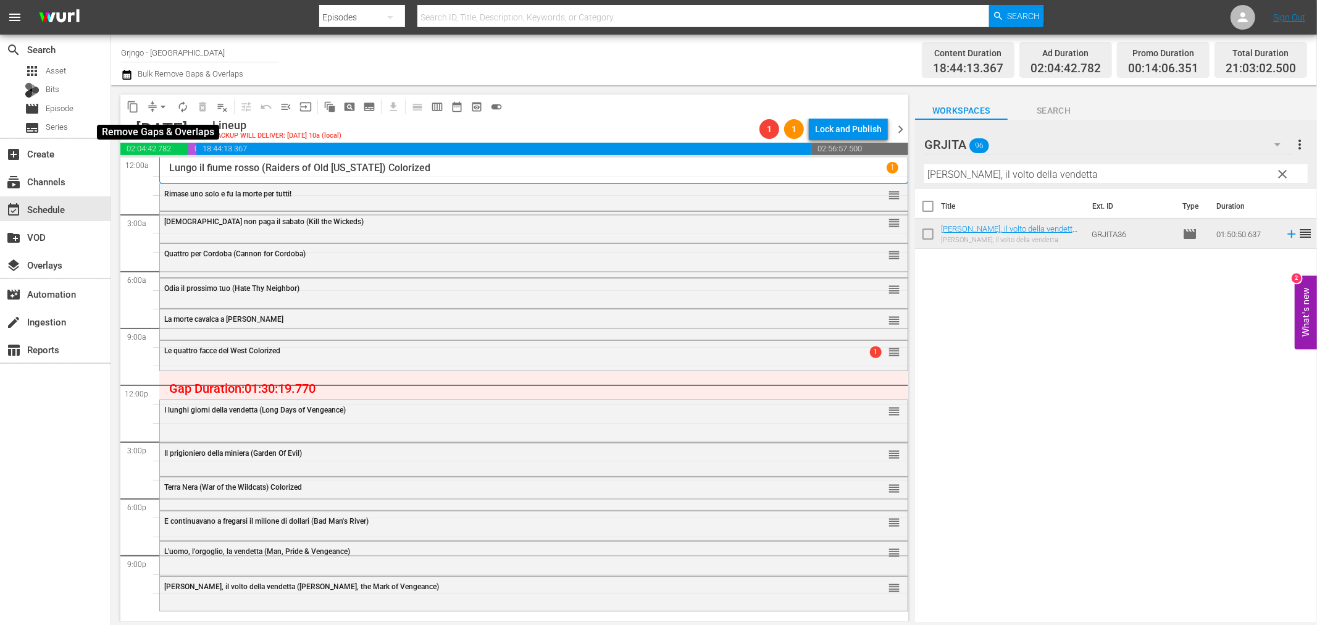
click at [161, 105] on span "arrow_drop_down" at bounding box center [163, 107] width 12 height 12
click at [176, 173] on li "Align to End of Previous Day" at bounding box center [164, 172] width 130 height 20
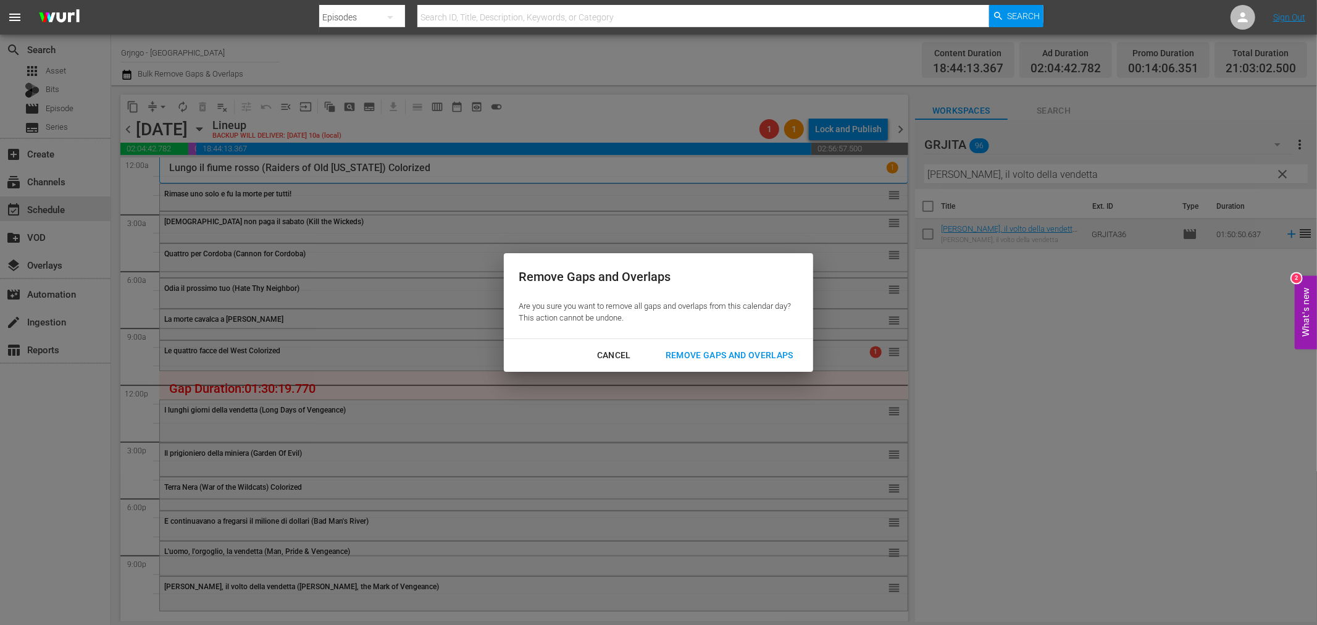
click at [710, 359] on div "Remove Gaps and Overlaps" at bounding box center [730, 355] width 148 height 15
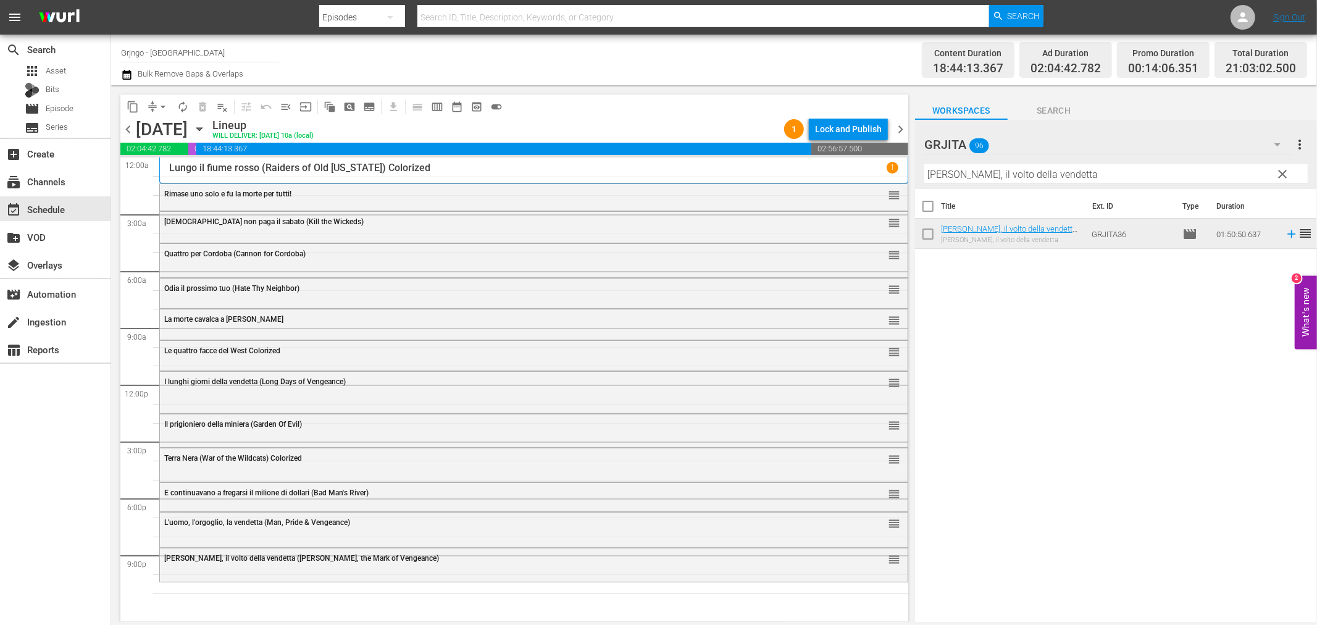
drag, startPoint x: 1281, startPoint y: 173, endPoint x: 1151, endPoint y: 167, distance: 129.8
click at [1281, 173] on span "clear" at bounding box center [1283, 174] width 15 height 15
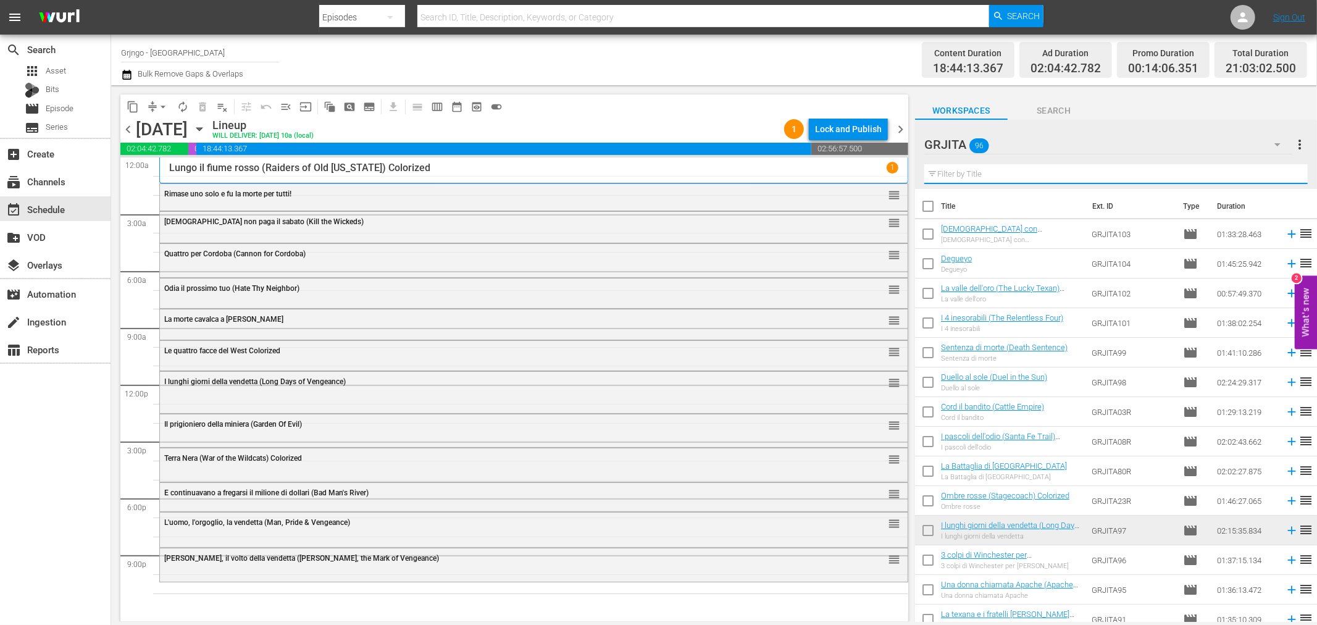
paste input "Il venditore di morte"
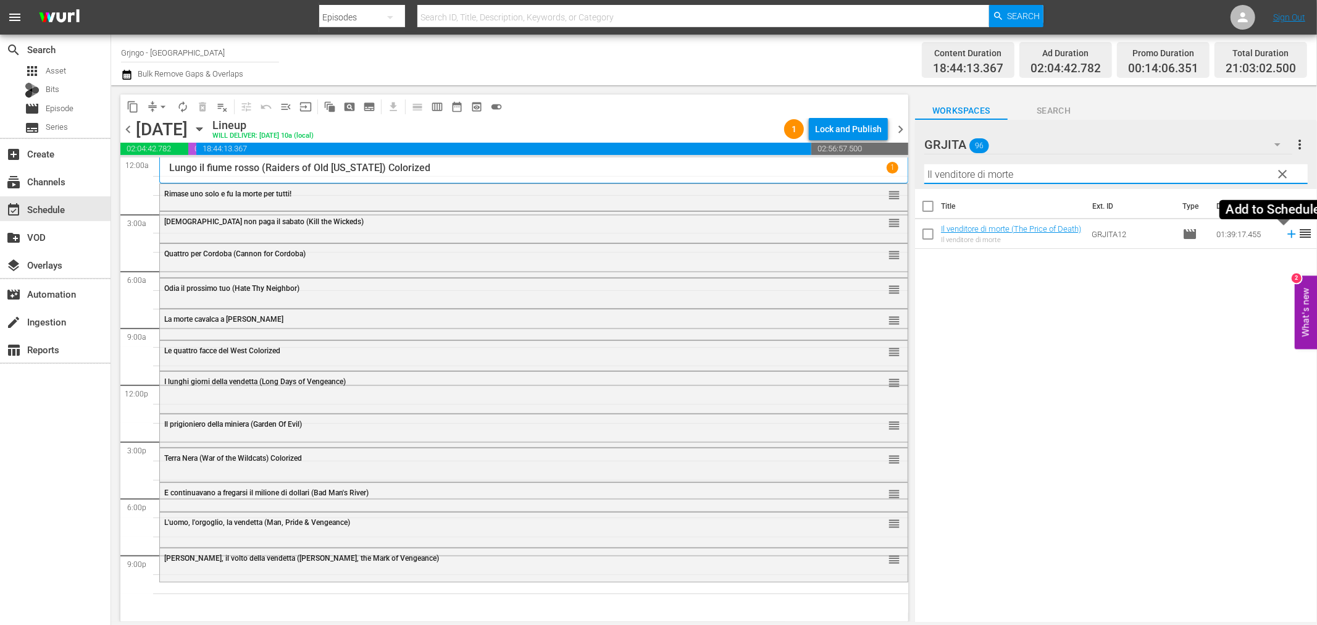
type input "Il venditore di morte"
click at [1287, 233] on icon at bounding box center [1291, 234] width 8 height 8
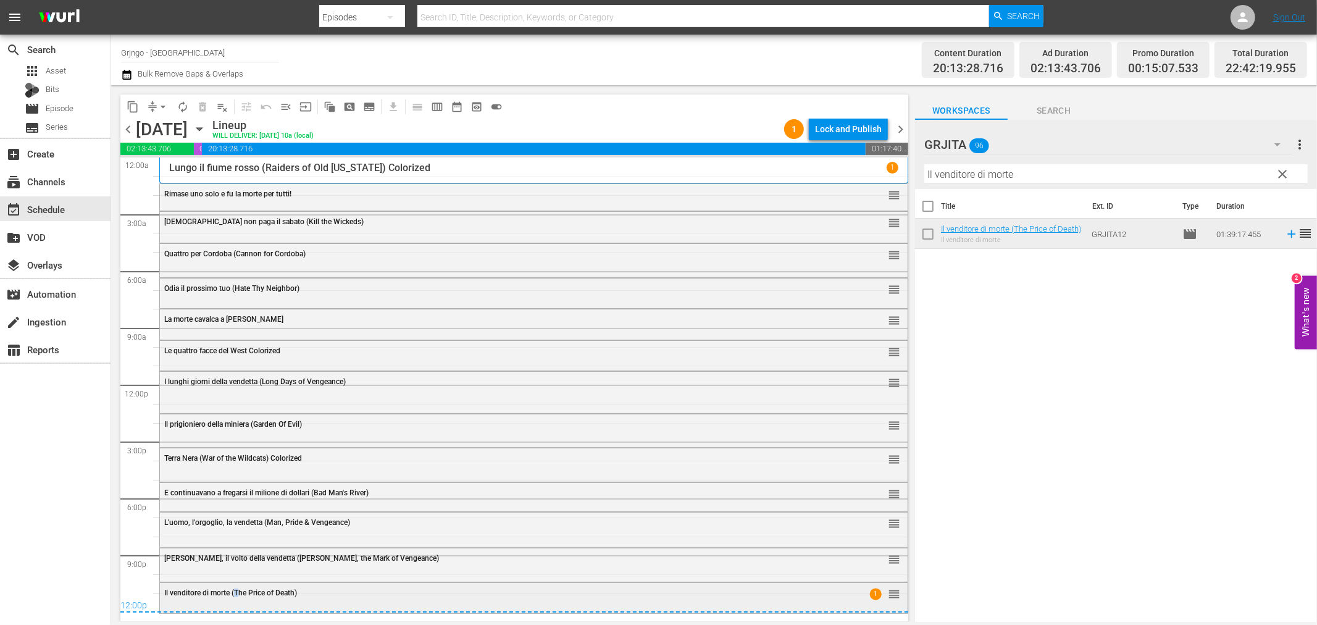
click at [237, 591] on span "Il venditore di morte (The Price of Death)" at bounding box center [230, 592] width 133 height 9
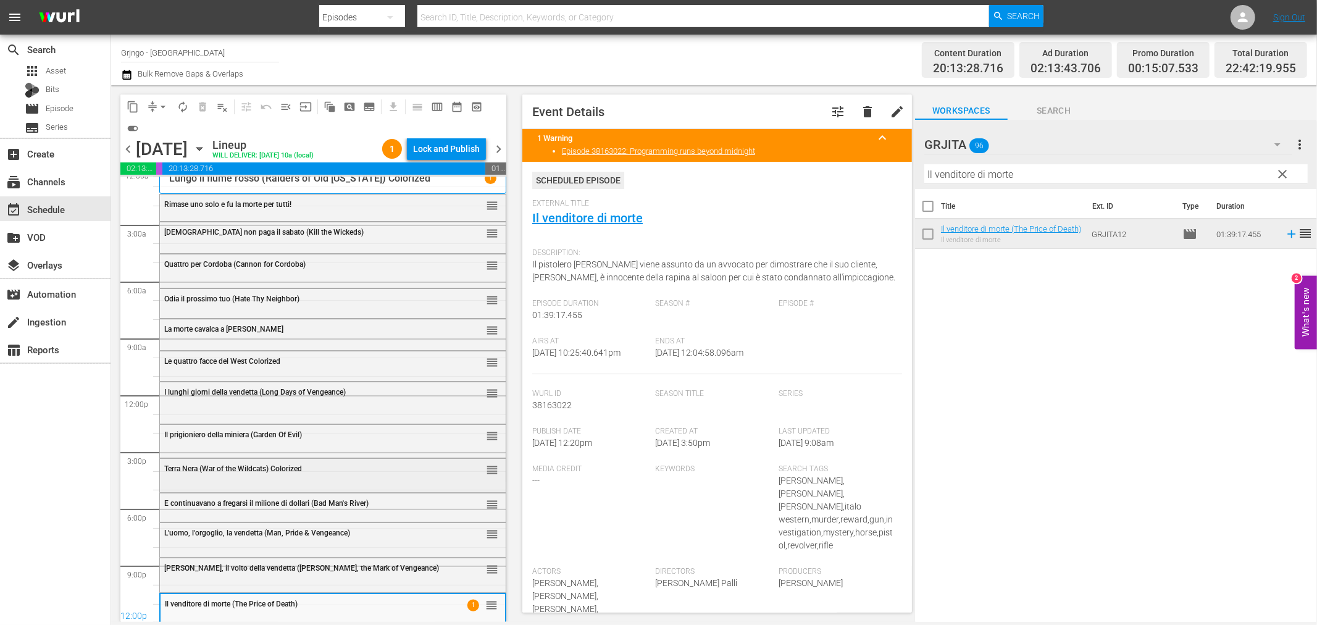
scroll to position [11, 0]
click at [470, 142] on div "Lock and Publish" at bounding box center [446, 149] width 67 height 22
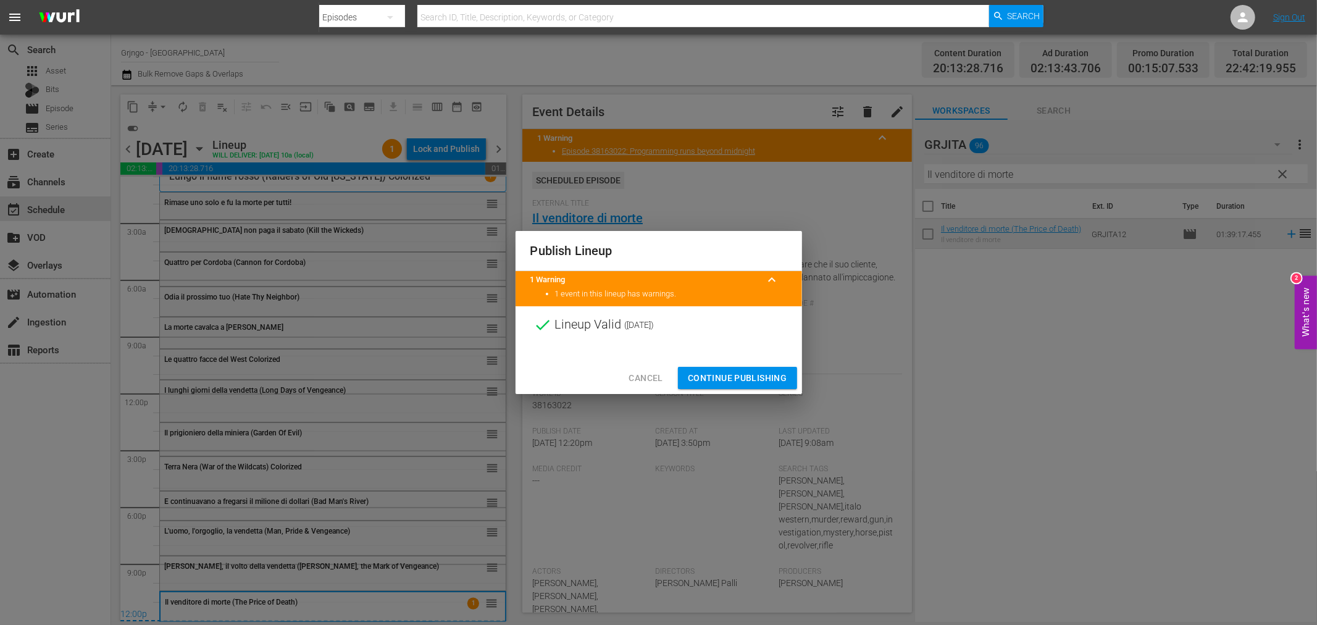
click at [708, 370] on span "Continue Publishing" at bounding box center [737, 377] width 99 height 15
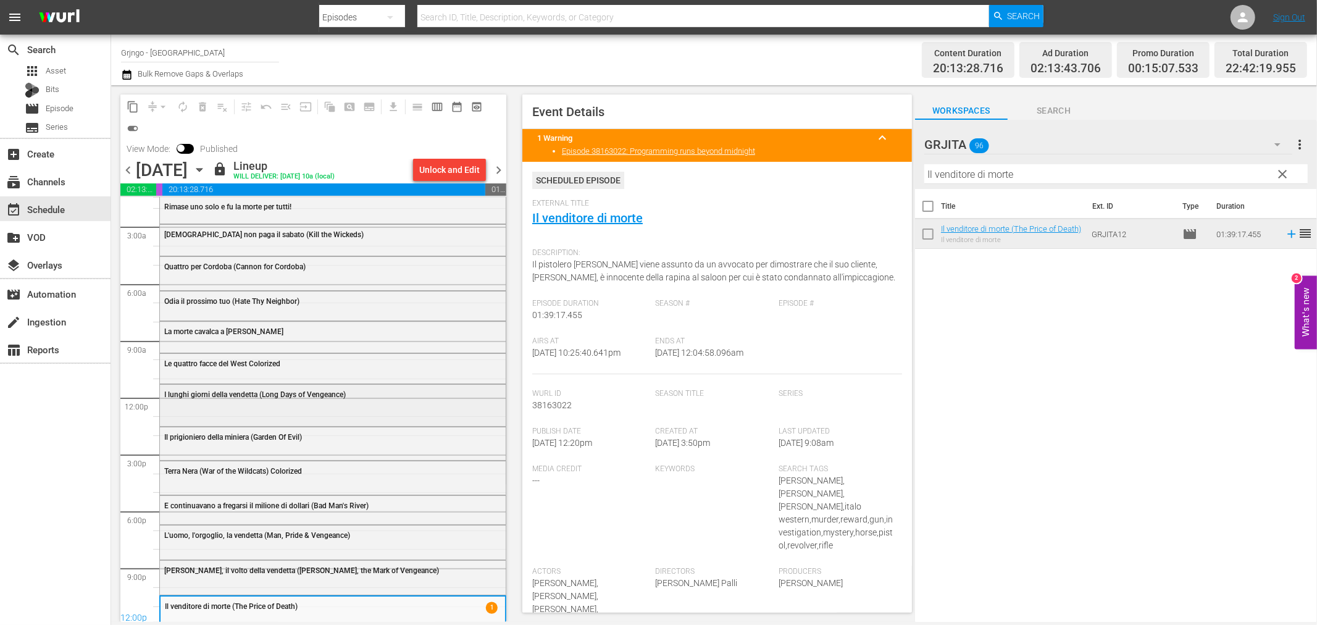
scroll to position [33, 0]
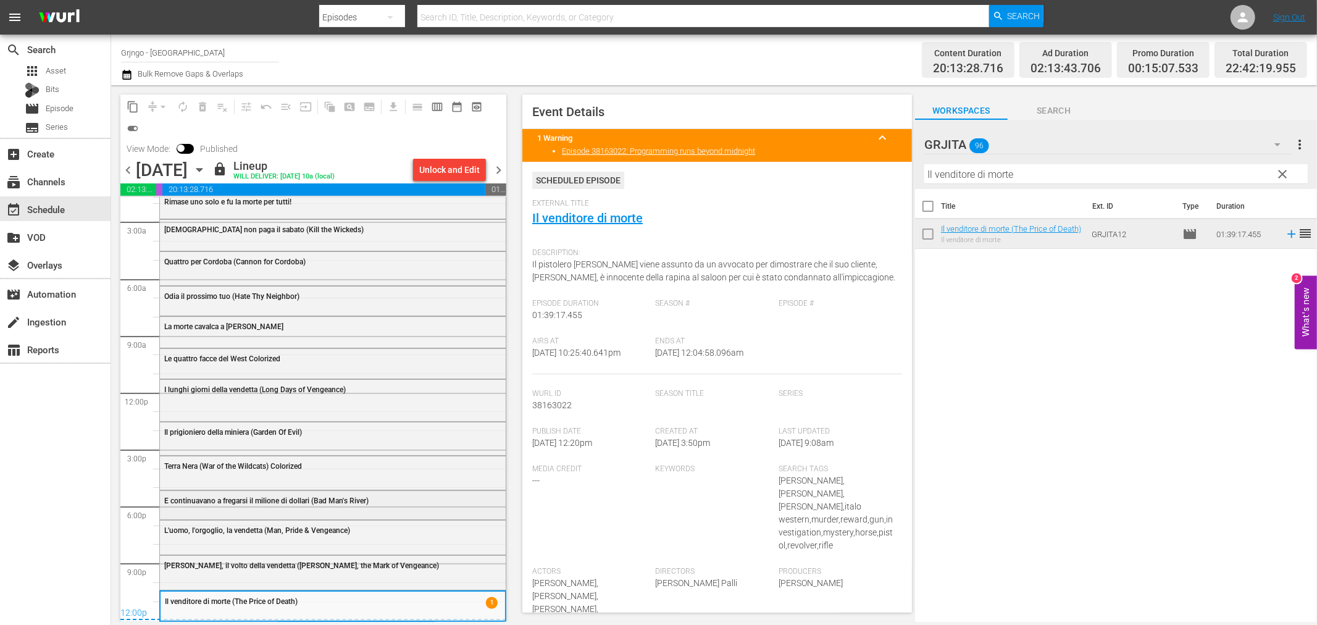
click at [217, 505] on div "E continuavano a fregarsi il milione di dollari (Bad Man's River)" at bounding box center [333, 500] width 346 height 19
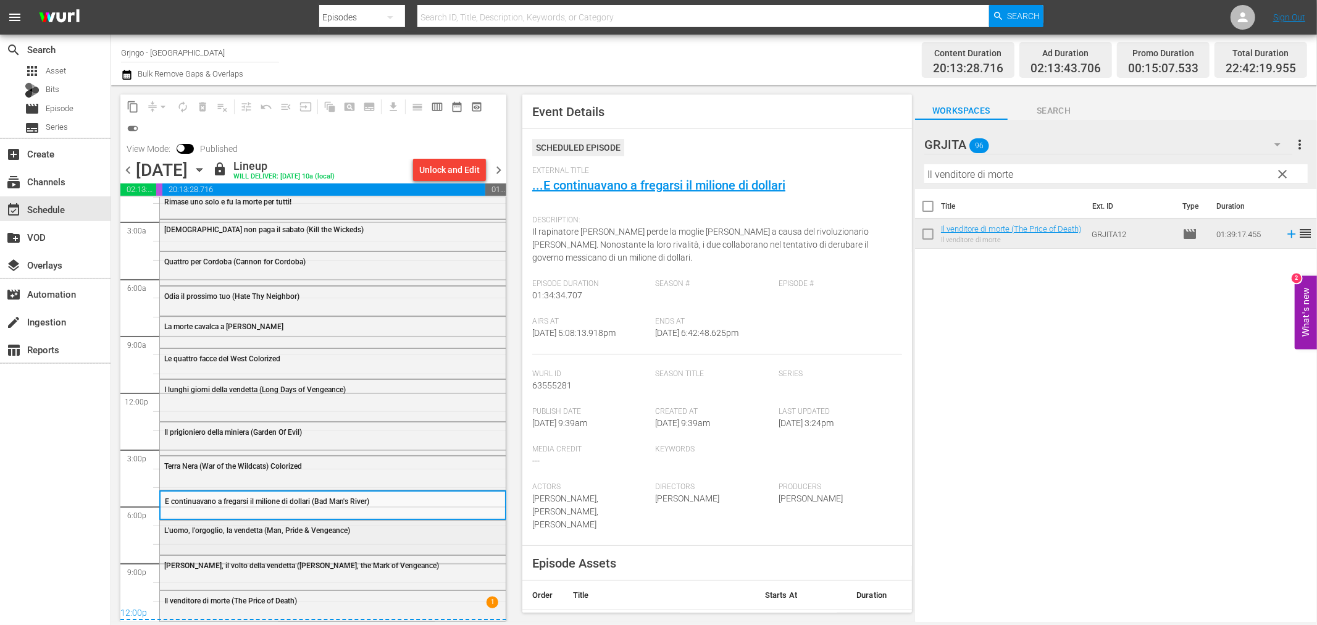
click at [277, 528] on span "L'uomo, l'orgoglio, la vendetta (Man, Pride & Vengeance)" at bounding box center [257, 530] width 186 height 9
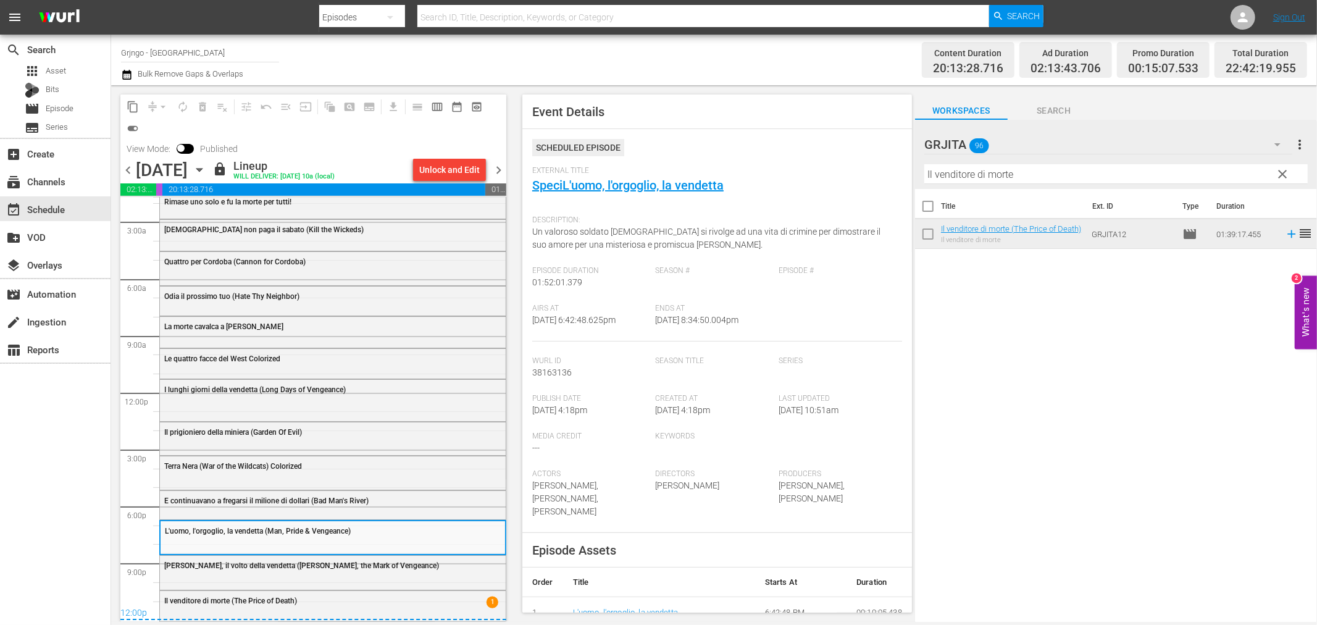
click at [262, 571] on div "[PERSON_NAME], il volto della vendetta ([PERSON_NAME], the Mark of Vengeance)" at bounding box center [333, 565] width 346 height 19
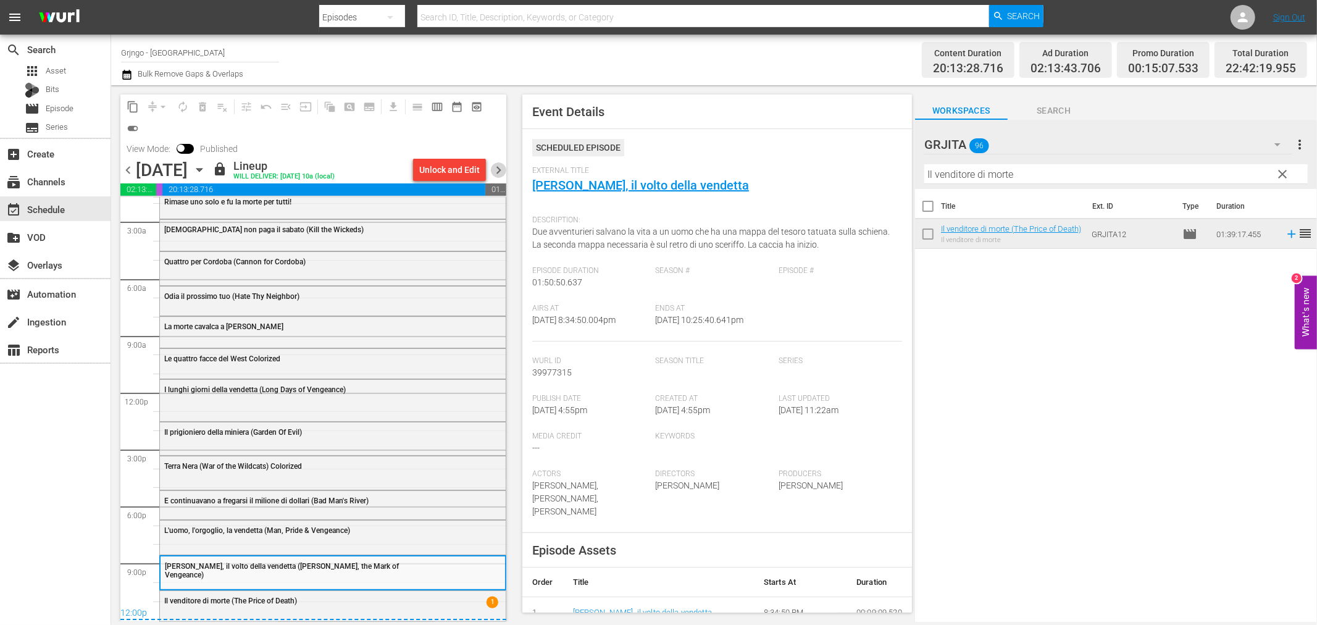
click at [495, 170] on span "chevron_right" at bounding box center [498, 169] width 15 height 15
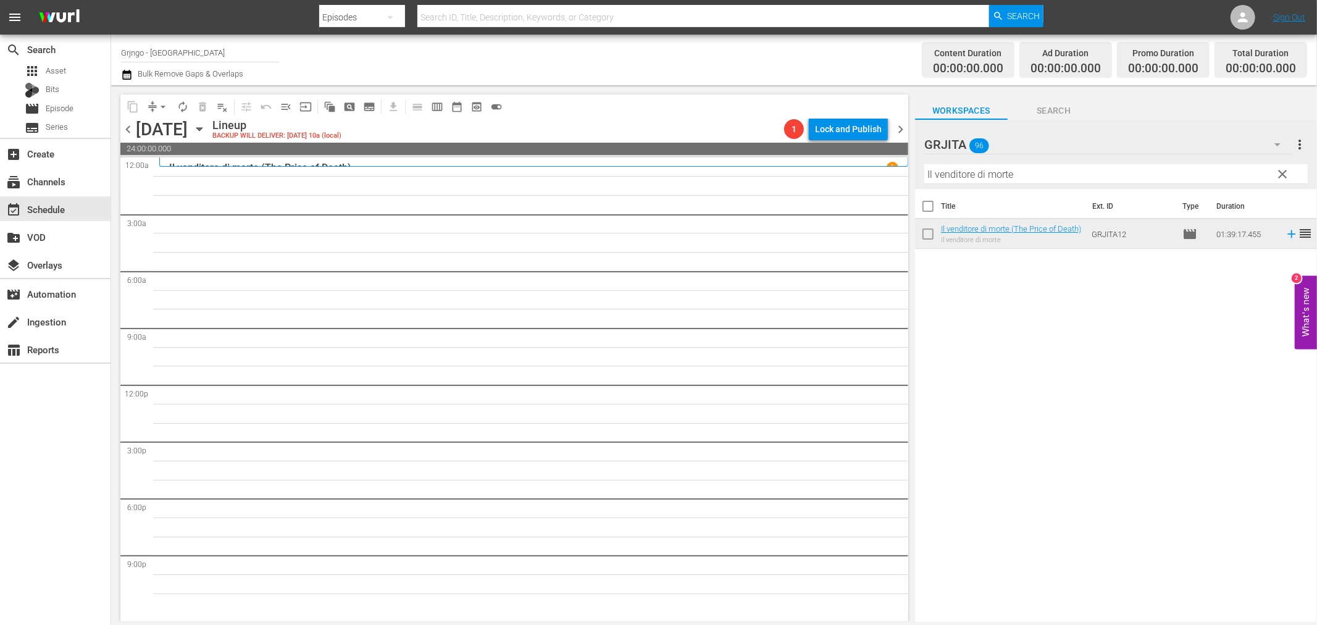
click at [128, 128] on span "chevron_left" at bounding box center [127, 129] width 15 height 15
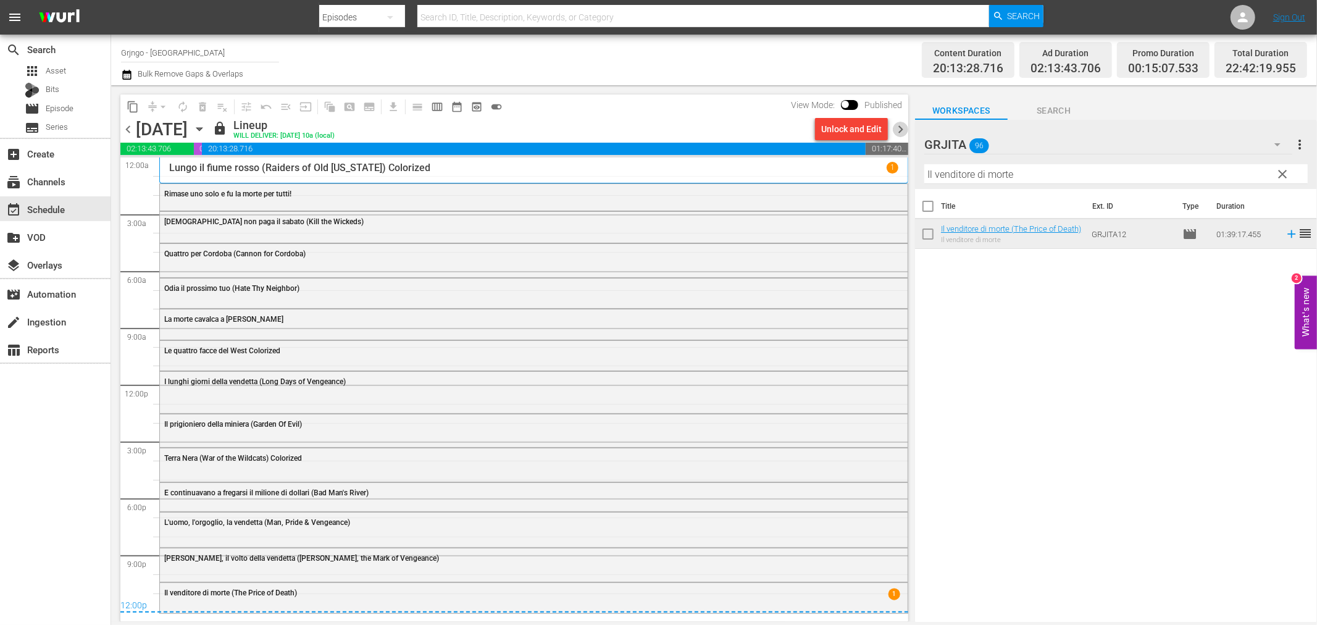
click at [900, 126] on span "chevron_right" at bounding box center [900, 129] width 15 height 15
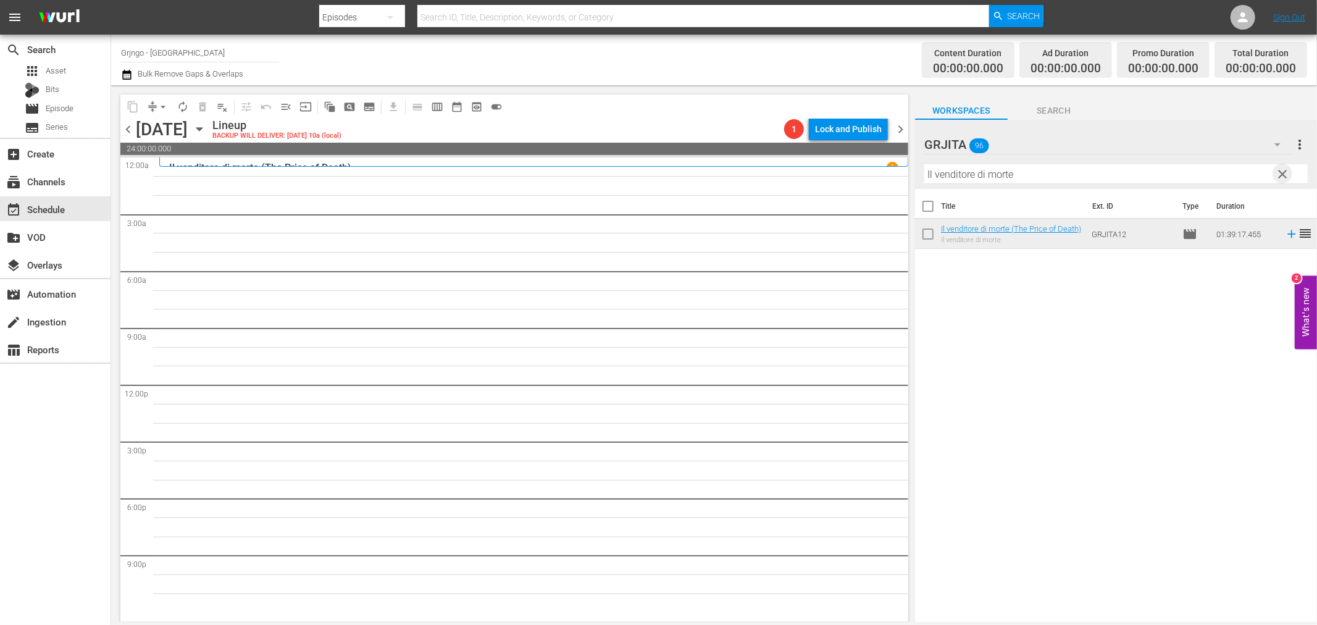
click at [1279, 173] on span "clear" at bounding box center [1283, 174] width 15 height 15
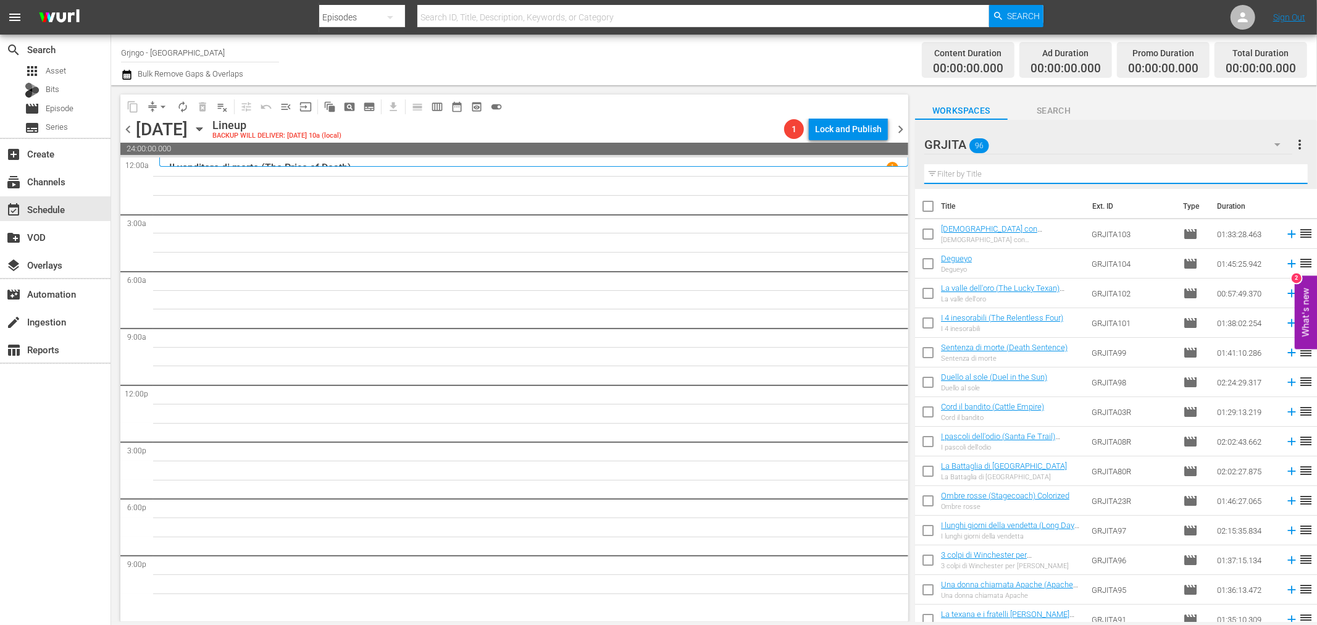
paste input "La cavalcata della vendetta"
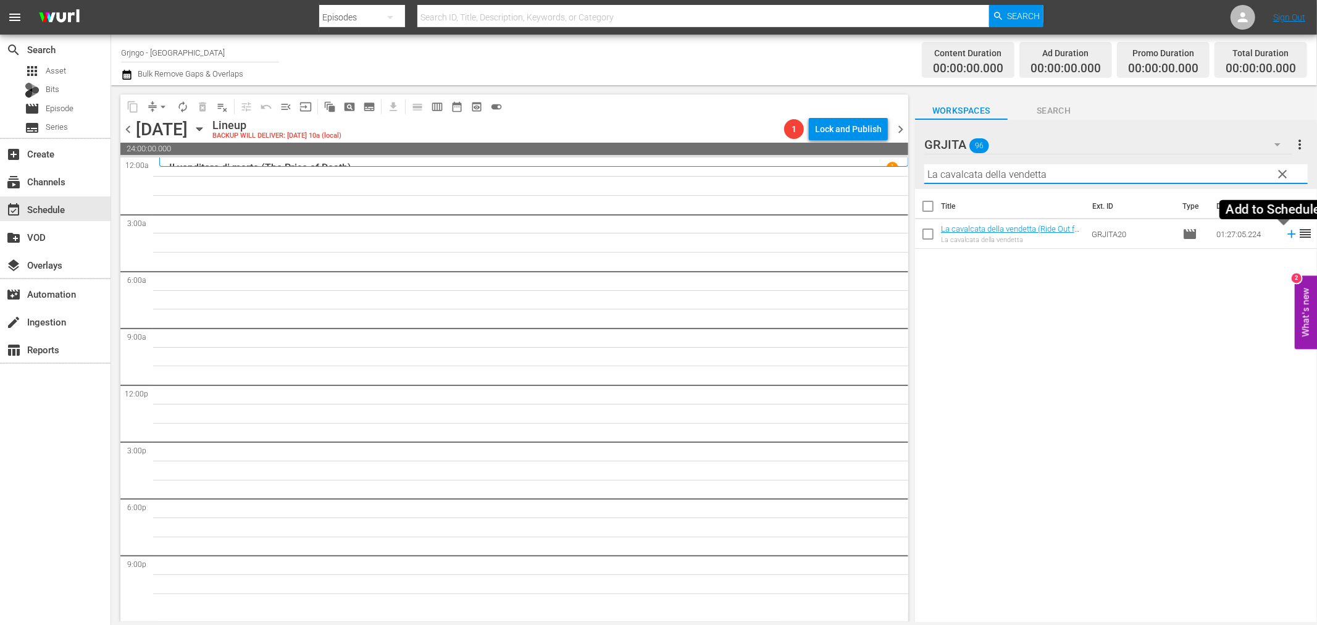
type input "La cavalcata della vendetta"
click at [1285, 233] on icon at bounding box center [1292, 234] width 14 height 14
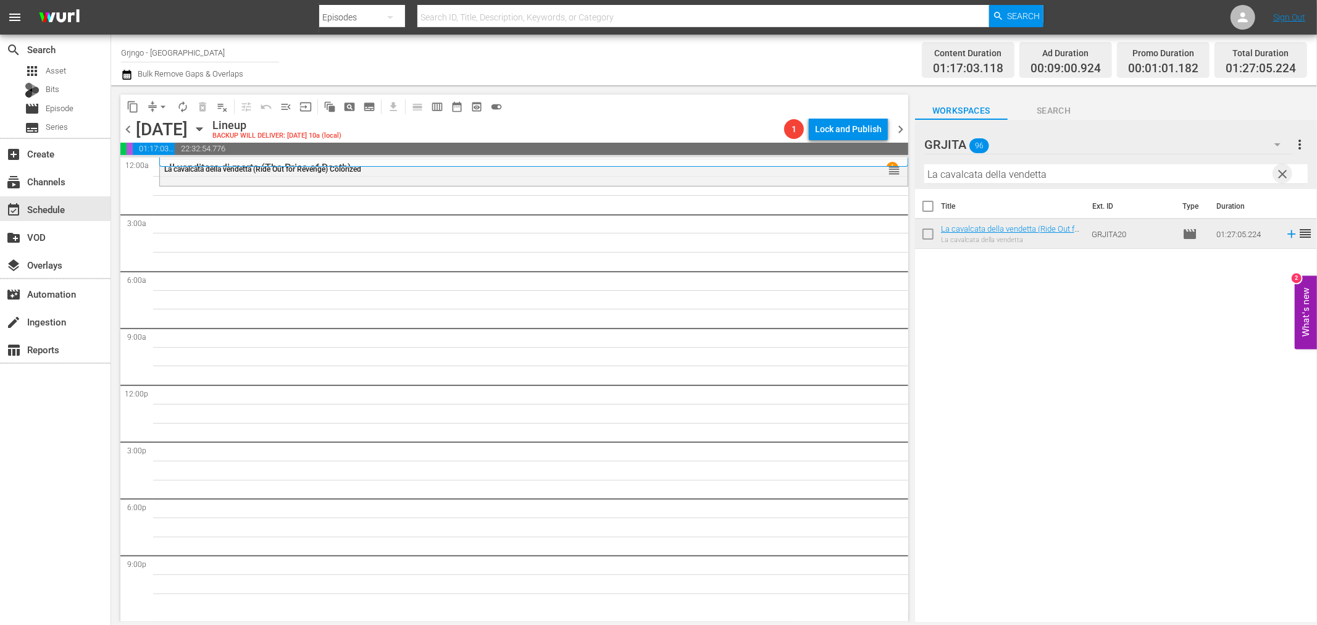
click at [1282, 170] on span "clear" at bounding box center [1283, 174] width 15 height 15
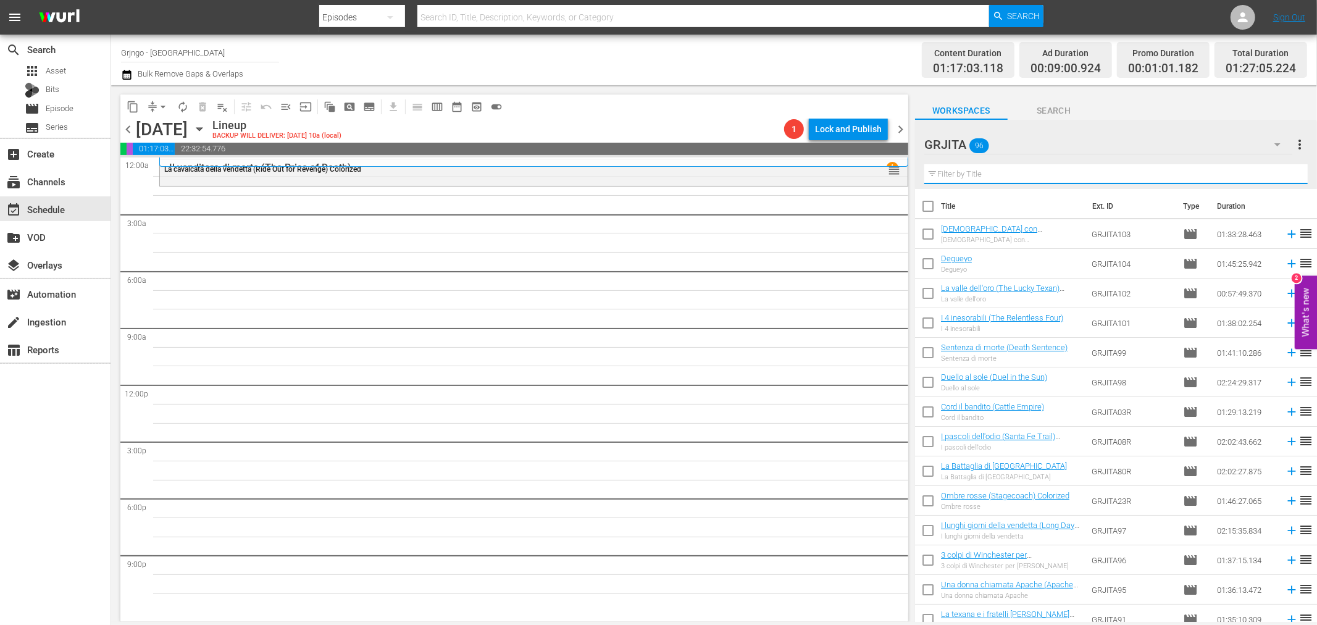
paste input "Prega Dio... e scavati la fossa!"
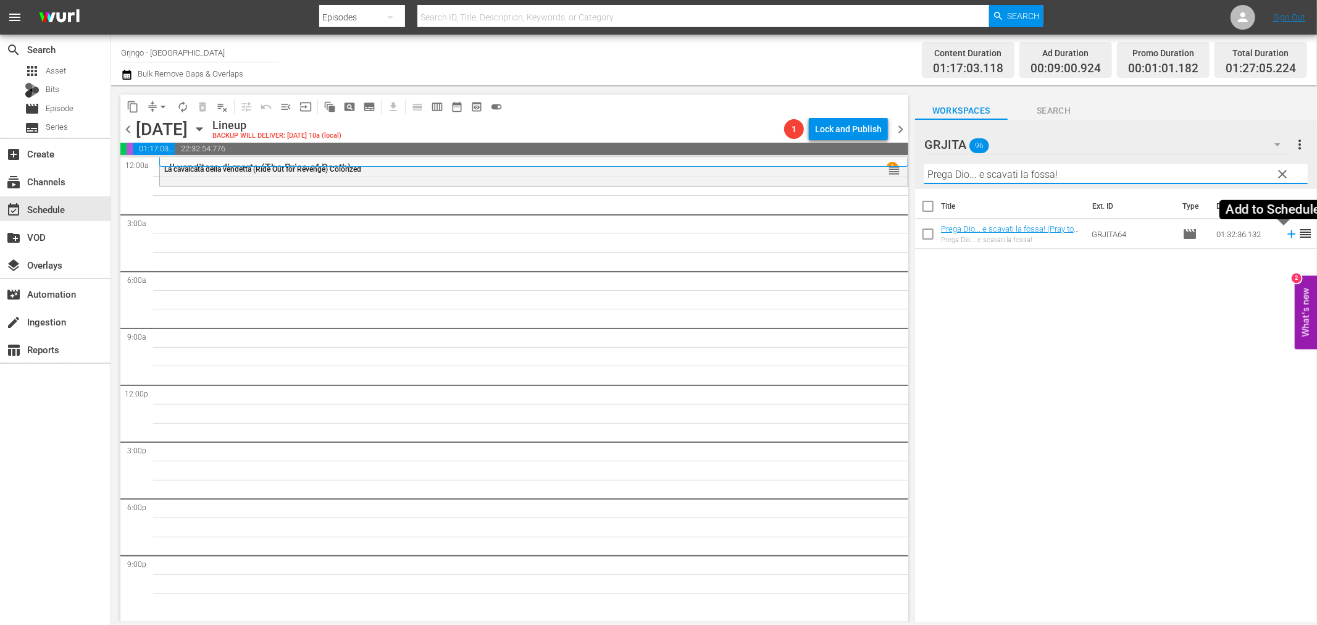
type input "Prega Dio... e scavati la fossa!"
click at [1285, 232] on icon at bounding box center [1292, 234] width 14 height 14
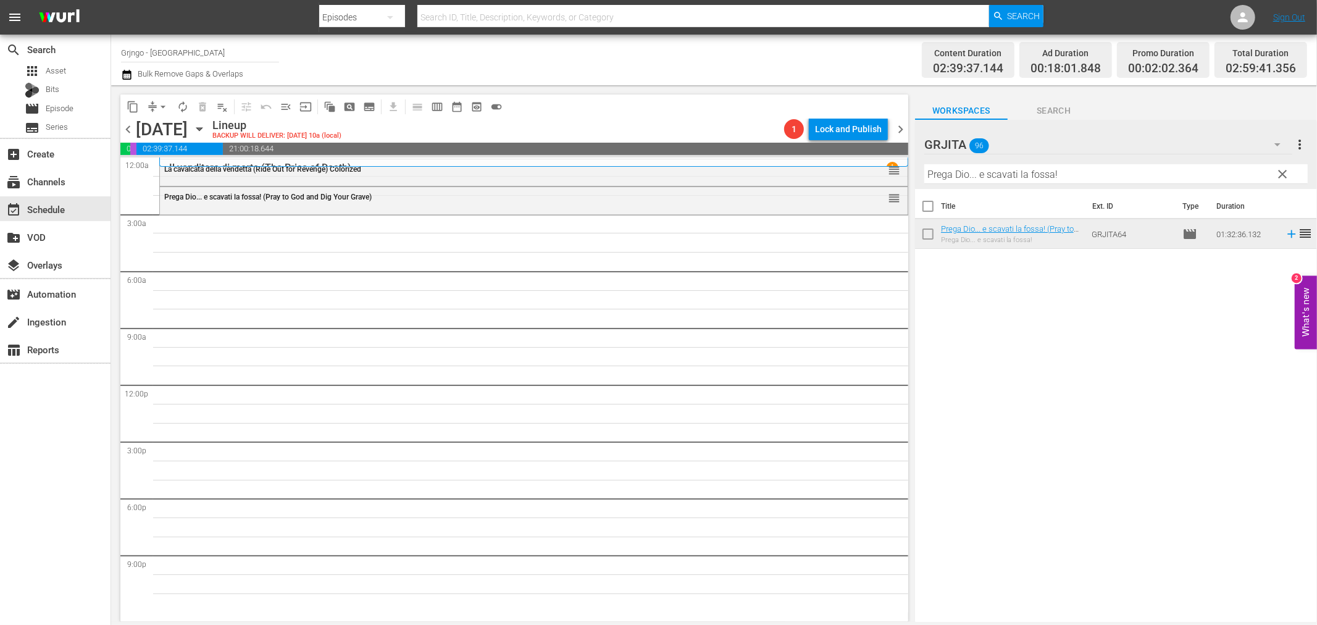
click at [1283, 176] on span "clear" at bounding box center [1283, 174] width 15 height 15
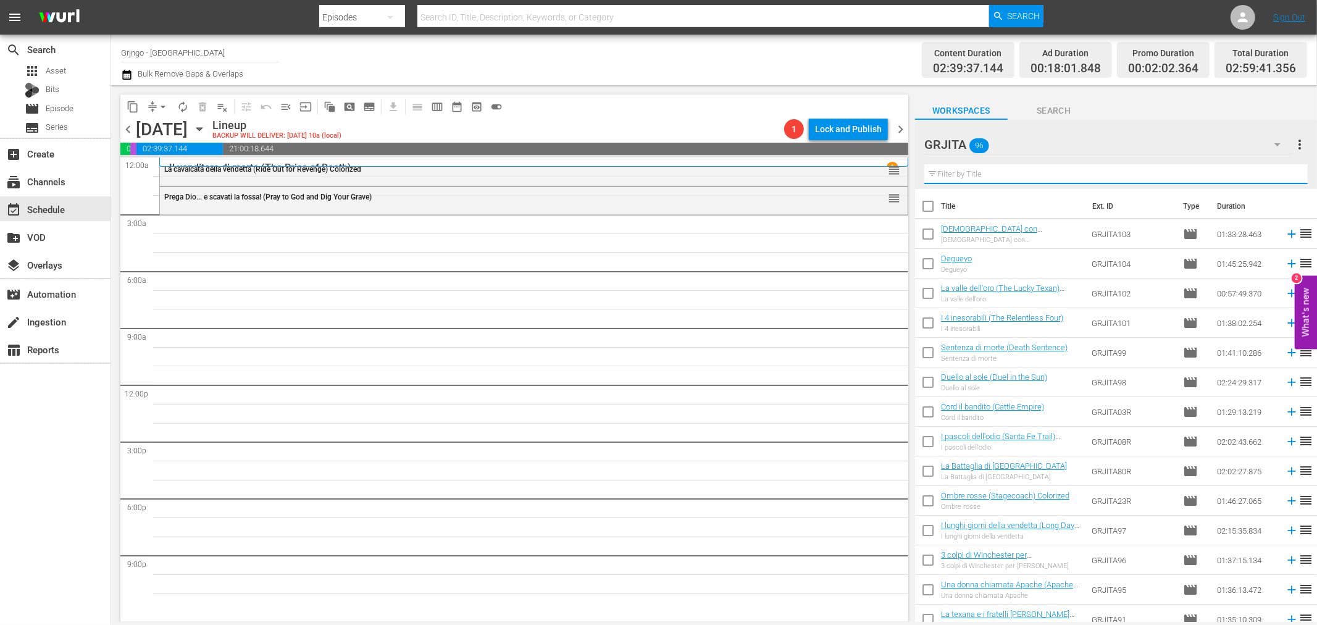
paste input "Uno sceriffo tutto d'oro"
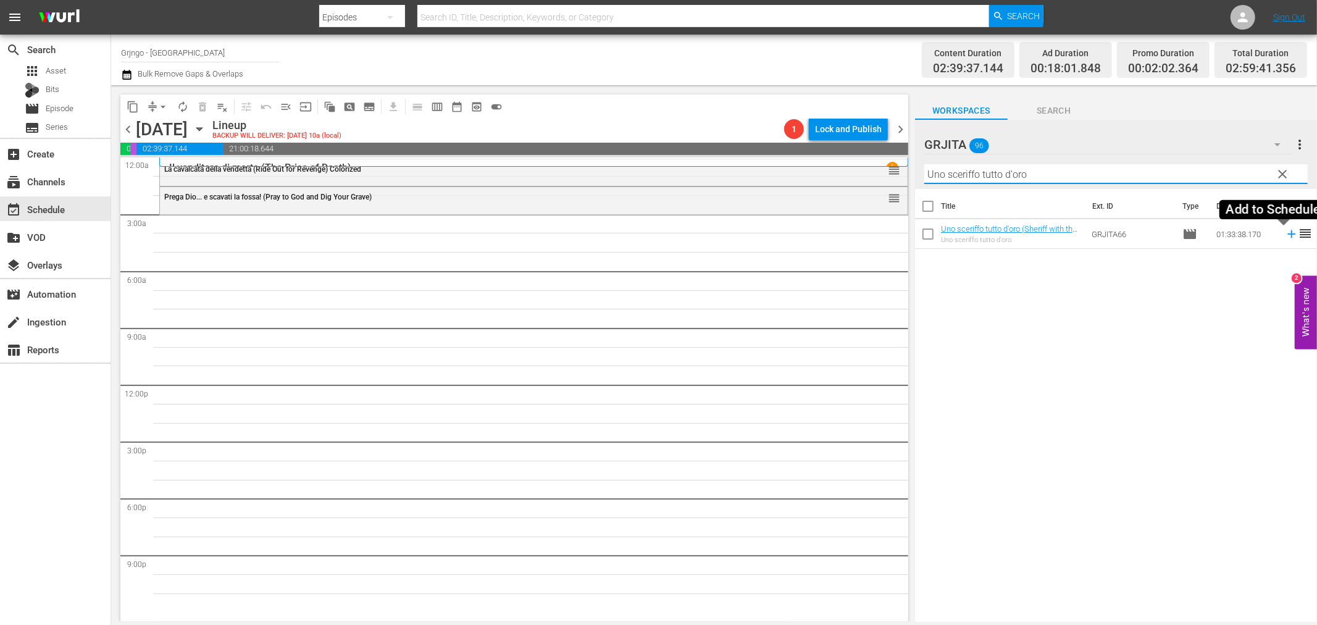
type input "Uno sceriffo tutto d'oro"
click at [1285, 232] on icon at bounding box center [1292, 234] width 14 height 14
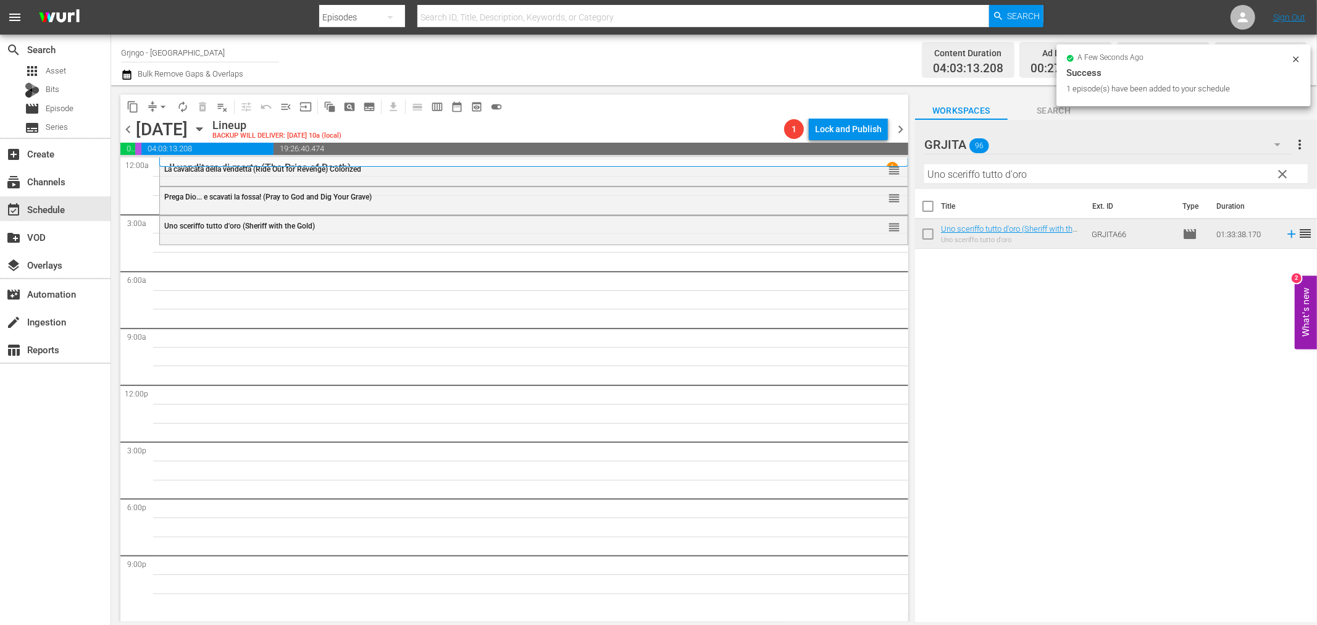
drag, startPoint x: 1279, startPoint y: 173, endPoint x: 1264, endPoint y: 167, distance: 16.9
click at [1279, 173] on span "clear" at bounding box center [1283, 174] width 15 height 15
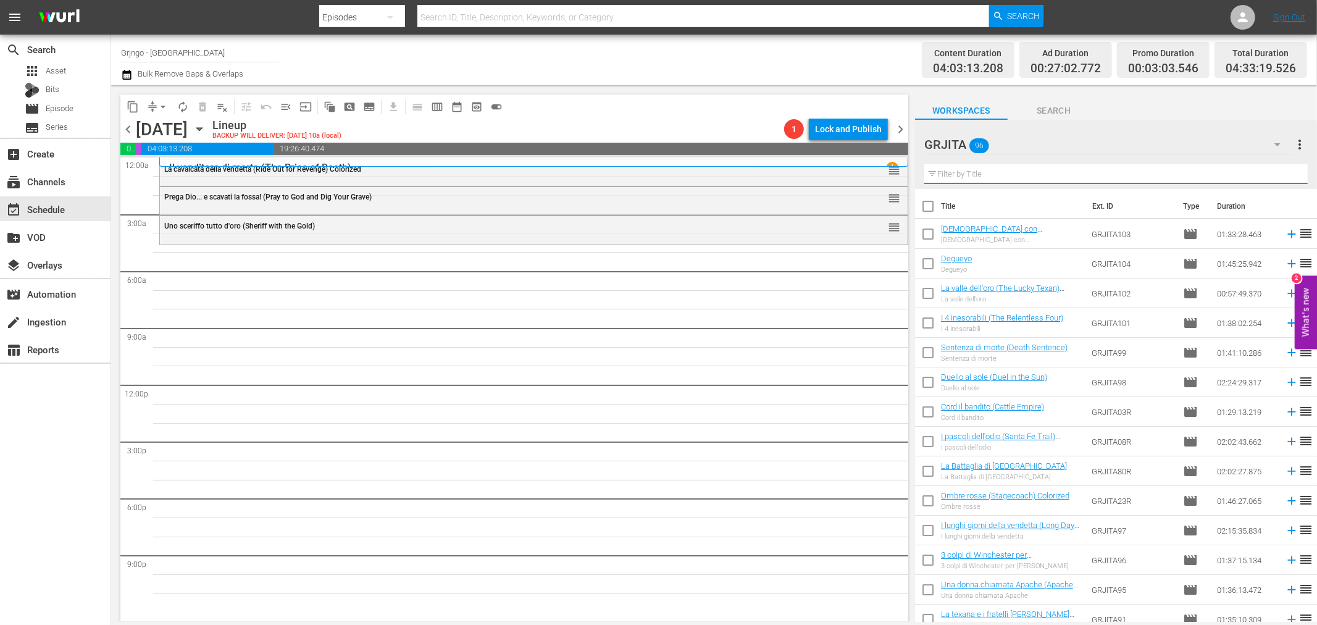
paste input "Duello al sole (Duel in the Sun)"
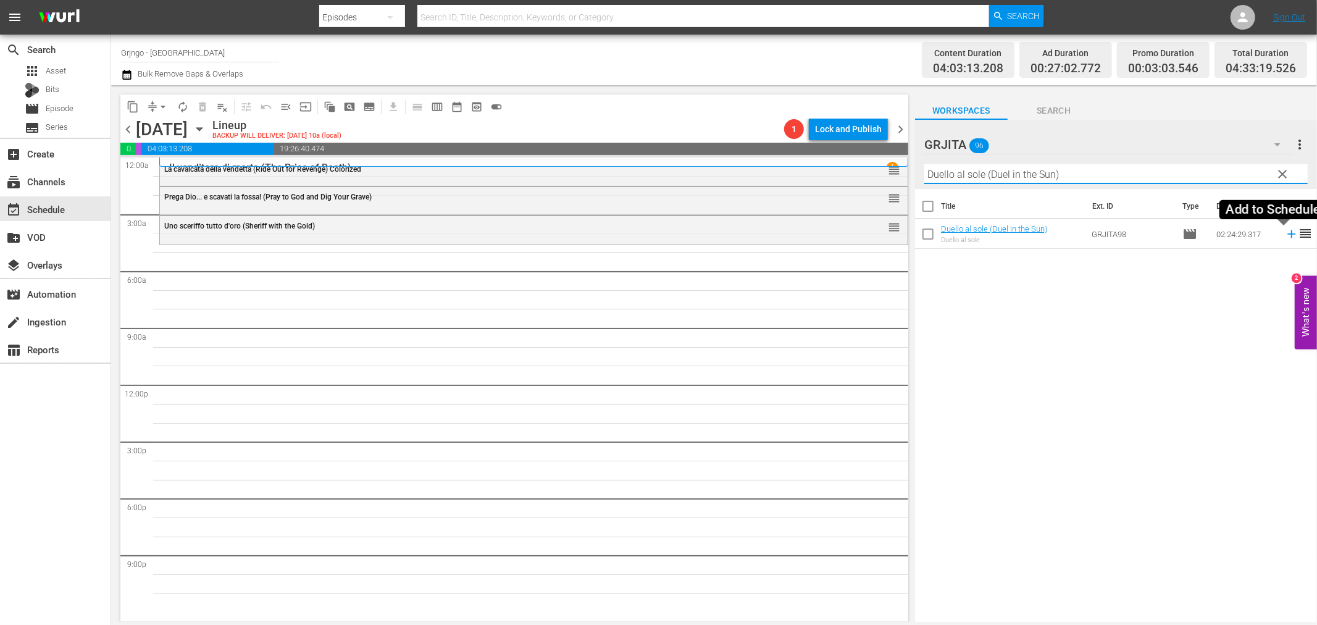
type input "Duello al sole (Duel in the Sun)"
click at [1287, 235] on icon at bounding box center [1291, 234] width 8 height 8
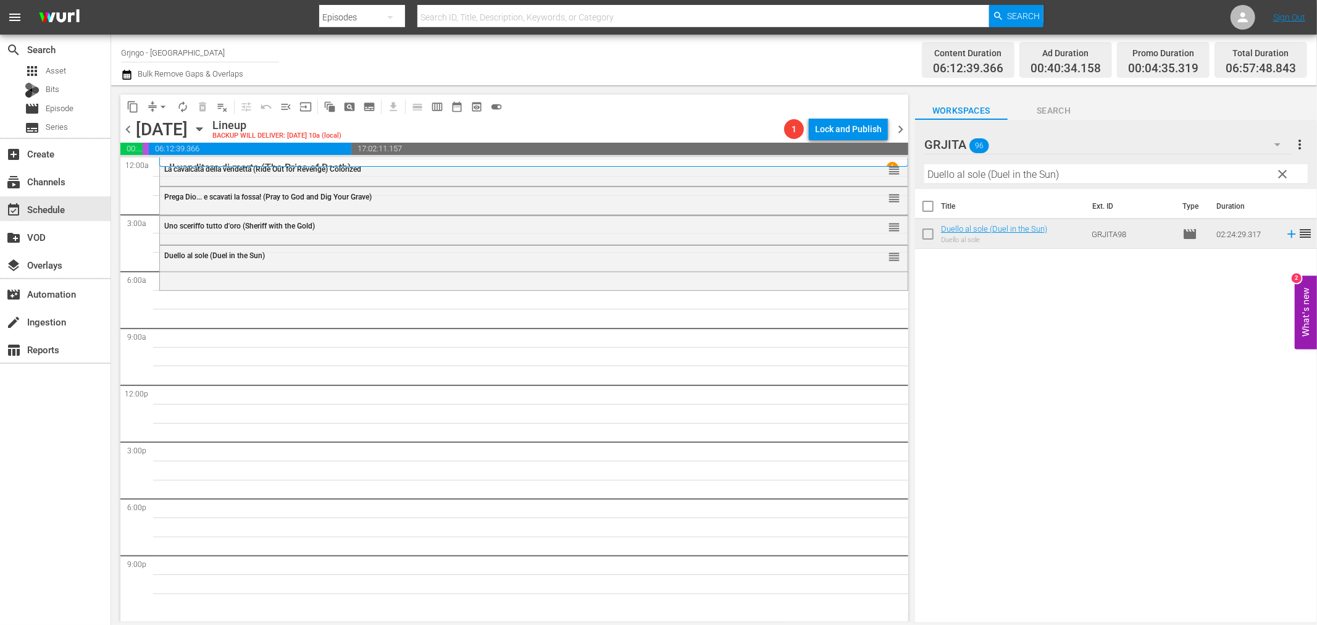
drag, startPoint x: 1278, startPoint y: 175, endPoint x: 1019, endPoint y: 173, distance: 259.3
click at [1278, 175] on span "clear" at bounding box center [1283, 174] width 15 height 15
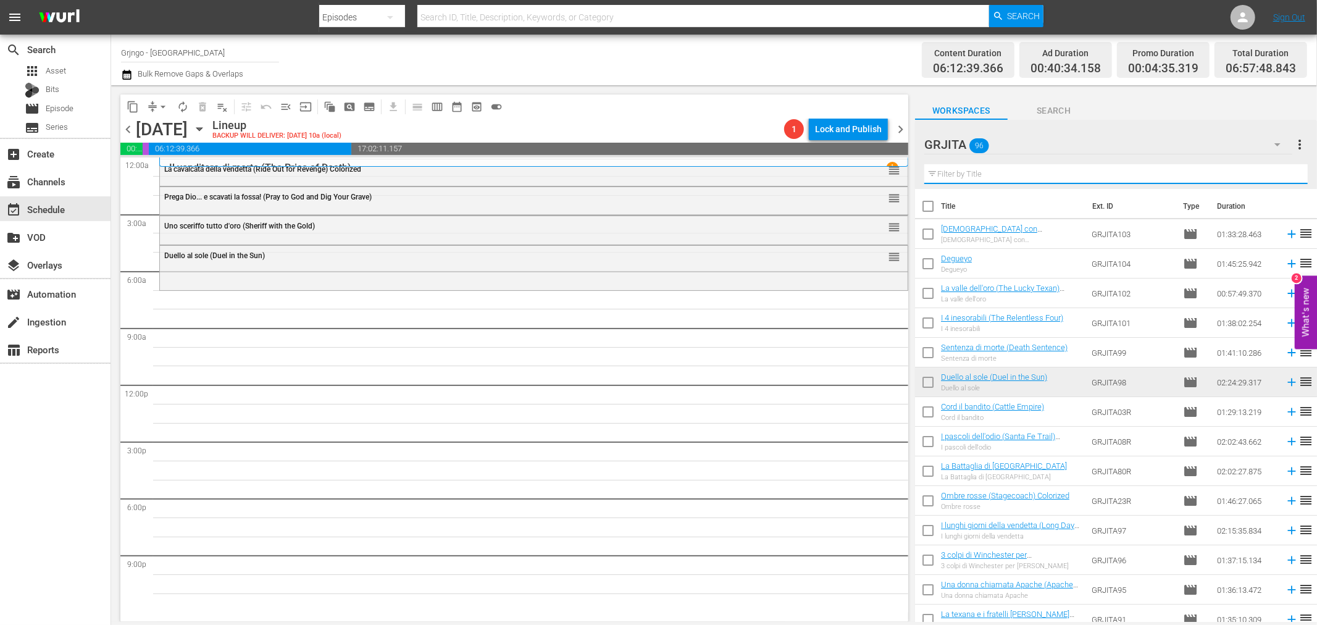
paste input "La valle dei bruti (Ride the Man Down)"
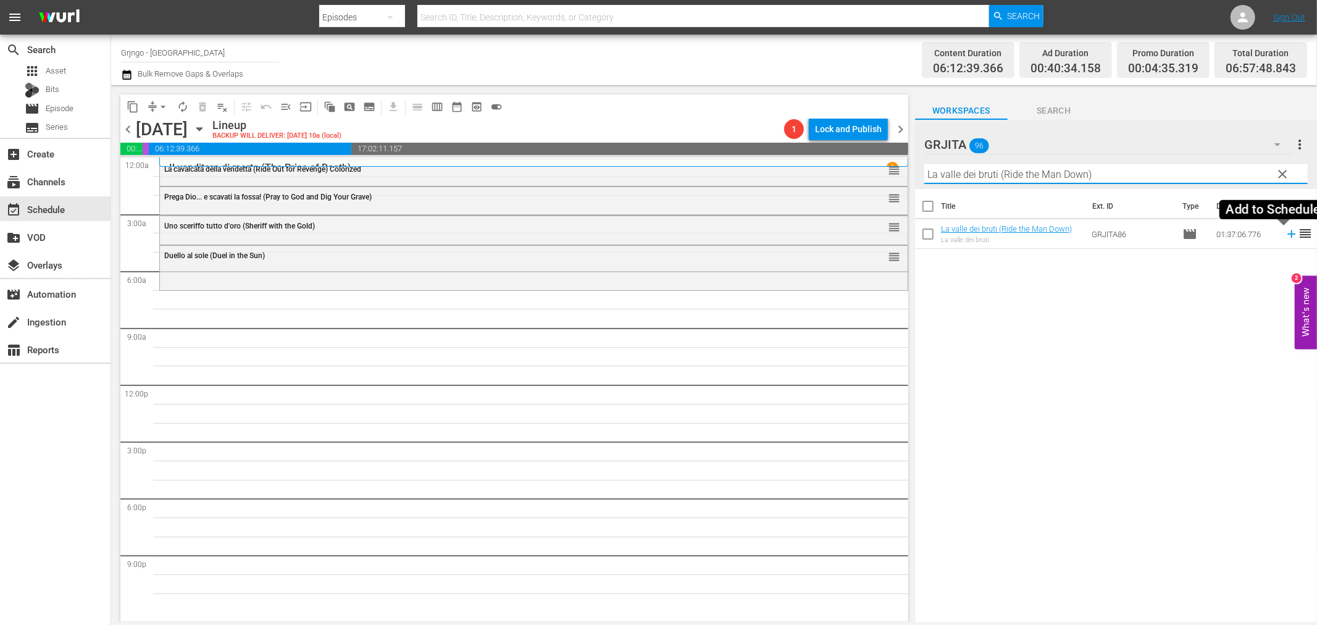
type input "La valle dei bruti (Ride the Man Down)"
click at [1285, 236] on icon at bounding box center [1292, 234] width 14 height 14
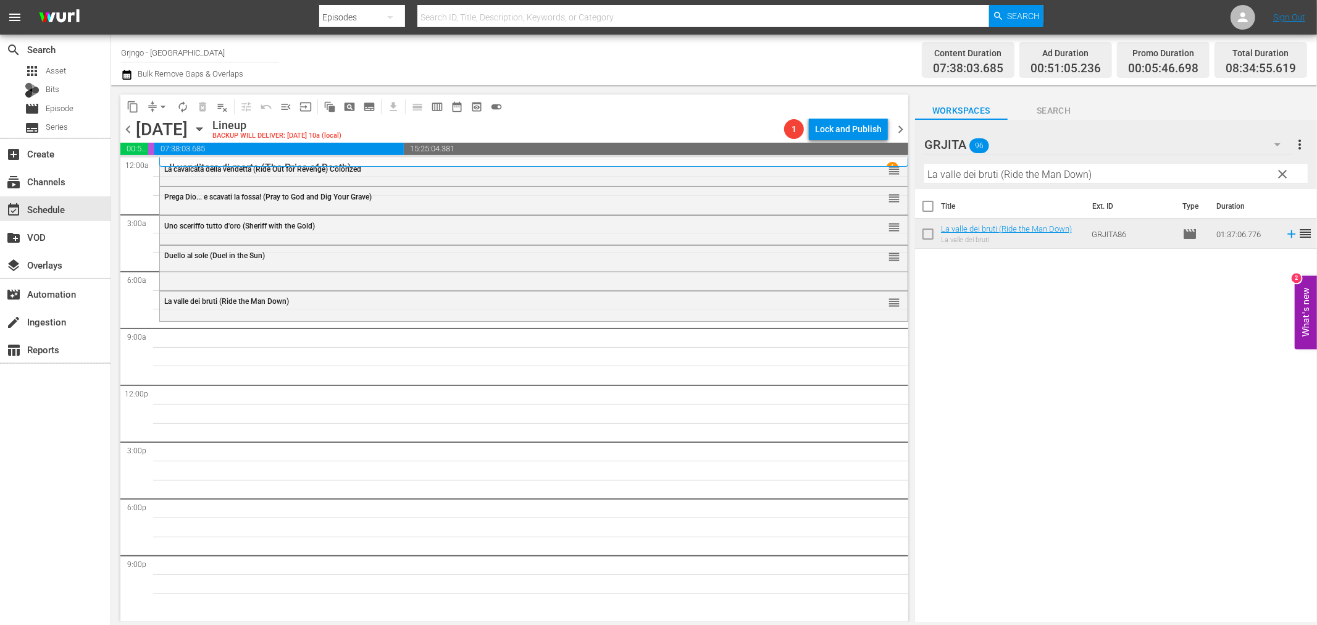
drag, startPoint x: 1282, startPoint y: 170, endPoint x: 1096, endPoint y: 177, distance: 186.0
click at [1282, 170] on span "clear" at bounding box center [1283, 174] width 15 height 15
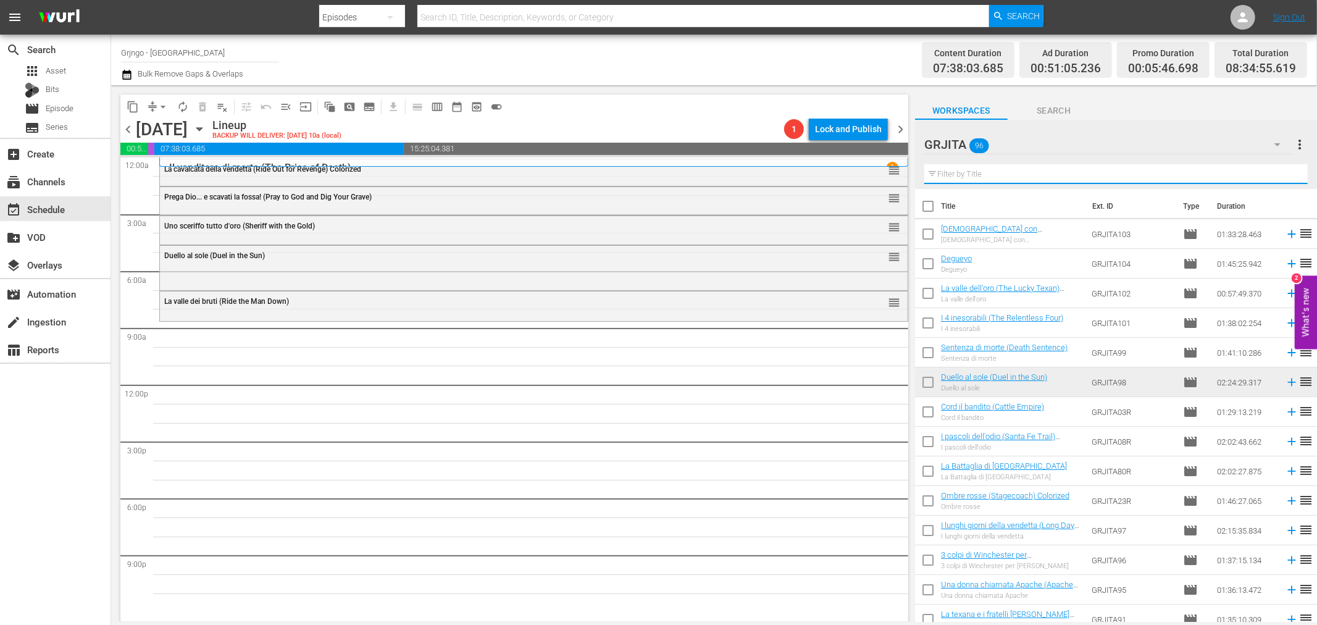
paste input "Più forte sorelle"
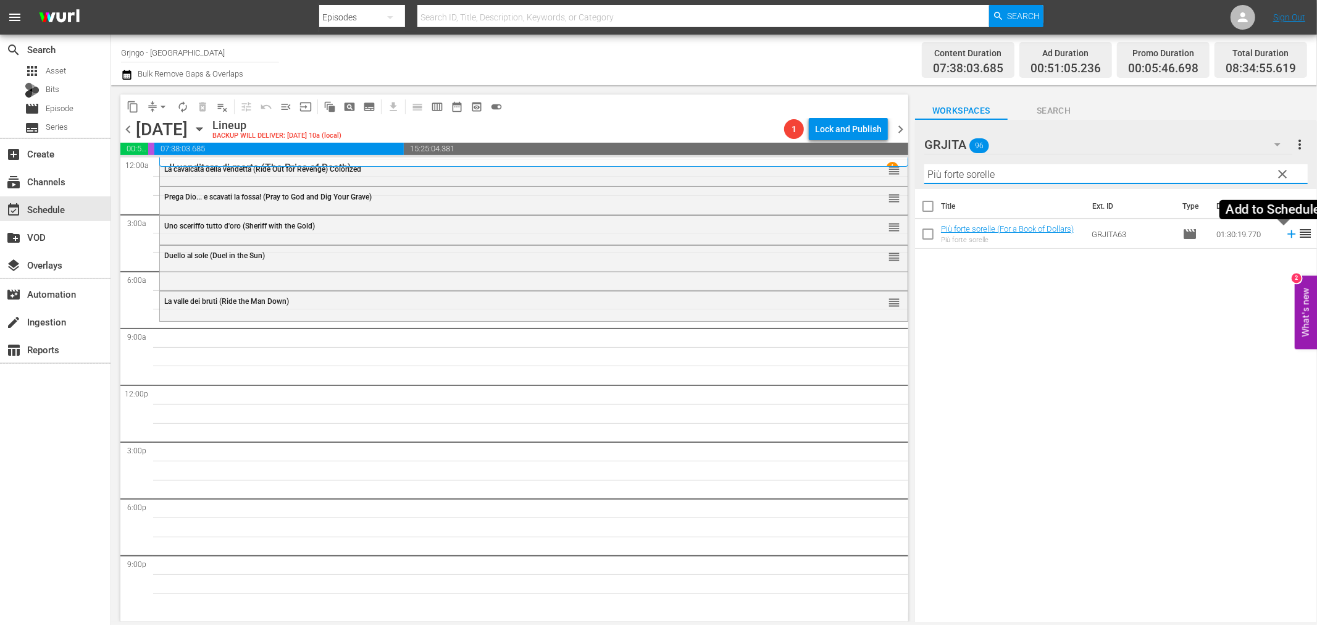
type input "Più forte sorelle"
click at [1285, 235] on icon at bounding box center [1292, 234] width 14 height 14
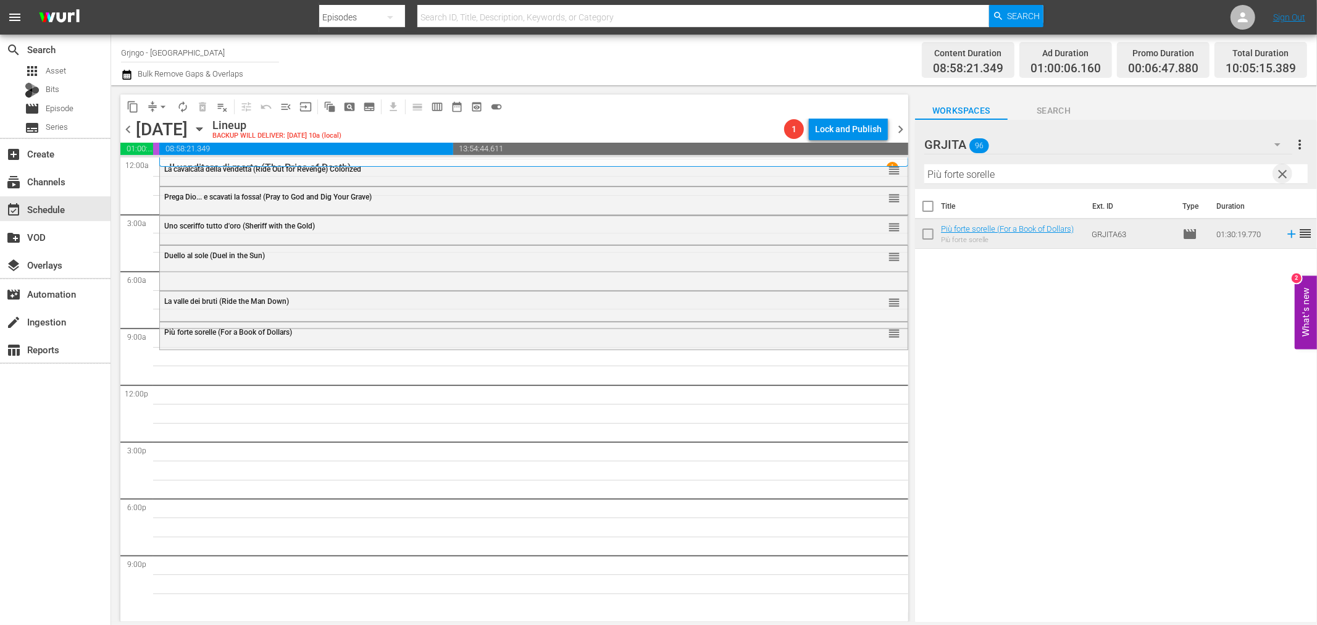
click at [1285, 177] on span "clear" at bounding box center [1283, 174] width 15 height 15
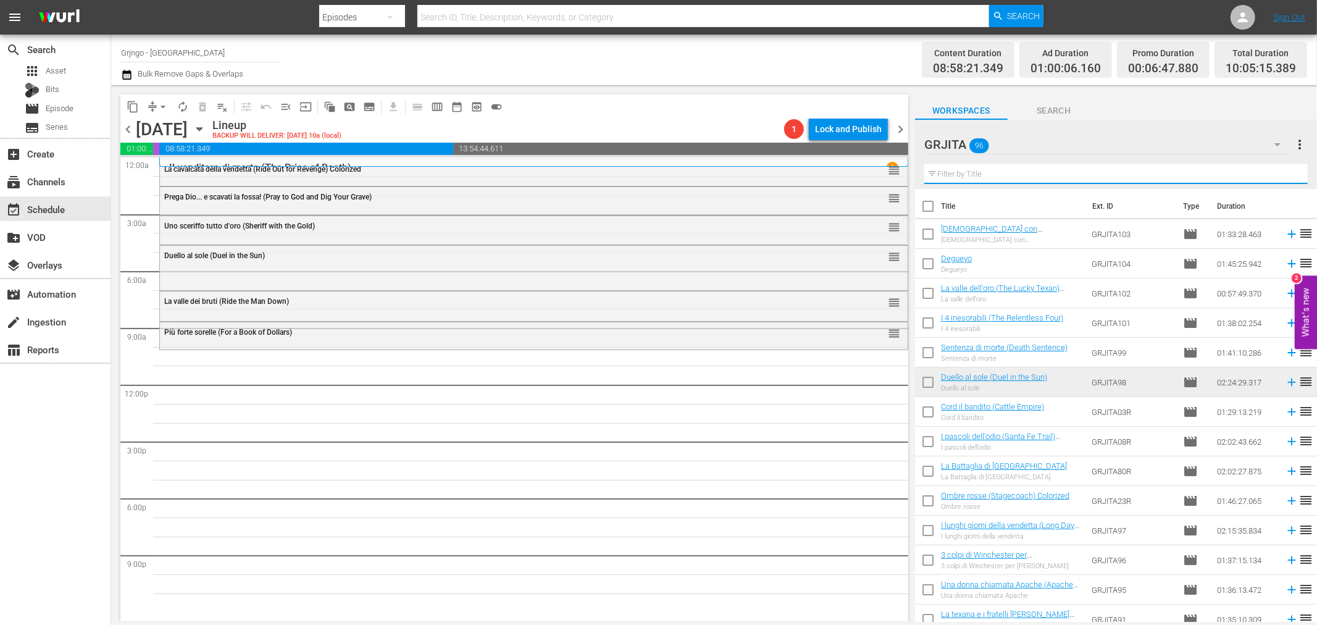
paste input "Alleluja e Sartana figli di... Dio"
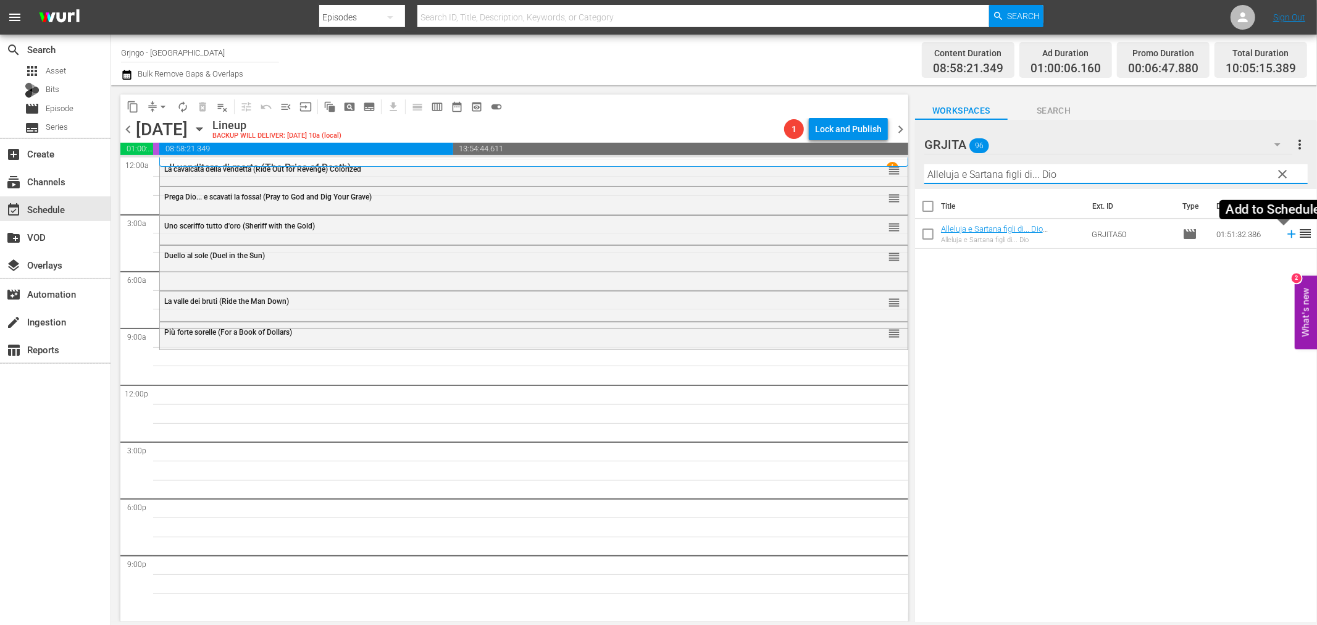
type input "Alleluja e Sartana figli di... Dio"
click at [1285, 232] on icon at bounding box center [1292, 234] width 14 height 14
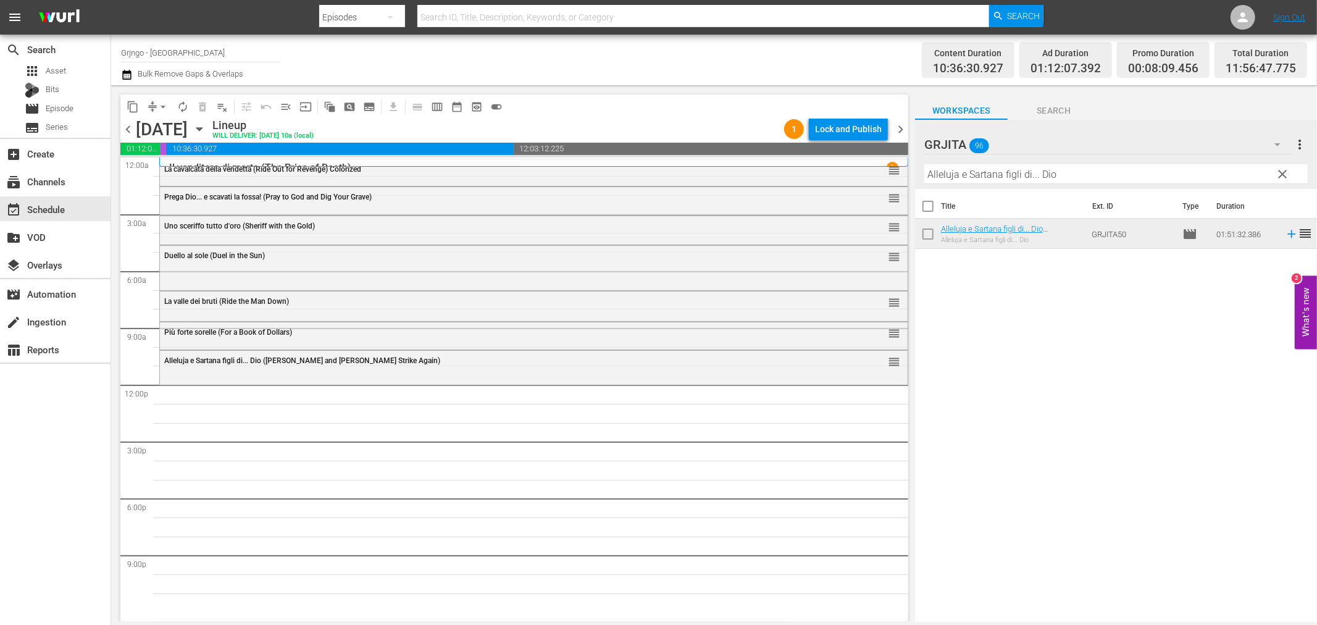
drag, startPoint x: 1283, startPoint y: 170, endPoint x: 1195, endPoint y: 169, distance: 88.3
click at [1283, 170] on span "clear" at bounding box center [1283, 174] width 15 height 15
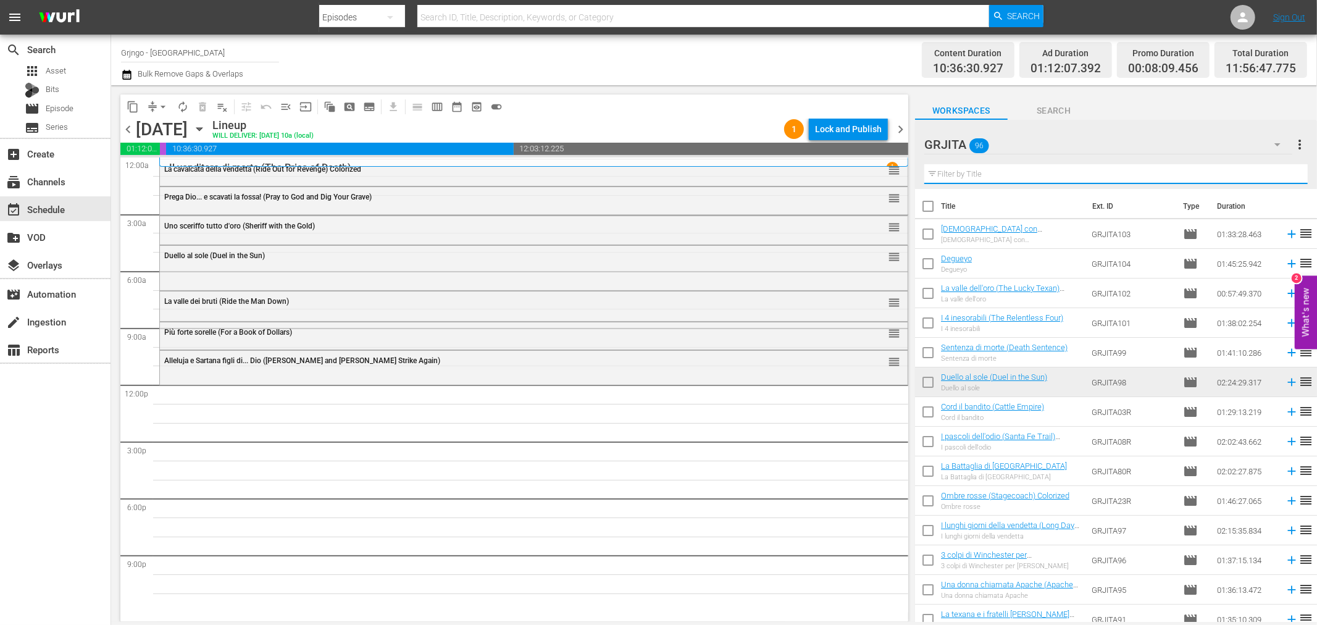
paste input "[PERSON_NAME], amico hai incontrato [PERSON_NAME]"
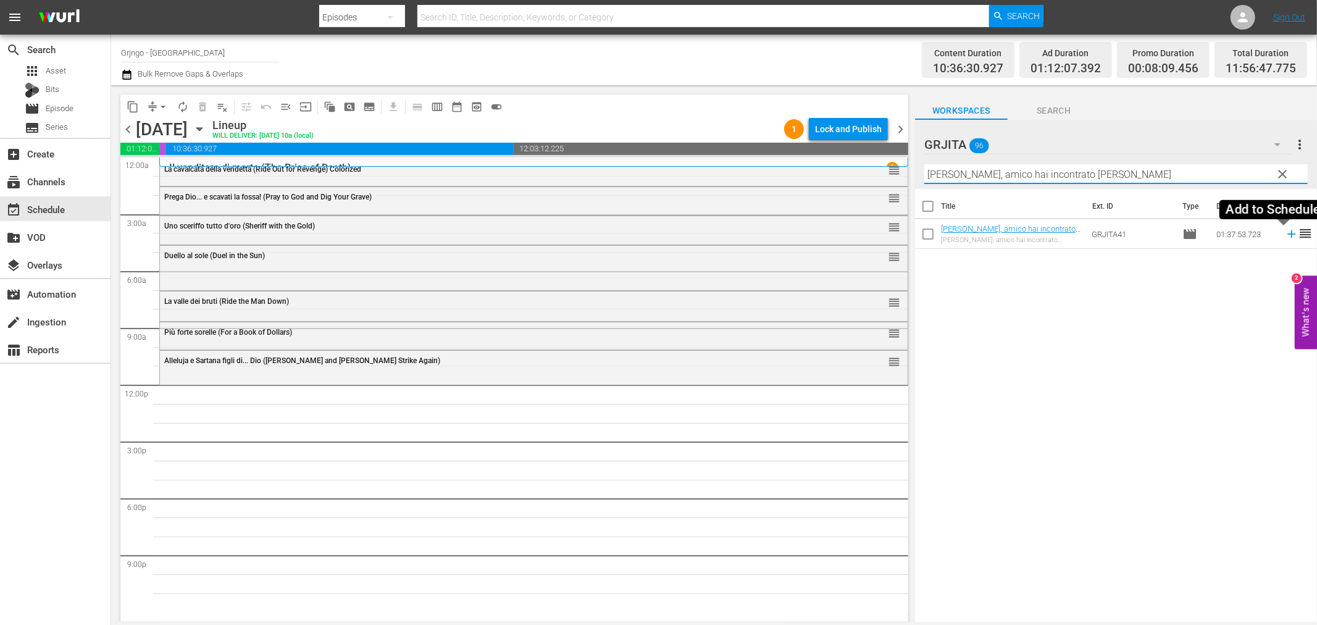
type input "[PERSON_NAME], amico hai incontrato [PERSON_NAME]"
click at [1287, 235] on icon at bounding box center [1291, 234] width 8 height 8
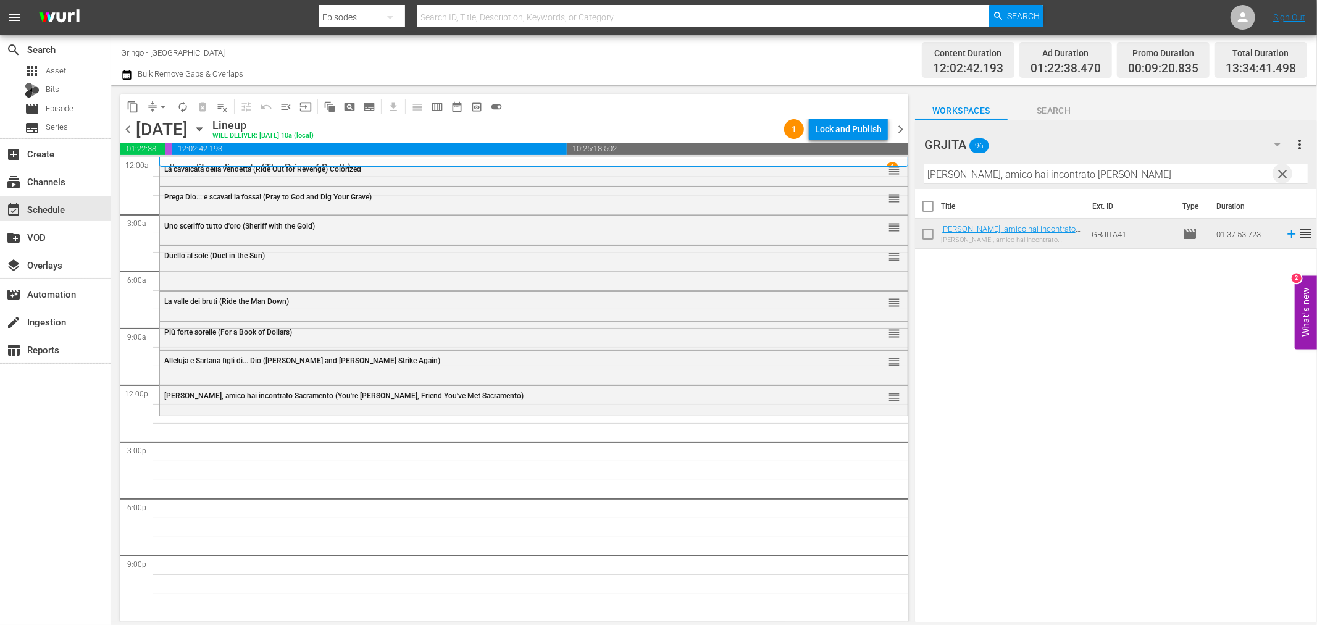
click at [1278, 170] on span "clear" at bounding box center [1283, 174] width 15 height 15
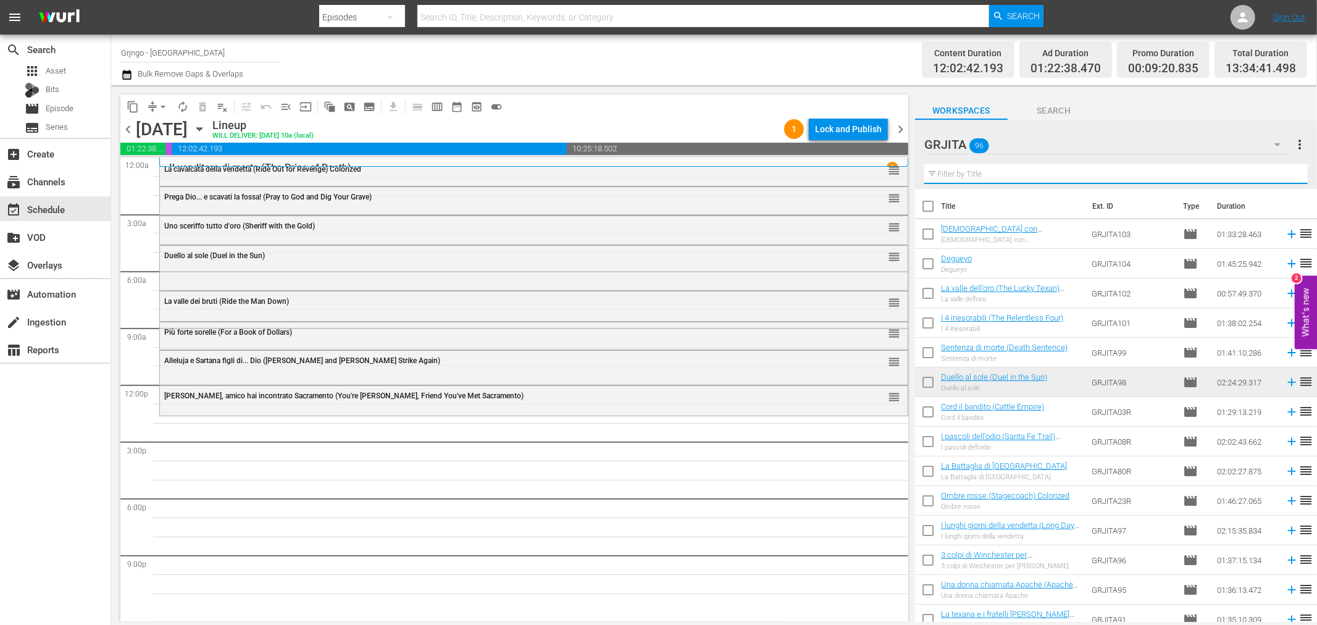
paste input "Il mio nome è [PERSON_NAME]"
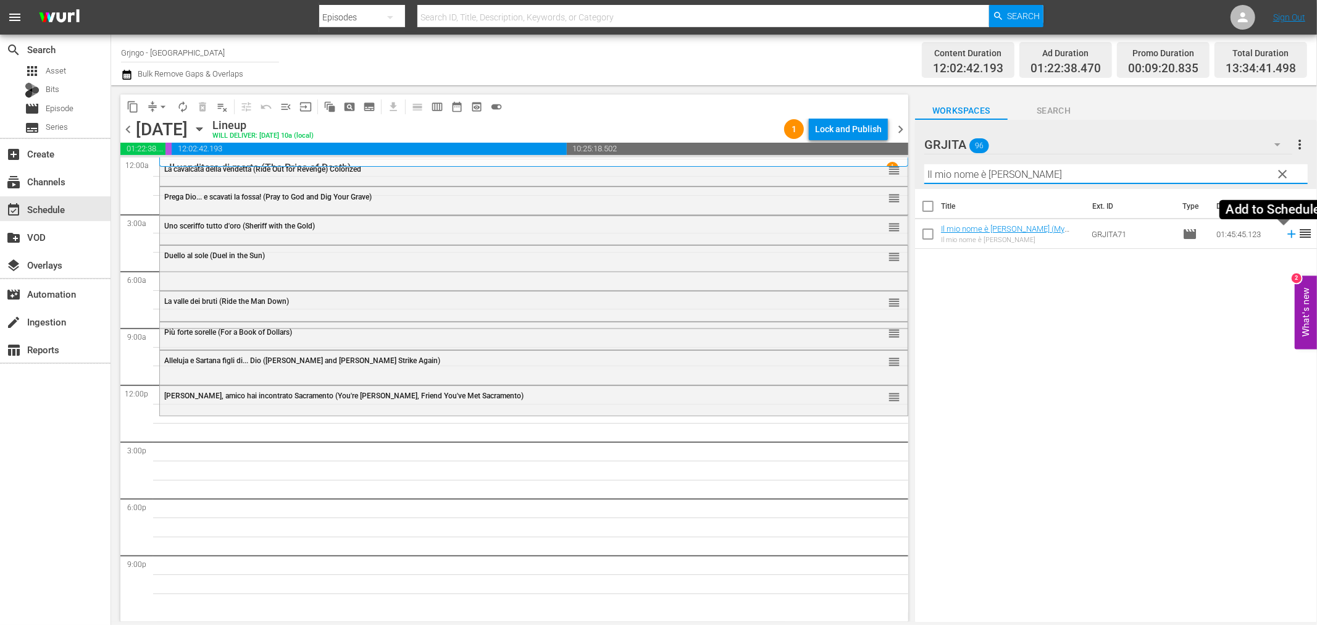
type input "Il mio nome è [PERSON_NAME]"
click at [1285, 233] on icon at bounding box center [1292, 234] width 14 height 14
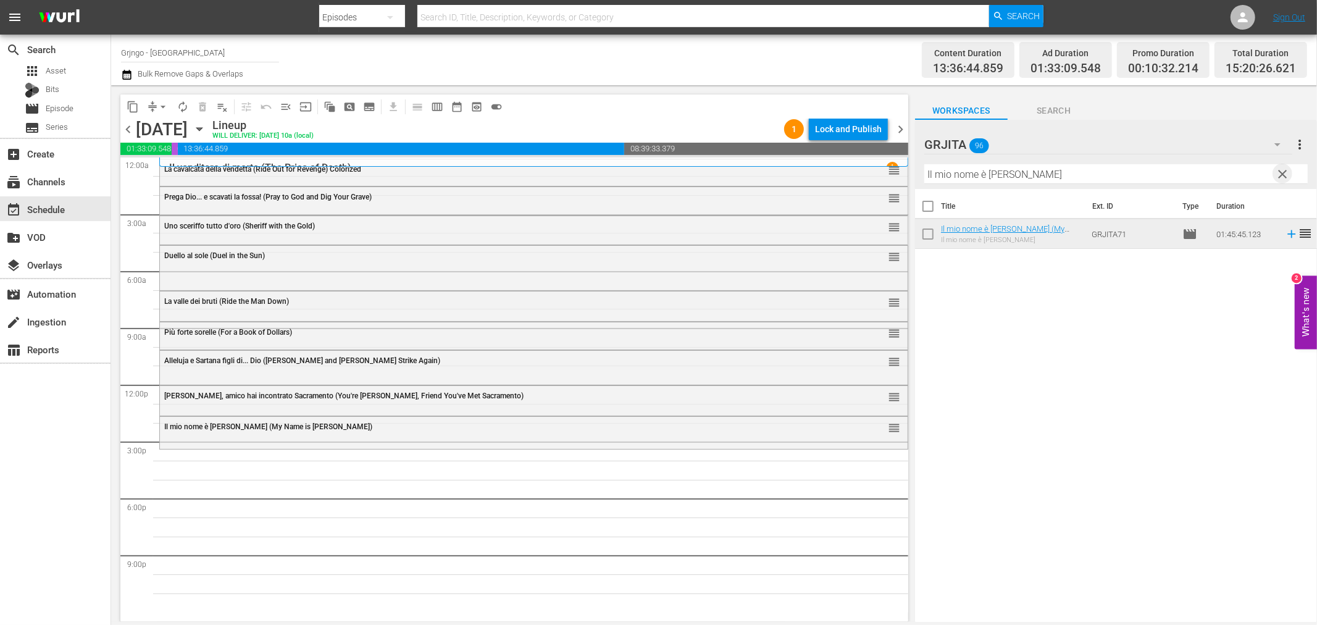
drag, startPoint x: 1283, startPoint y: 170, endPoint x: 1200, endPoint y: 172, distance: 82.7
click at [1283, 170] on span "clear" at bounding box center [1283, 174] width 15 height 15
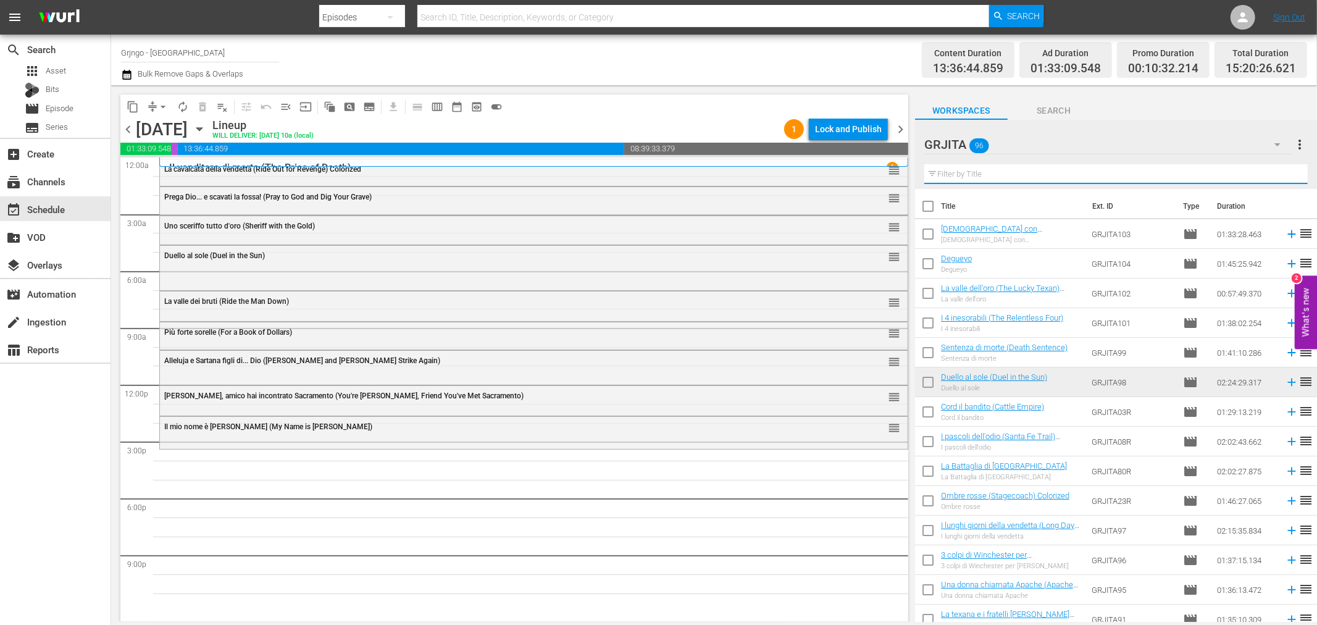
paste input "Il tempo degli avvoltoi"
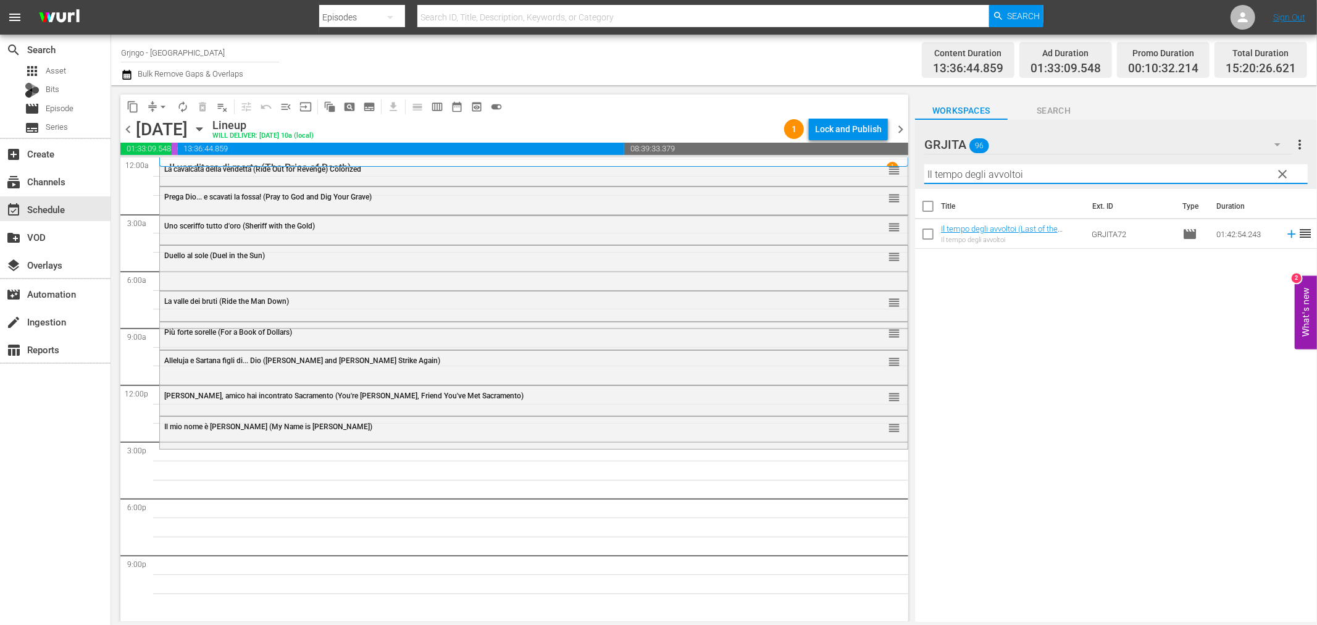
type input "Il tempo degli avvoltoi"
click at [1285, 236] on icon at bounding box center [1292, 234] width 14 height 14
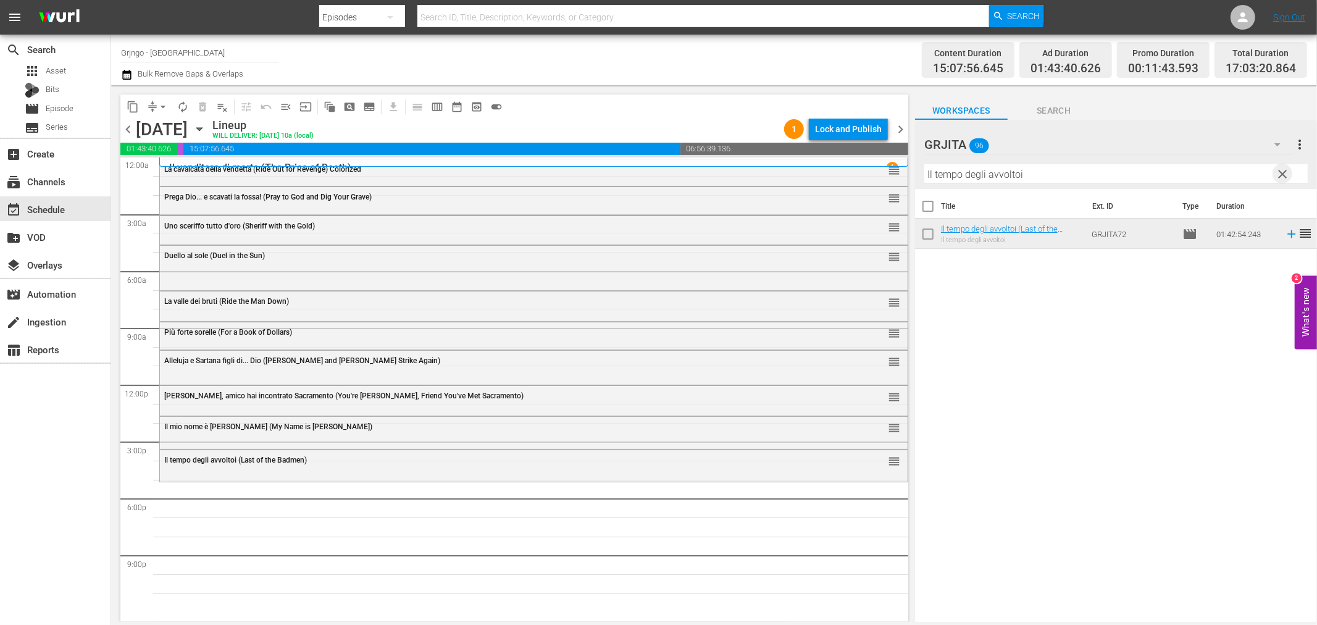
drag, startPoint x: 1282, startPoint y: 173, endPoint x: 1133, endPoint y: 150, distance: 151.2
click at [1282, 172] on span "clear" at bounding box center [1283, 174] width 15 height 15
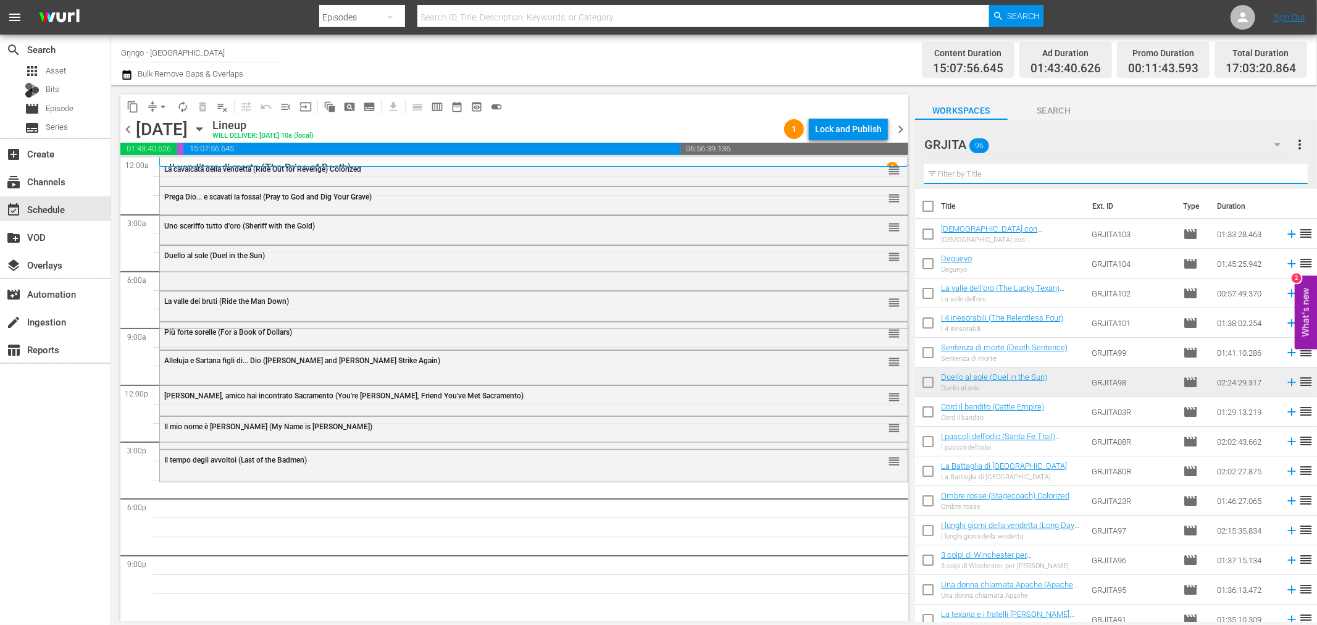
paste input "[US_STATE], addio"
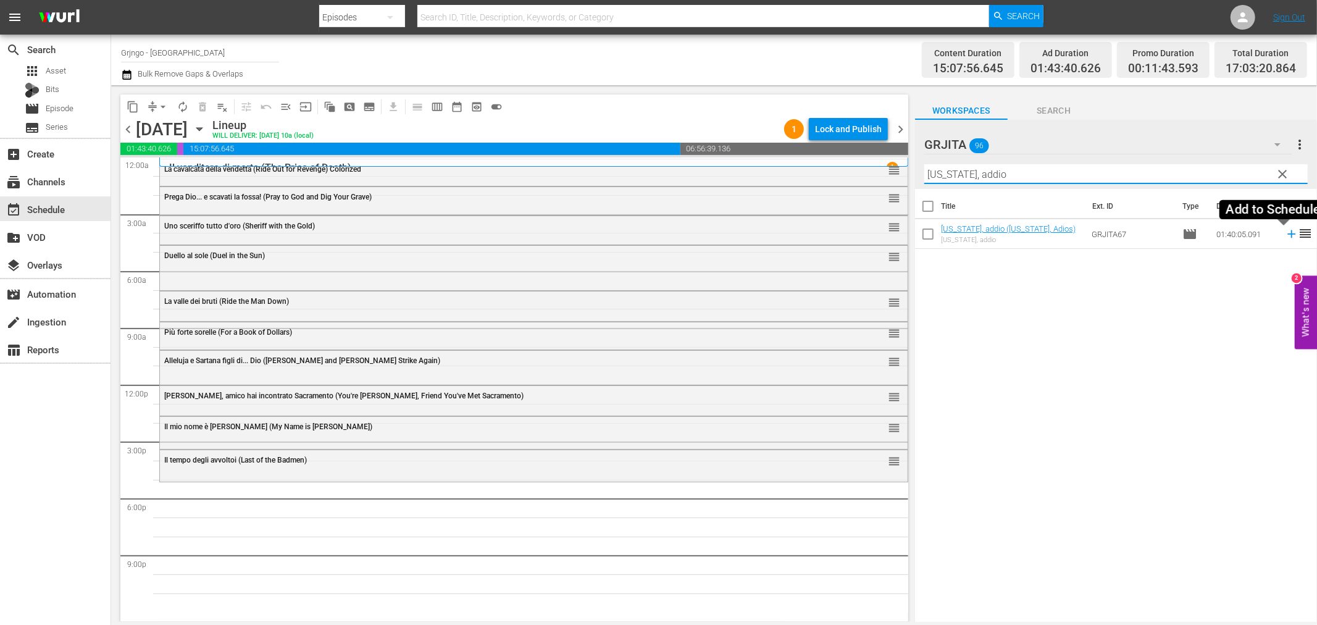
type input "[US_STATE], addio"
click at [1285, 233] on icon at bounding box center [1292, 234] width 14 height 14
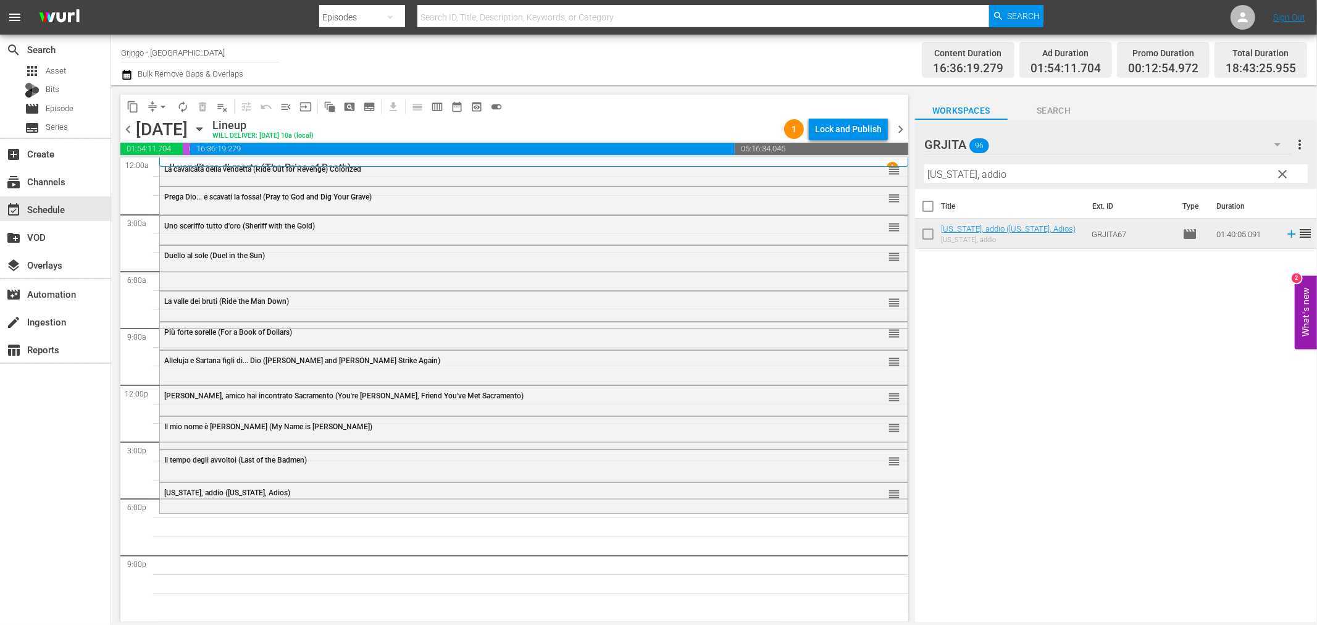
drag, startPoint x: 1280, startPoint y: 168, endPoint x: 1212, endPoint y: 163, distance: 68.1
click at [1280, 168] on span "clear" at bounding box center [1283, 174] width 15 height 15
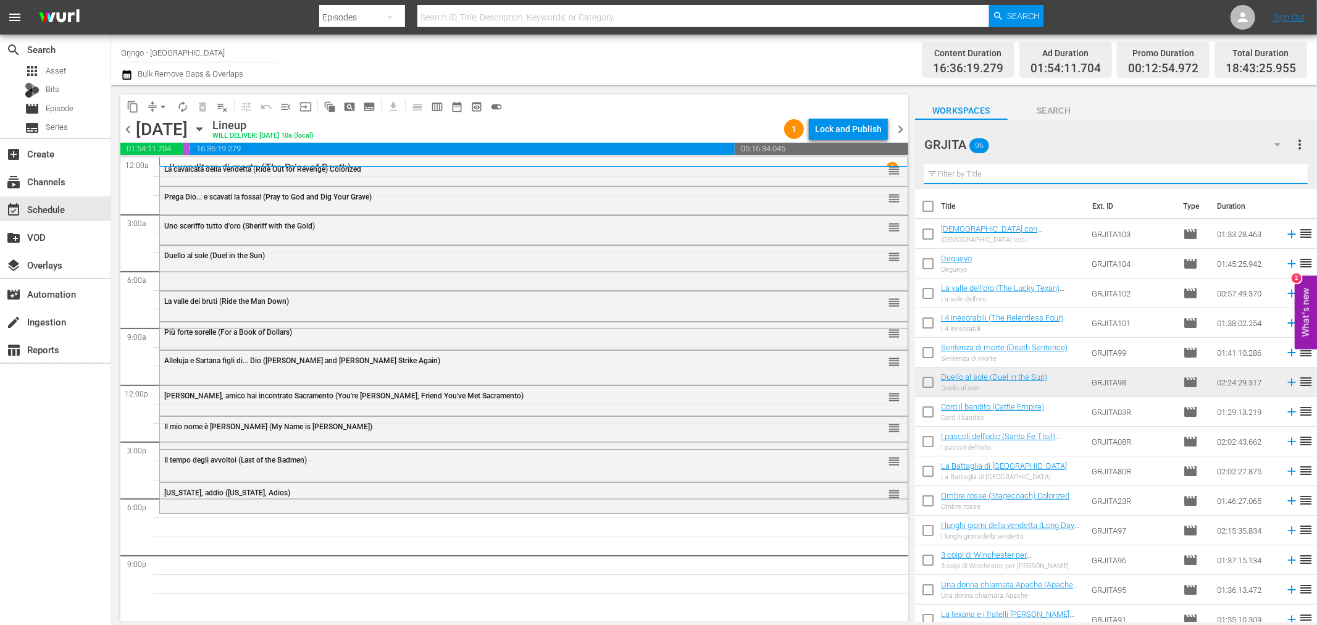
paste input "Campa carogna... la taglia cresce"
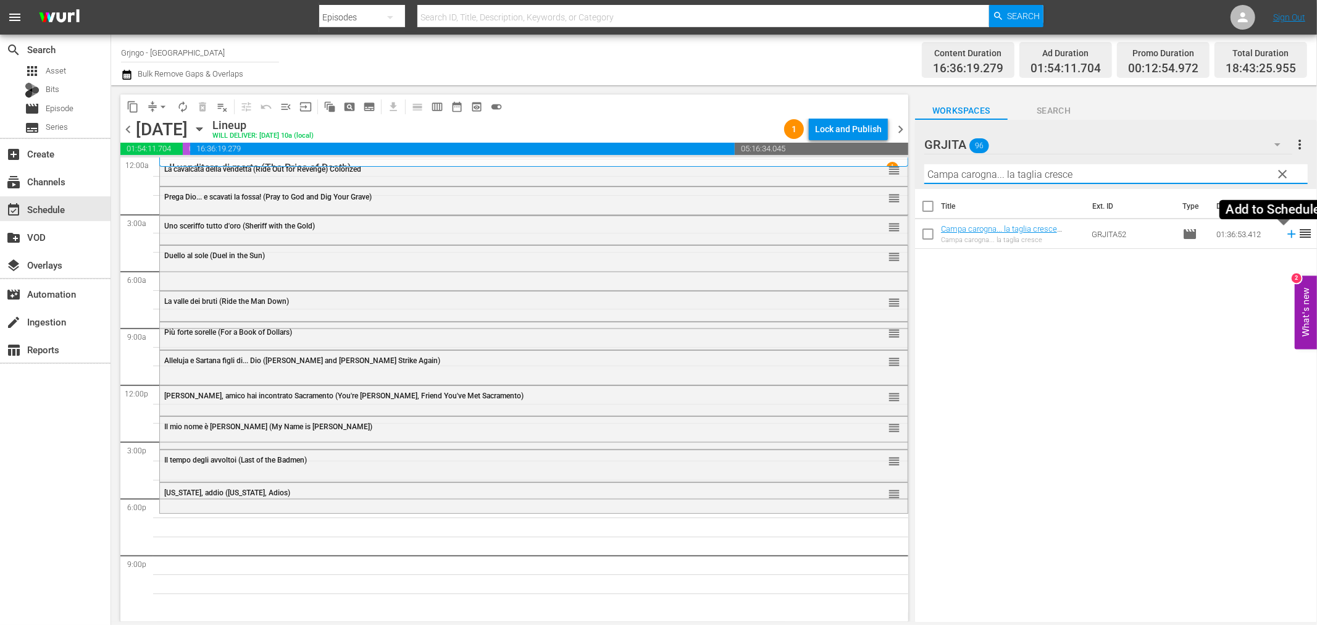
type input "Campa carogna... la taglia cresce"
click at [1285, 233] on icon at bounding box center [1292, 234] width 14 height 14
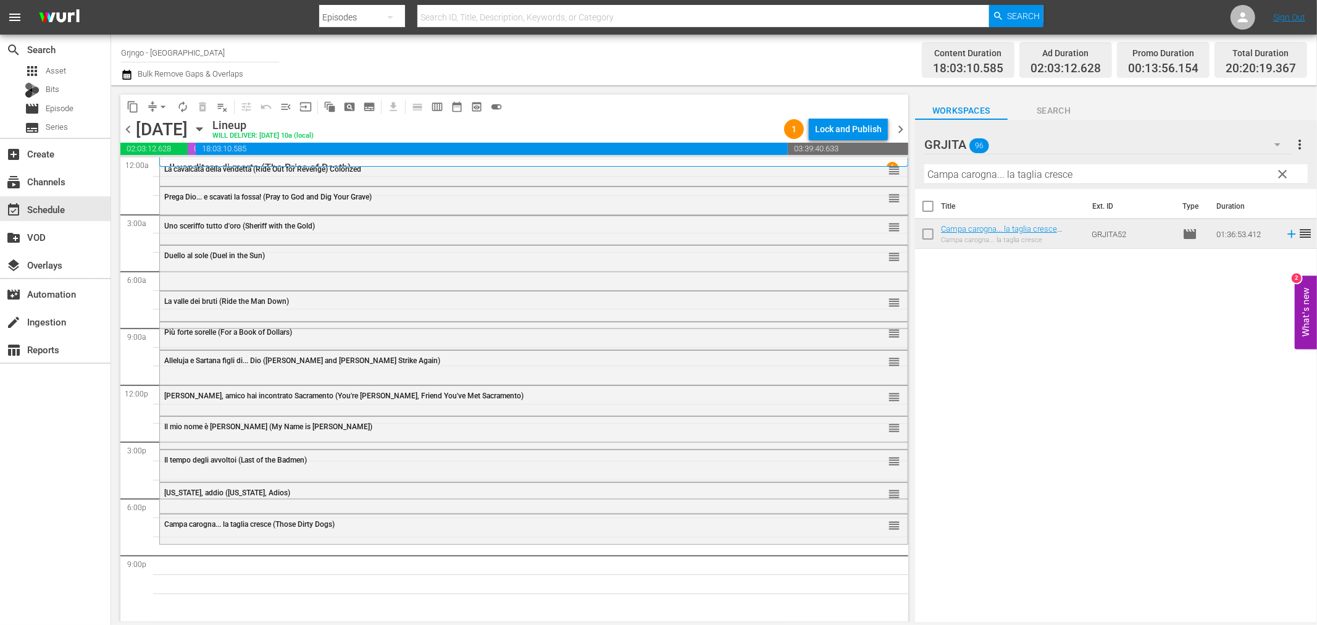
drag, startPoint x: 1276, startPoint y: 169, endPoint x: 1156, endPoint y: 173, distance: 119.2
click at [1276, 169] on span "clear" at bounding box center [1283, 174] width 15 height 15
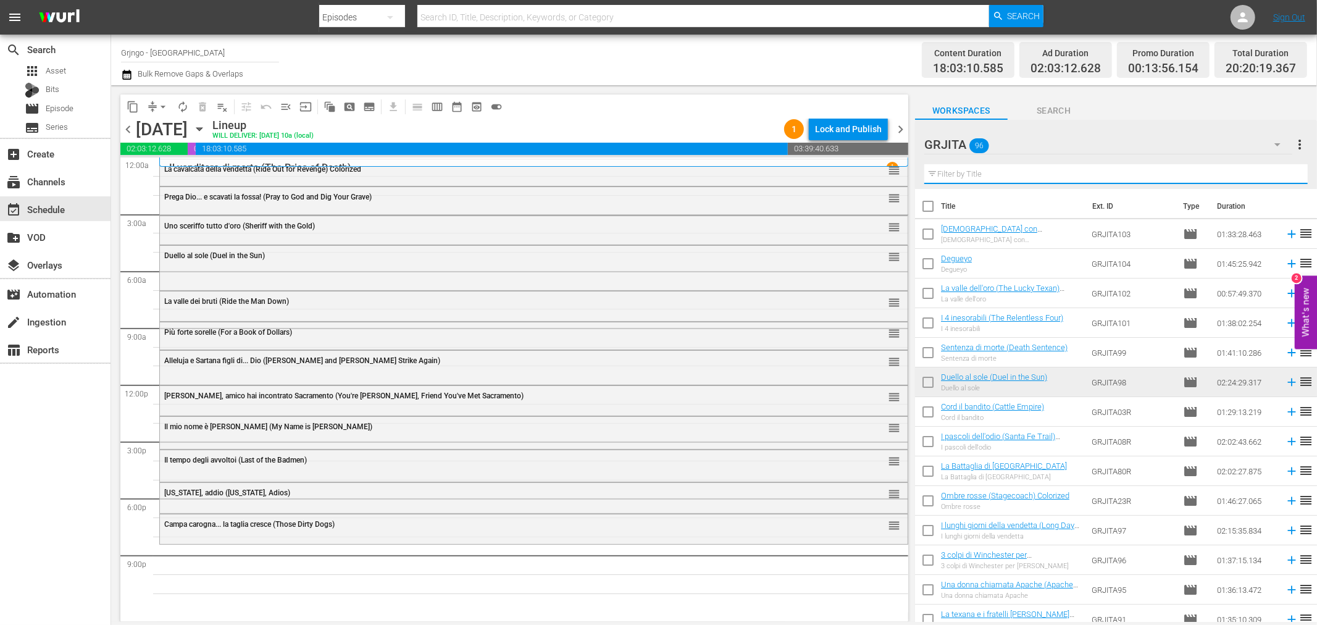
paste input "Quel maledetto giorno d'inverno..."
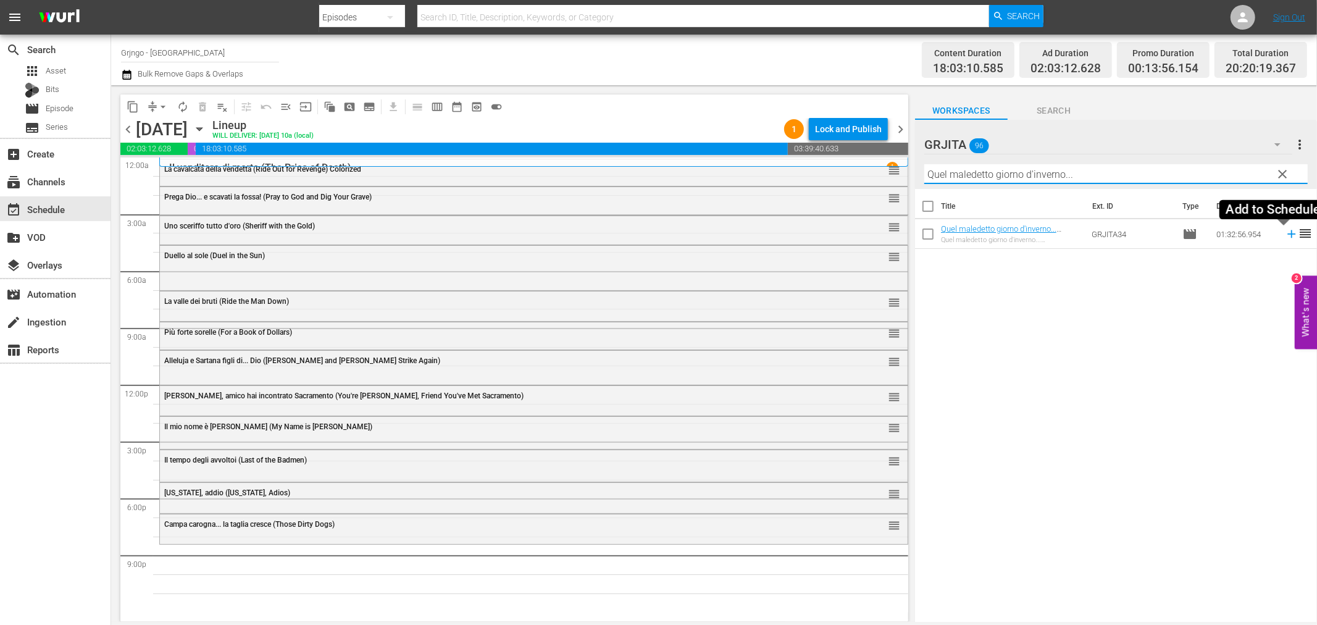
type input "Quel maledetto giorno d'inverno..."
click at [1287, 233] on icon at bounding box center [1291, 234] width 8 height 8
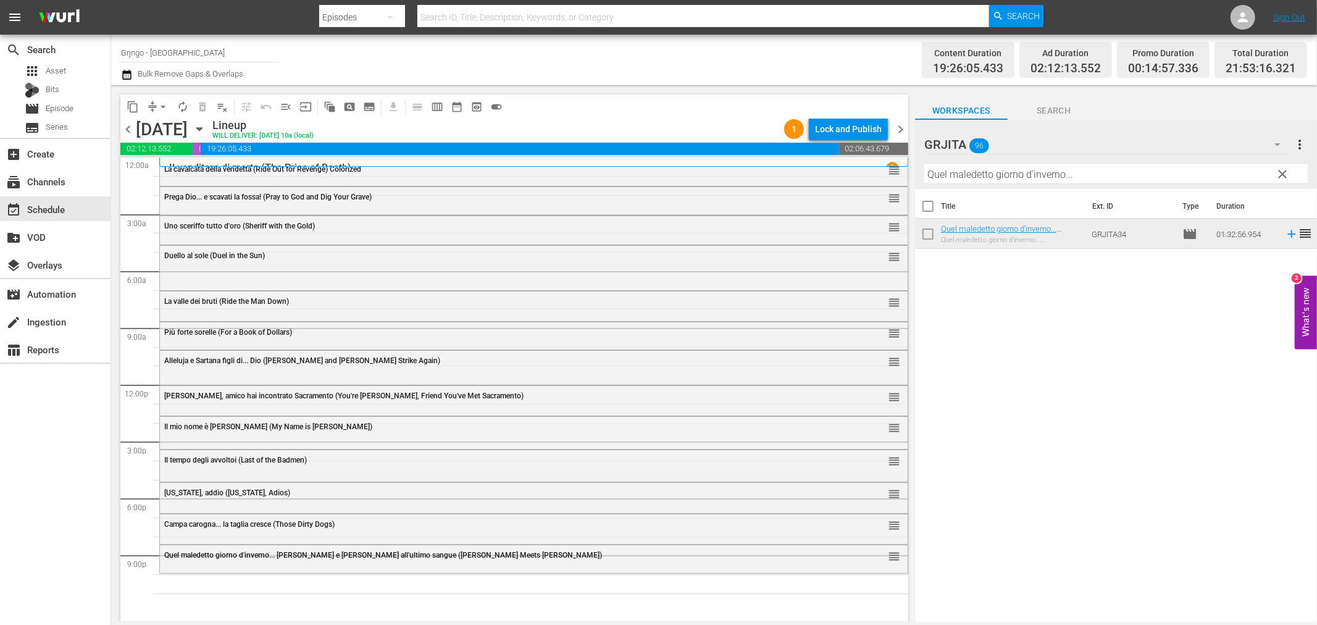
click at [1280, 173] on span "clear" at bounding box center [1283, 174] width 15 height 15
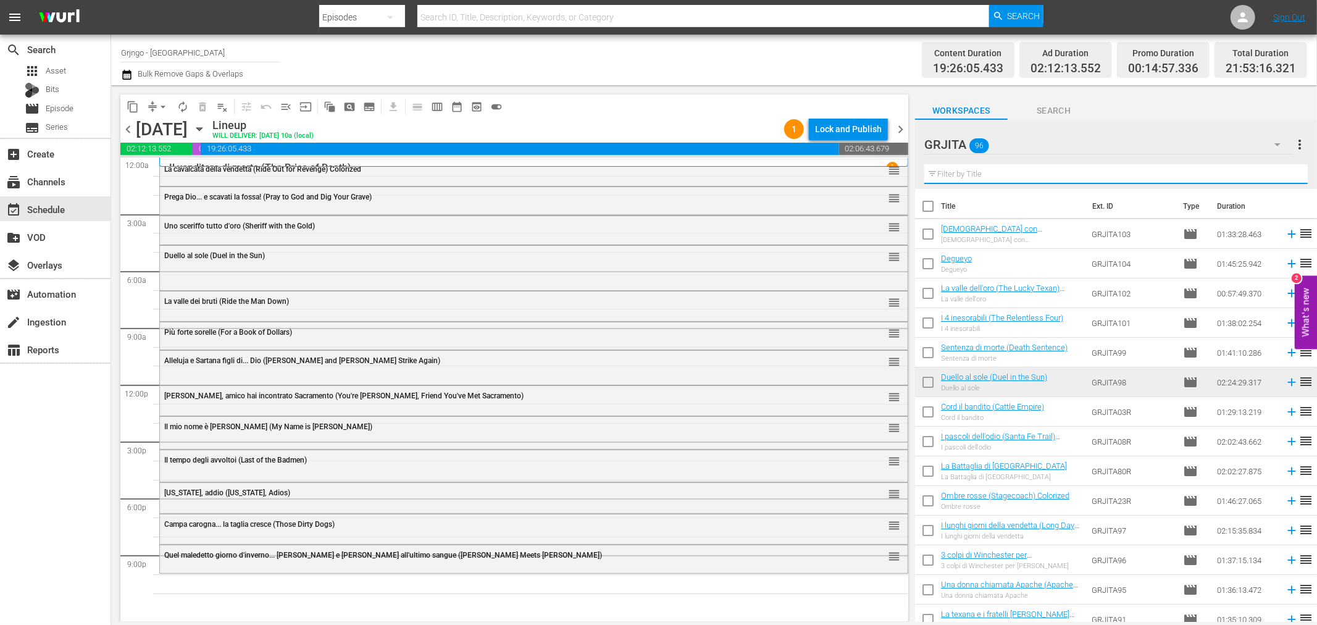
click at [943, 170] on input "text" at bounding box center [1115, 174] width 383 height 20
paste input "Due Magnum .38 per una città di carogne"
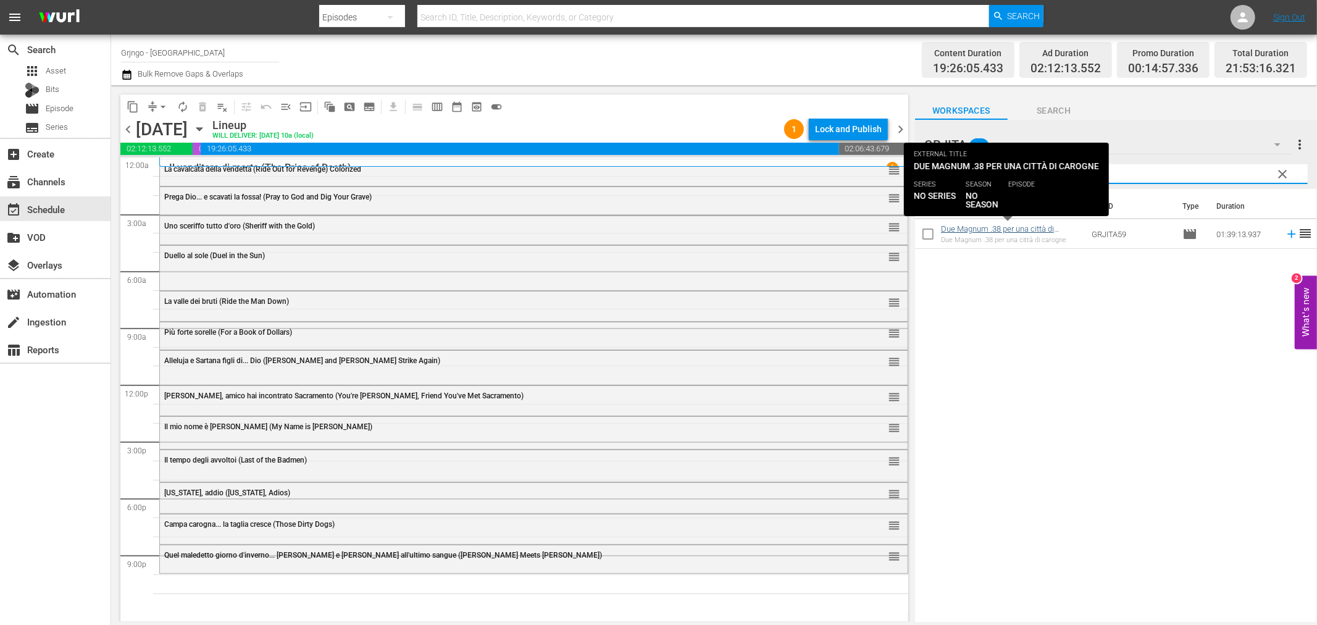
type input "Due Magnum .38 per una città di carogne"
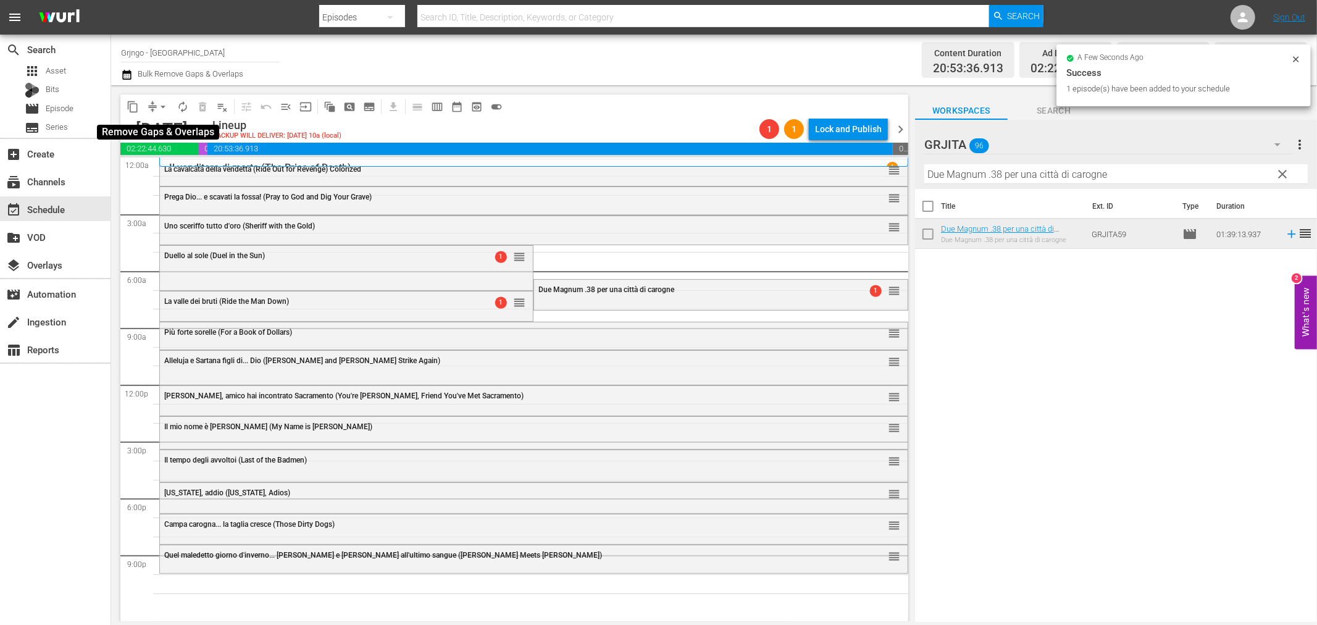
click at [161, 105] on span "arrow_drop_down" at bounding box center [163, 107] width 12 height 12
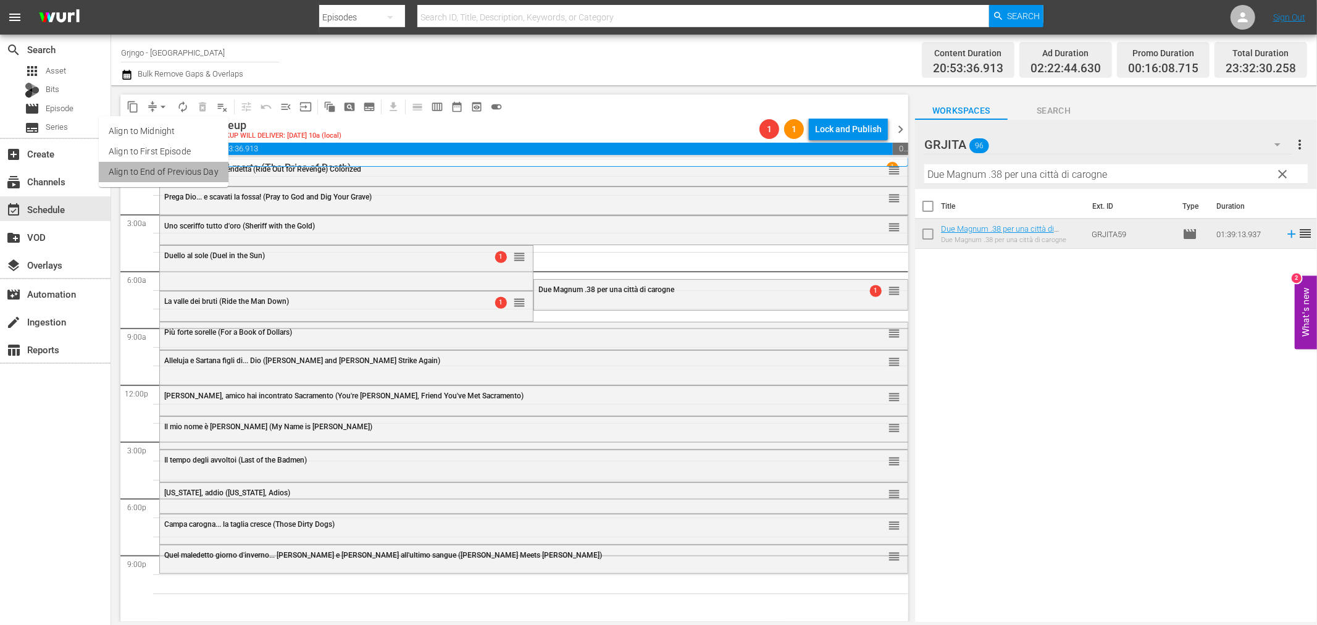
click at [174, 169] on li "Align to End of Previous Day" at bounding box center [164, 172] width 130 height 20
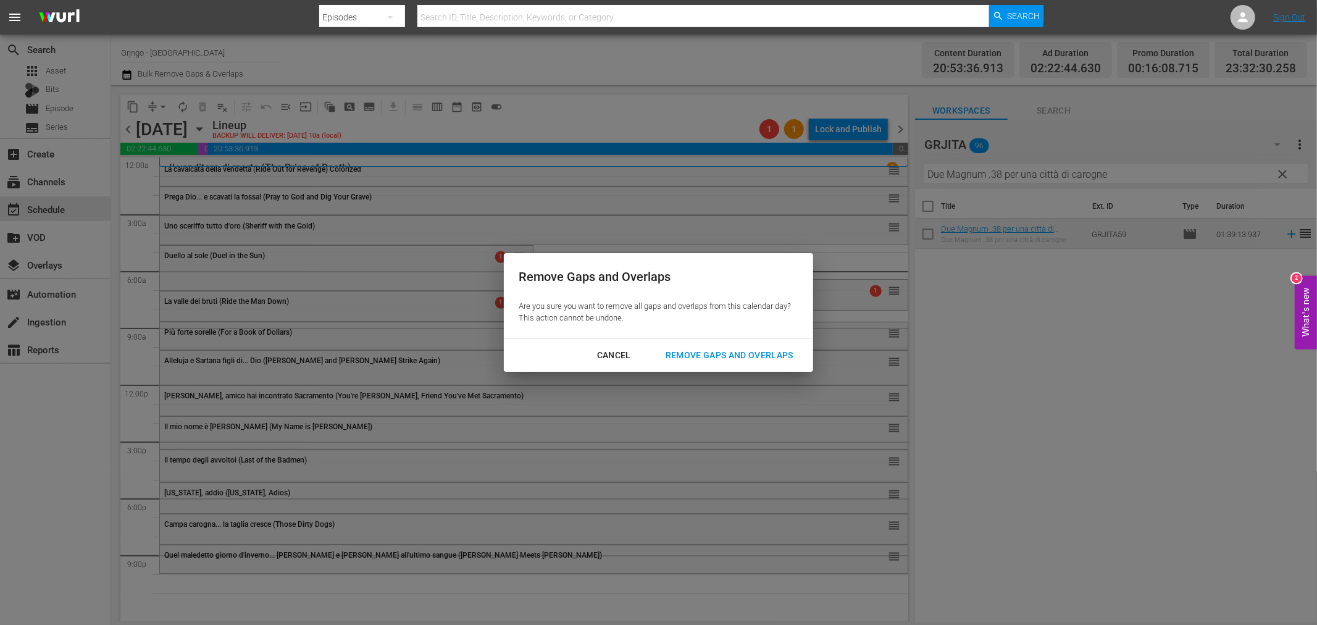
click at [773, 354] on div "Remove Gaps and Overlaps" at bounding box center [730, 355] width 148 height 15
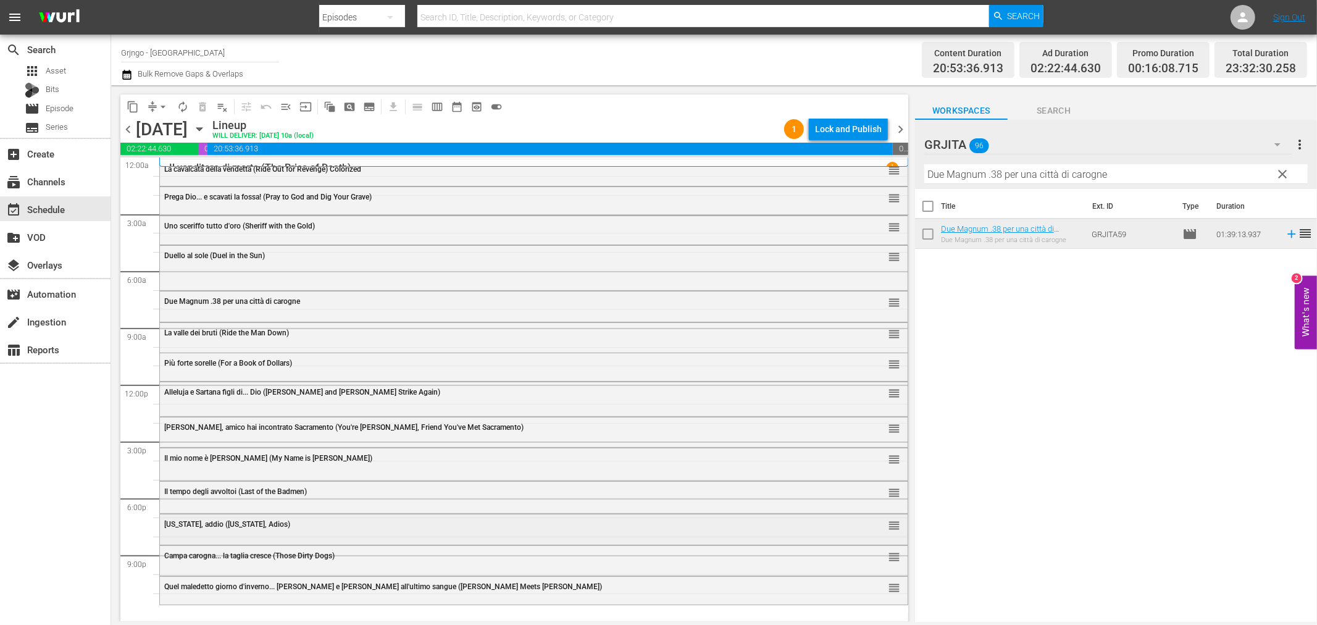
click at [254, 528] on span "[US_STATE], addio ([US_STATE], Adios)" at bounding box center [227, 524] width 126 height 9
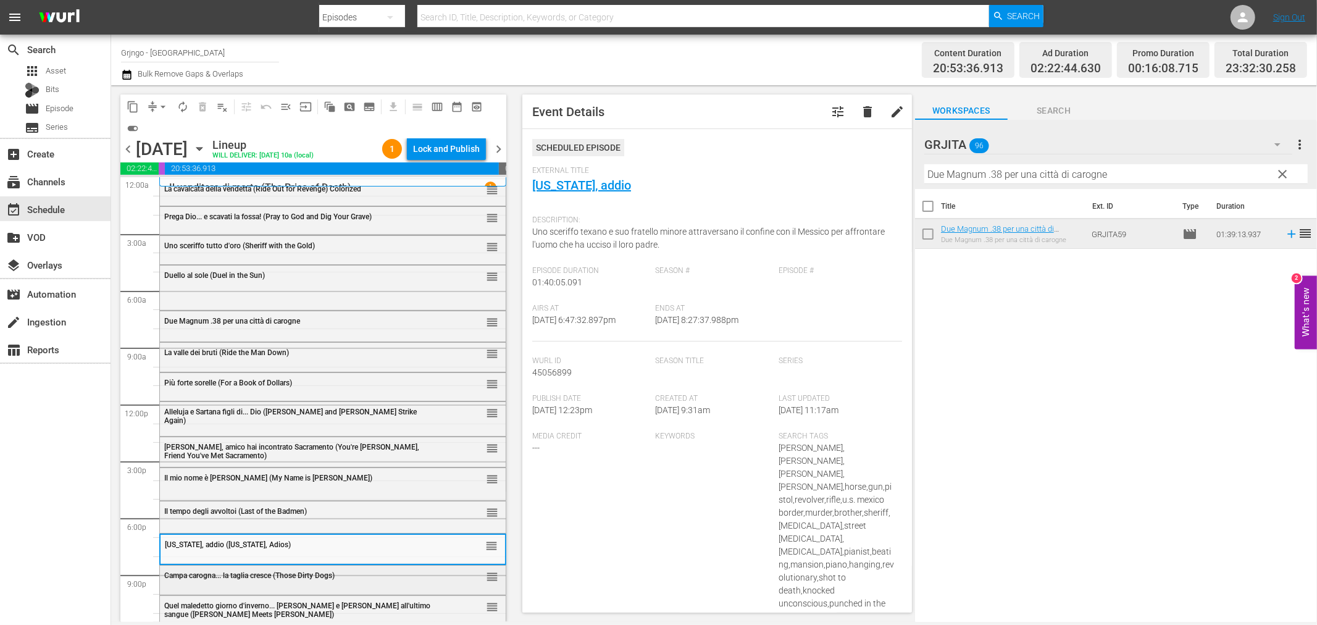
click at [233, 583] on div "Campa carogna... la taglia cresce (Those Dirty Dogs) reorder" at bounding box center [333, 576] width 346 height 21
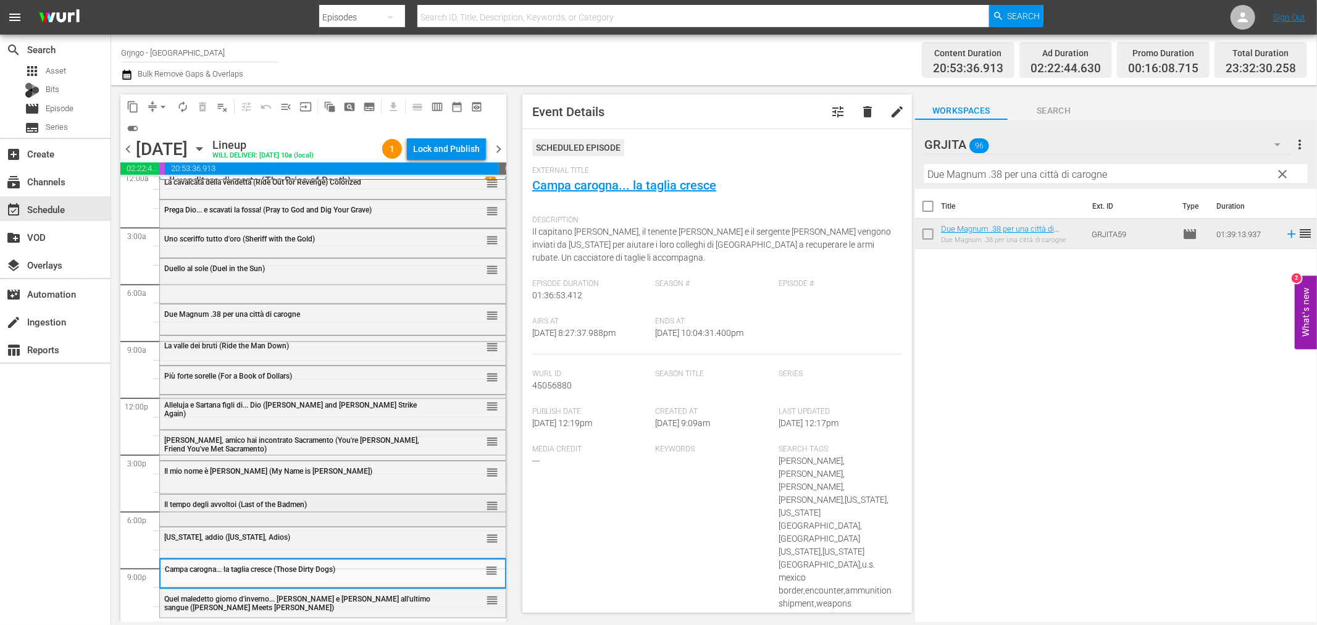
scroll to position [9, 0]
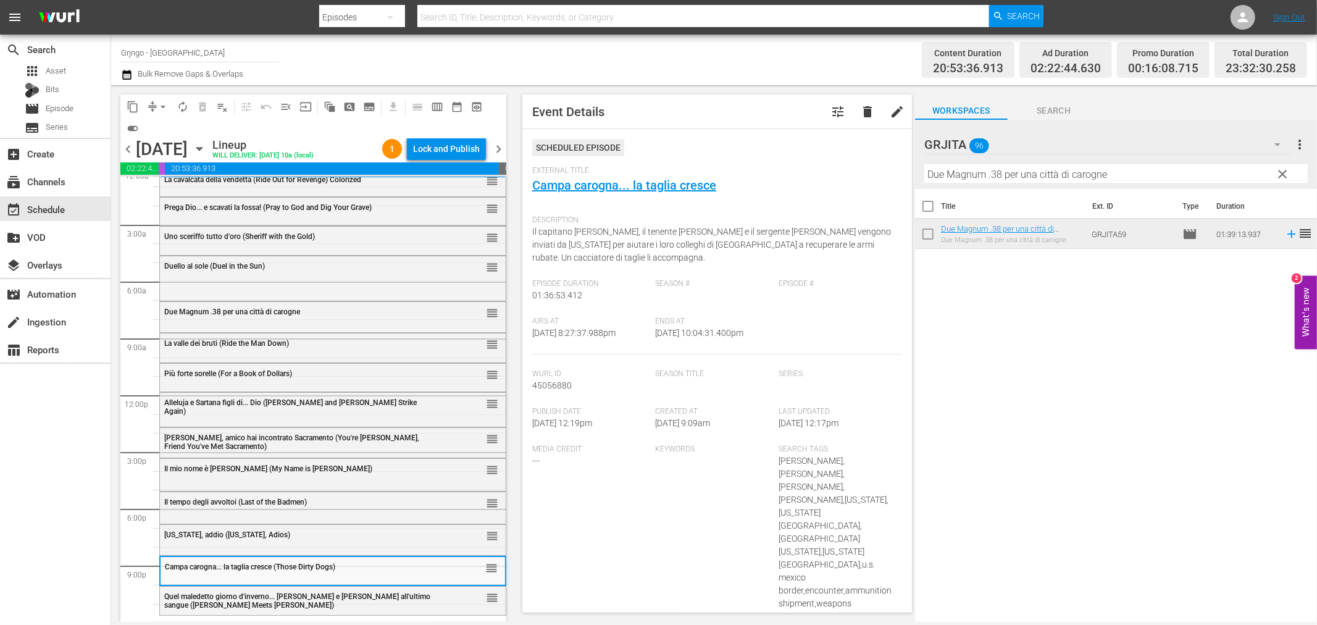
drag, startPoint x: 1277, startPoint y: 174, endPoint x: 1219, endPoint y: 169, distance: 58.3
click at [1277, 174] on span "clear" at bounding box center [1283, 174] width 15 height 15
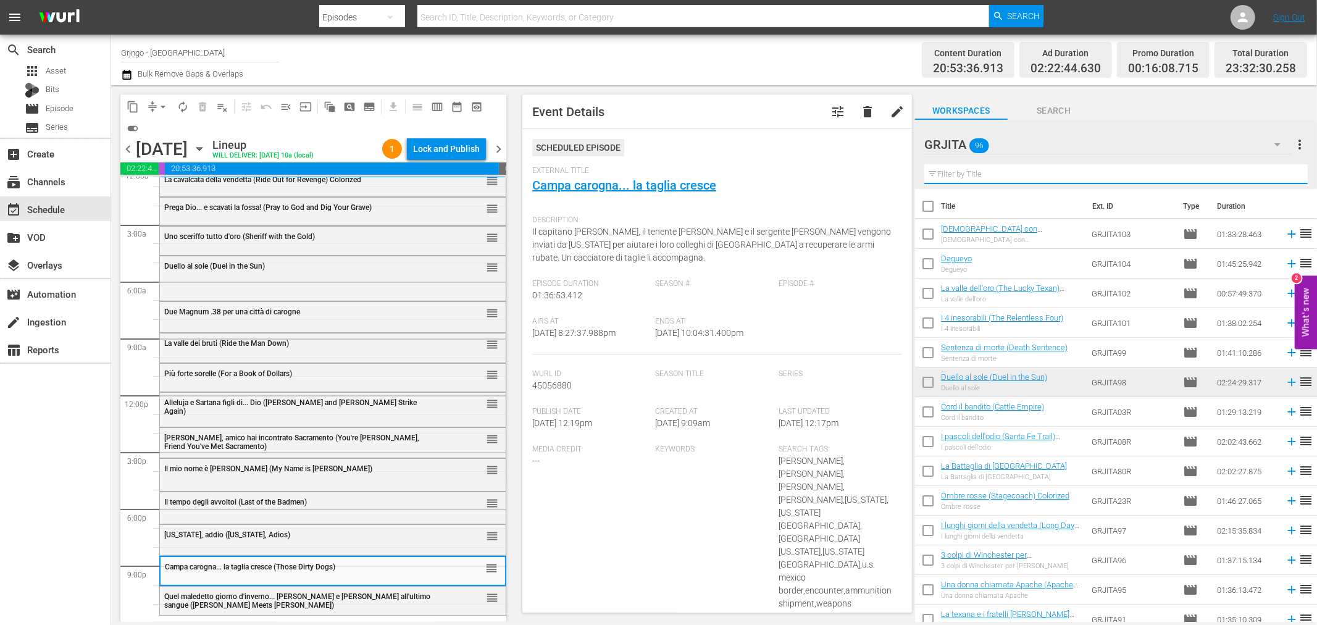
paste input "Hellgate - Il grande inferno"
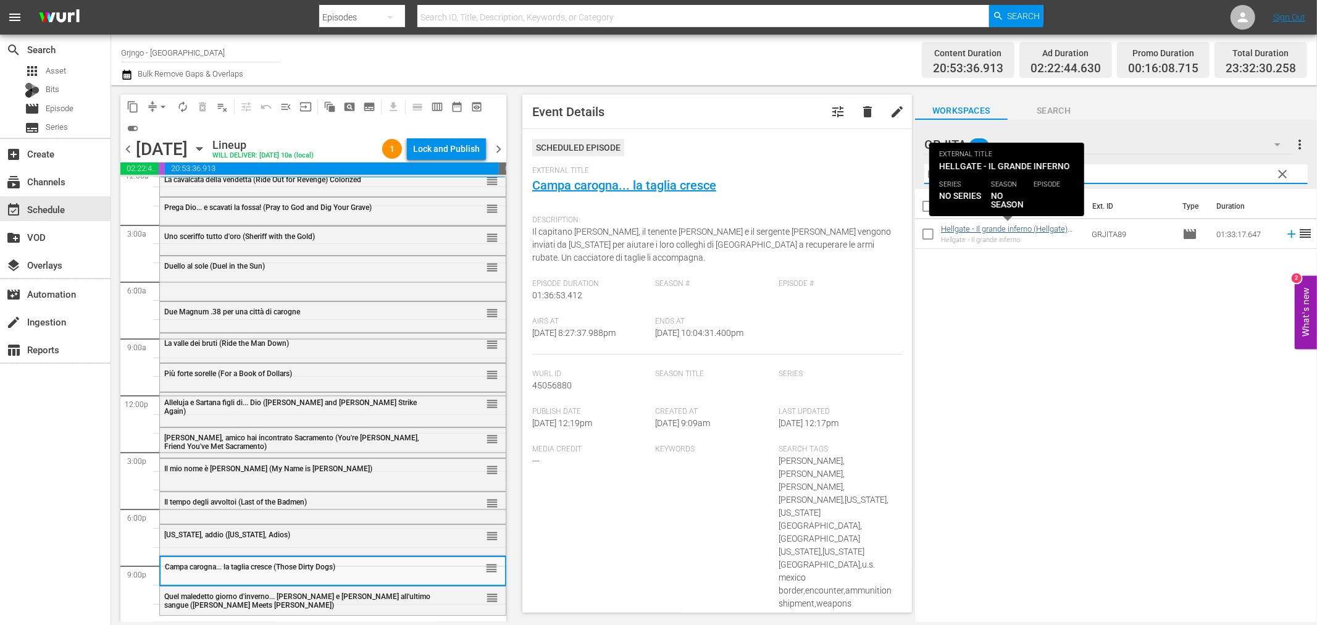
type input "Hellgate - Il grande inferno"
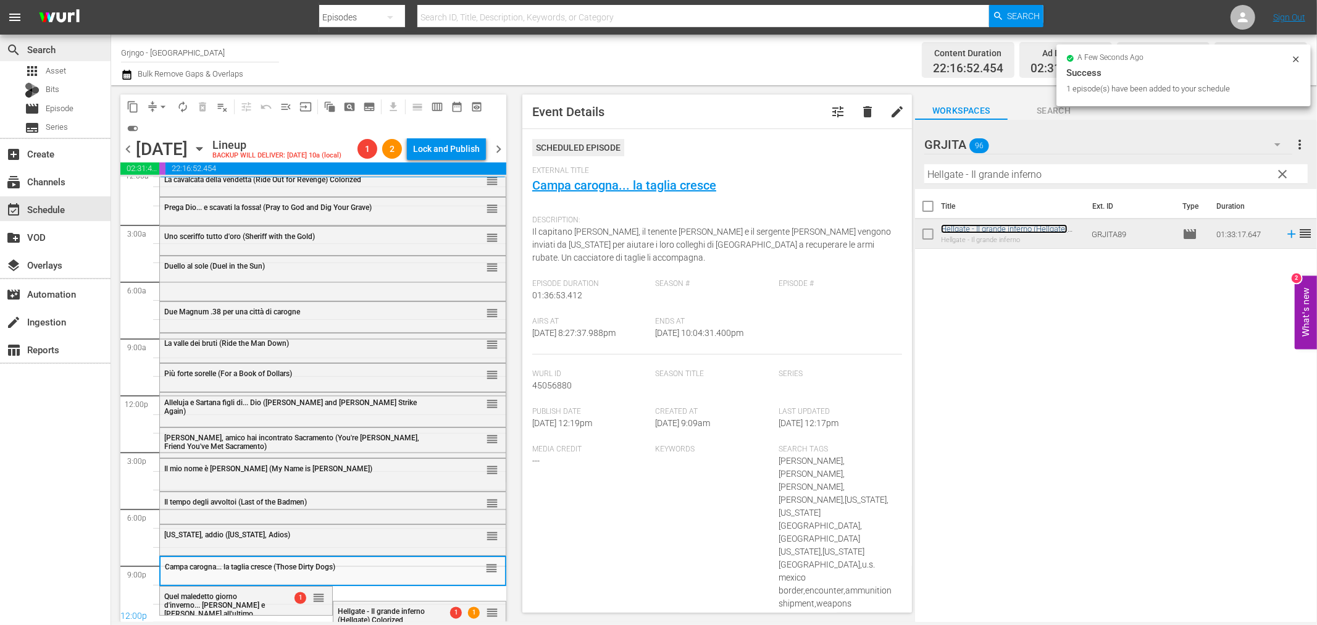
scroll to position [0, 0]
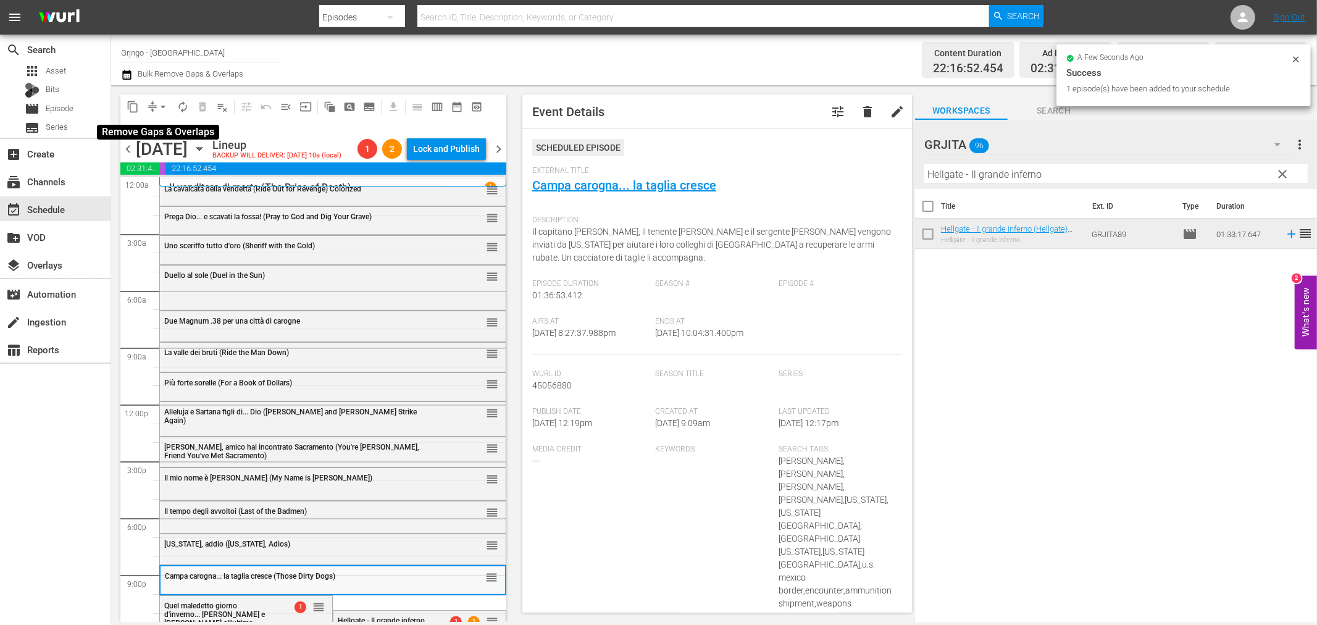
click at [162, 109] on span "arrow_drop_down" at bounding box center [163, 107] width 12 height 12
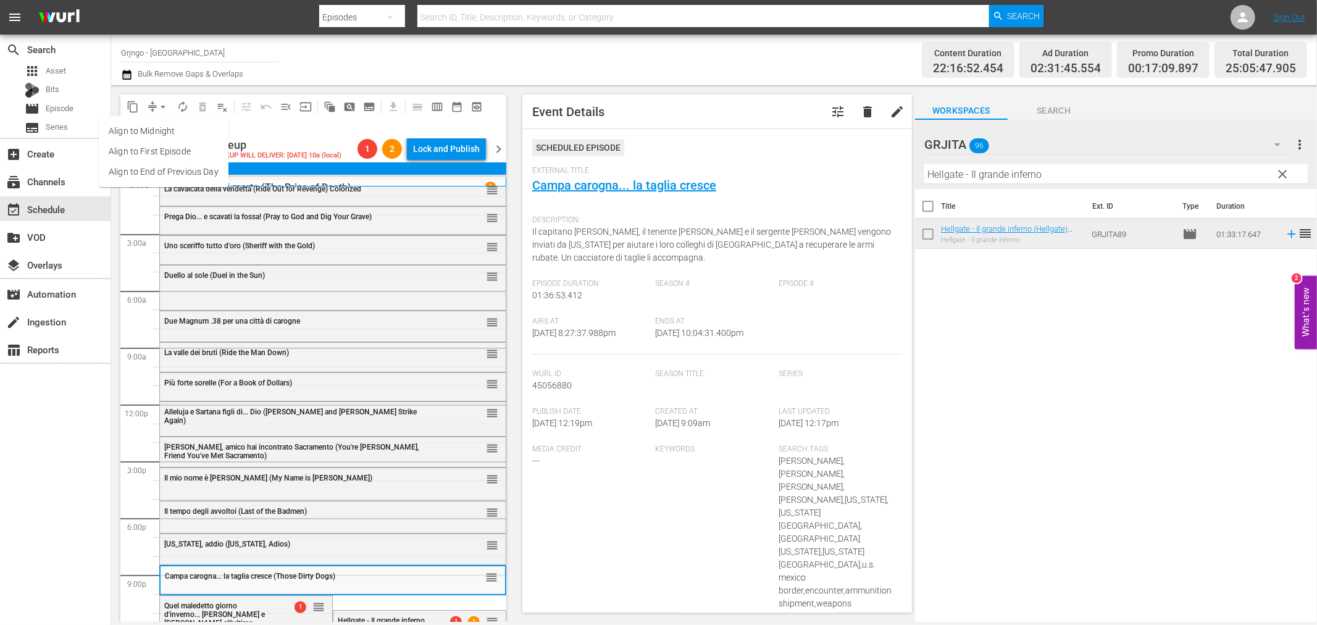
click at [167, 179] on li "Align to End of Previous Day" at bounding box center [164, 172] width 130 height 20
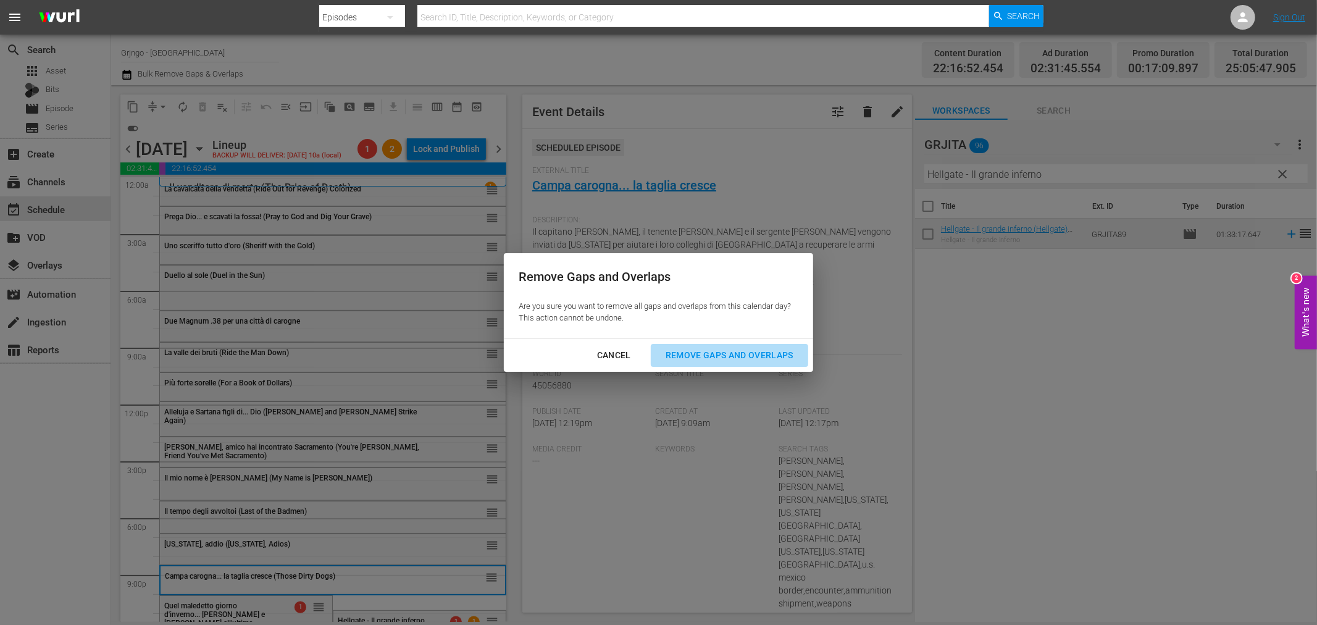
click at [762, 357] on div "Remove Gaps and Overlaps" at bounding box center [730, 355] width 148 height 15
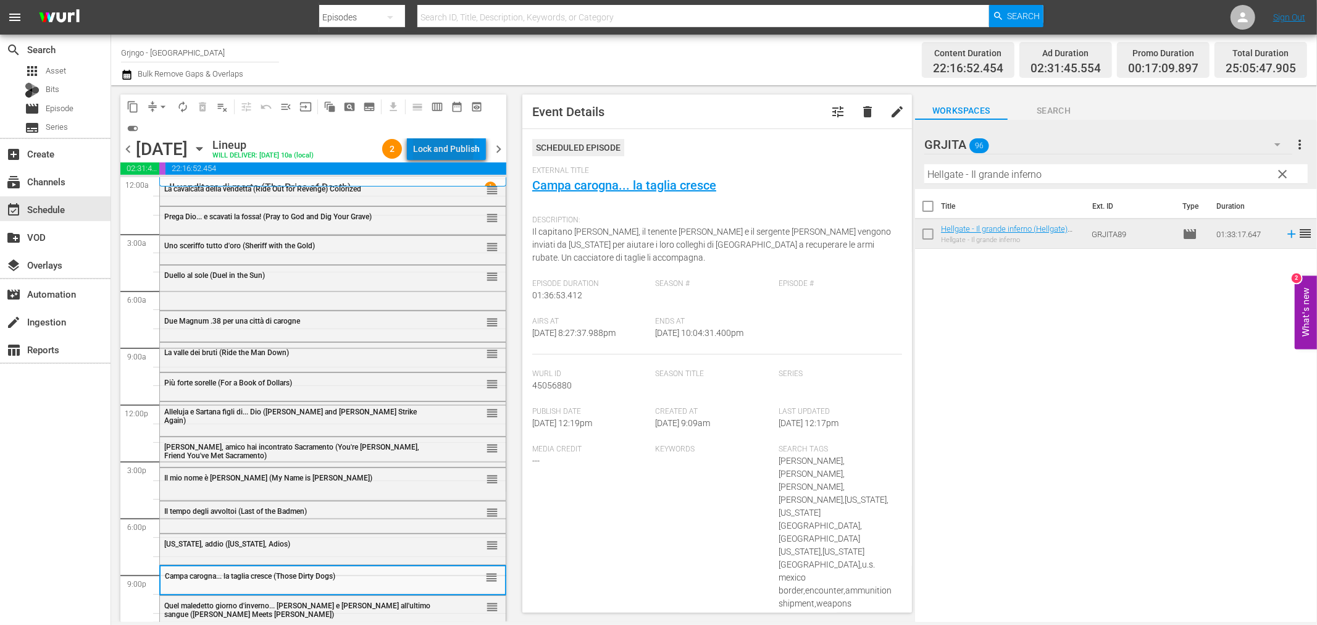
click at [421, 147] on div "Lock and Publish" at bounding box center [446, 149] width 67 height 22
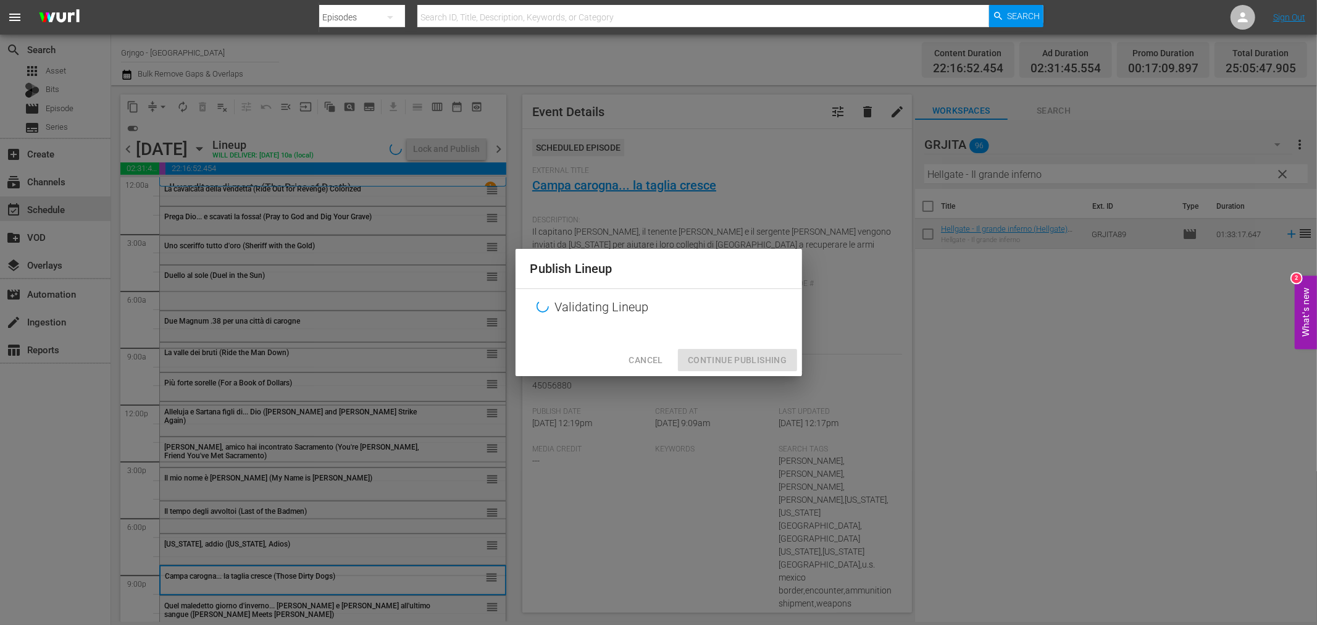
click at [698, 362] on div "Cancel Continue Publishing" at bounding box center [659, 360] width 286 height 33
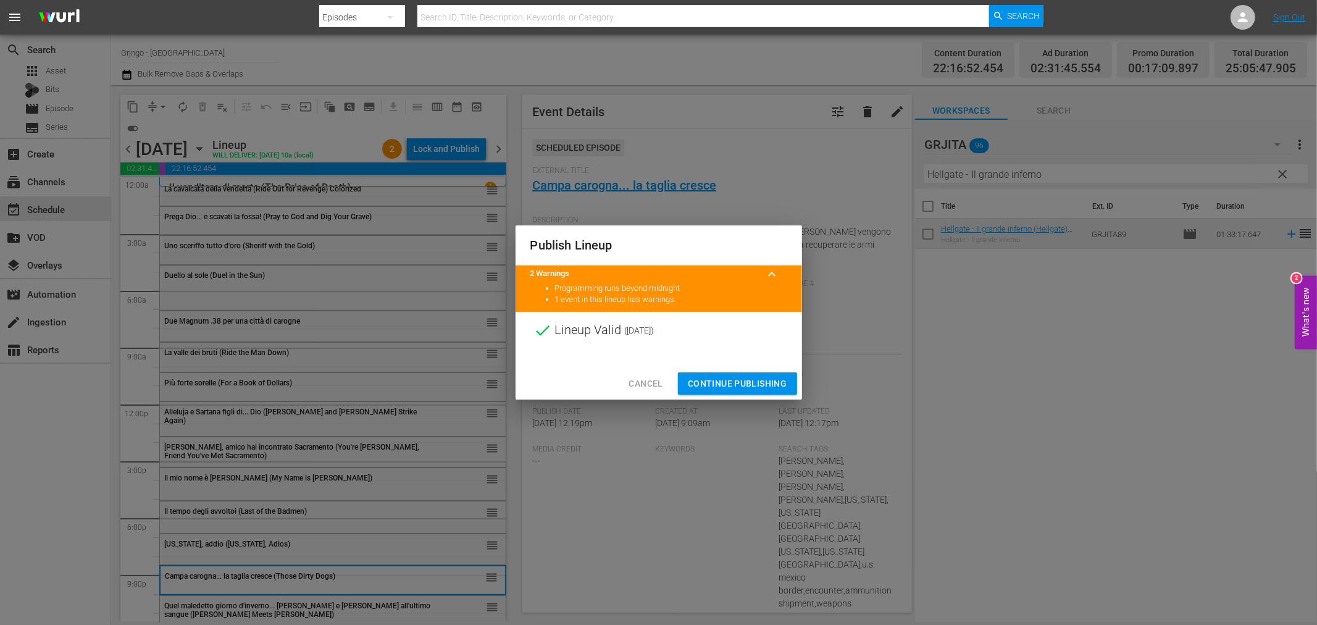
click at [709, 381] on span "Continue Publishing" at bounding box center [737, 383] width 99 height 15
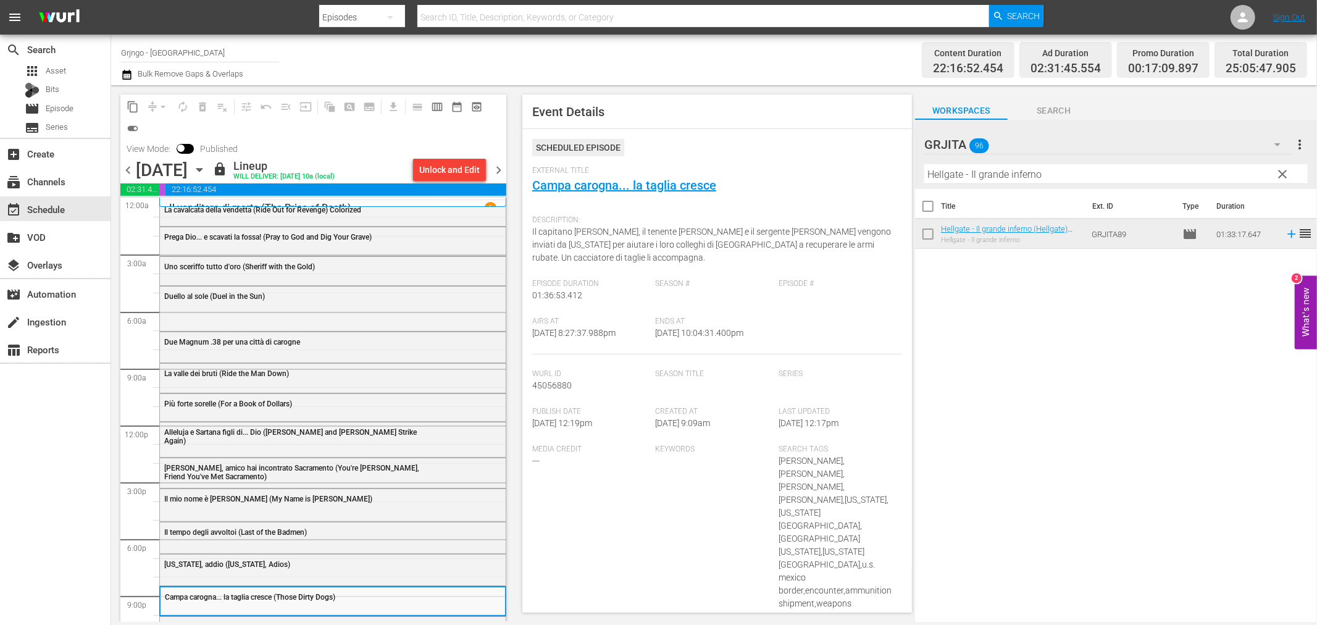
drag, startPoint x: 1282, startPoint y: 170, endPoint x: 1210, endPoint y: 158, distance: 72.6
click at [1282, 170] on span "clear" at bounding box center [1283, 174] width 15 height 15
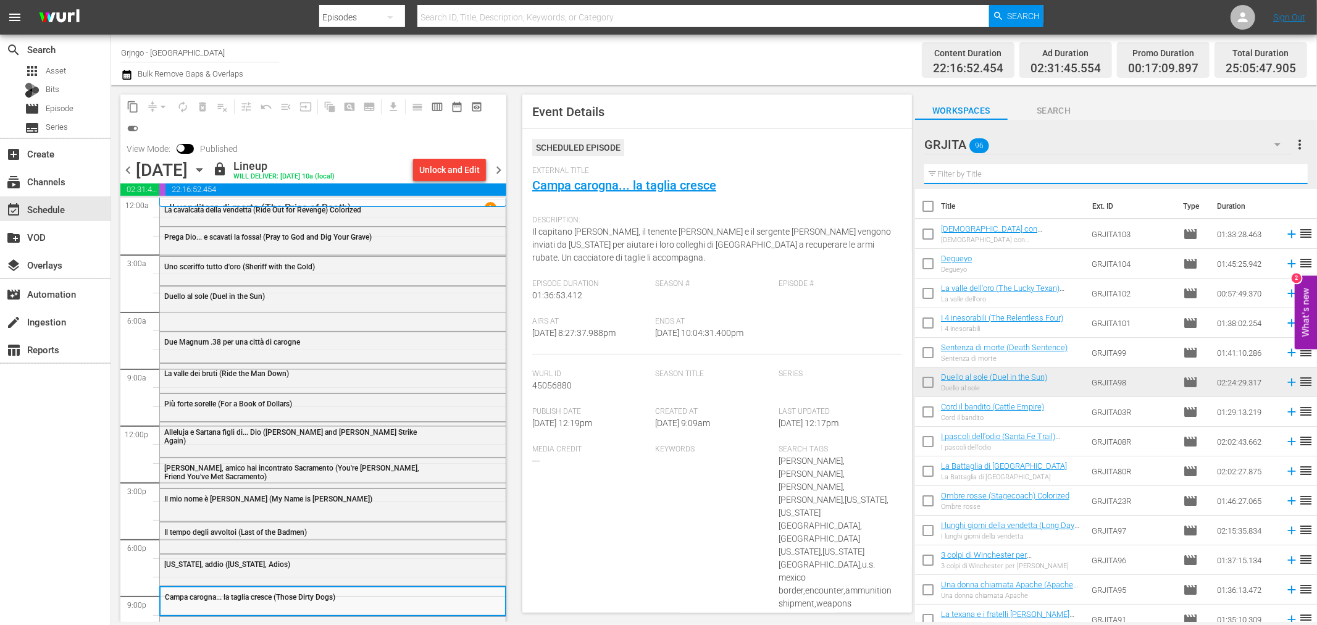
paste input "Un minuto per pregare, un istante per morire"
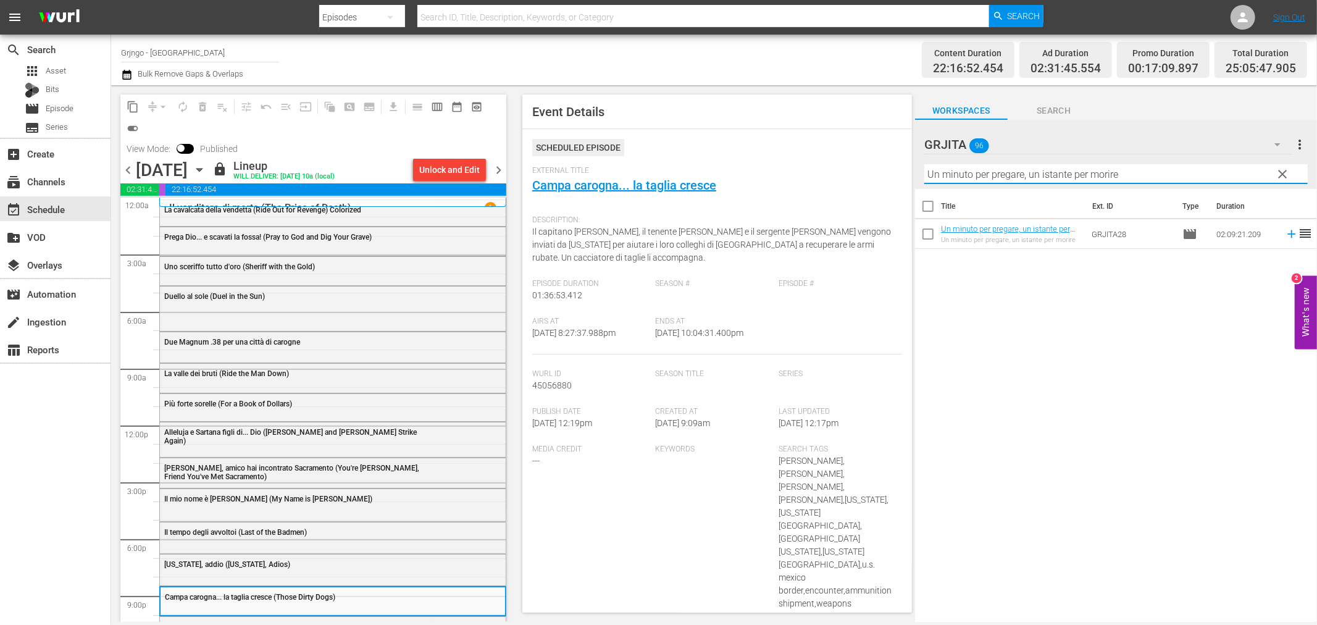
type input "Un minuto per pregare, un istante per morire"
click at [492, 167] on span "chevron_right" at bounding box center [498, 169] width 15 height 15
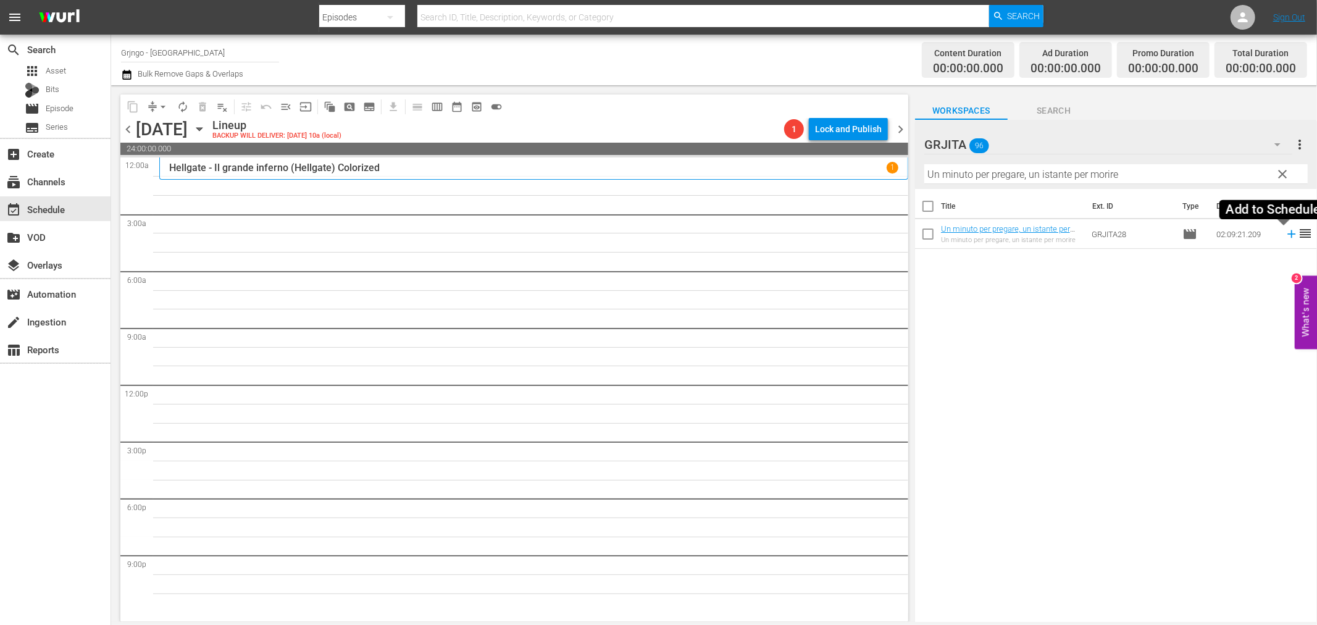
click at [1285, 236] on icon at bounding box center [1292, 234] width 14 height 14
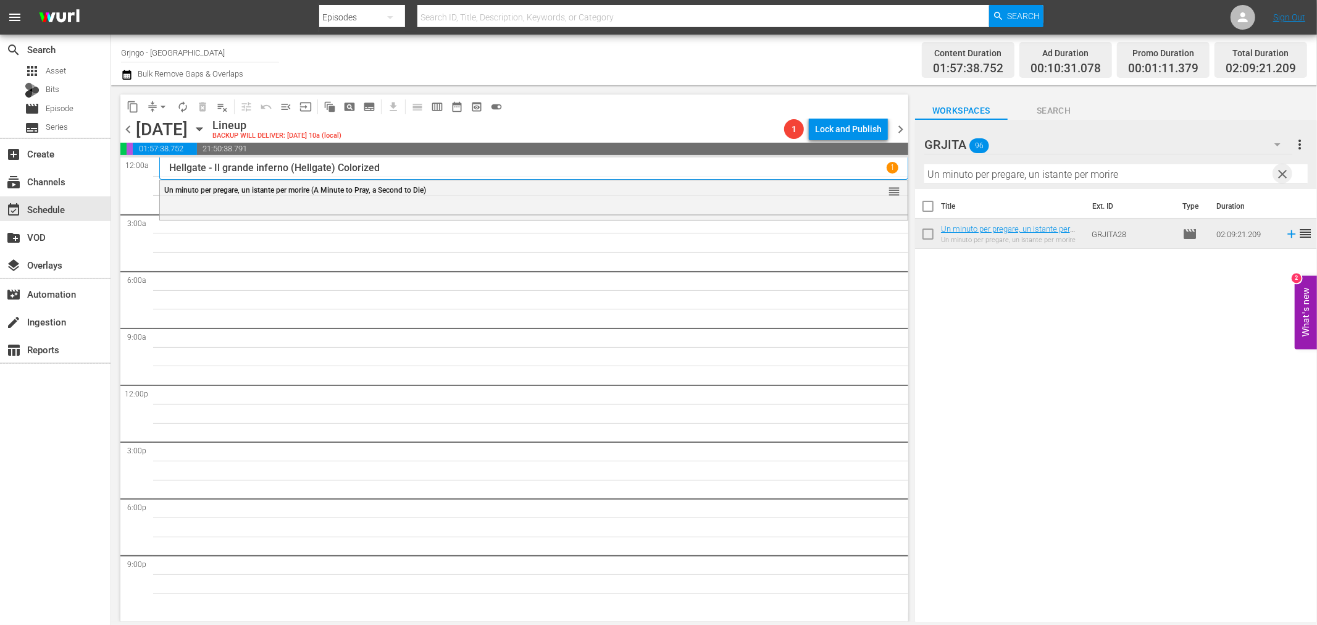
click at [1285, 172] on span "clear" at bounding box center [1283, 174] width 15 height 15
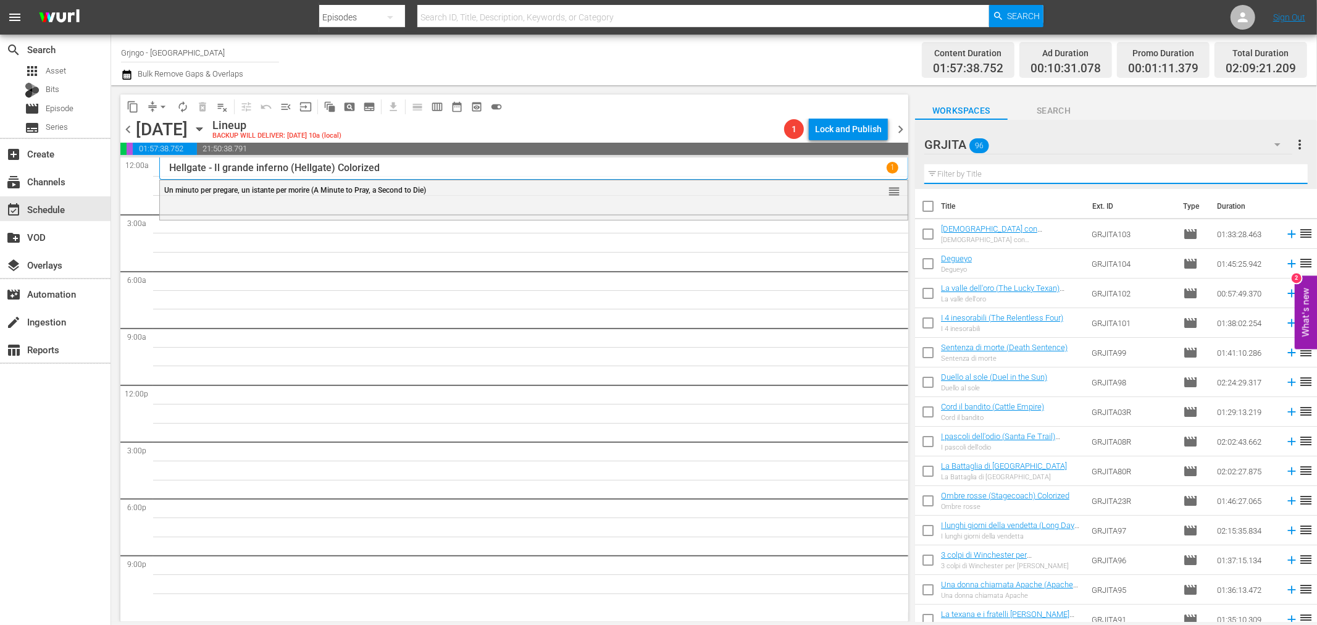
paste input "Il giustiziere di [DEMOGRAPHIC_DATA]"
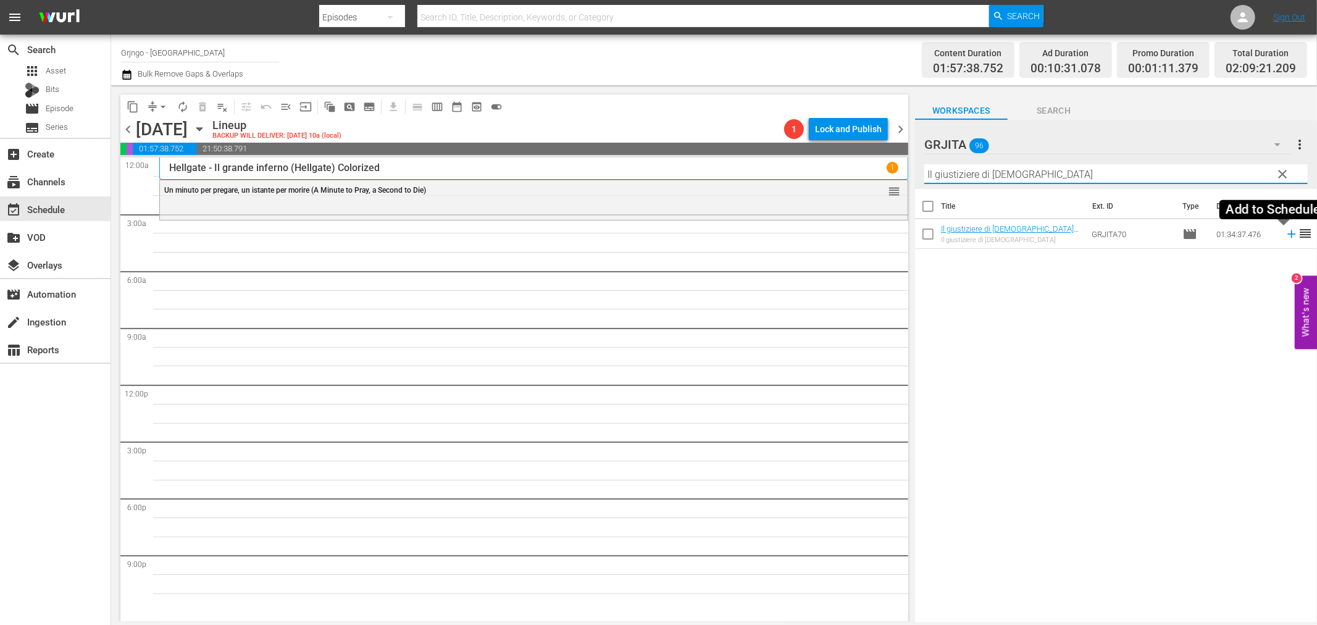
type input "Il giustiziere di [DEMOGRAPHIC_DATA]"
click at [1285, 231] on icon at bounding box center [1292, 234] width 14 height 14
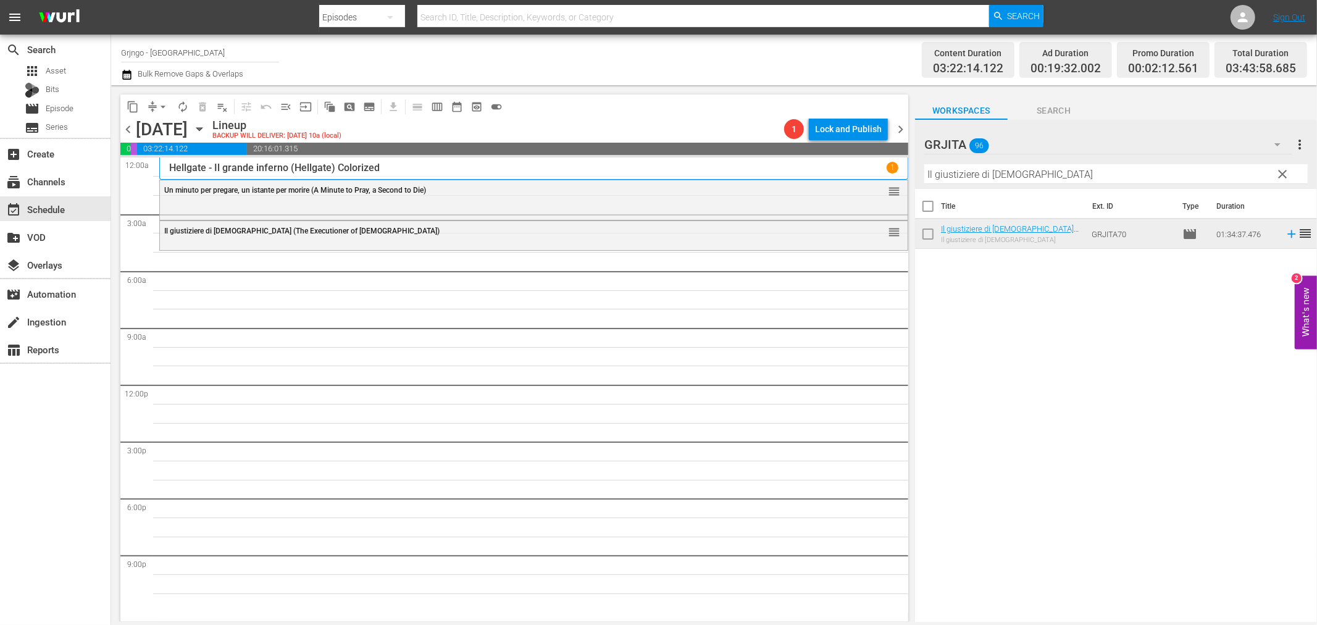
click at [1280, 167] on span "clear" at bounding box center [1283, 174] width 15 height 15
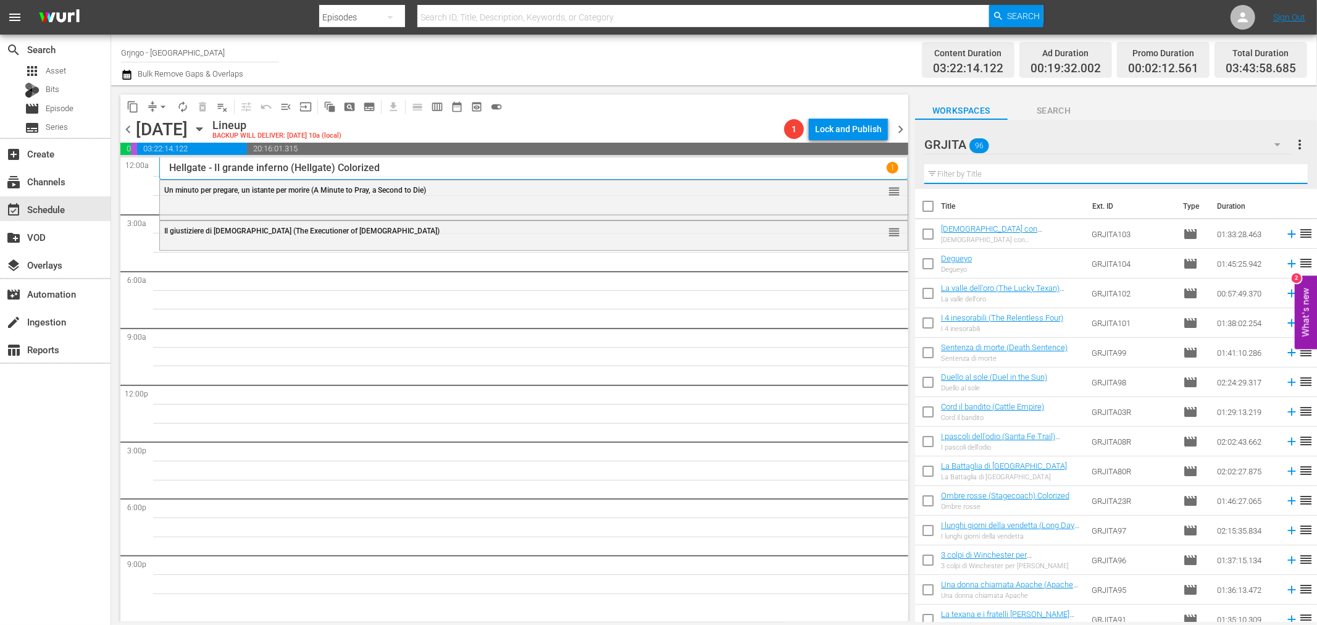
paste input "Sentenza di morte (Death Sentence)"
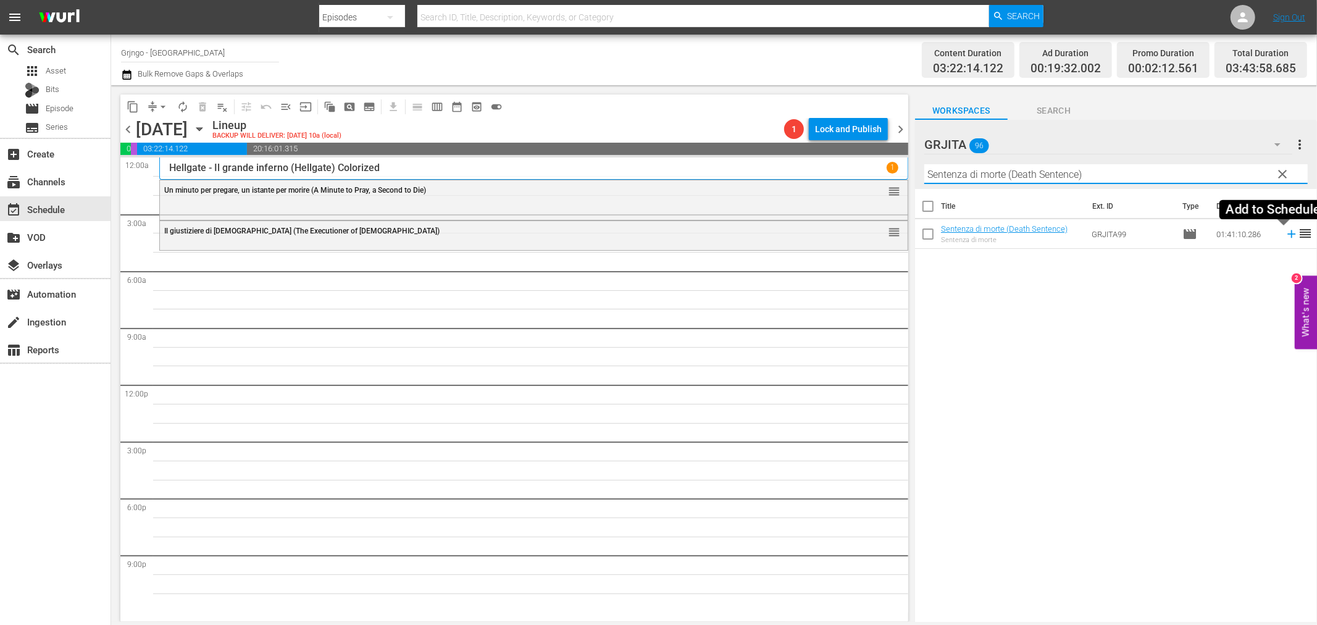
type input "Sentenza di morte (Death Sentence)"
click at [1285, 235] on icon at bounding box center [1292, 234] width 14 height 14
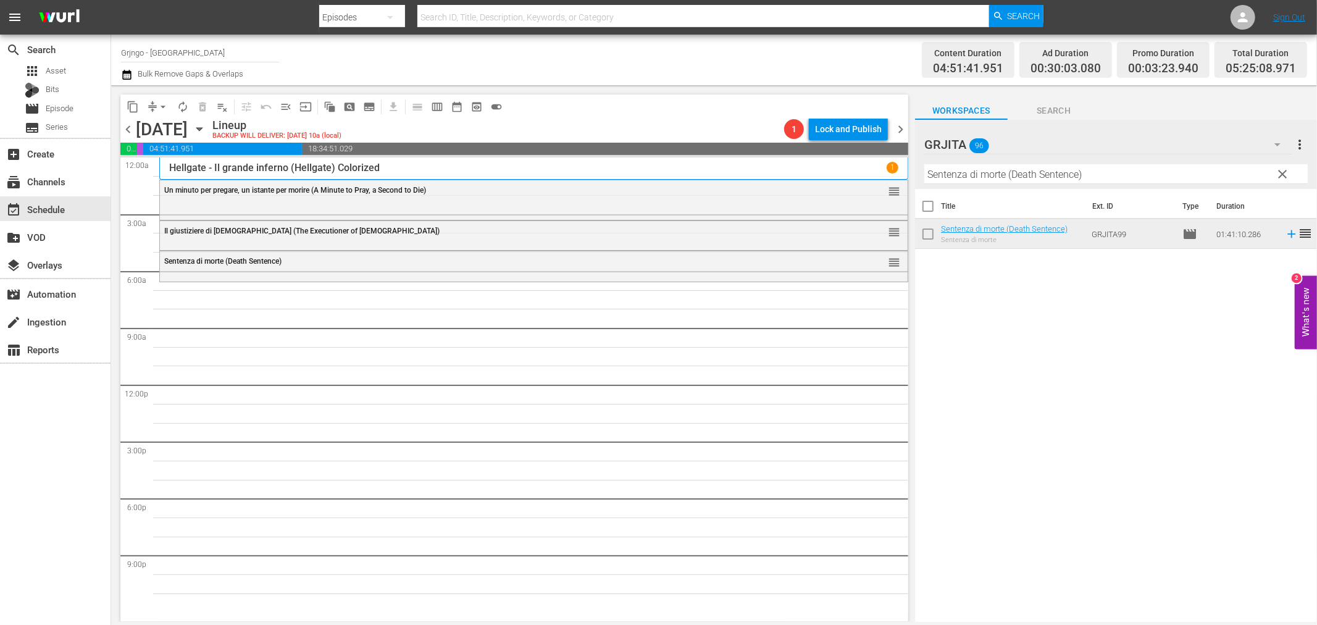
drag, startPoint x: 1277, startPoint y: 170, endPoint x: 1104, endPoint y: 179, distance: 173.1
click at [1277, 170] on span "clear" at bounding box center [1283, 174] width 15 height 15
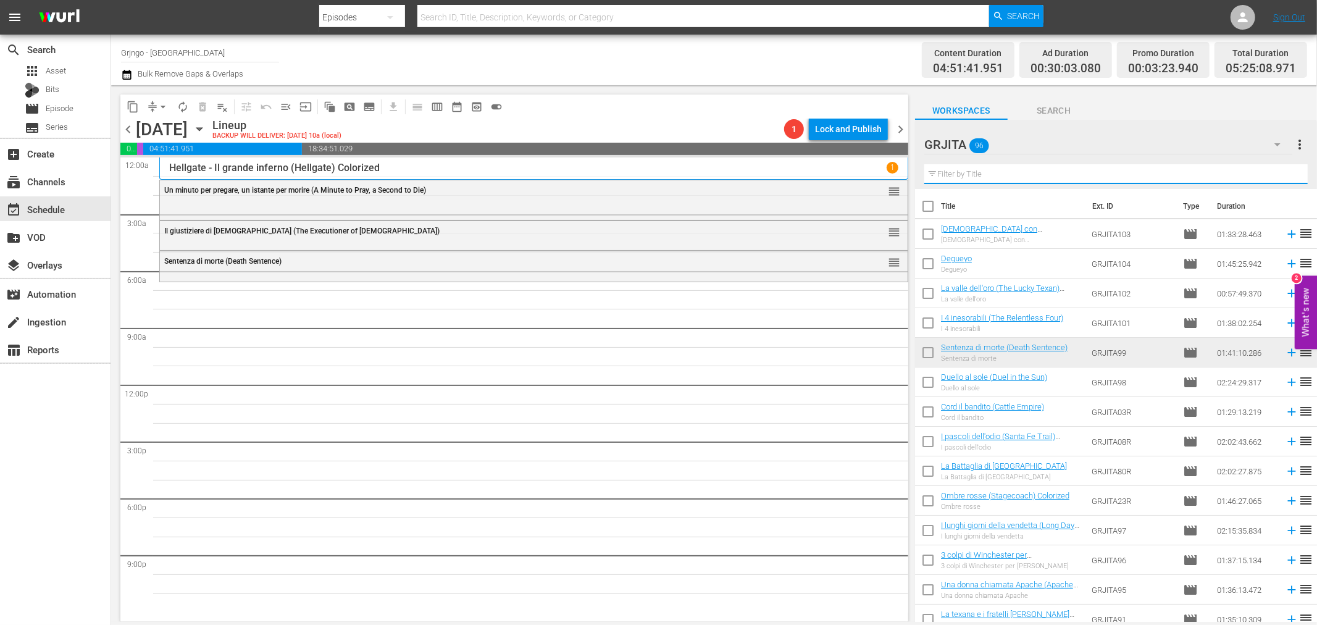
paste input "[PERSON_NAME] eroe del West"
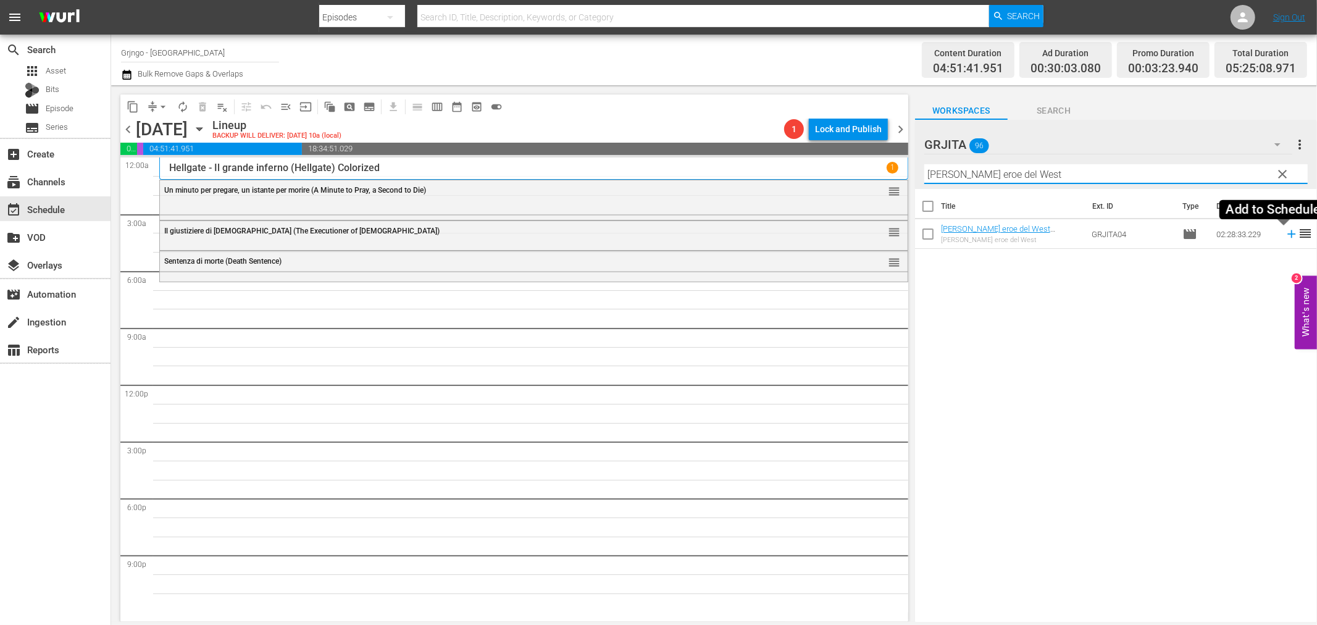
type input "[PERSON_NAME] eroe del West"
click at [1287, 233] on icon at bounding box center [1291, 234] width 8 height 8
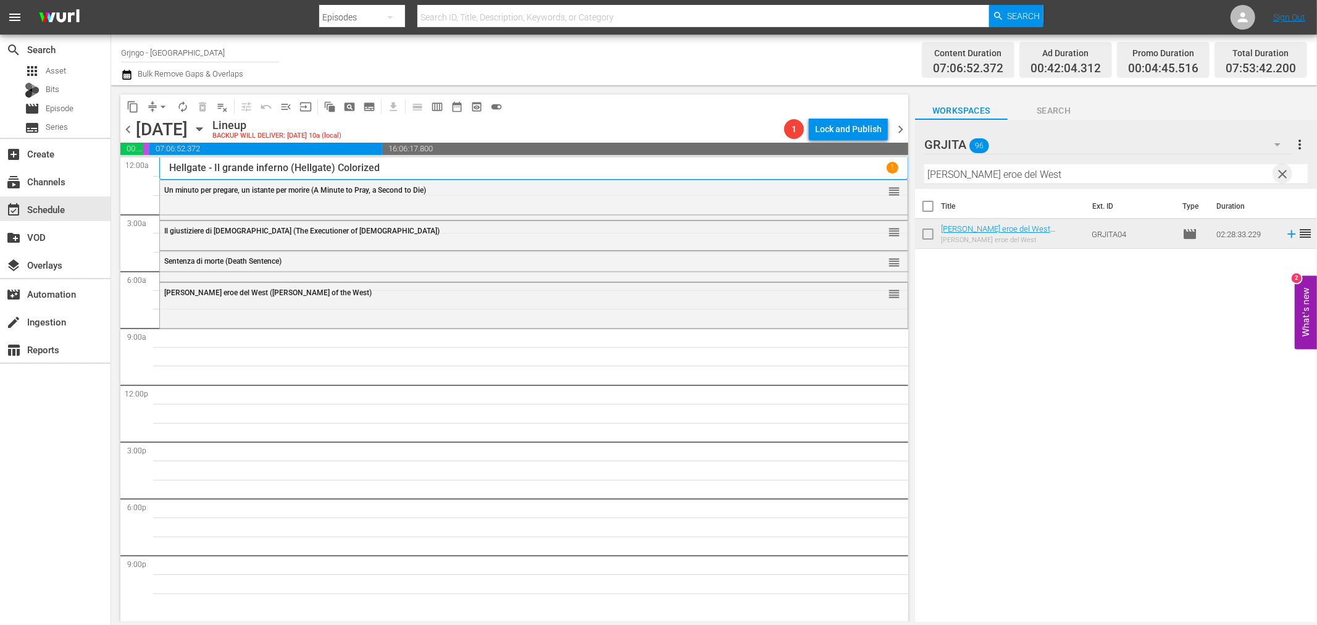
drag, startPoint x: 1277, startPoint y: 175, endPoint x: 1225, endPoint y: 168, distance: 52.3
click at [1278, 175] on span "clear" at bounding box center [1283, 174] width 15 height 15
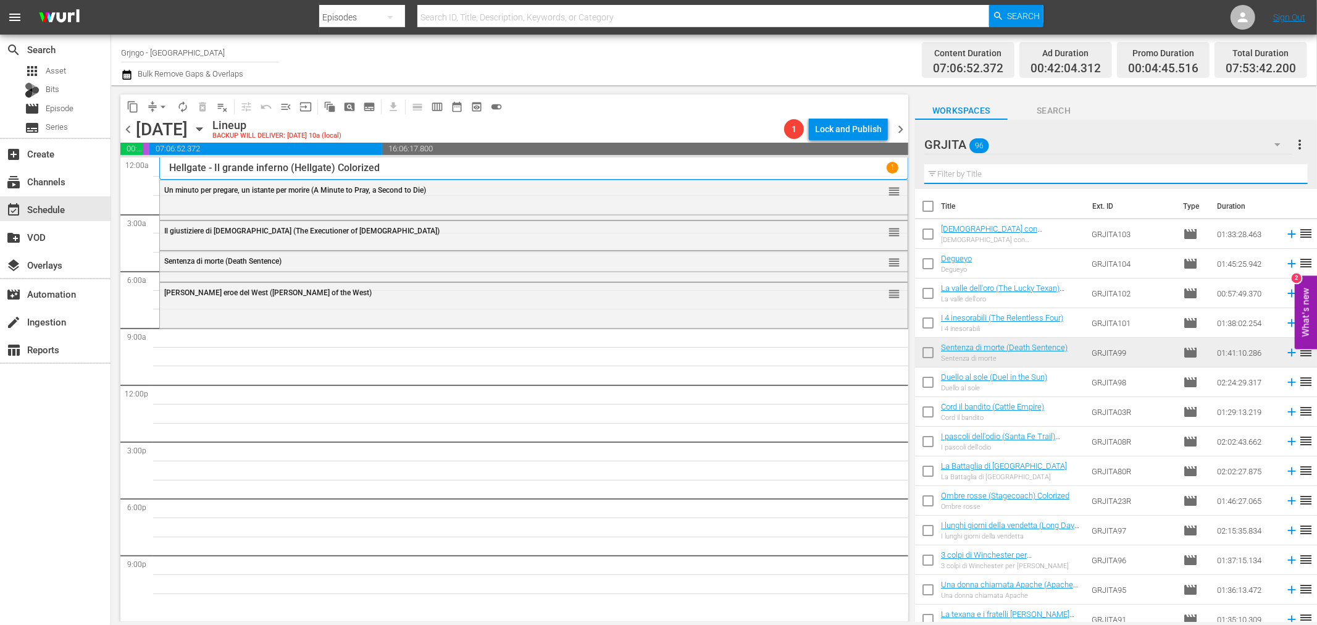
paste input "Nato Per Uccidere"
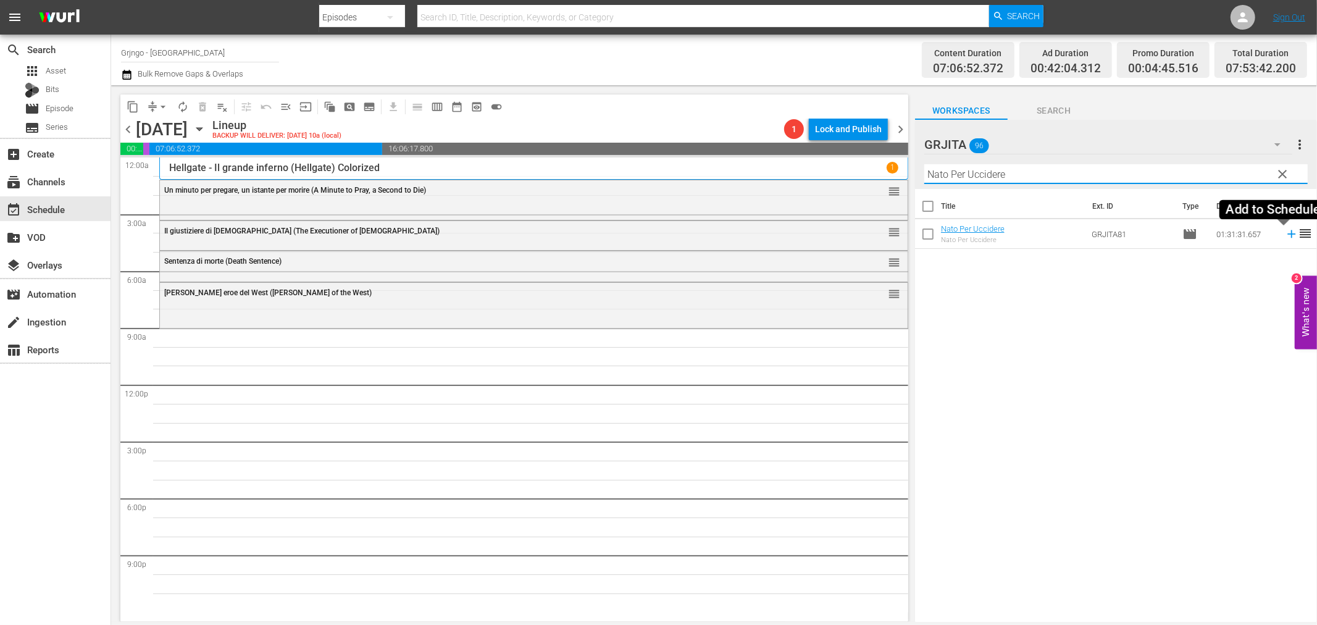
type input "Nato Per Uccidere"
click at [1287, 230] on icon at bounding box center [1291, 234] width 8 height 8
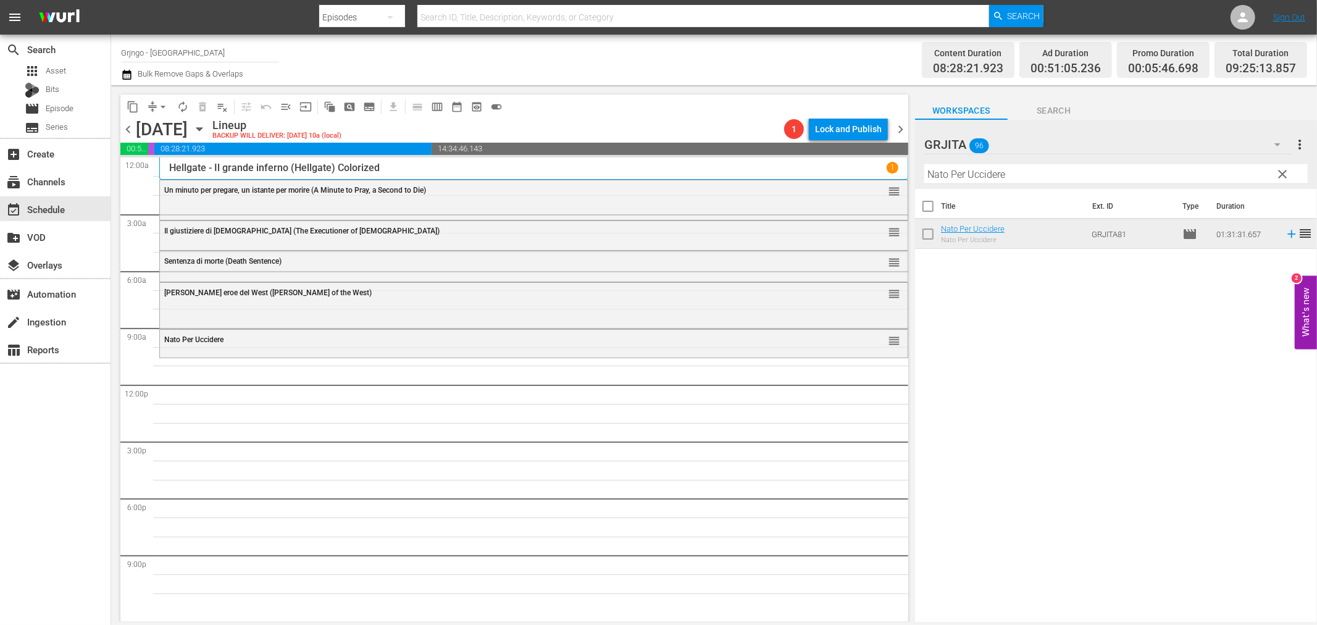
click at [1282, 170] on span "clear" at bounding box center [1283, 174] width 15 height 15
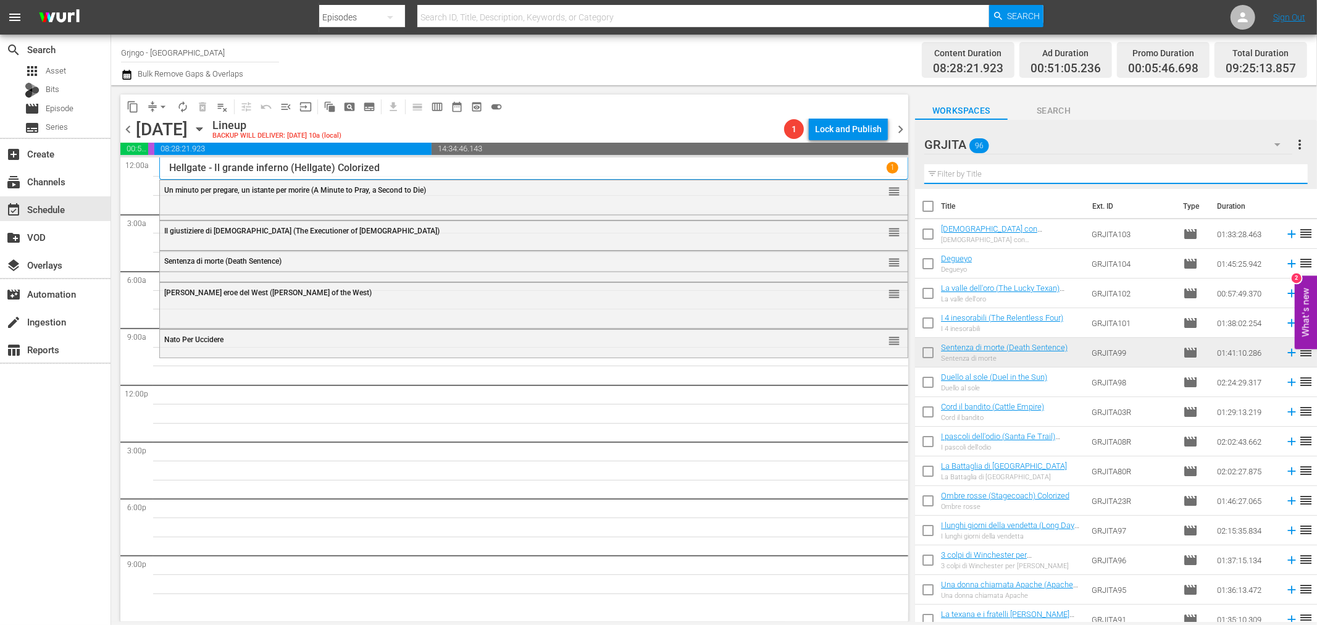
paste input "La morte sull'alta collina"
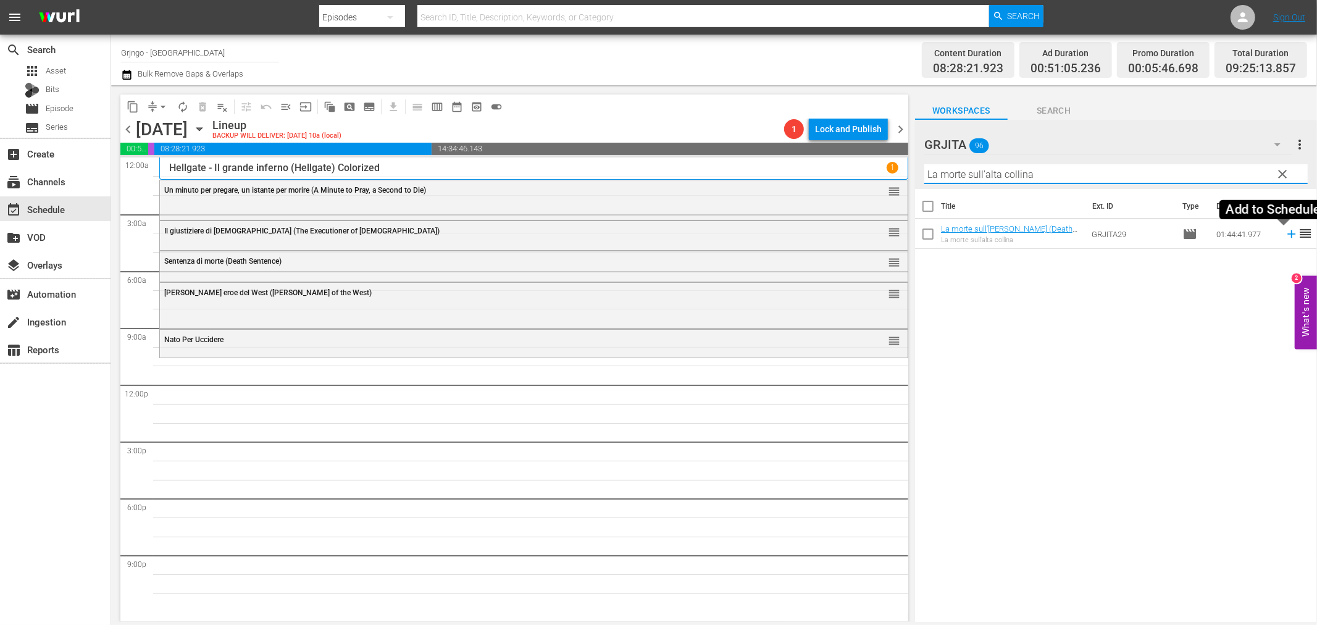
type input "La morte sull'alta collina"
click at [1285, 232] on icon at bounding box center [1292, 234] width 14 height 14
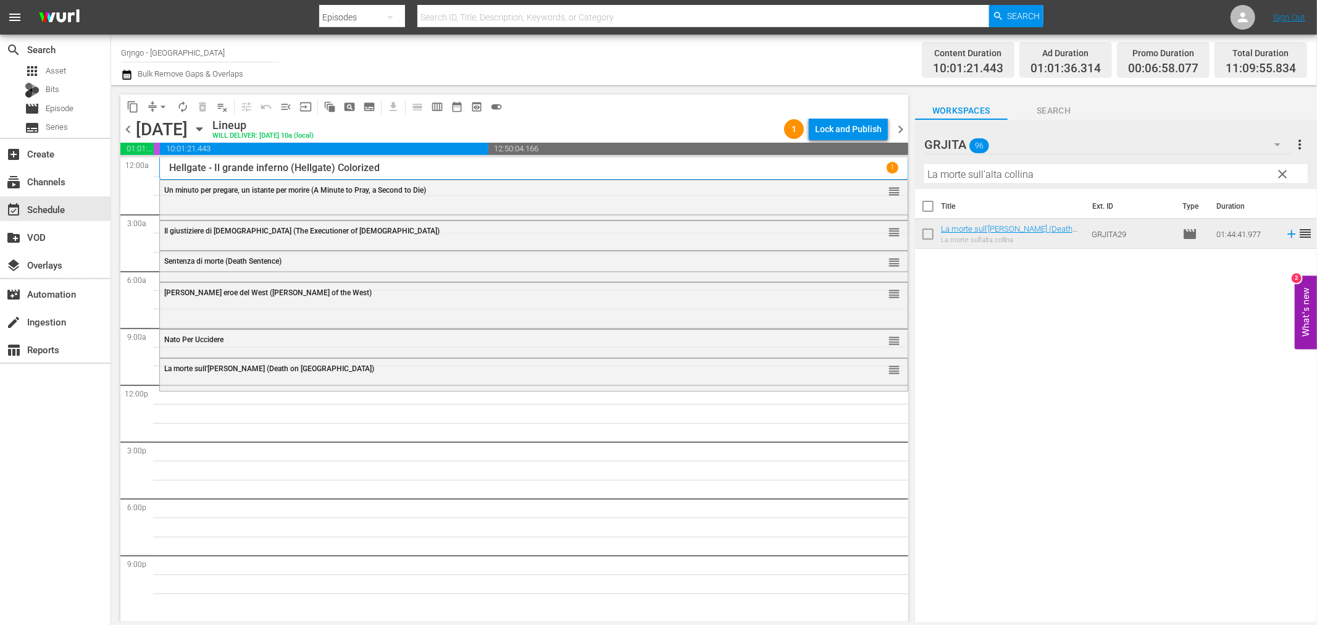
drag, startPoint x: 1282, startPoint y: 170, endPoint x: 1217, endPoint y: 173, distance: 65.5
click at [1282, 170] on span "clear" at bounding box center [1283, 174] width 15 height 15
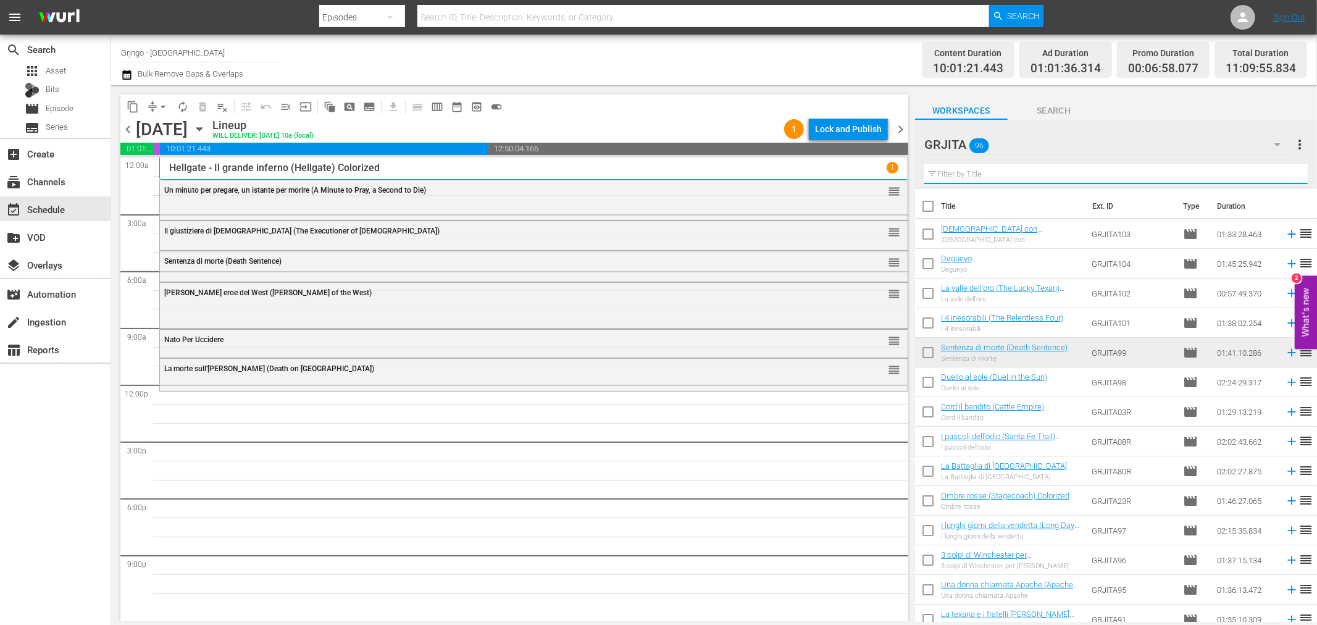
paste input "La lunga cavalcata della vendetta"
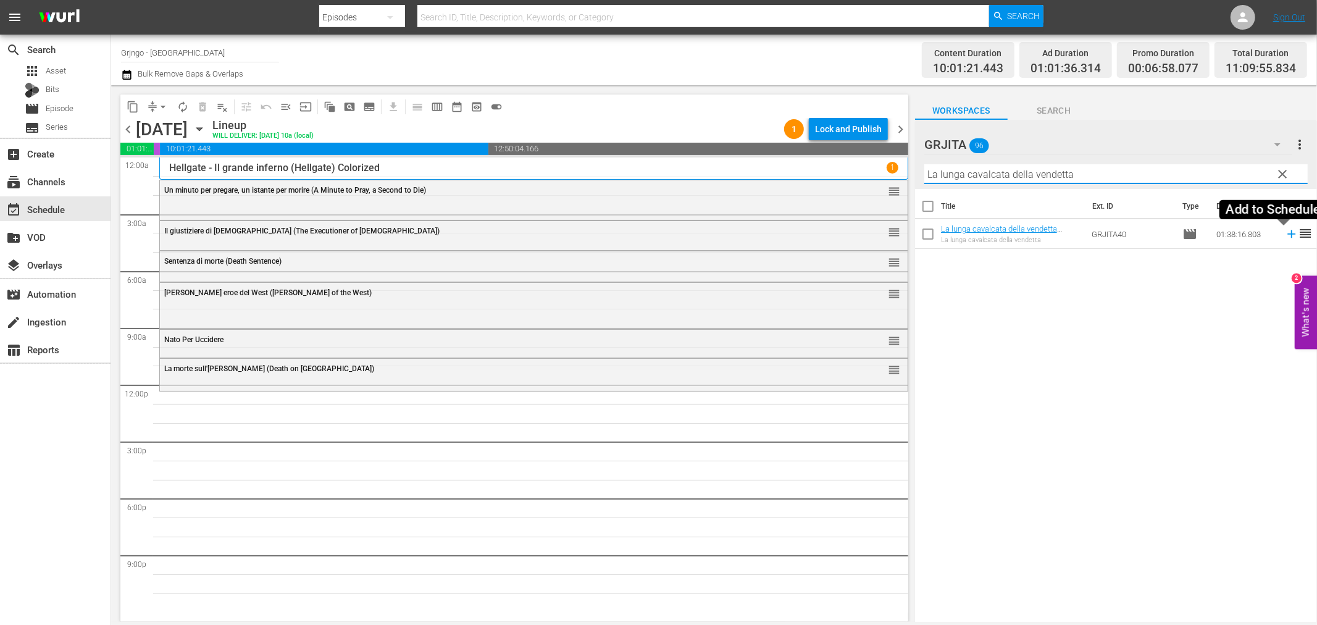
type input "La lunga cavalcata della vendetta"
click at [1285, 232] on icon at bounding box center [1292, 234] width 14 height 14
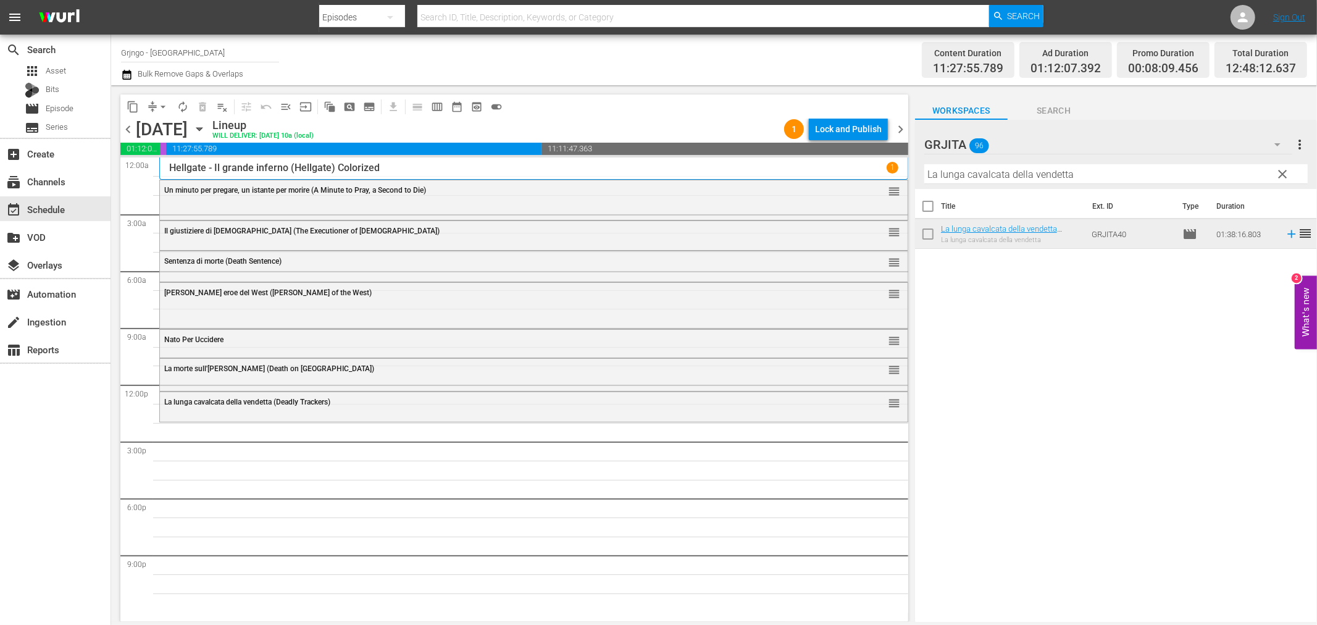
drag, startPoint x: 1284, startPoint y: 170, endPoint x: 1245, endPoint y: 164, distance: 39.5
click at [1284, 170] on span "clear" at bounding box center [1283, 174] width 15 height 15
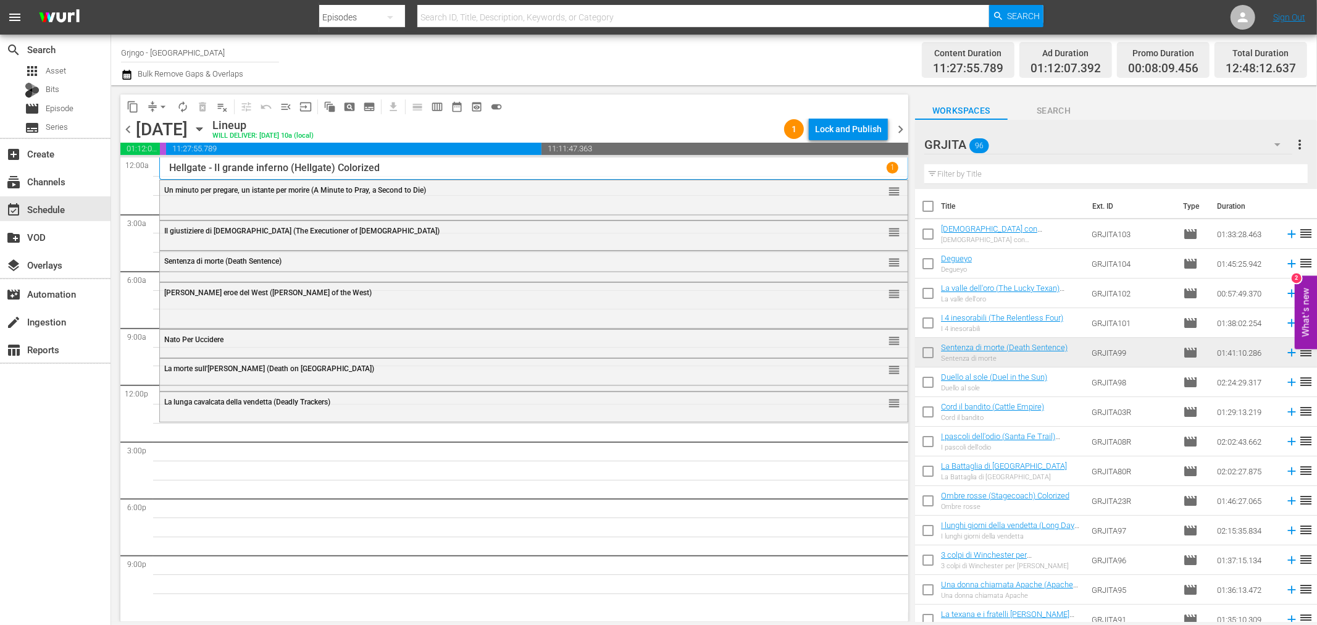
click at [940, 174] on input "text" at bounding box center [1115, 174] width 383 height 20
paste input "[PERSON_NAME] il Messicano"
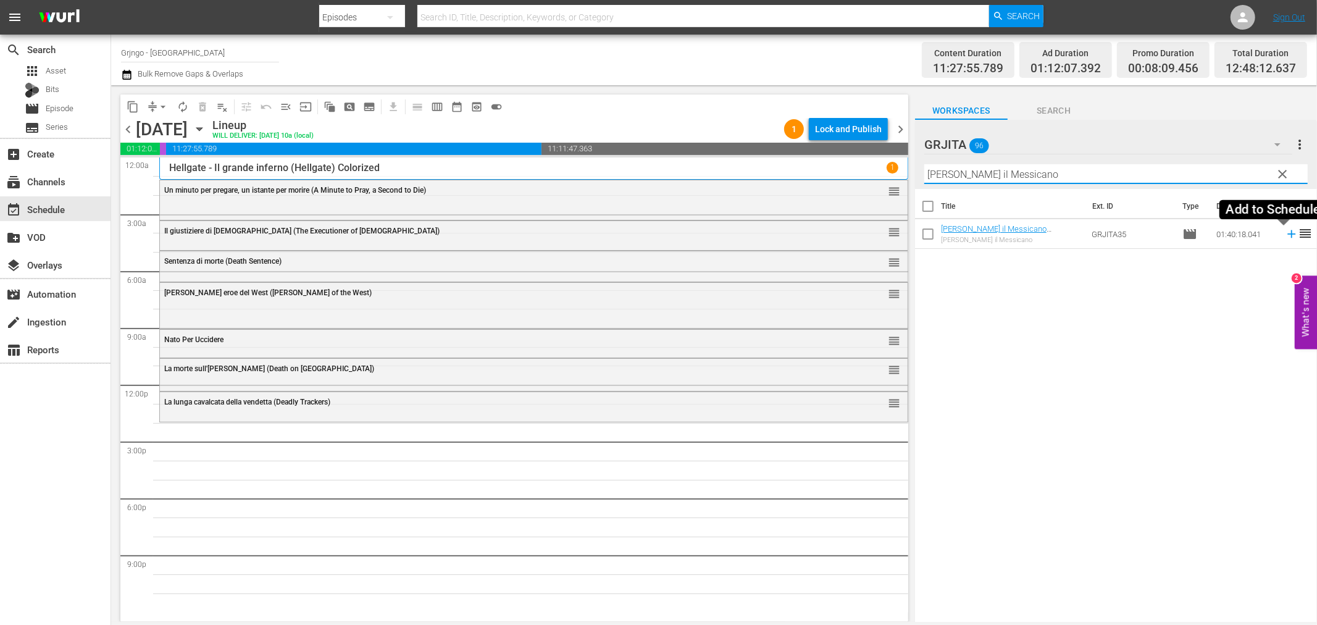
type input "[PERSON_NAME] il Messicano"
click at [1285, 235] on icon at bounding box center [1292, 234] width 14 height 14
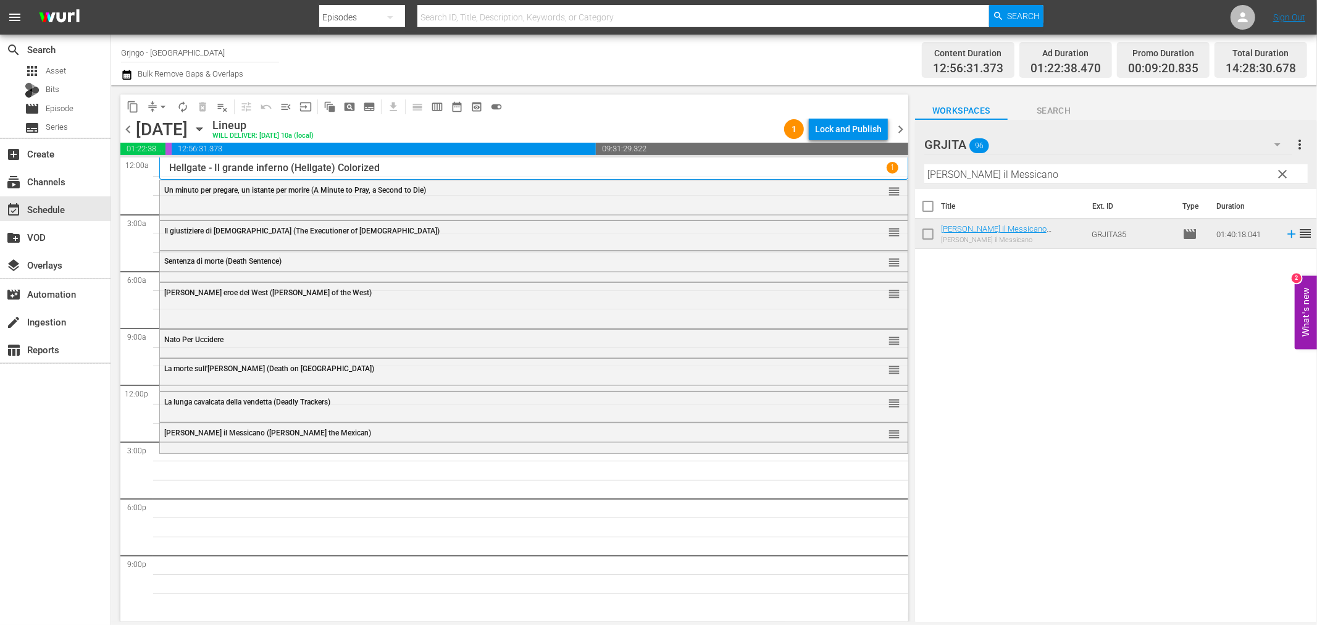
click at [1281, 170] on span "clear" at bounding box center [1283, 174] width 15 height 15
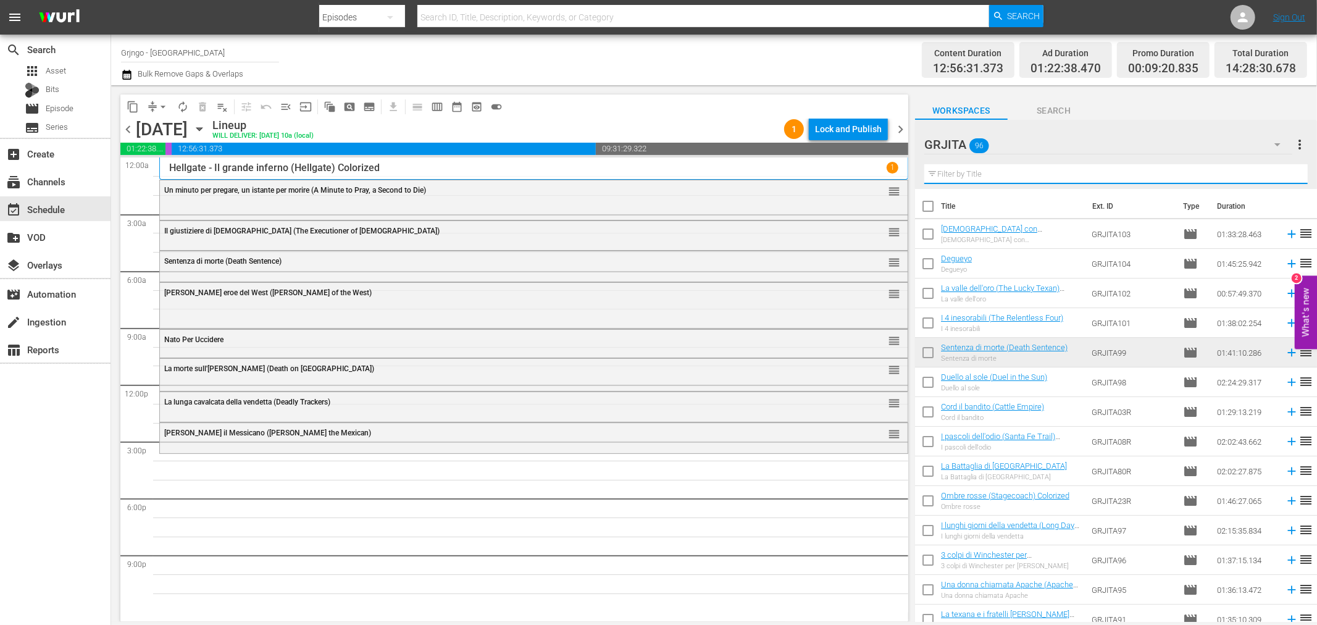
paste input "...e venne il tempo di uccidere"
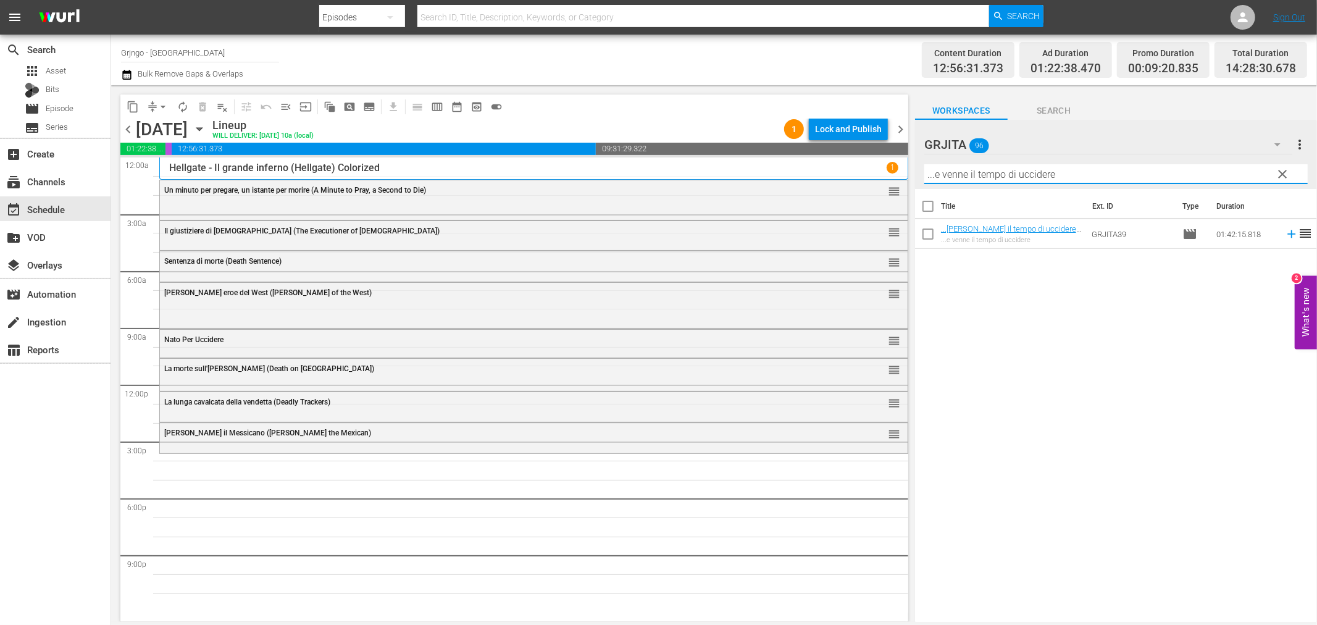
type input "...e venne il tempo di uccidere"
click at [1287, 232] on icon at bounding box center [1291, 234] width 8 height 8
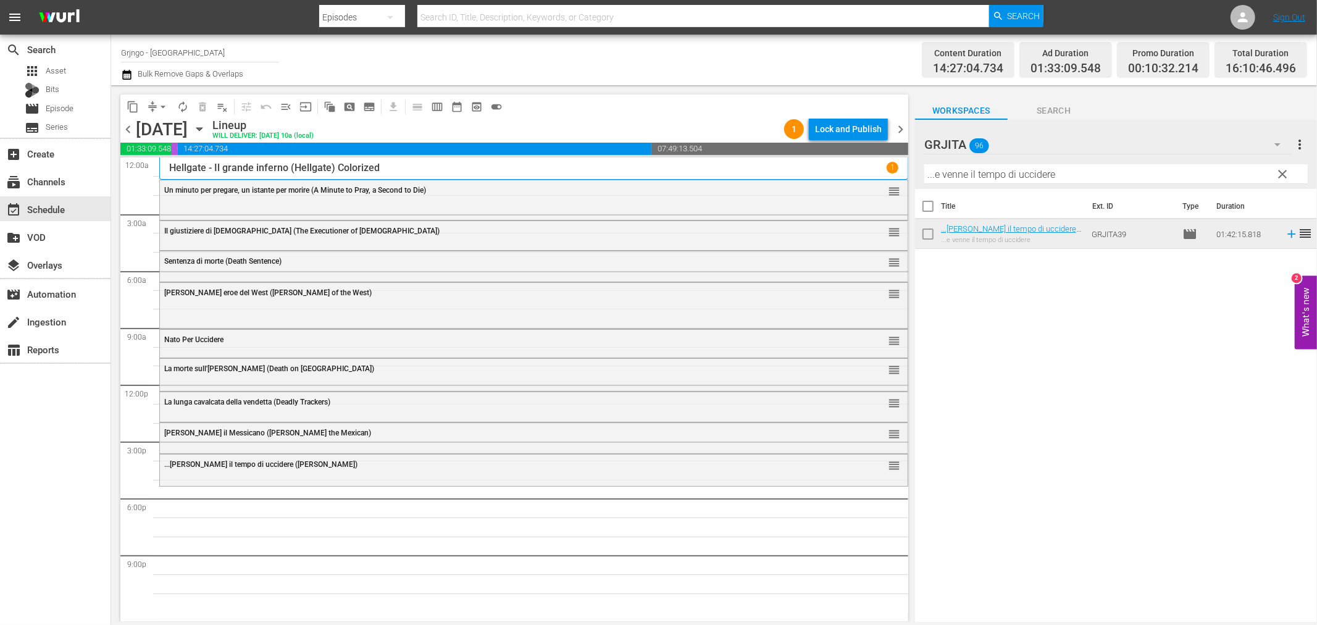
drag, startPoint x: 1280, startPoint y: 173, endPoint x: 1187, endPoint y: 167, distance: 93.4
click at [1280, 173] on span "clear" at bounding box center [1283, 174] width 15 height 15
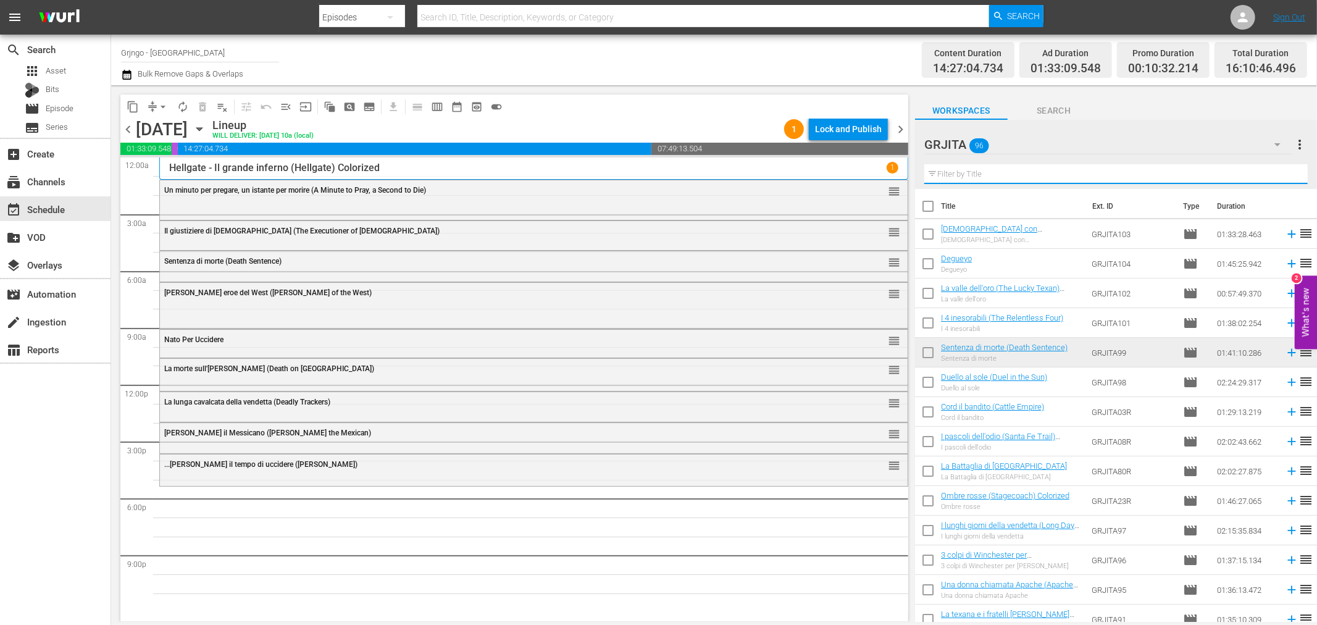
paste input "Giù le mani... carogna! (Django Story)"
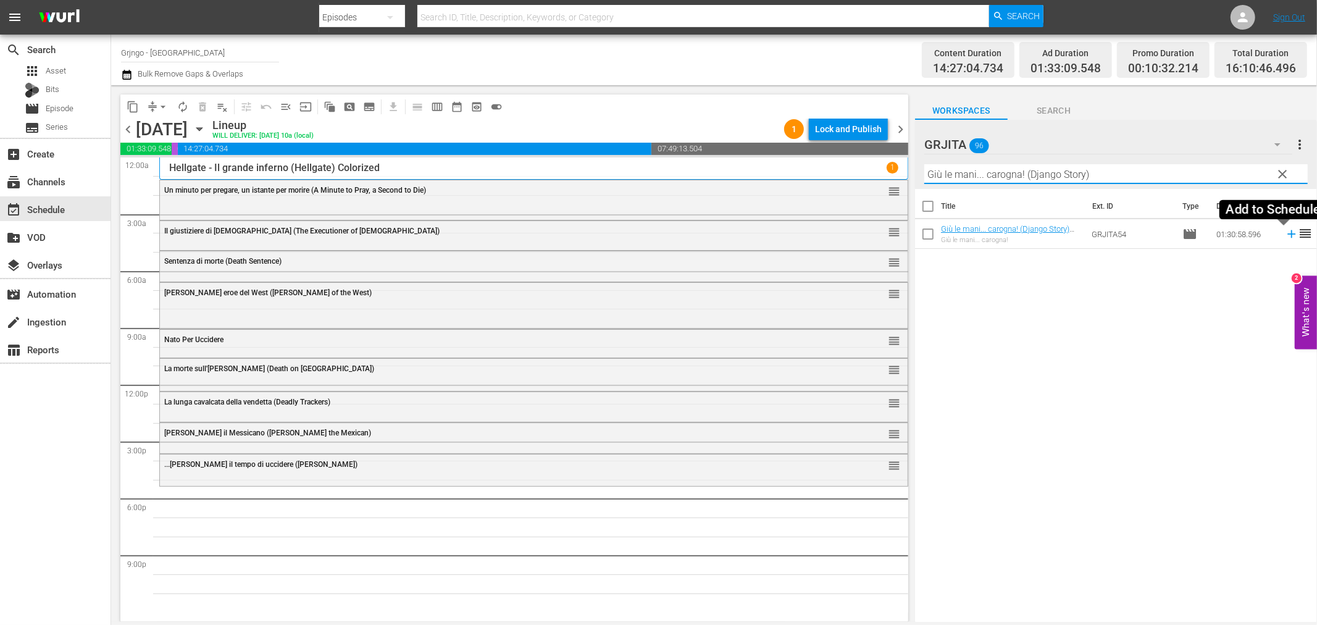
type input "Giù le mani... carogna! (Django Story)"
click at [1285, 230] on icon at bounding box center [1292, 234] width 14 height 14
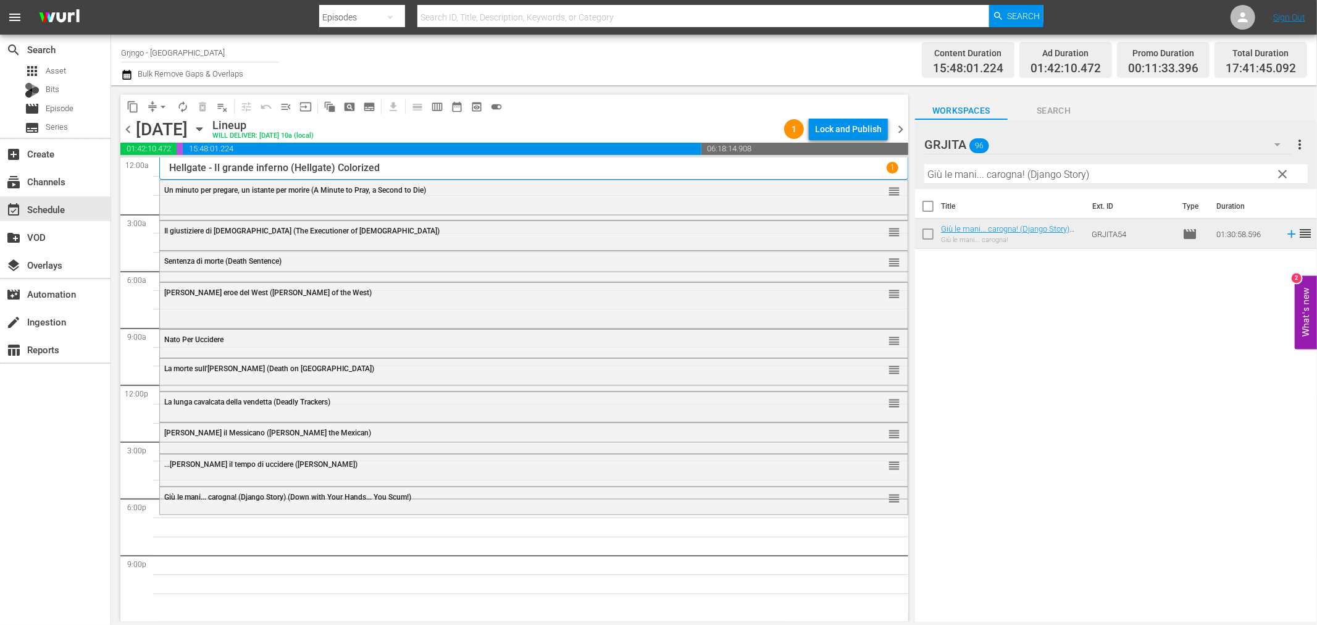
drag, startPoint x: 1279, startPoint y: 173, endPoint x: 1250, endPoint y: 171, distance: 29.1
click at [1279, 173] on span "clear" at bounding box center [1283, 174] width 15 height 15
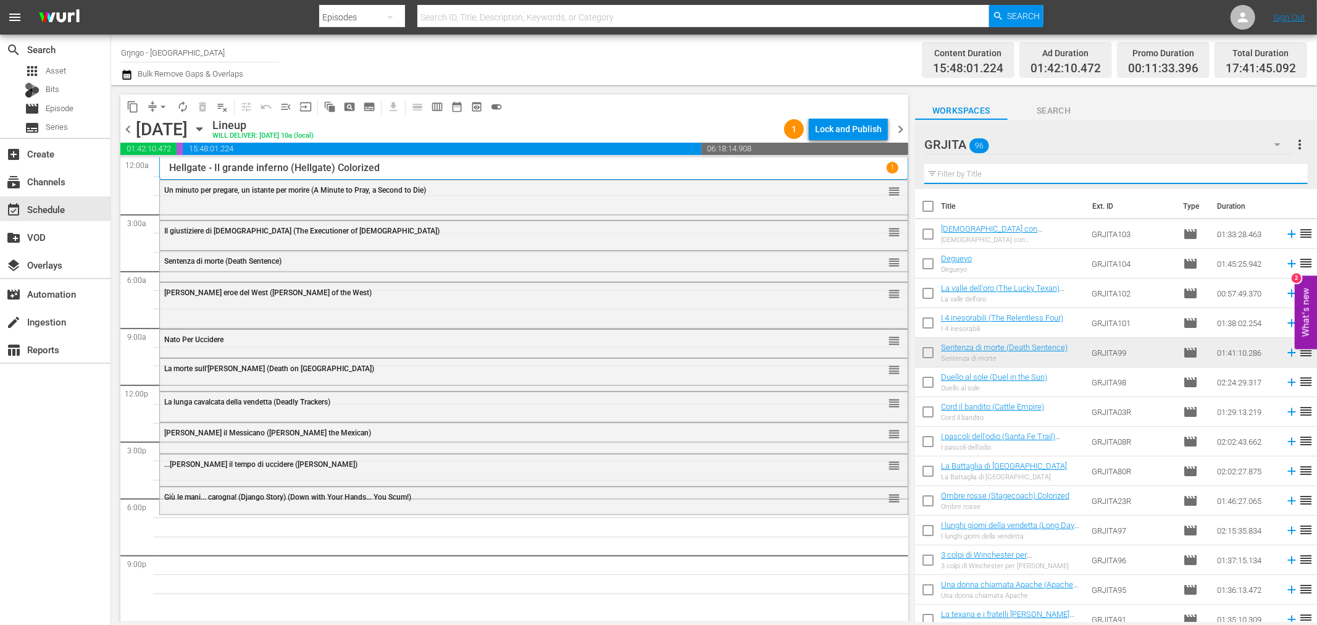
paste input "Non aspettare Django, spara"
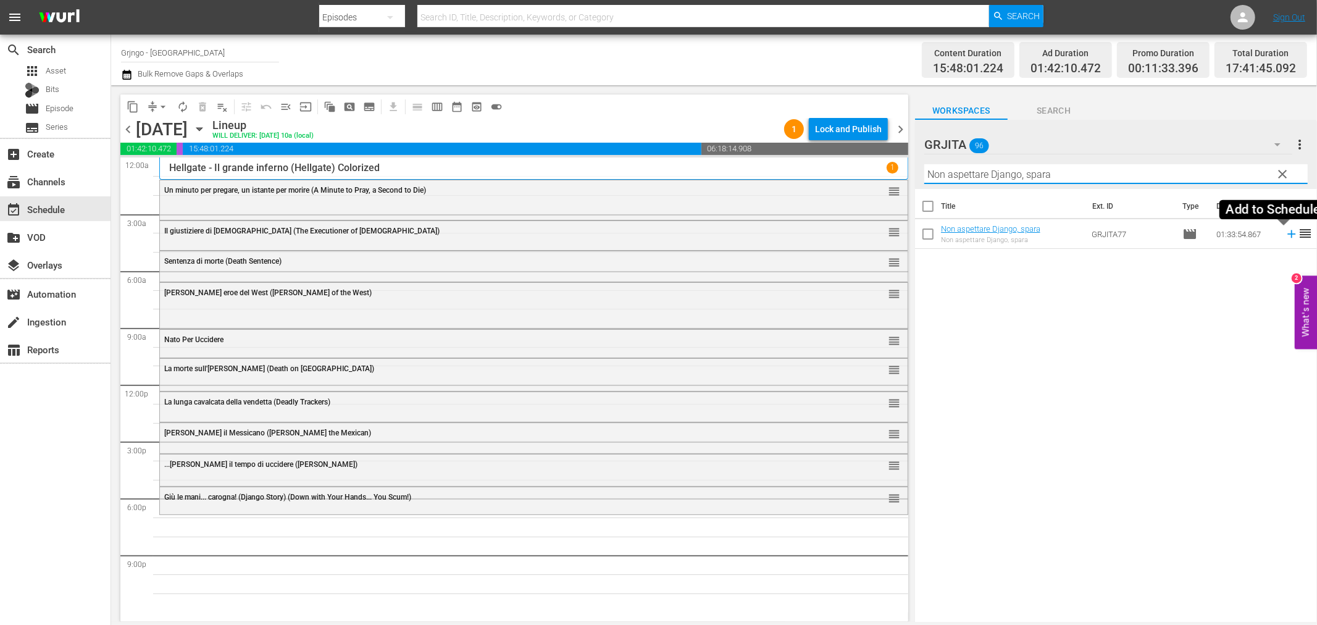
type input "Non aspettare Django, spara"
click at [1285, 233] on icon at bounding box center [1292, 234] width 14 height 14
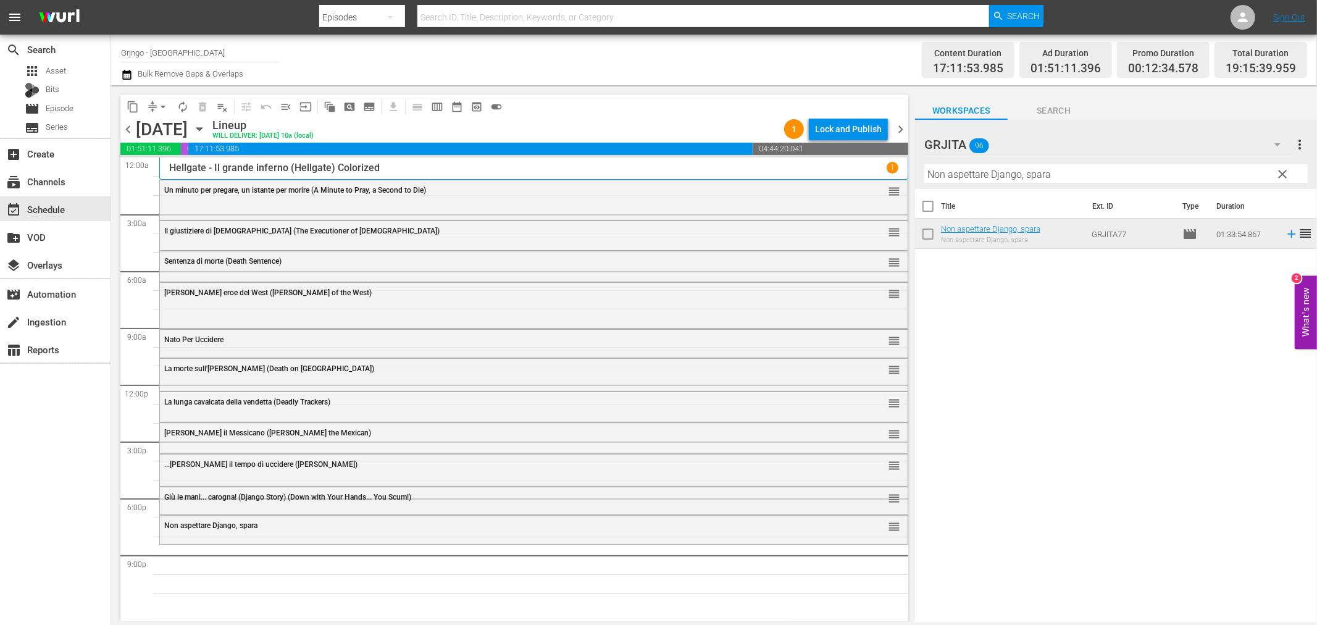
drag, startPoint x: 1281, startPoint y: 173, endPoint x: 1179, endPoint y: 169, distance: 102.0
click at [1281, 173] on span "clear" at bounding box center [1283, 174] width 15 height 15
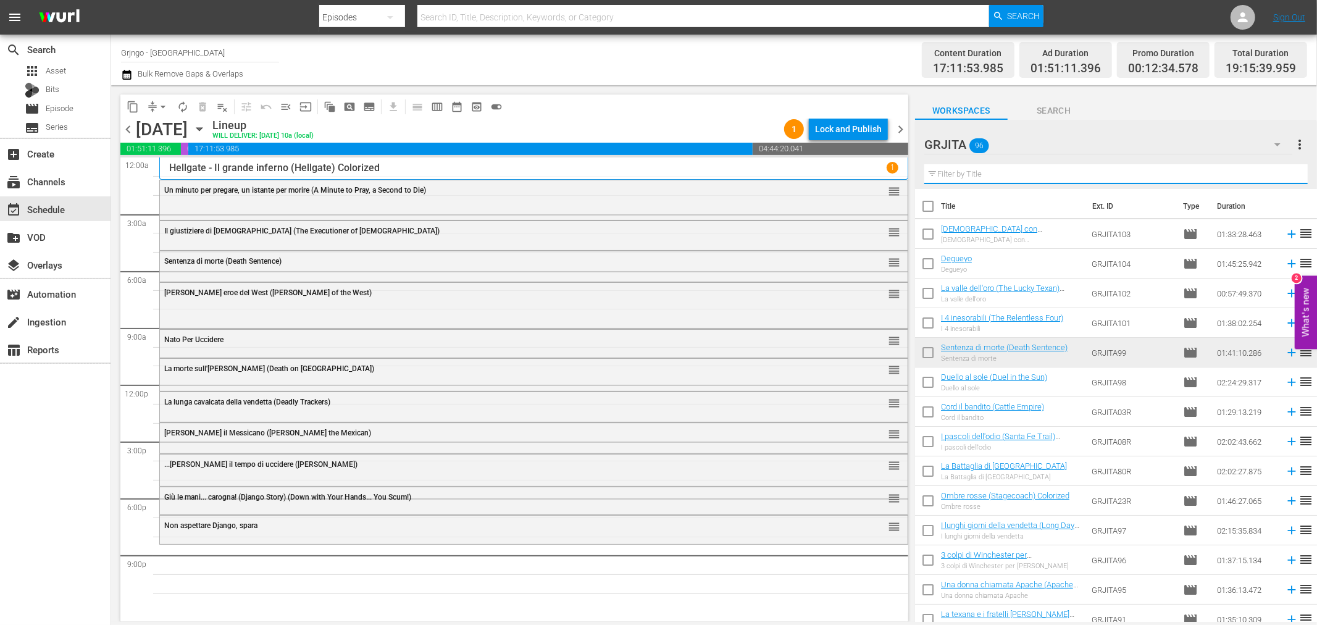
click at [1075, 176] on input "text" at bounding box center [1115, 174] width 383 height 20
paste input "I vigliacchi non pregano"
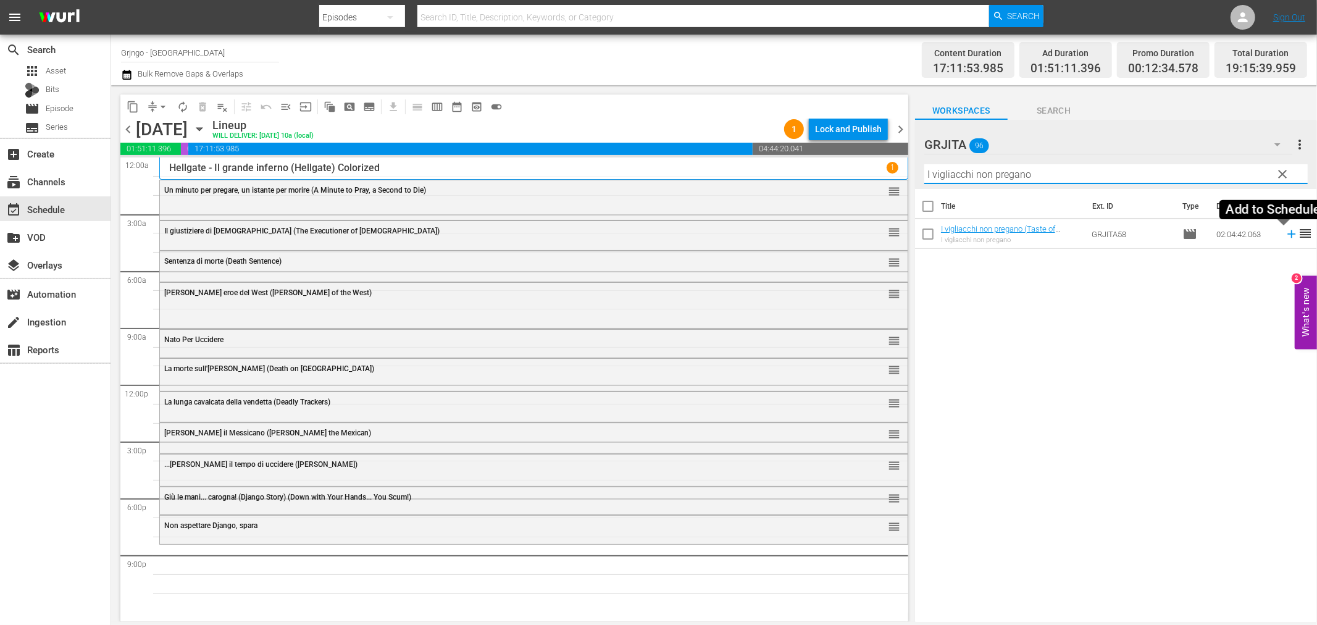
type input "I vigliacchi non pregano"
click at [1285, 232] on icon at bounding box center [1292, 234] width 14 height 14
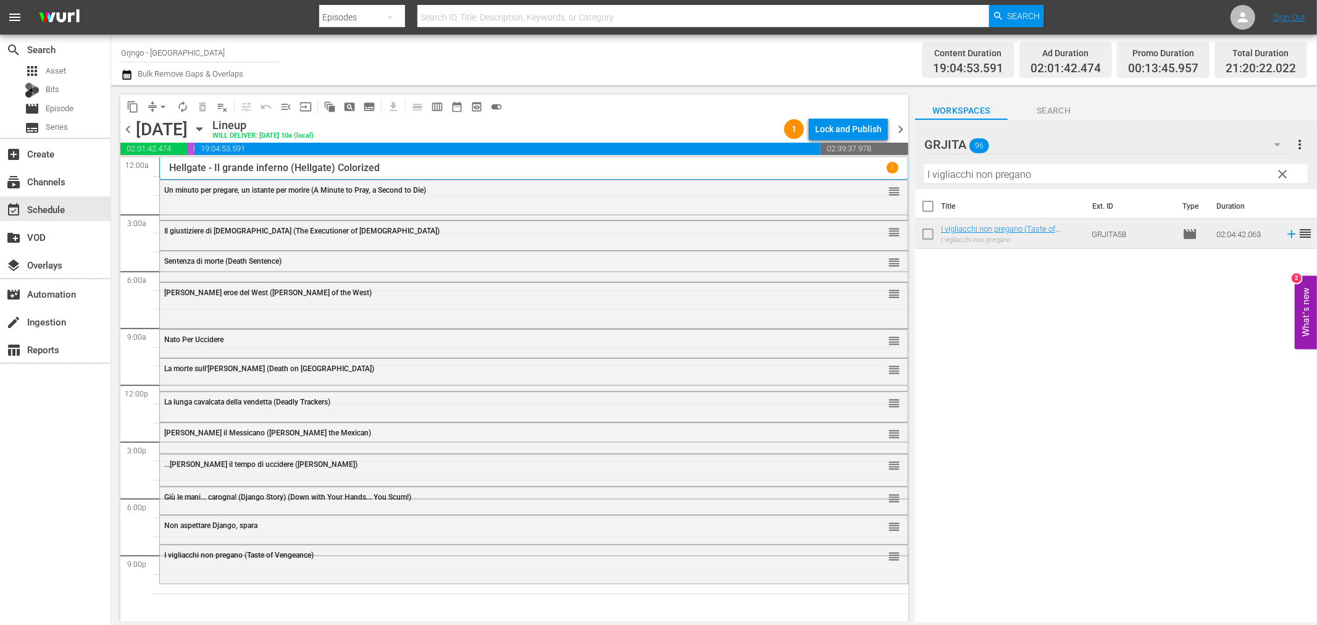
click at [1279, 170] on span "clear" at bounding box center [1283, 174] width 15 height 15
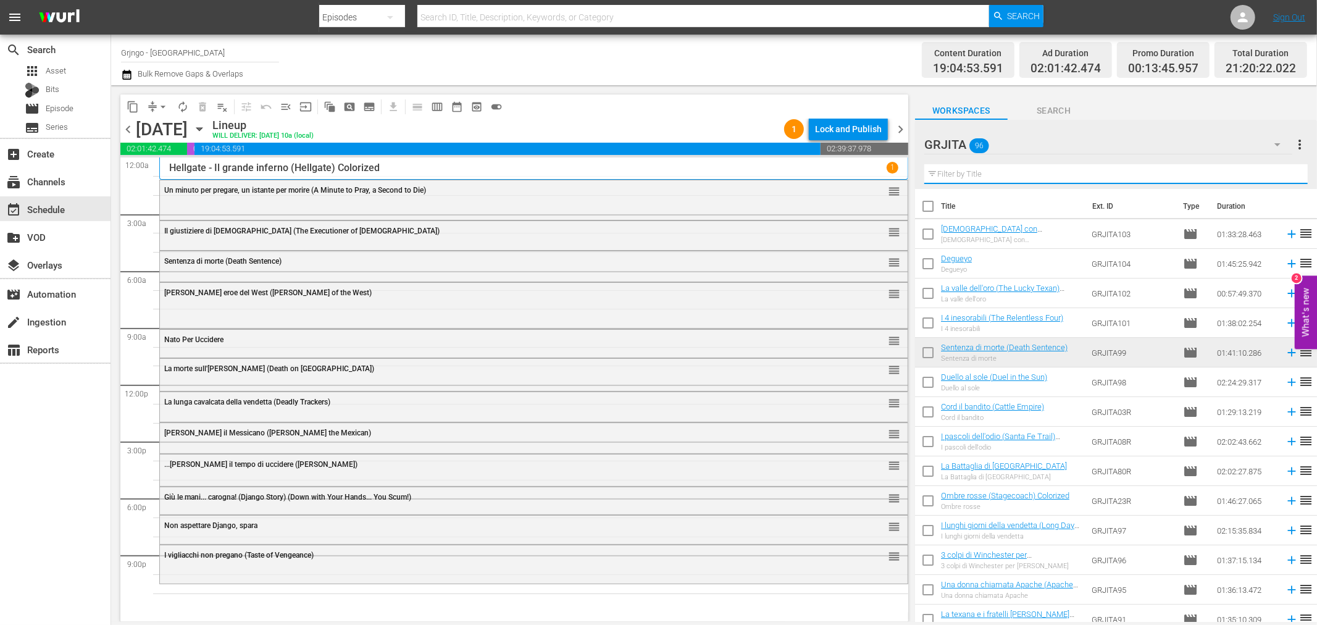
paste input "Killer, adios"
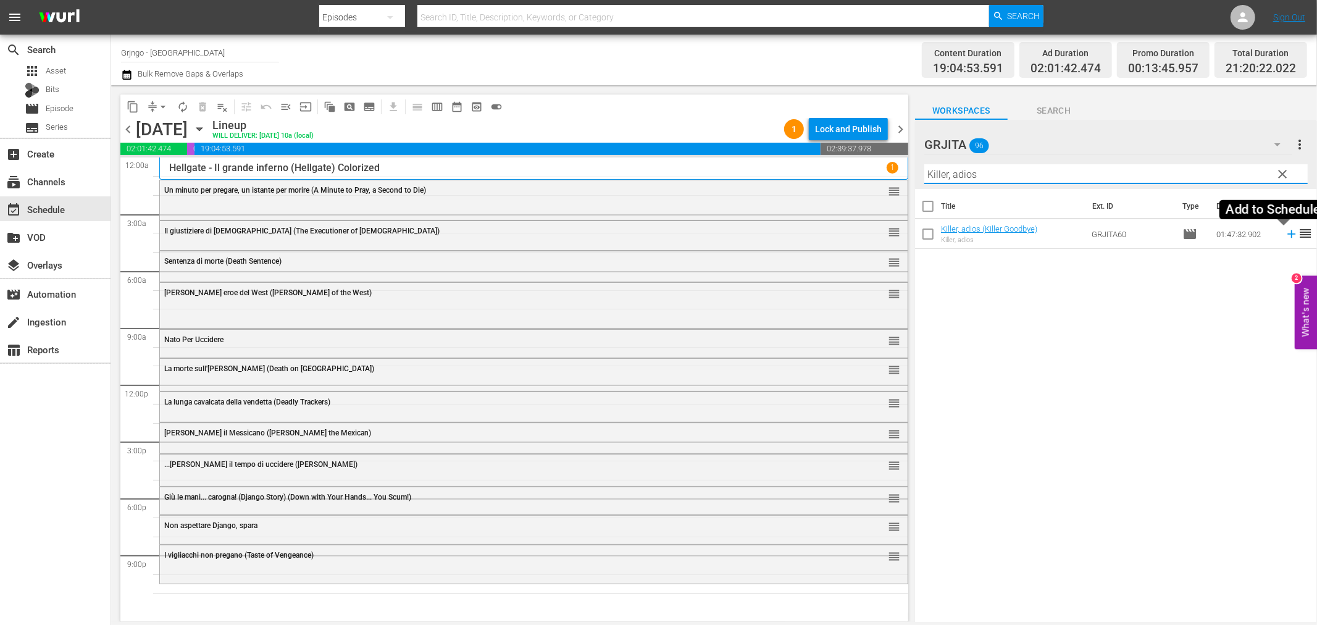
type input "Killer, adios"
click at [1285, 231] on icon at bounding box center [1292, 234] width 14 height 14
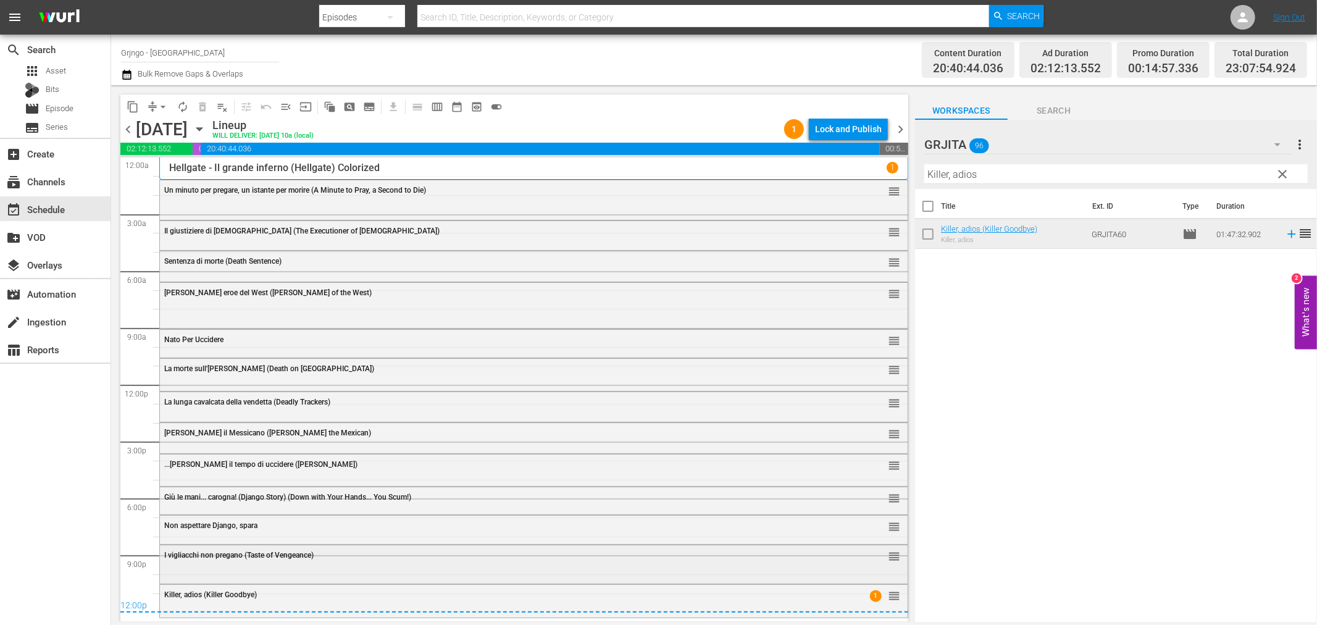
click at [391, 564] on div "I vigliacchi non pregano (Taste of Vengeance) reorder" at bounding box center [534, 555] width 748 height 21
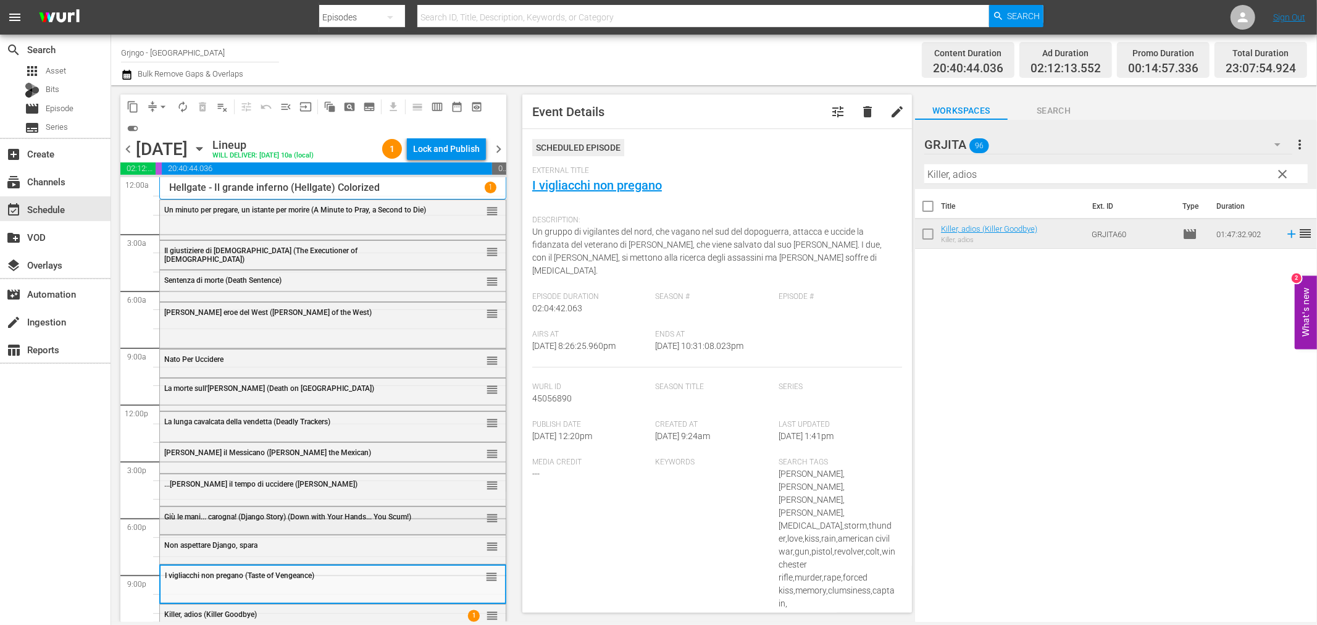
scroll to position [15, 0]
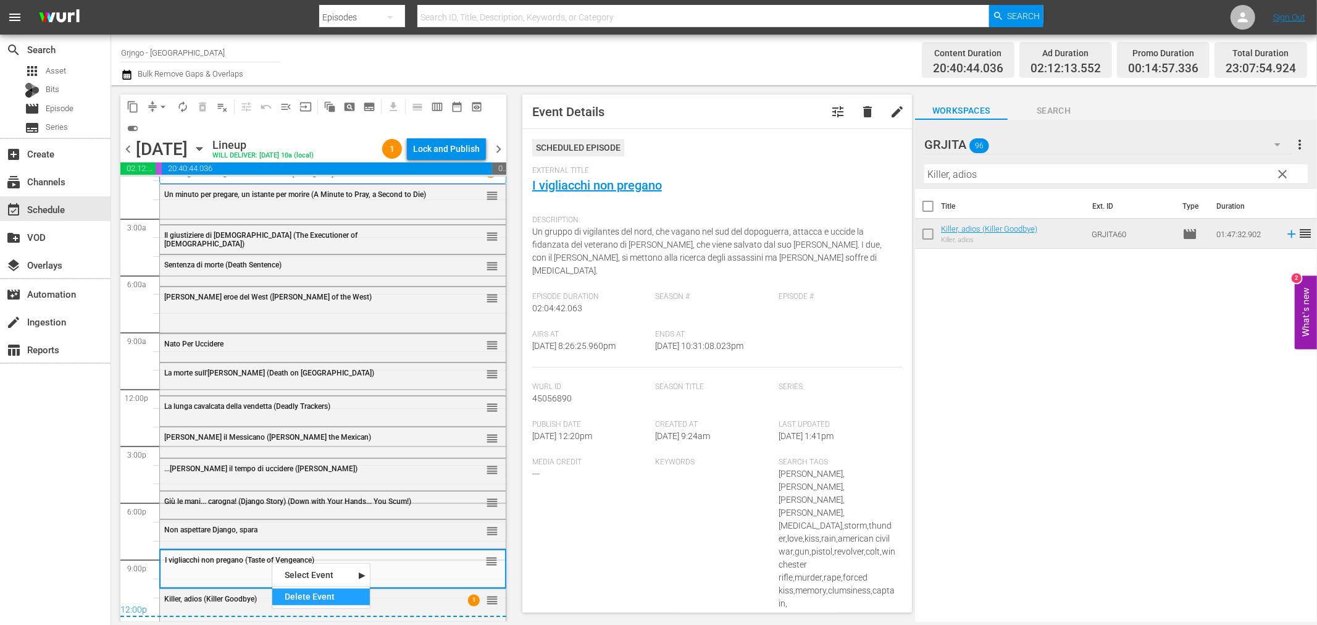
click at [318, 599] on div "Delete Event" at bounding box center [321, 596] width 98 height 17
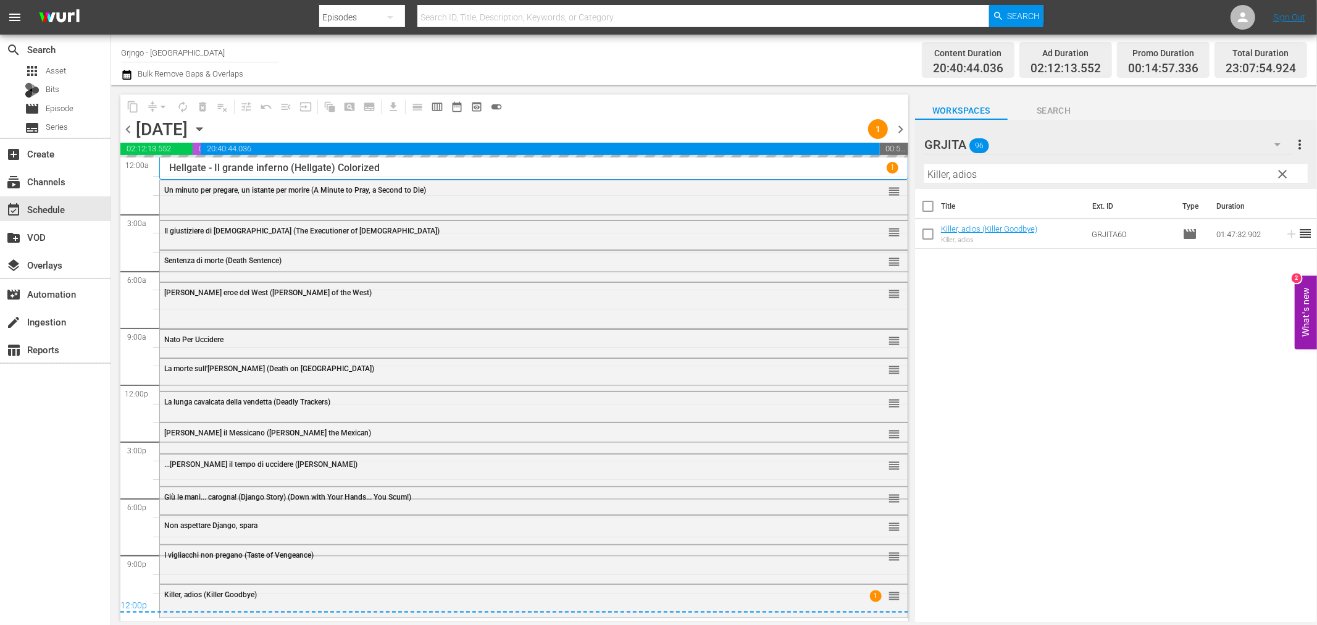
scroll to position [0, 0]
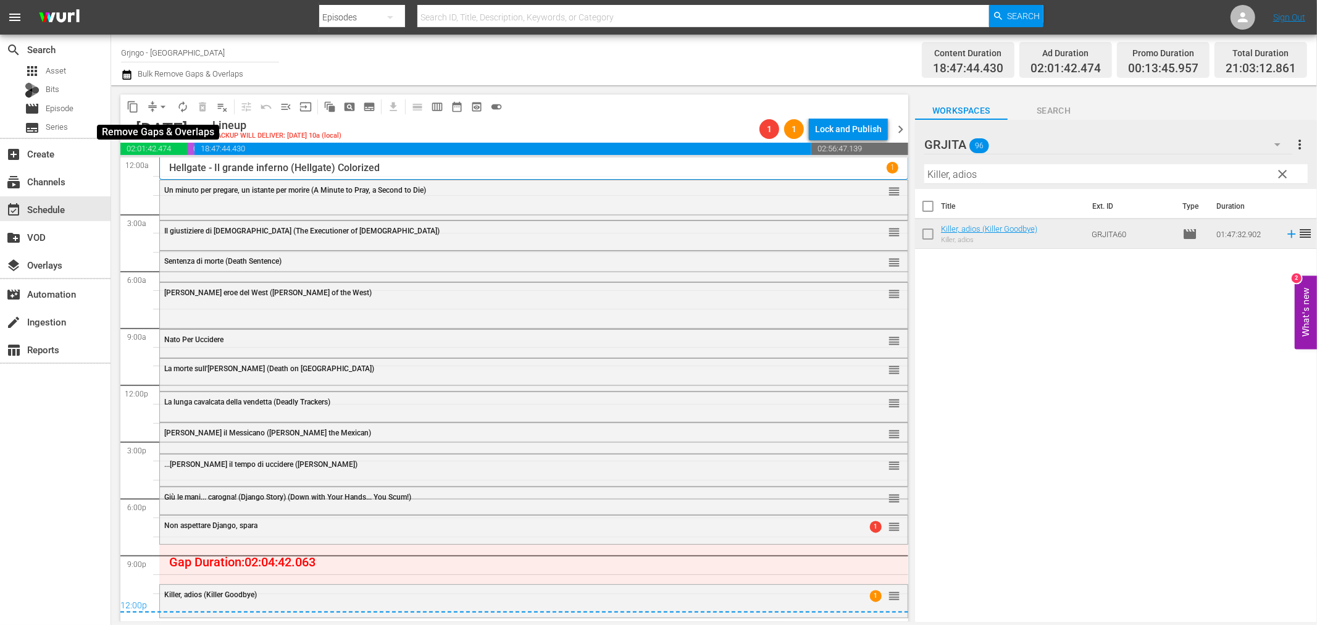
click at [162, 103] on span "arrow_drop_down" at bounding box center [163, 107] width 12 height 12
click at [172, 169] on li "Align to End of Previous Day" at bounding box center [164, 172] width 130 height 20
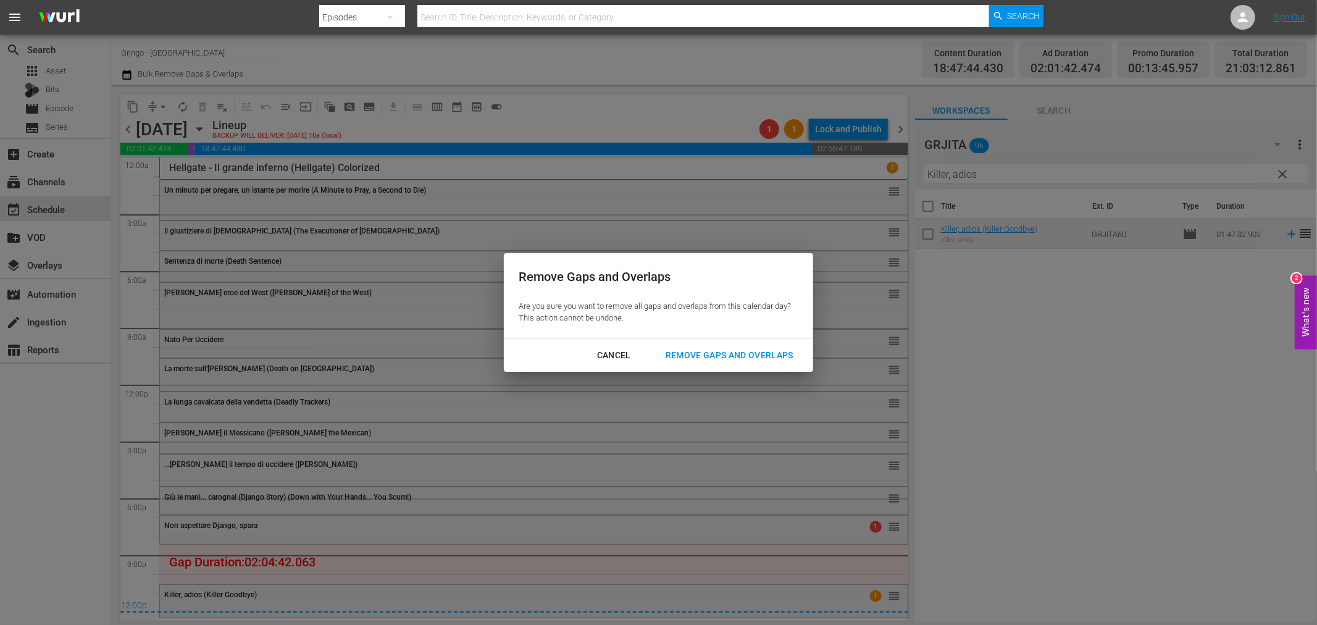
click at [769, 352] on div "Remove Gaps and Overlaps" at bounding box center [730, 355] width 148 height 15
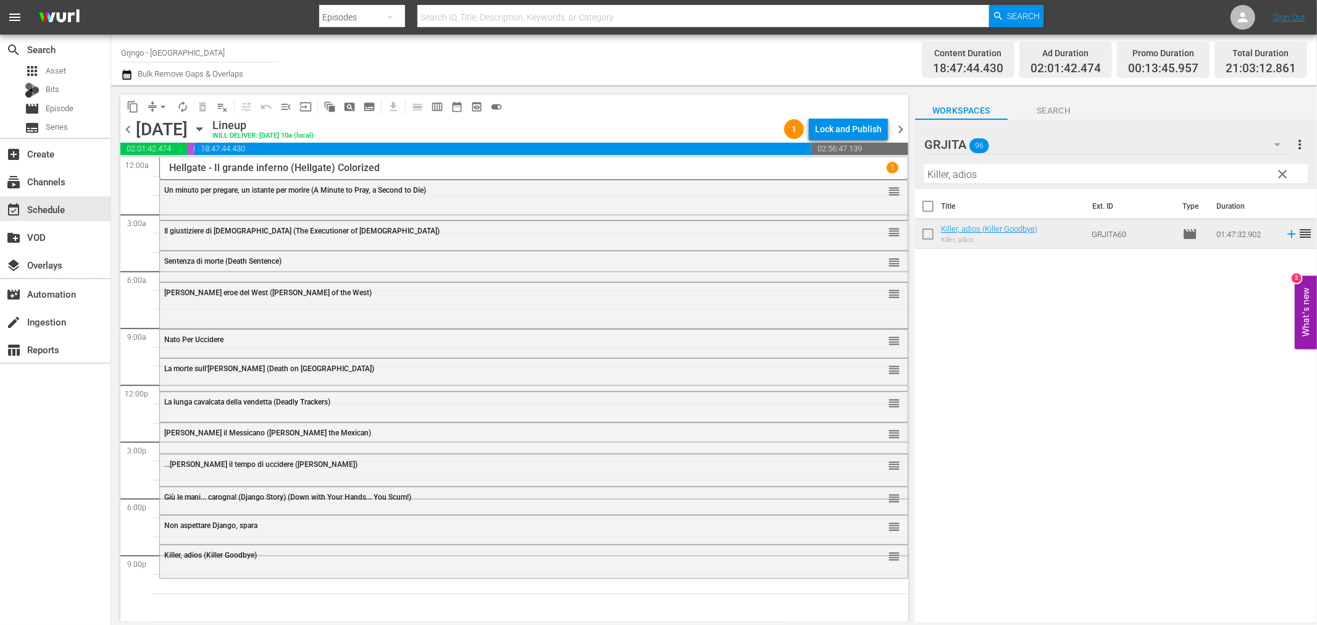
click at [1284, 169] on span "clear" at bounding box center [1283, 174] width 15 height 15
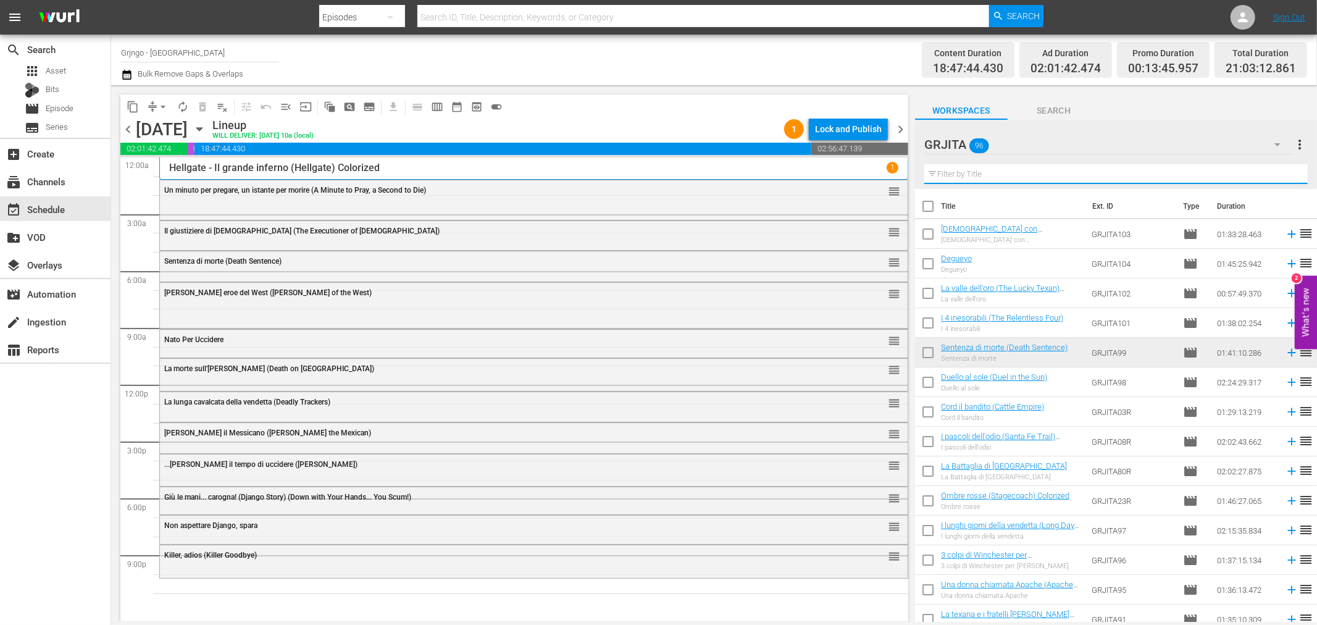
paste input "Il momento di uccidere"
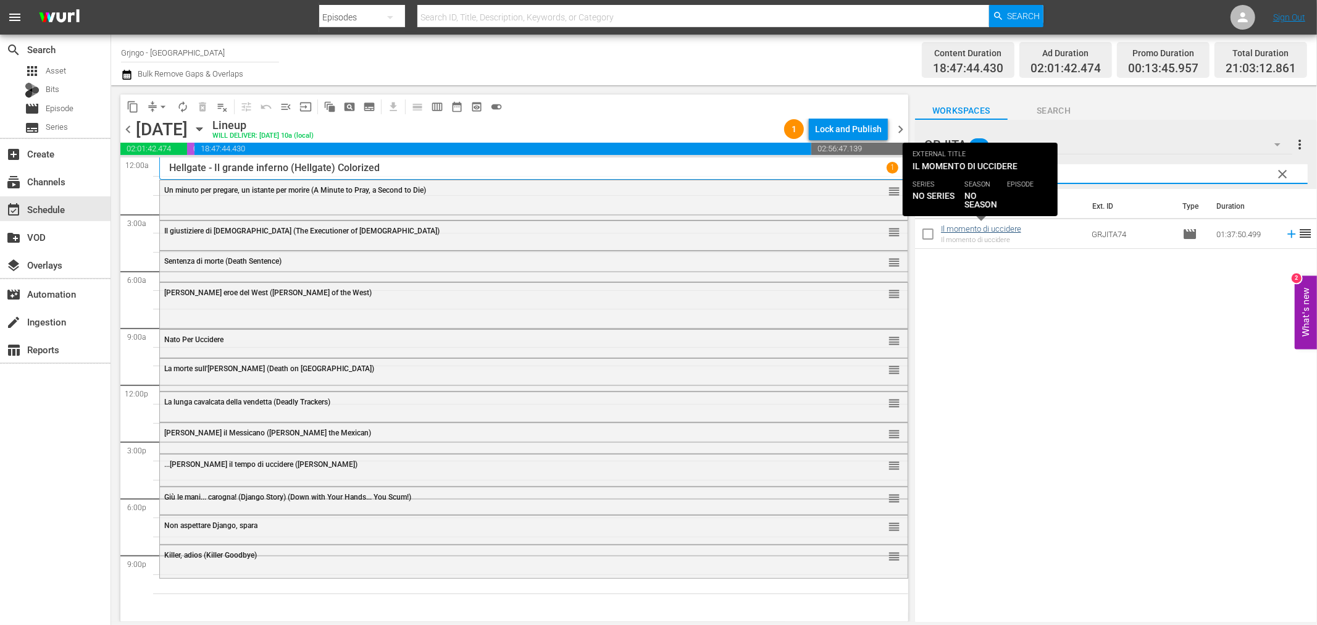
type input "Il momento di uccidere"
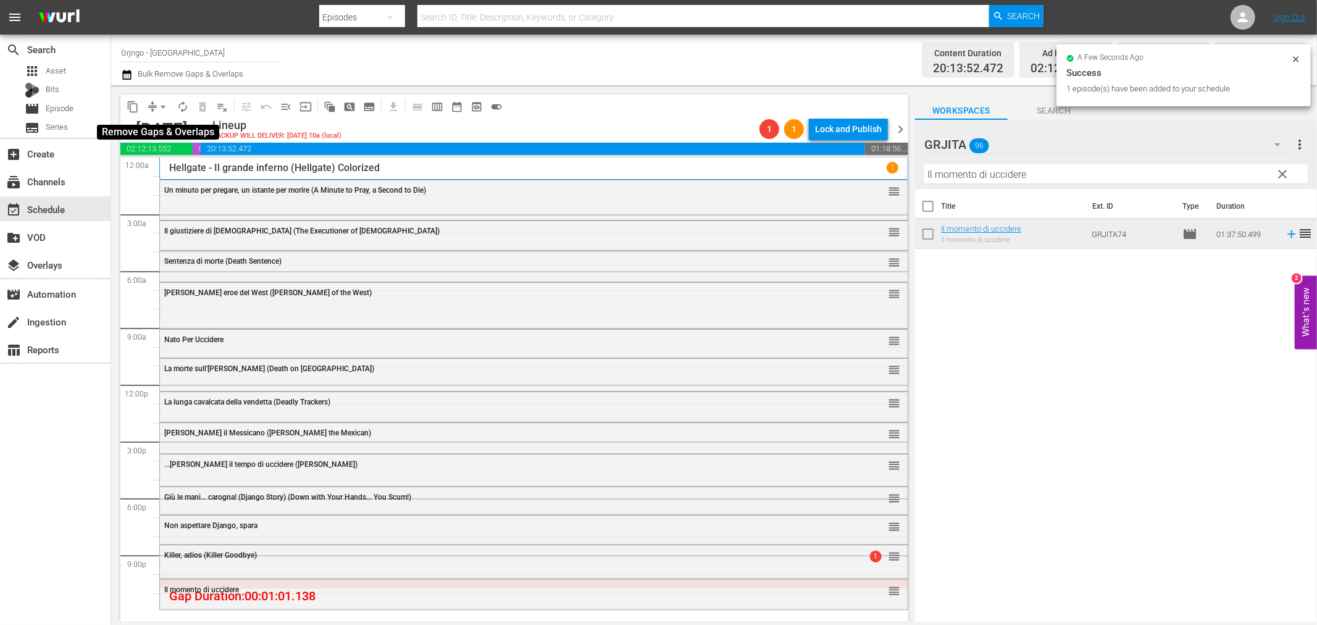
click at [162, 107] on span "arrow_drop_down" at bounding box center [163, 107] width 12 height 12
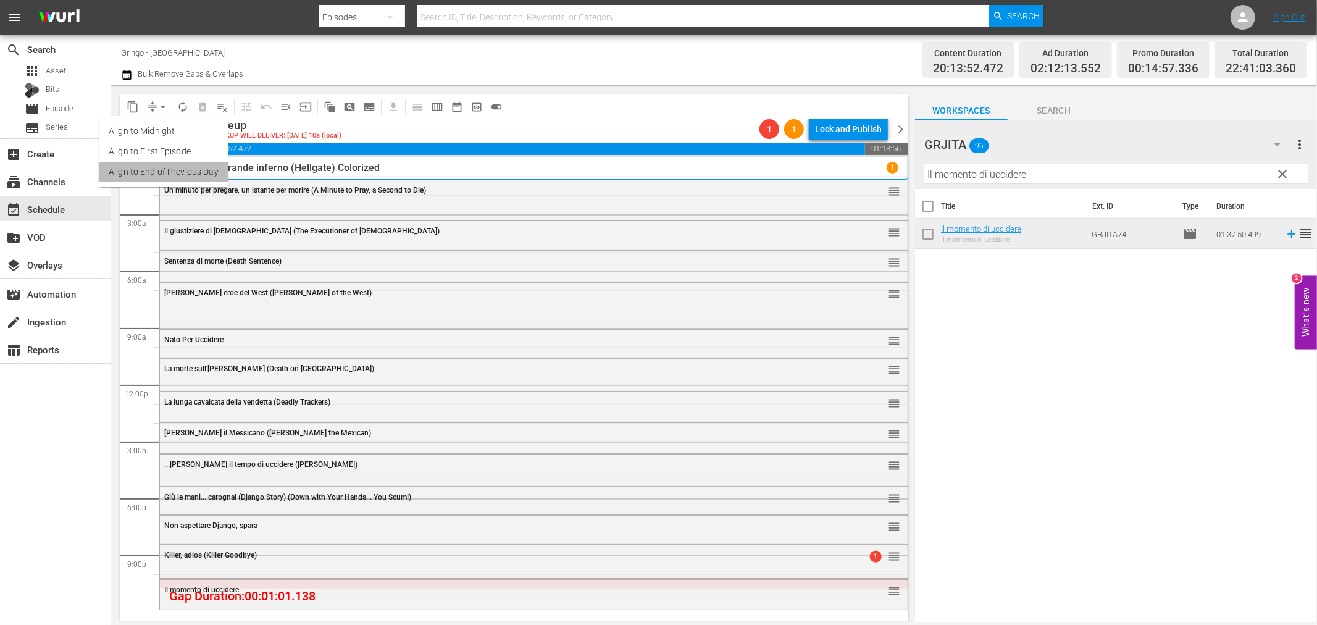
click at [196, 179] on li "Align to End of Previous Day" at bounding box center [164, 172] width 130 height 20
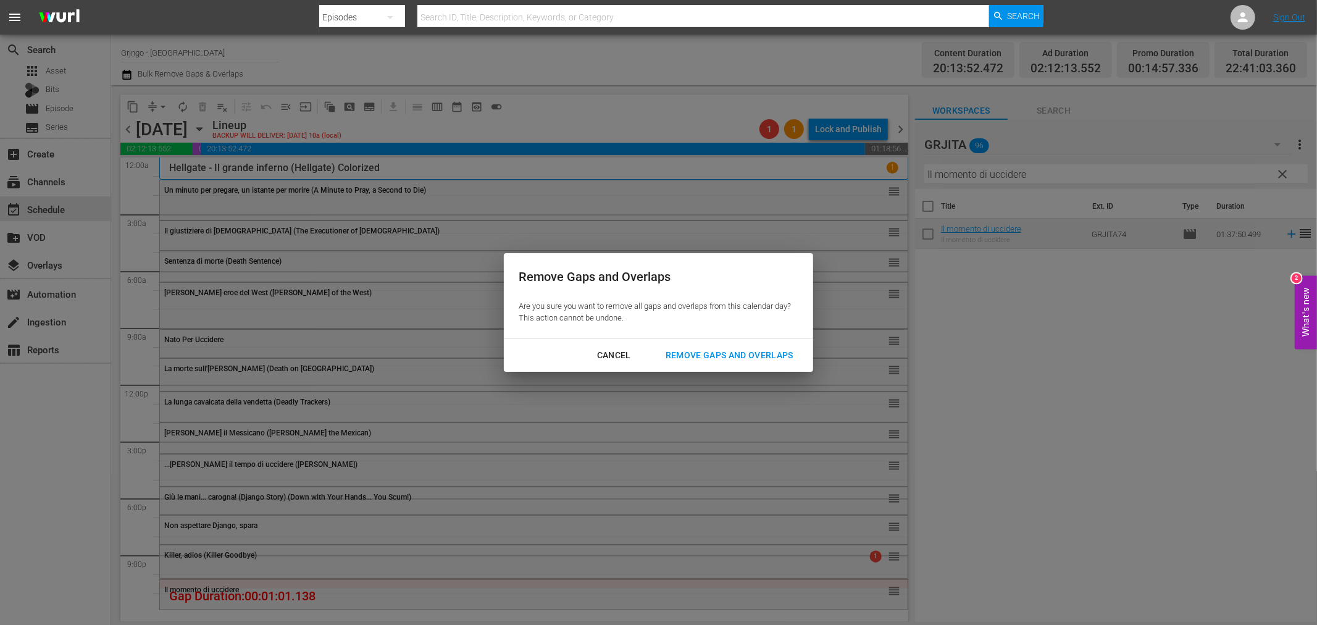
click at [775, 359] on div "Remove Gaps and Overlaps" at bounding box center [730, 355] width 148 height 15
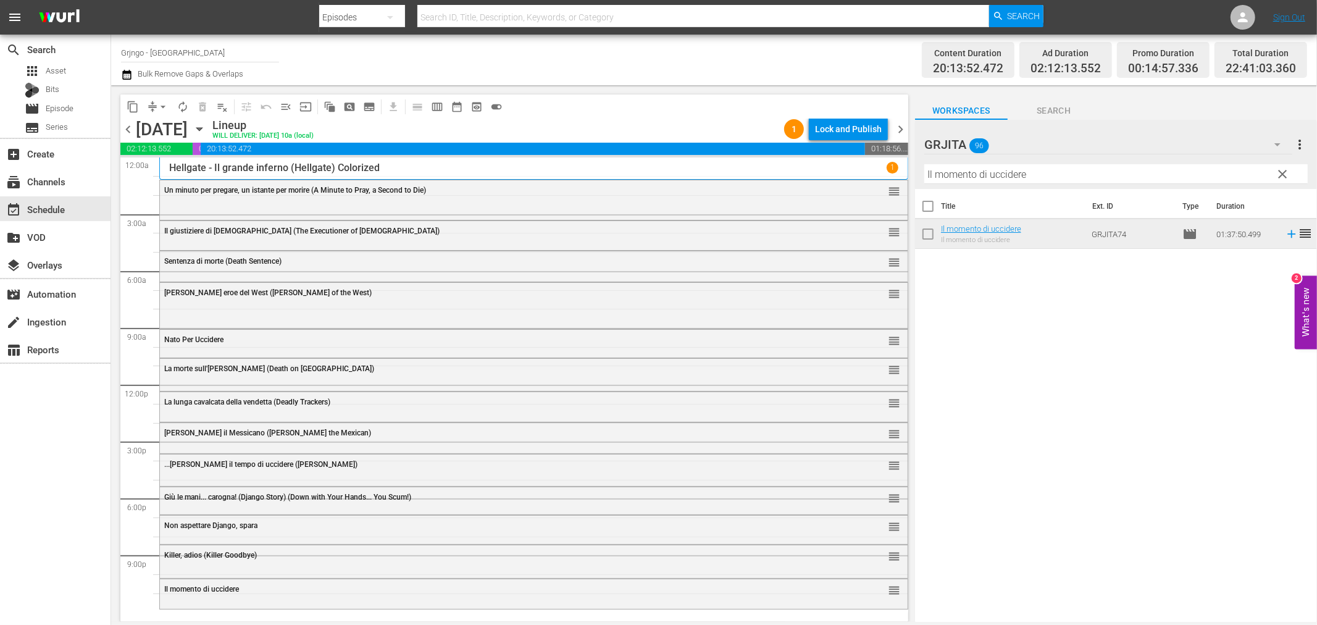
drag, startPoint x: 1280, startPoint y: 175, endPoint x: 1122, endPoint y: 165, distance: 158.4
click at [1280, 175] on span "clear" at bounding box center [1283, 174] width 15 height 15
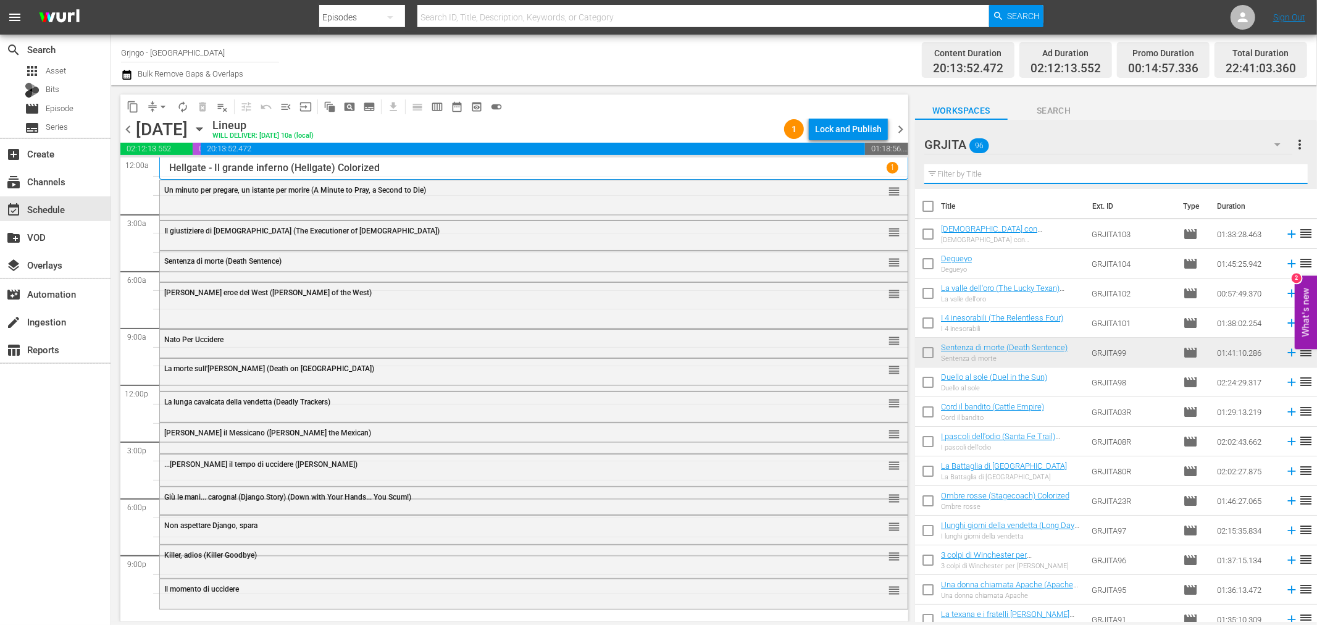
paste input "L'Uomo del Sud (The Southerner)"
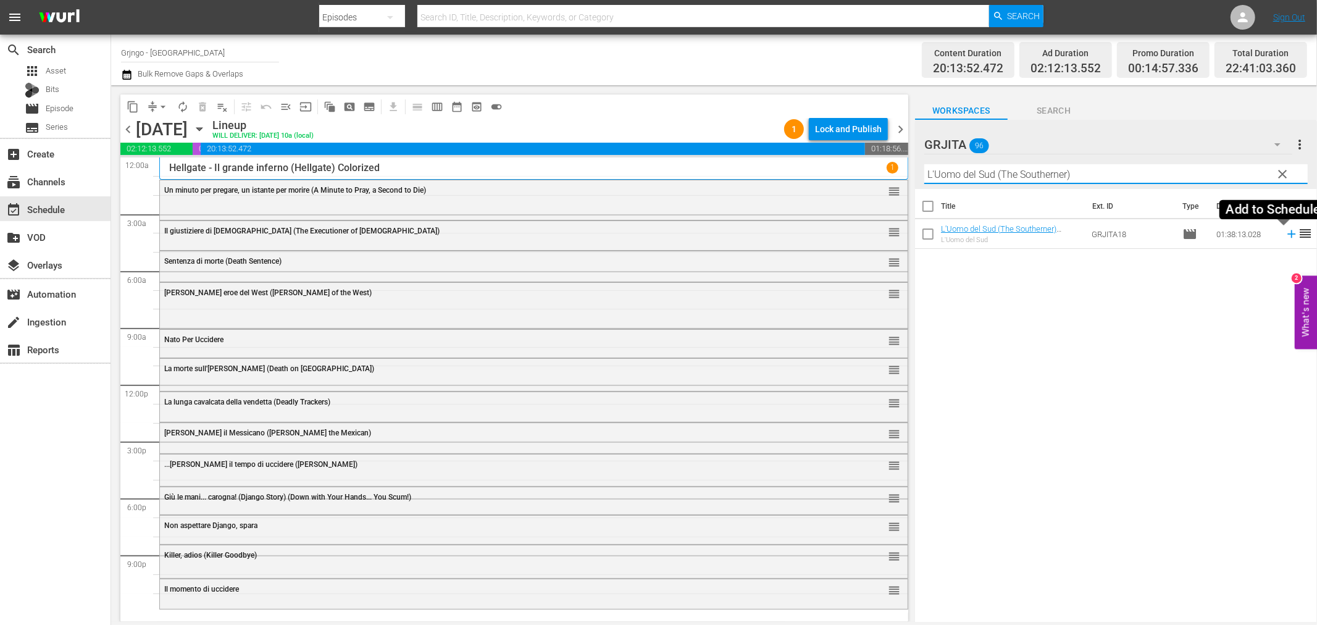
type input "L'Uomo del Sud (The Southerner)"
click at [1287, 233] on icon at bounding box center [1291, 234] width 8 height 8
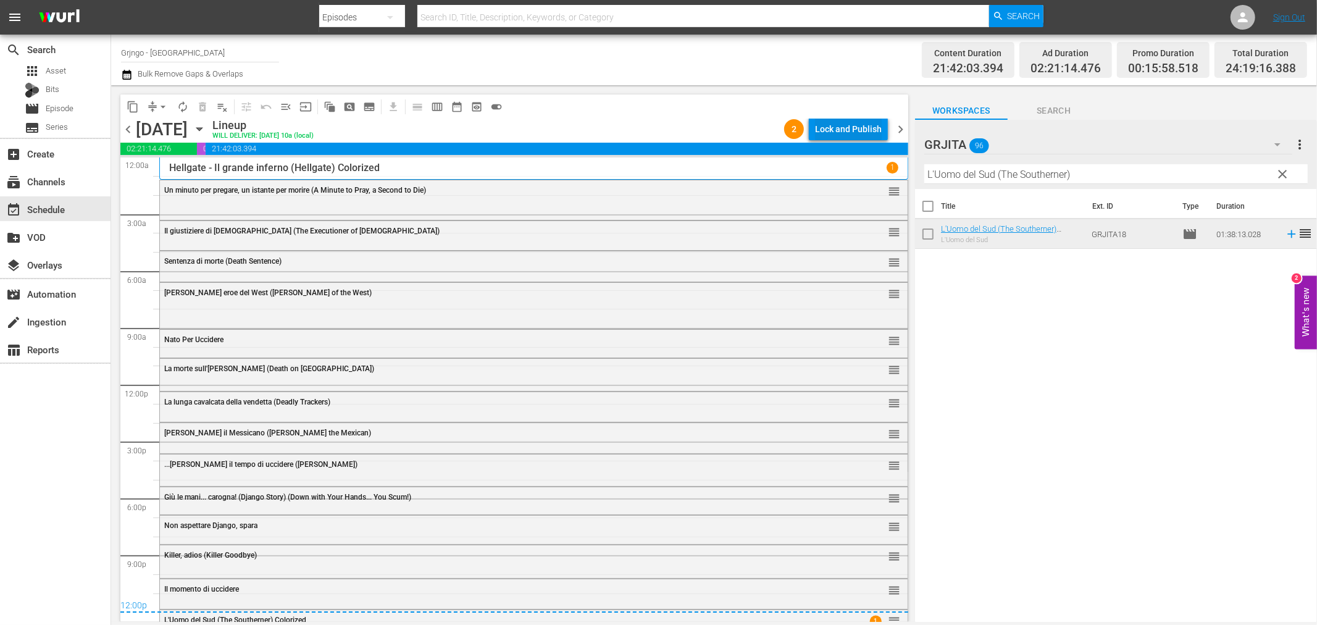
click at [866, 125] on div "Lock and Publish" at bounding box center [848, 129] width 67 height 22
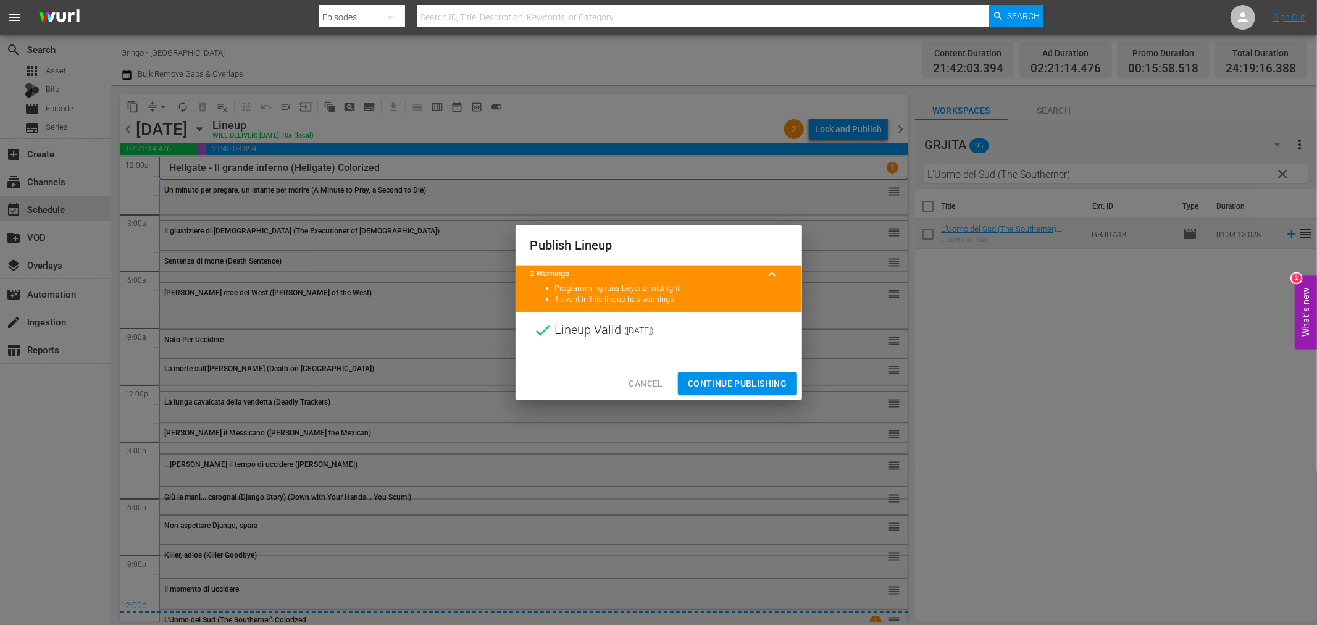
click at [730, 378] on span "Continue Publishing" at bounding box center [737, 383] width 99 height 15
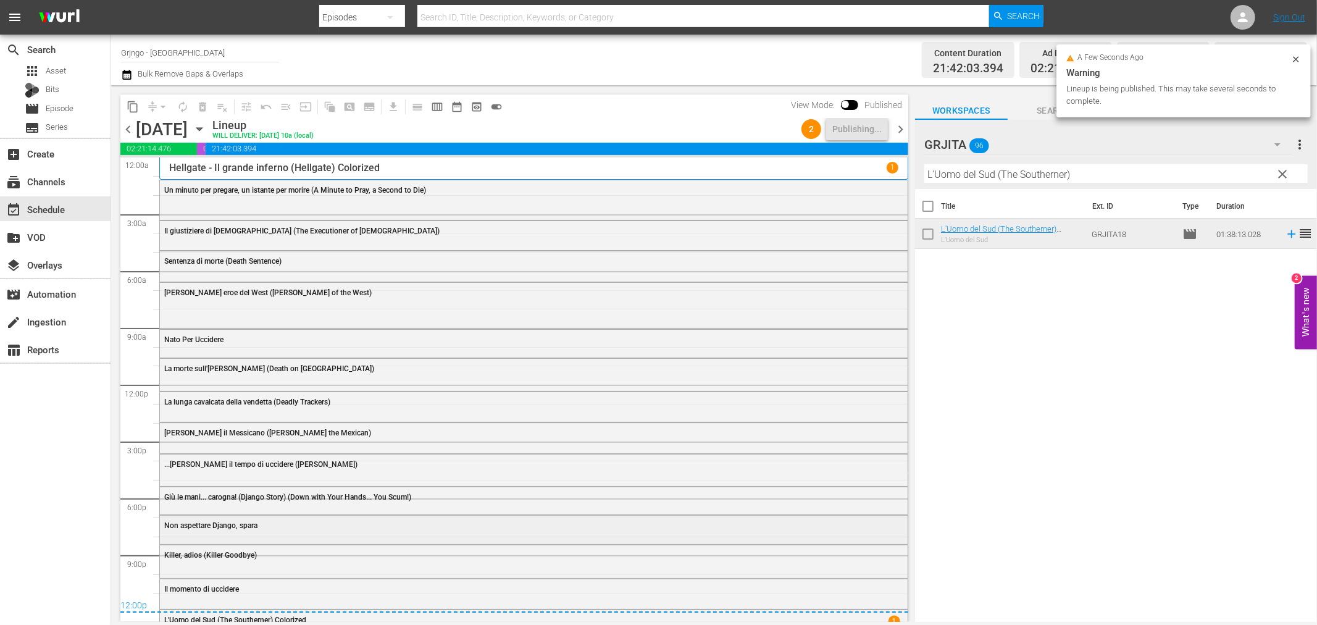
click at [257, 532] on div "Non aspettare Django, spara" at bounding box center [534, 525] width 748 height 19
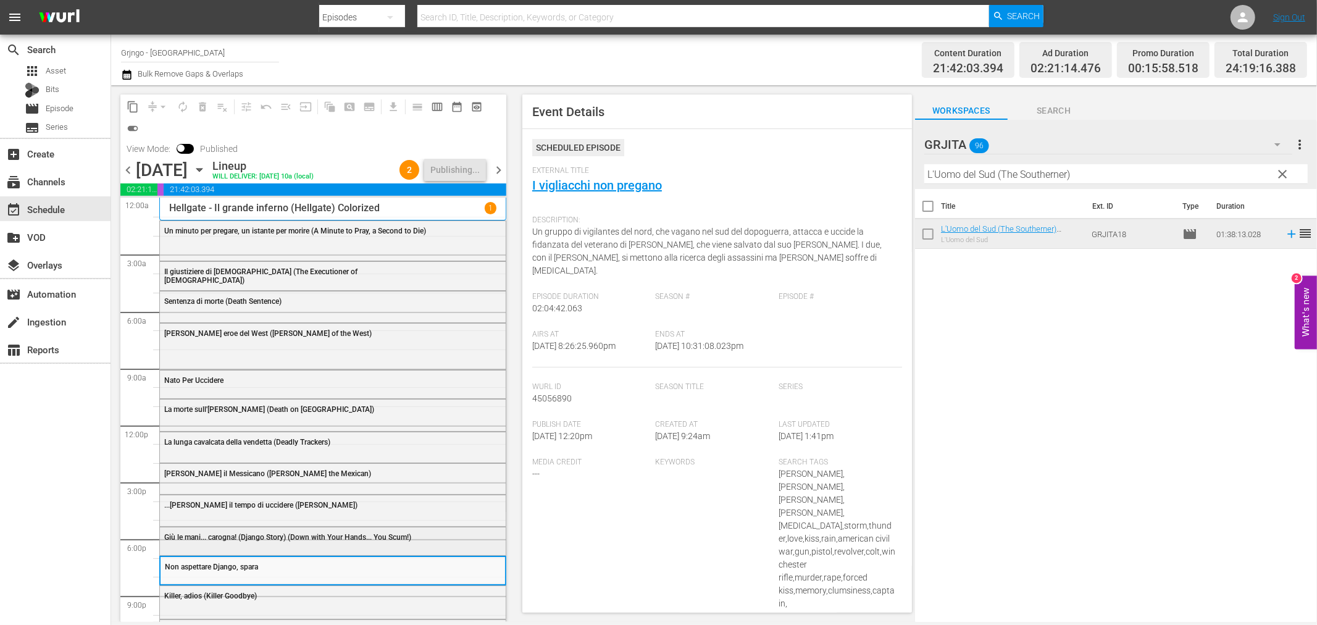
click at [238, 541] on span "Giù le mani... carogna! (Django Story) (Down with Your Hands... You Scum!)" at bounding box center [287, 537] width 247 height 9
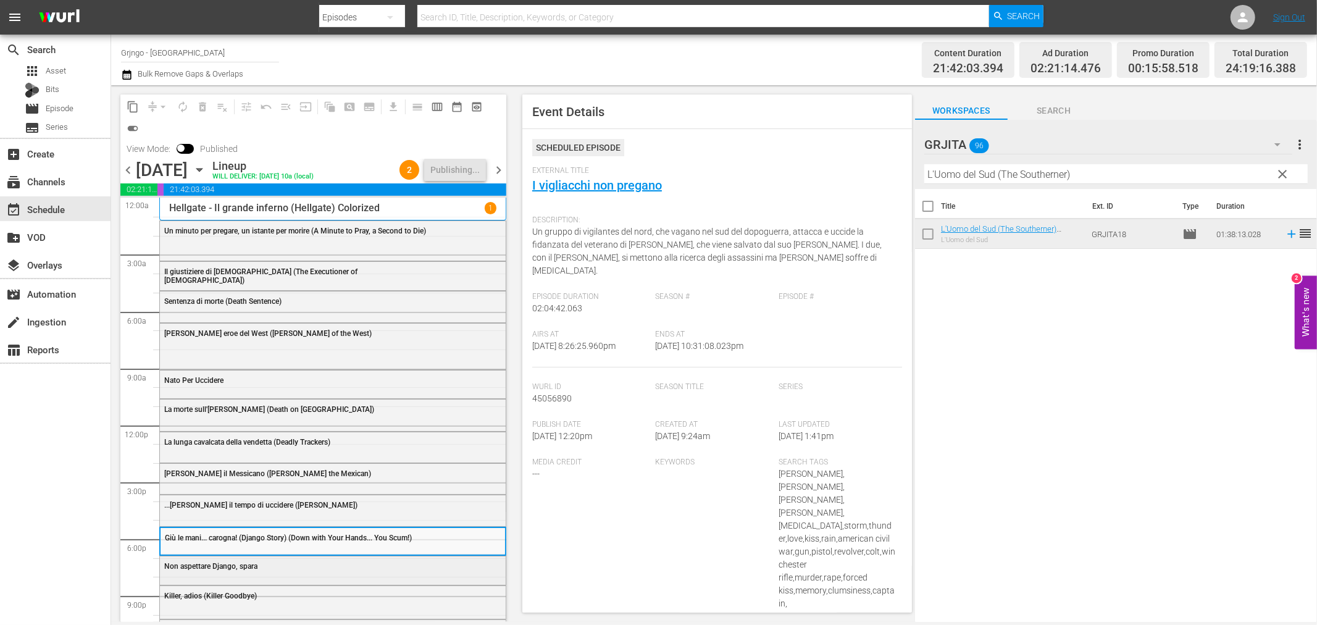
click at [214, 569] on span "Non aspettare Django, spara" at bounding box center [210, 566] width 93 height 9
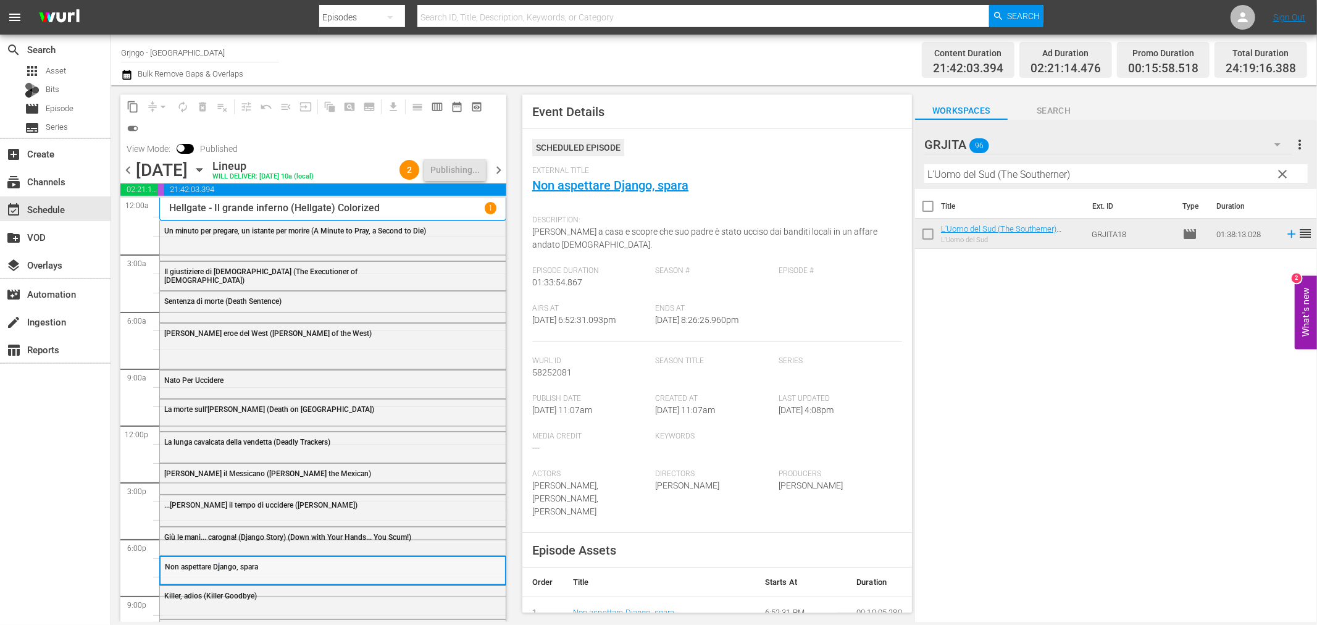
click at [219, 557] on div "Non aspettare Django, spara" at bounding box center [333, 566] width 345 height 19
click at [225, 333] on span "[PERSON_NAME] eroe del West ([PERSON_NAME] of the West)" at bounding box center [267, 333] width 207 height 9
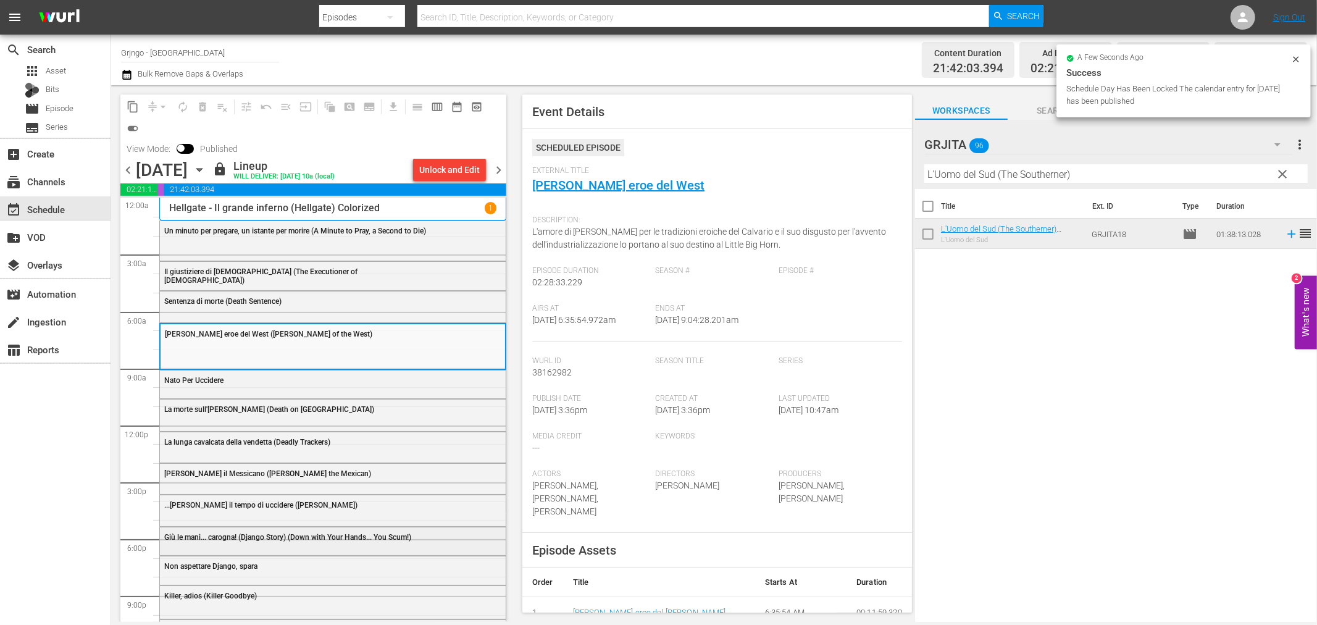
click at [247, 527] on div "Giù le mani... carogna! (Django Story) (Down with Your Hands... You Scum!)" at bounding box center [332, 541] width 347 height 29
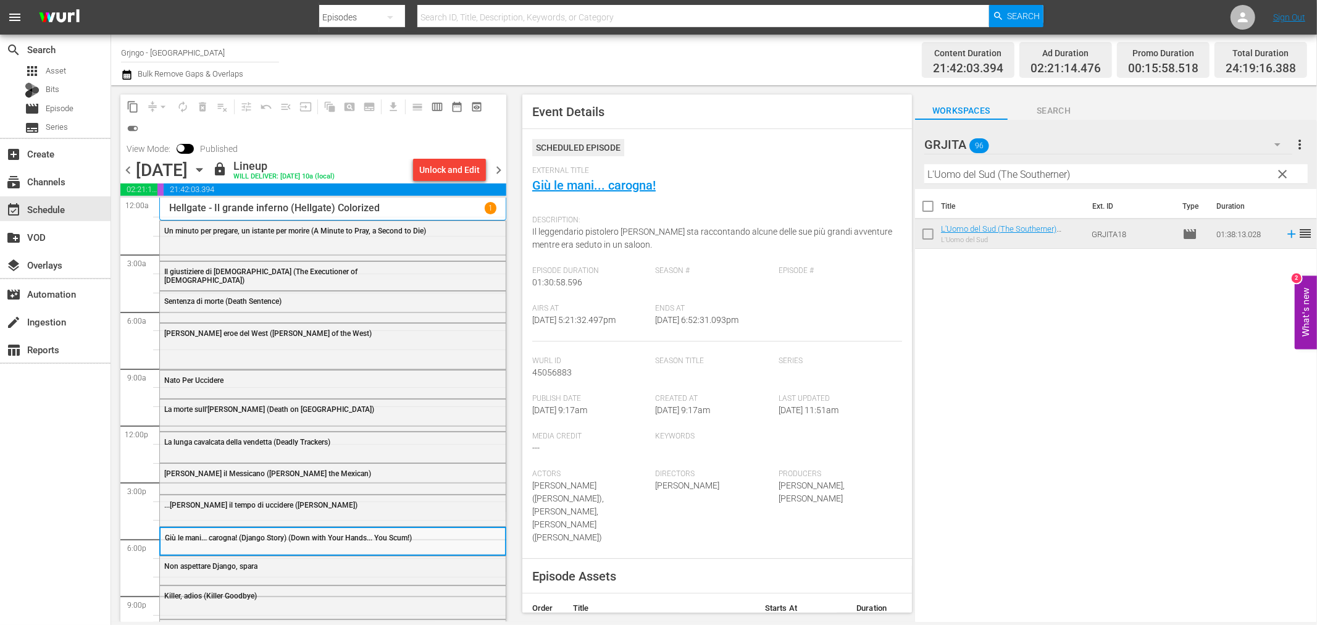
click at [259, 562] on div "Non aspettare Django, spara" at bounding box center [301, 566] width 275 height 9
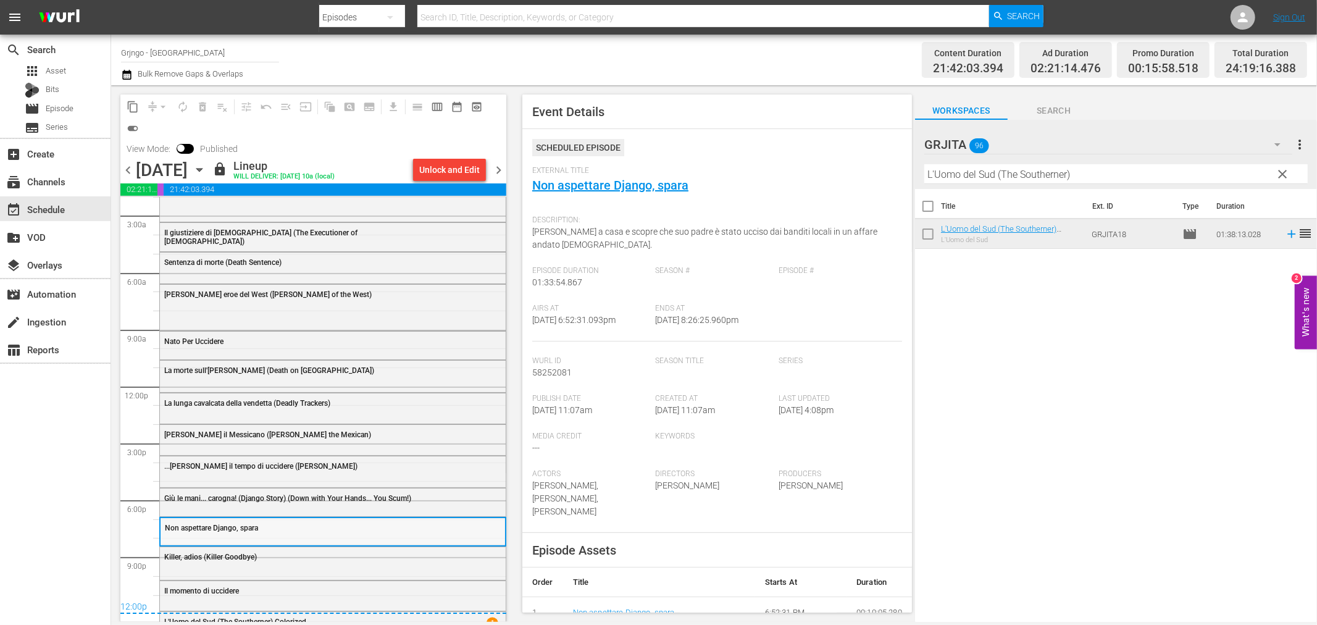
scroll to position [59, 0]
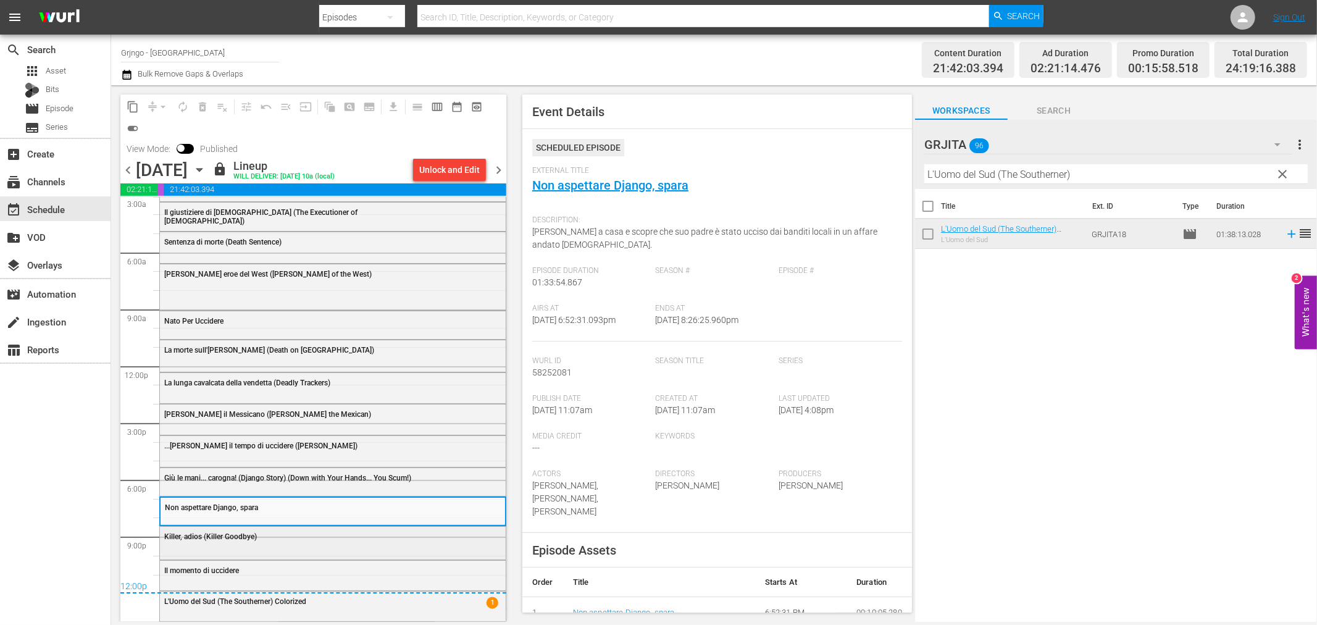
click at [241, 540] on span "Killer, adios (Killer Goodbye)" at bounding box center [210, 536] width 93 height 9
